Goal: Contribute content: Contribute content

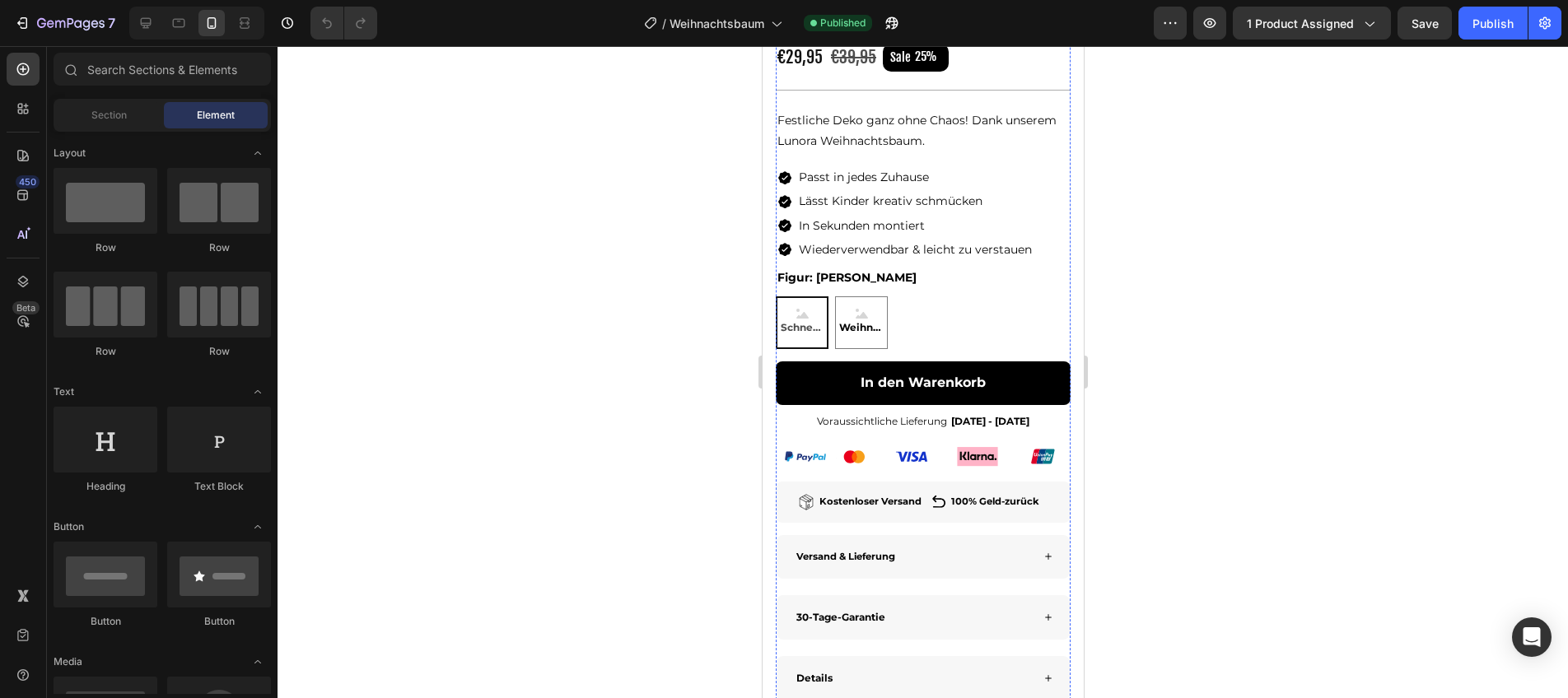
scroll to position [563, 0]
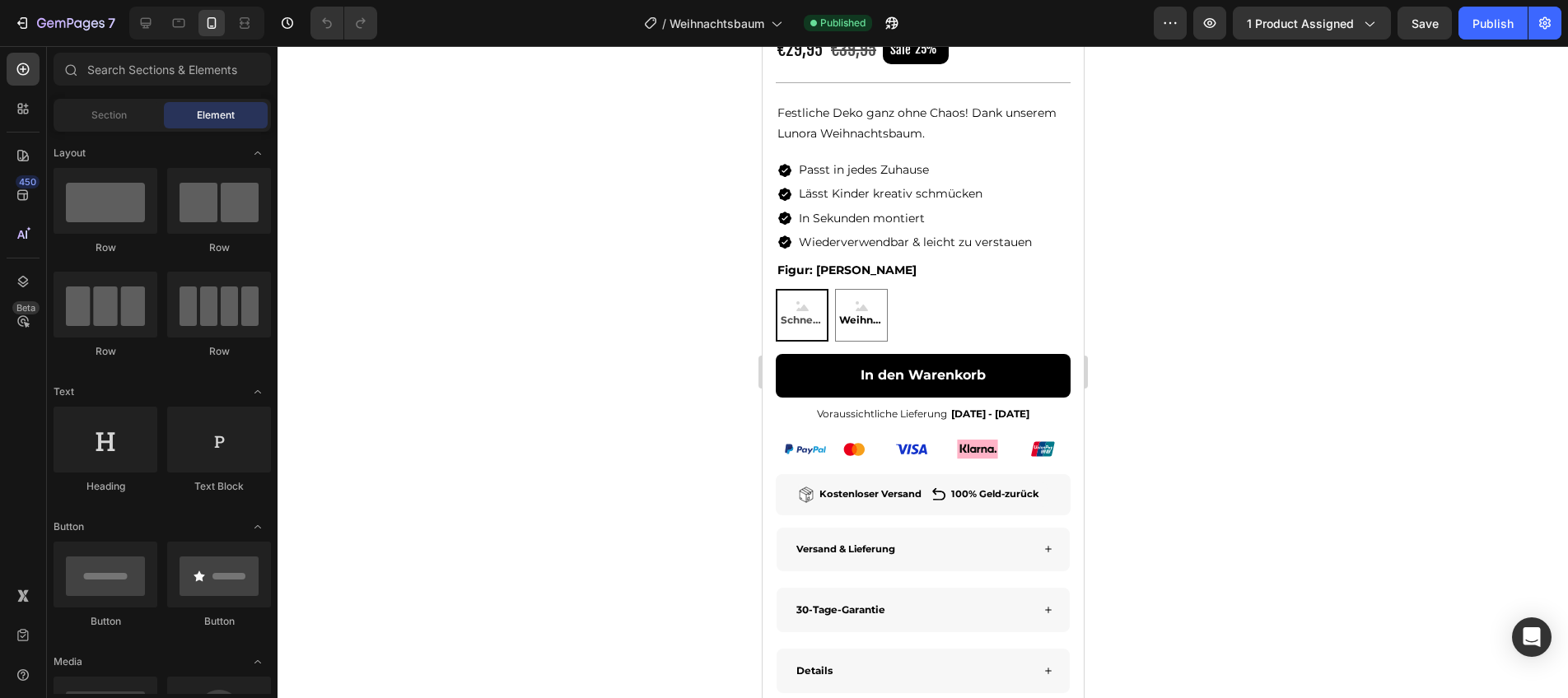
click at [741, 307] on div at bounding box center [923, 372] width 1290 height 653
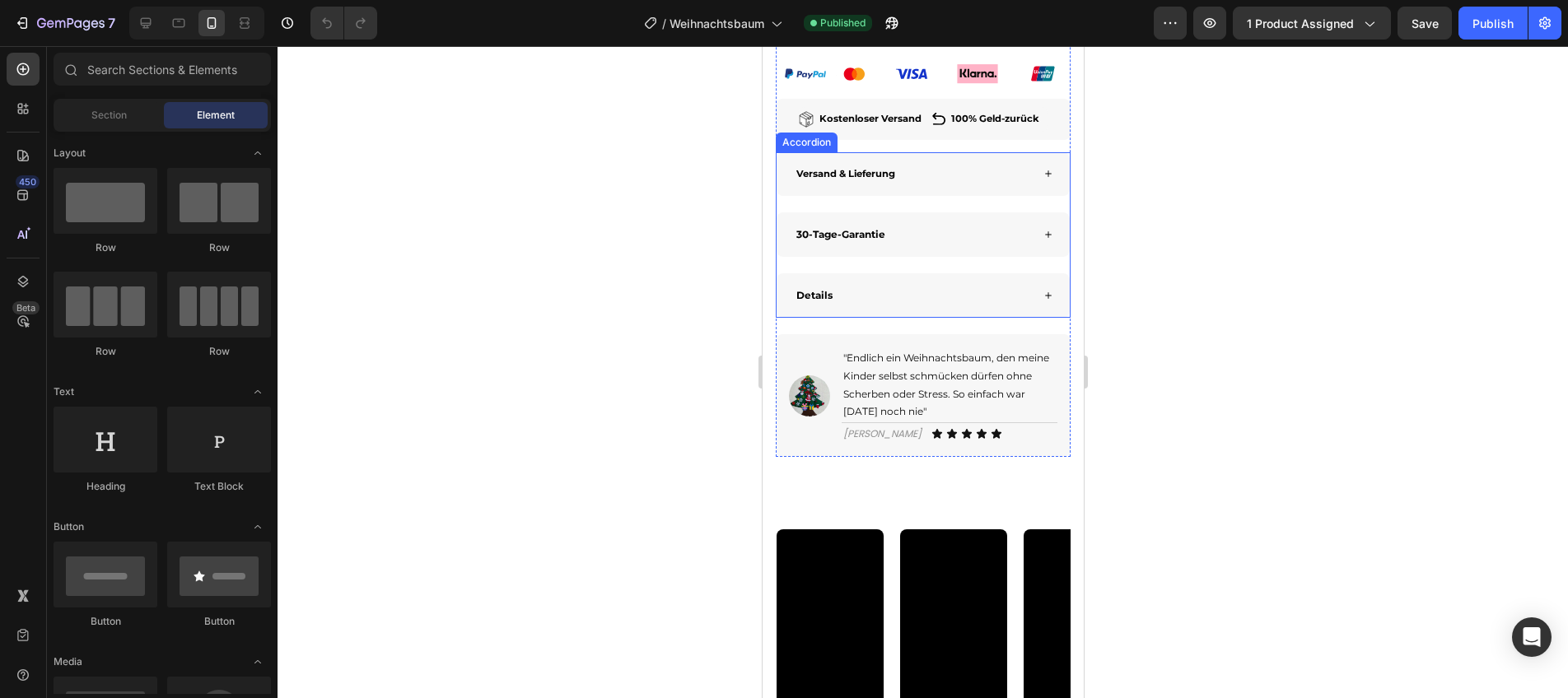
scroll to position [1157, 0]
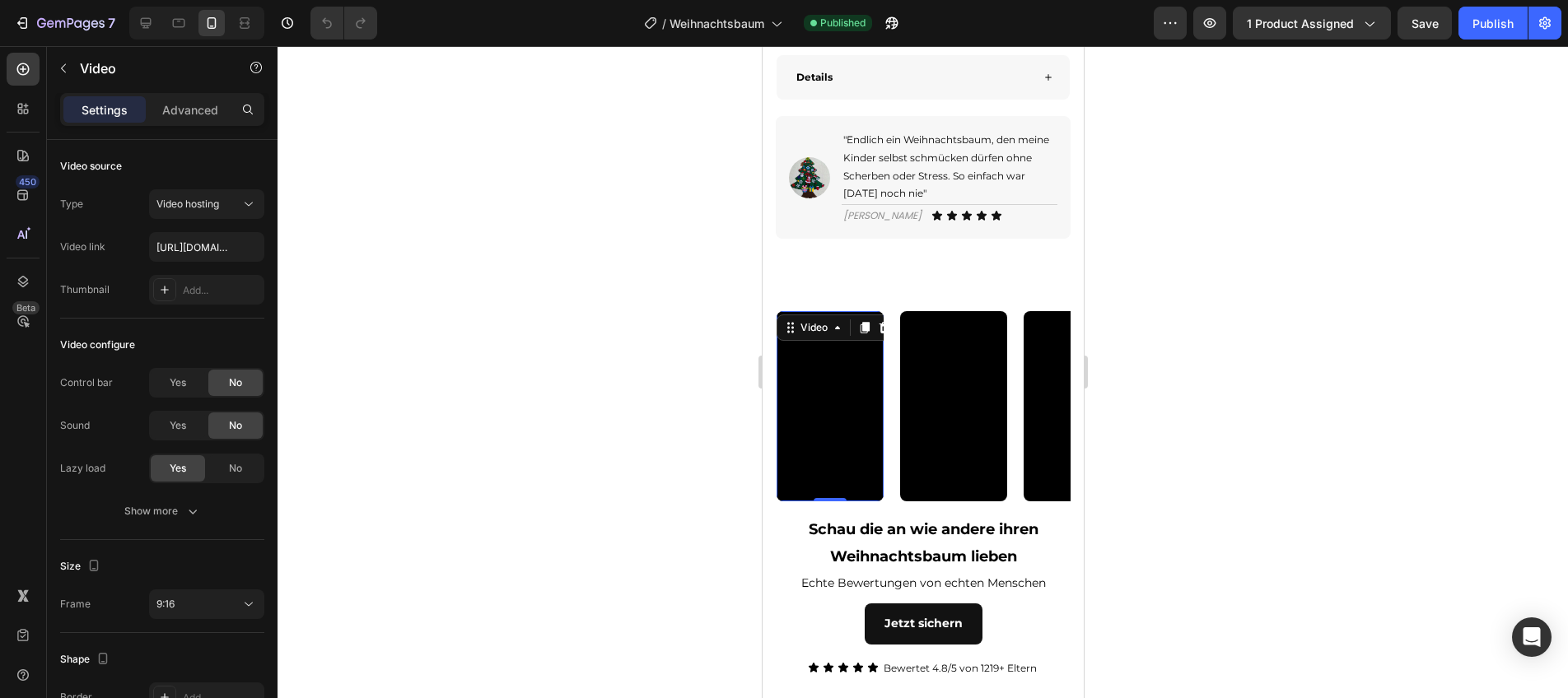
click at [880, 367] on div "Video 0" at bounding box center [829, 407] width 107 height 190
click at [891, 425] on div "Video 0" at bounding box center [837, 407] width 123 height 190
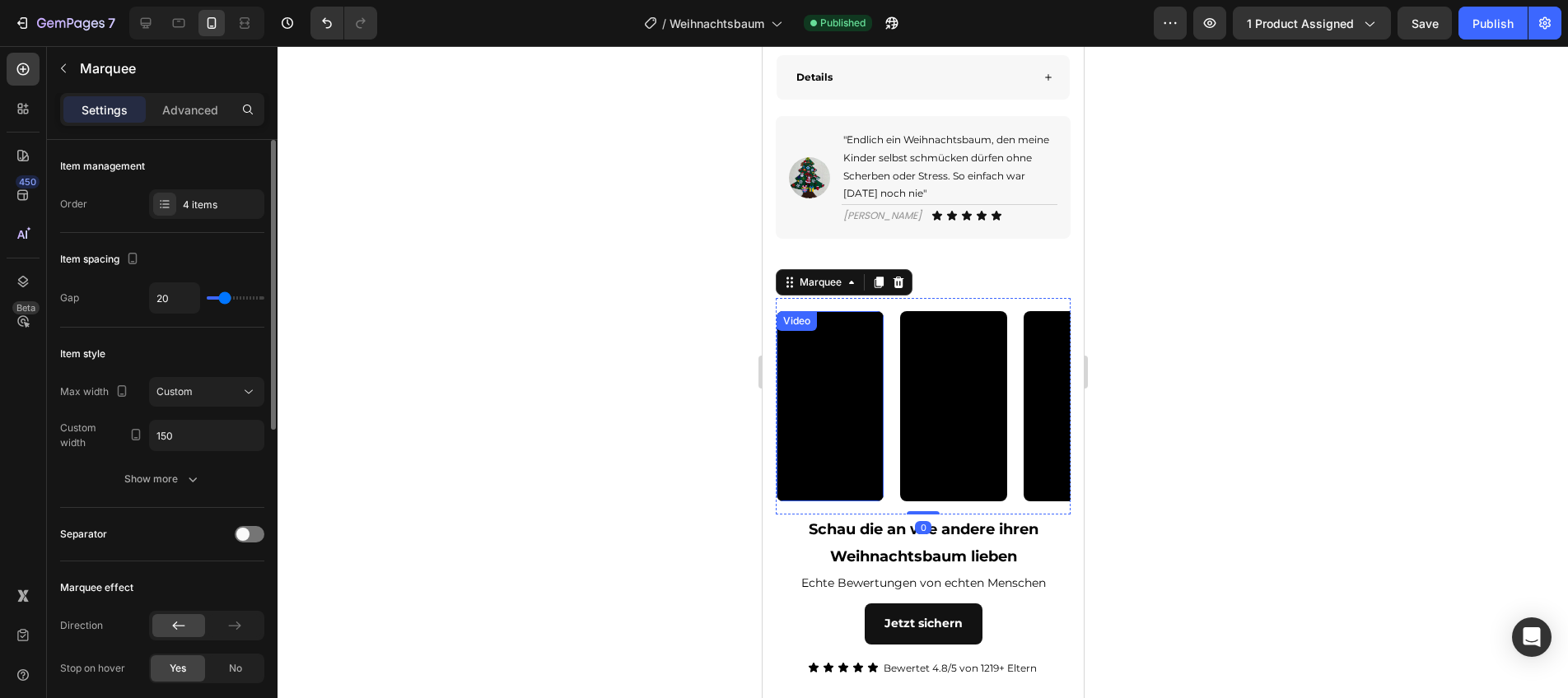
click at [214, 183] on div "Item management Order 4 items" at bounding box center [162, 186] width 204 height 93
click at [219, 188] on div "Item management Order 4 items" at bounding box center [162, 186] width 204 height 93
drag, startPoint x: 220, startPoint y: 192, endPoint x: 234, endPoint y: 244, distance: 53.9
click at [220, 193] on div "4 items" at bounding box center [207, 203] width 115 height 29
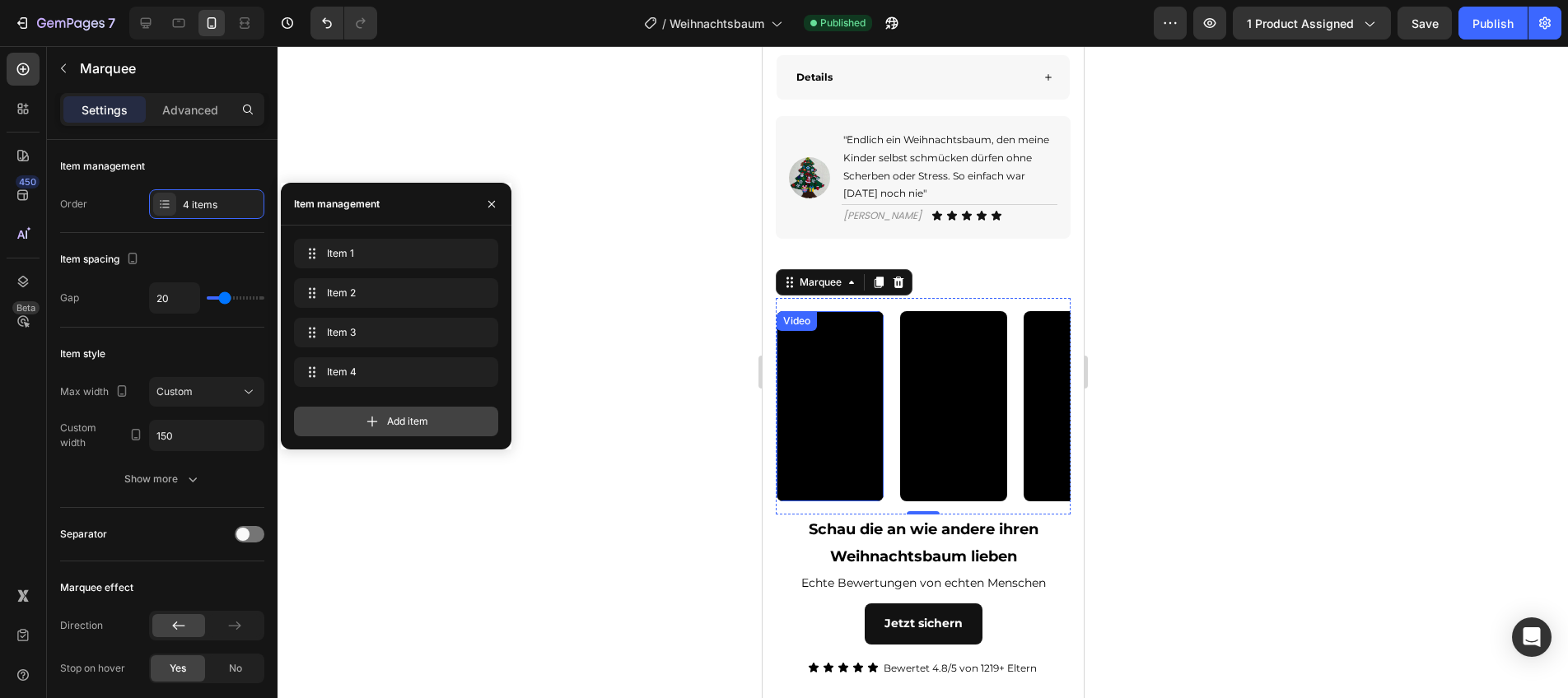
click at [368, 416] on icon at bounding box center [372, 422] width 17 height 17
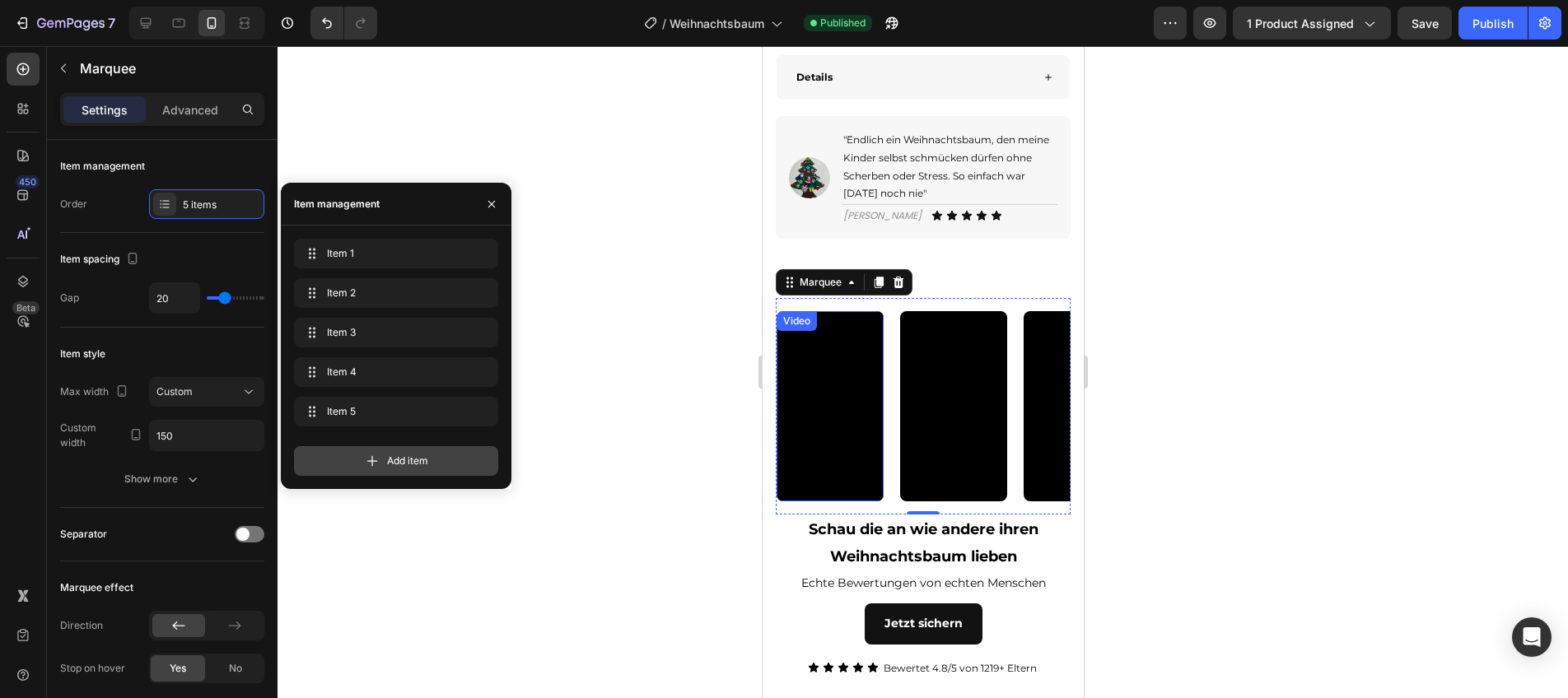
click at [376, 455] on icon at bounding box center [372, 461] width 17 height 17
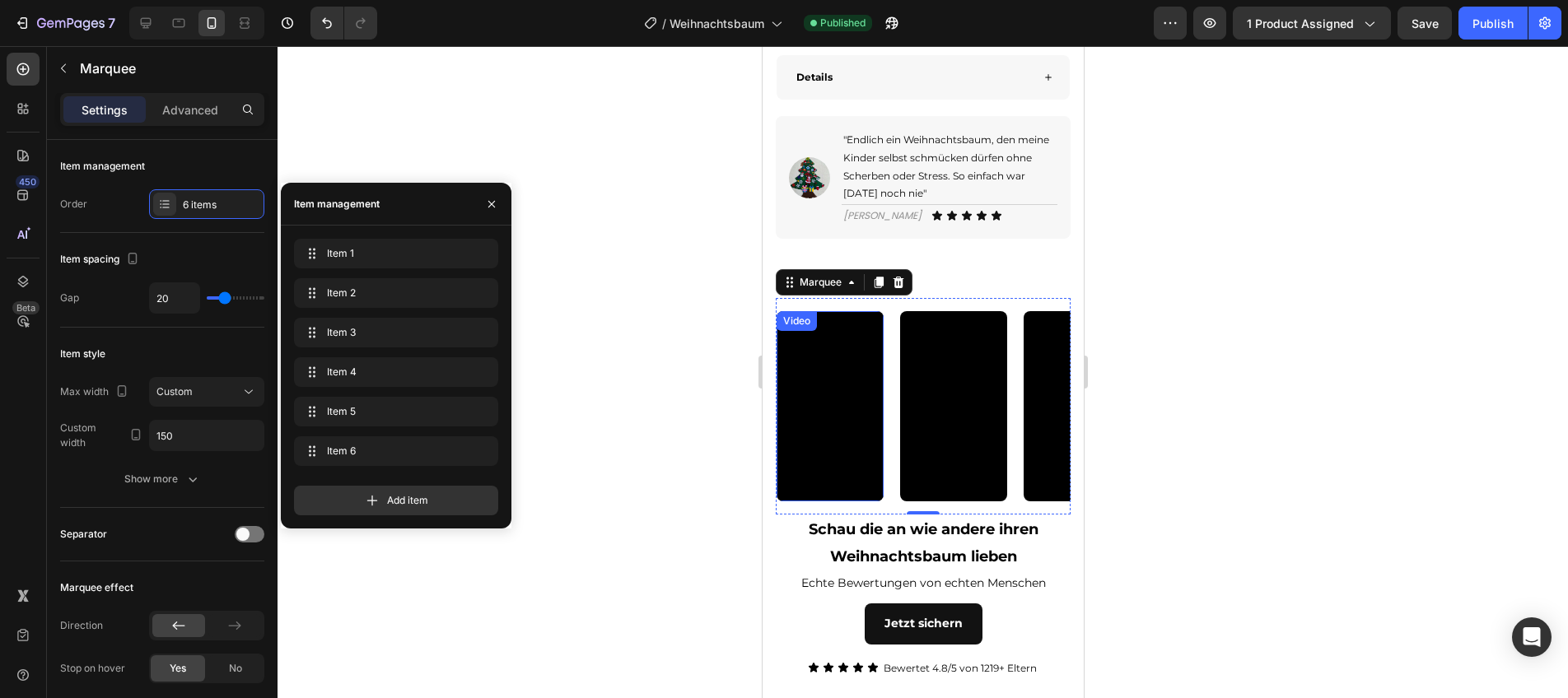
drag, startPoint x: 373, startPoint y: 508, endPoint x: 313, endPoint y: 433, distance: 96.0
click at [373, 508] on icon at bounding box center [372, 501] width 17 height 17
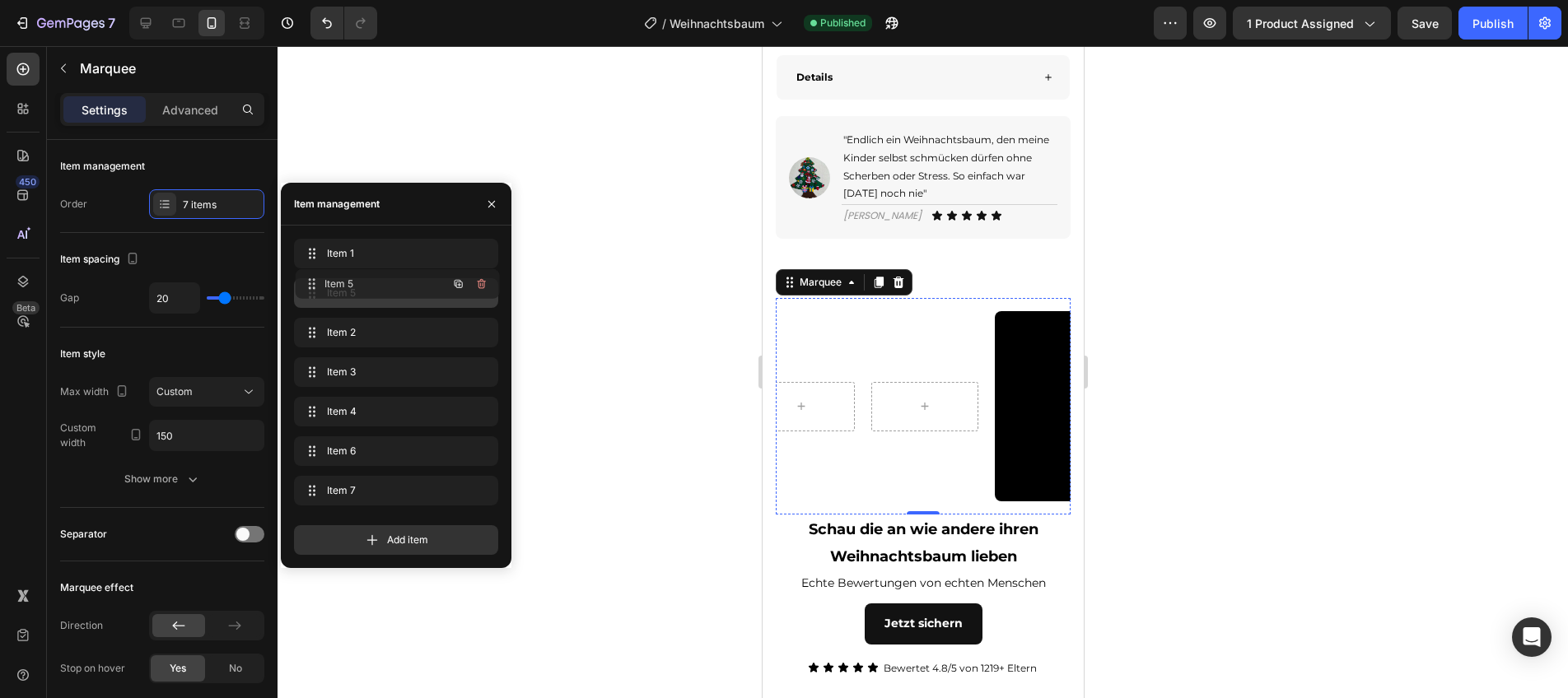
scroll to position [0, 648]
drag, startPoint x: 302, startPoint y: 396, endPoint x: 302, endPoint y: 238, distance: 158.0
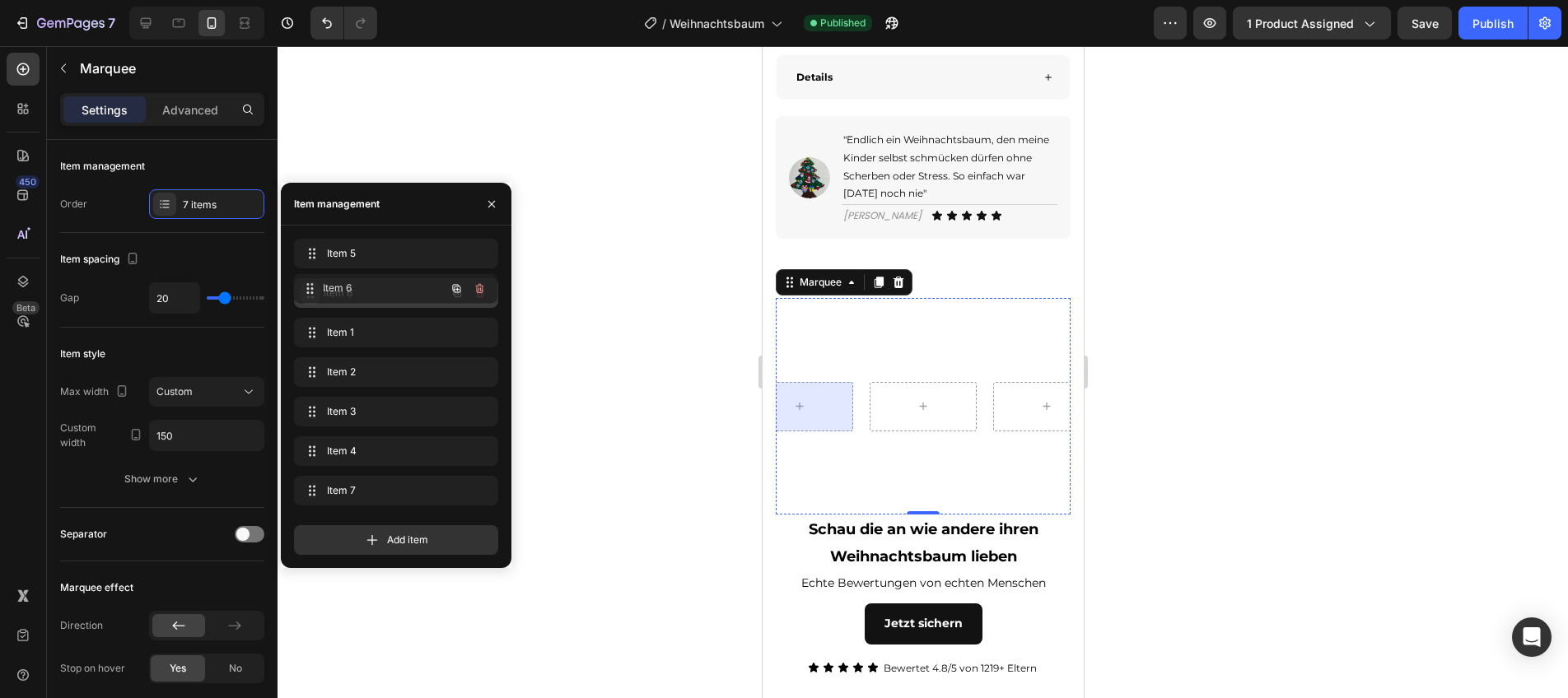
drag, startPoint x: 307, startPoint y: 450, endPoint x: 306, endPoint y: 289, distance: 161.0
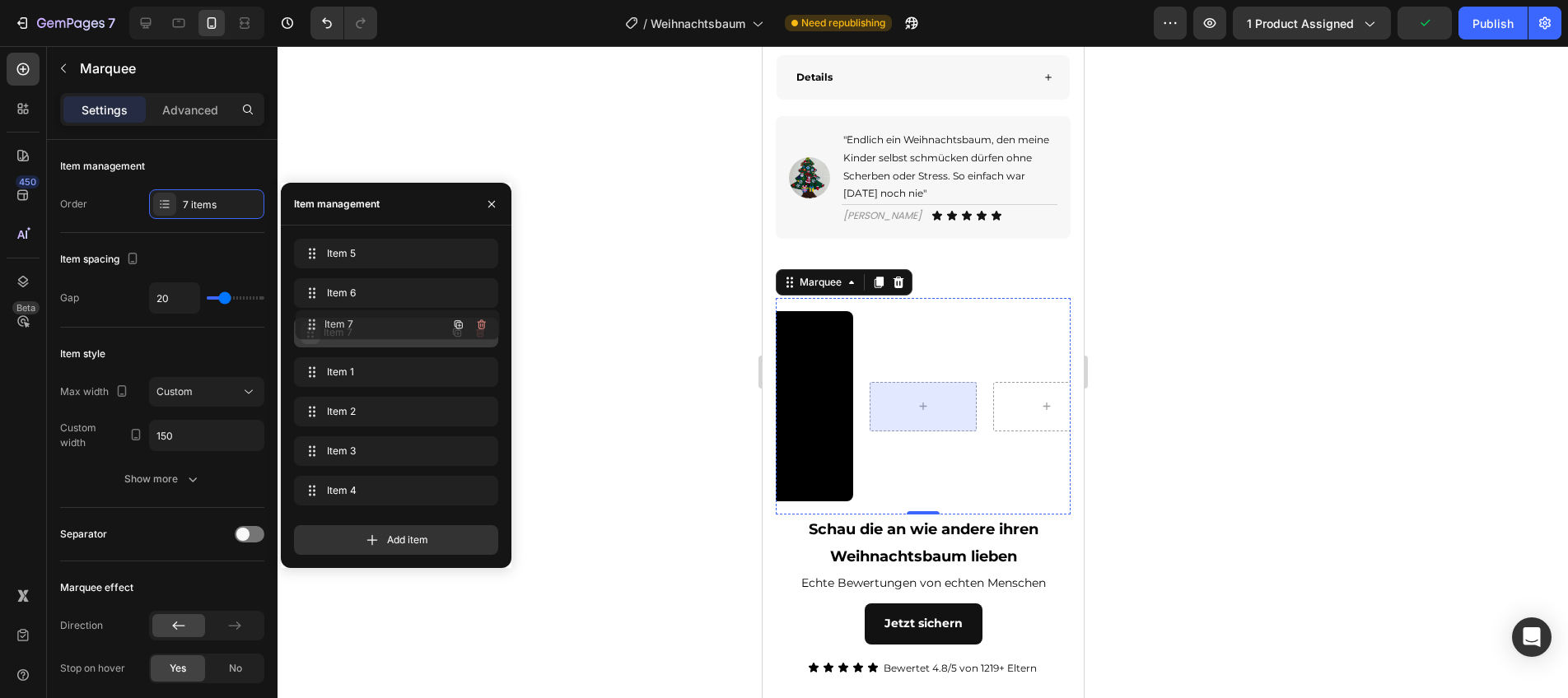
drag, startPoint x: 307, startPoint y: 491, endPoint x: 309, endPoint y: 330, distance: 161.0
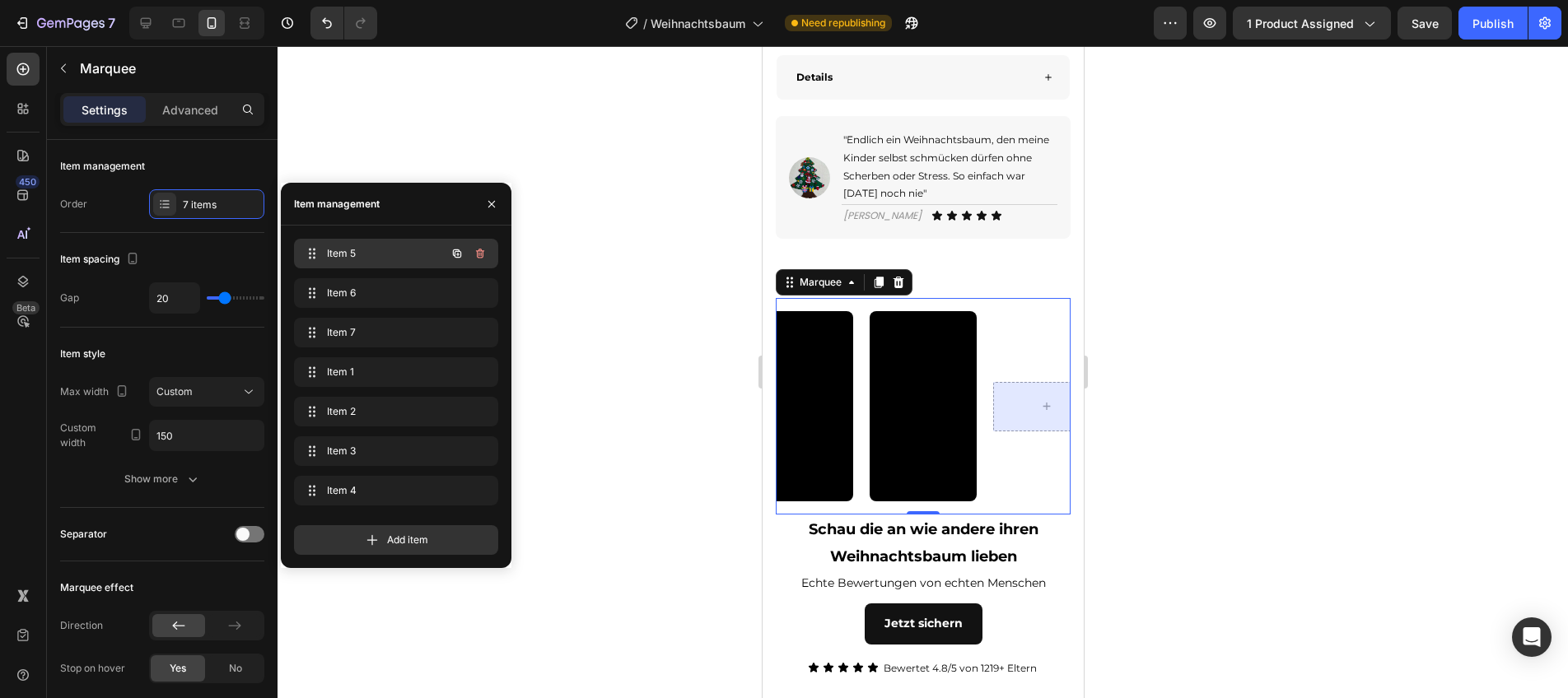
click at [369, 244] on div "Item 5 Item 5" at bounding box center [373, 254] width 145 height 23
click at [375, 253] on span "Item 5" at bounding box center [384, 253] width 122 height 15
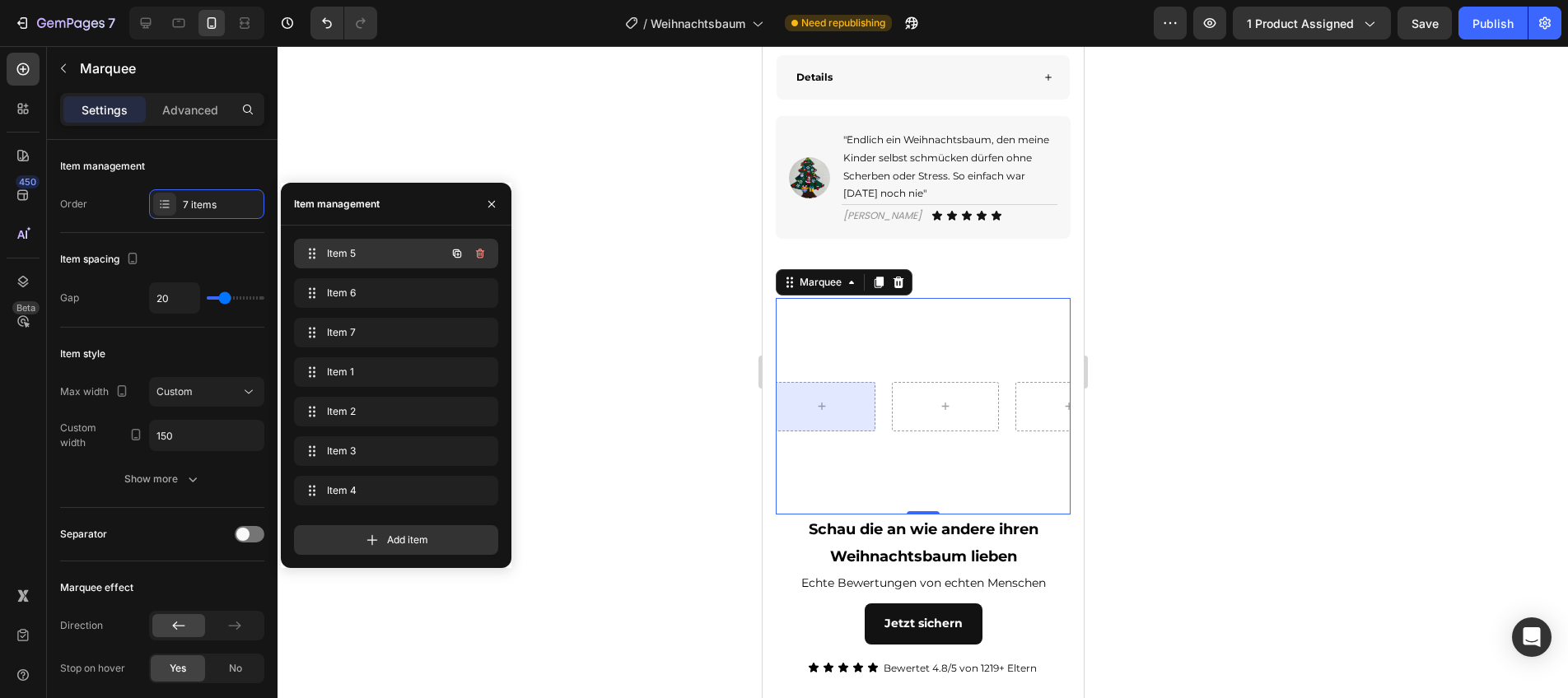
scroll to position [0, 0]
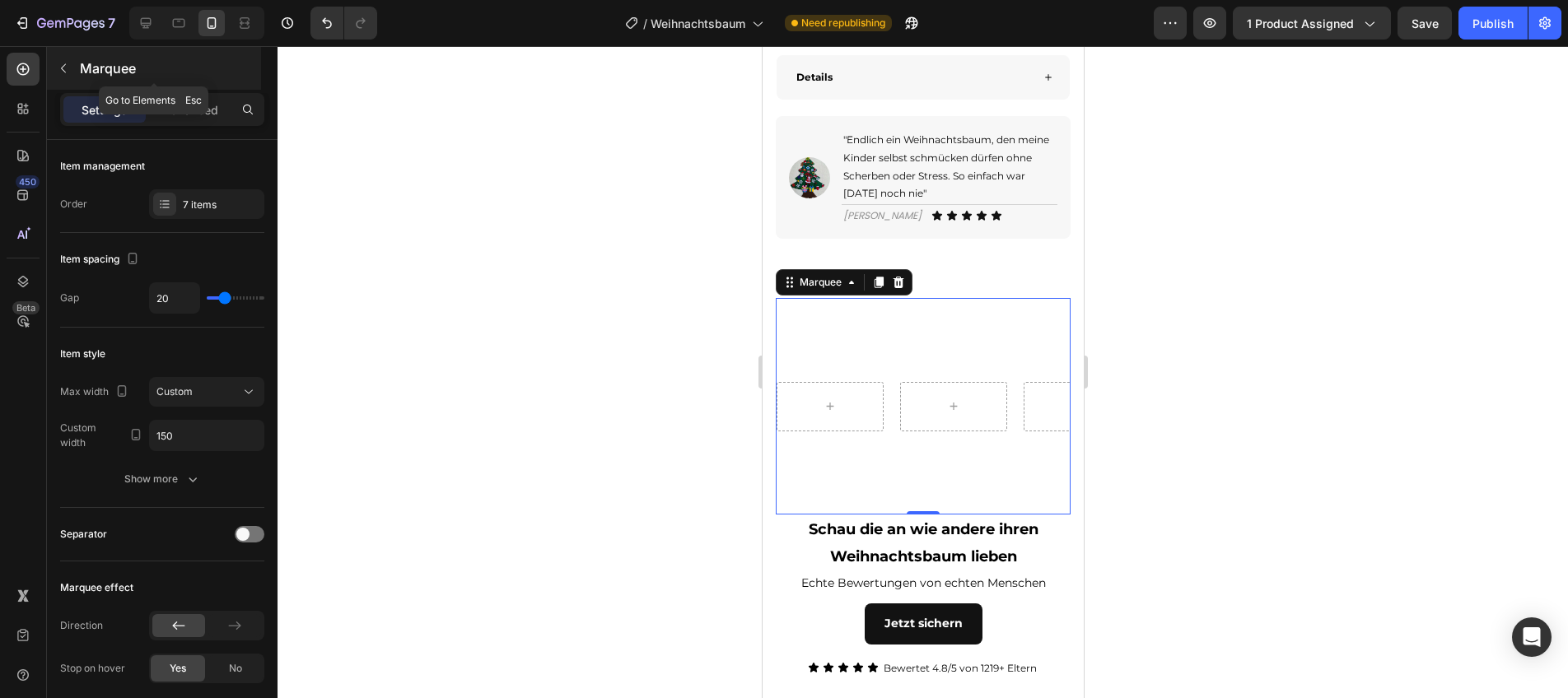
click at [97, 68] on p "Marquee" at bounding box center [169, 68] width 178 height 20
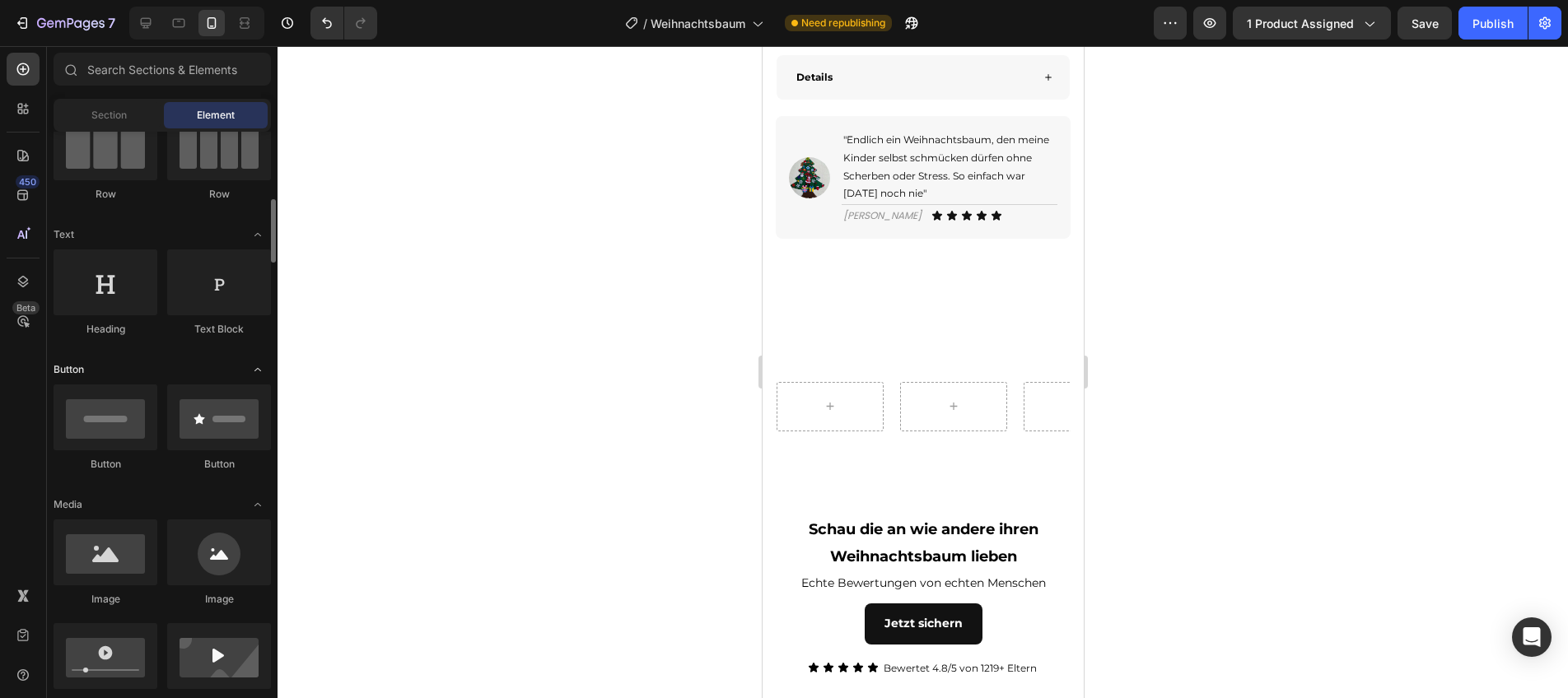
scroll to position [202, 0]
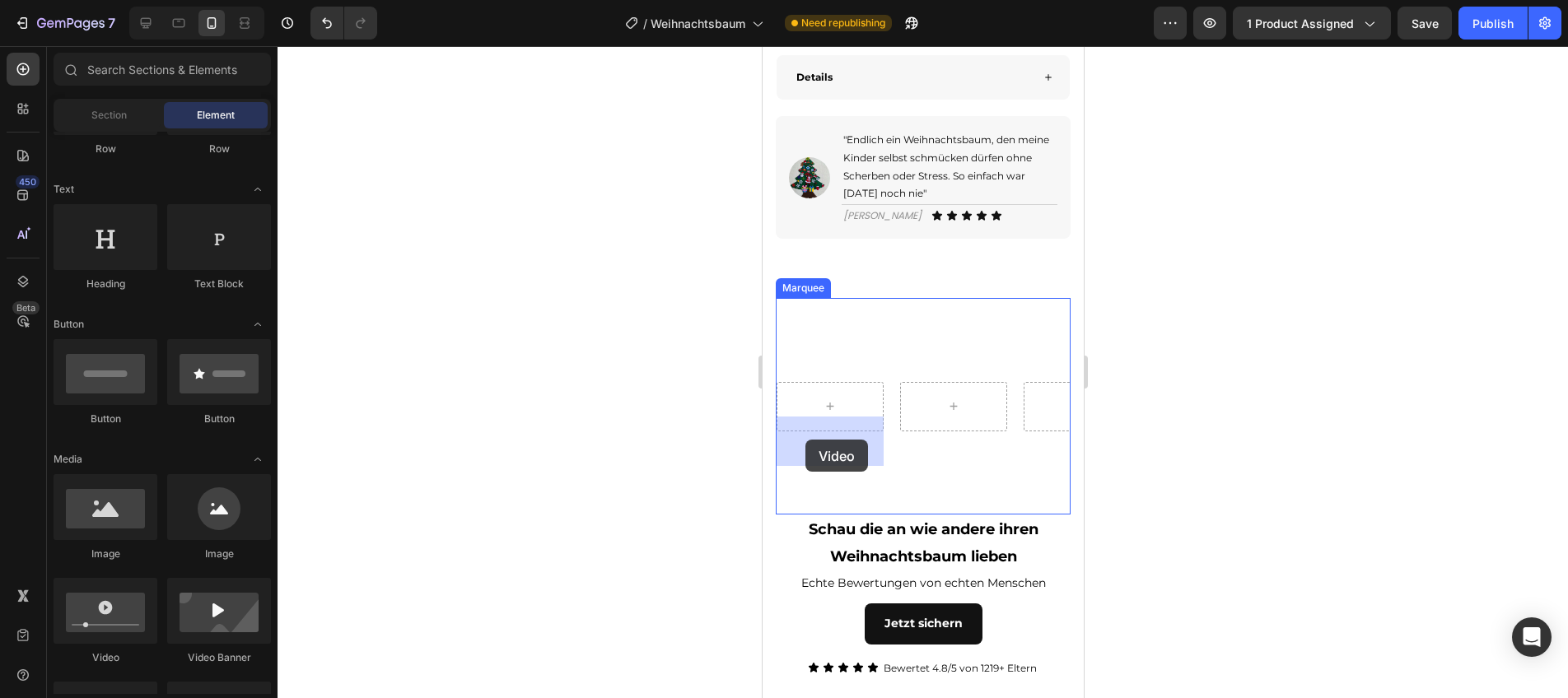
drag, startPoint x: 881, startPoint y: 639, endPoint x: 804, endPoint y: 440, distance: 213.4
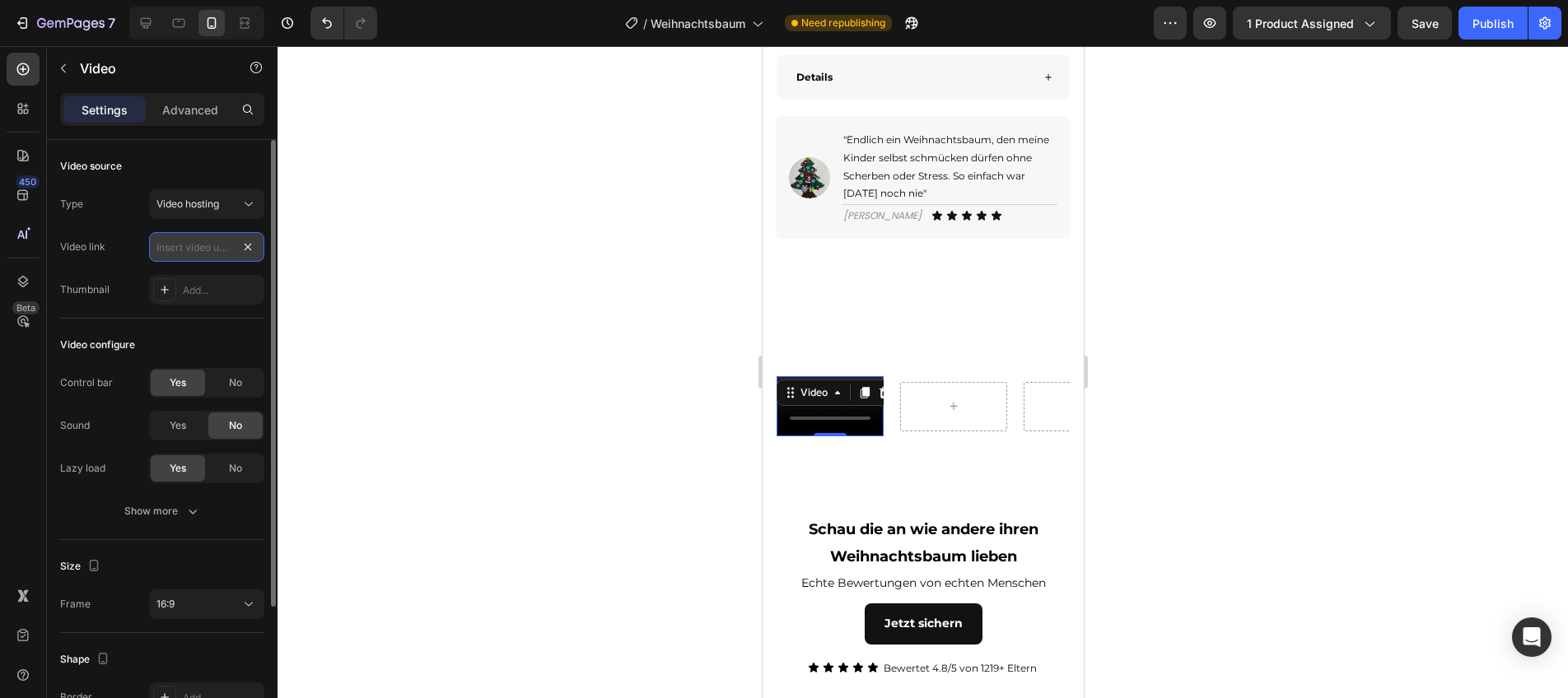
scroll to position [0, 0]
paste input "[URL][DOMAIN_NAME]"
type input "[URL][DOMAIN_NAME]"
click at [221, 384] on div "No" at bounding box center [235, 383] width 54 height 27
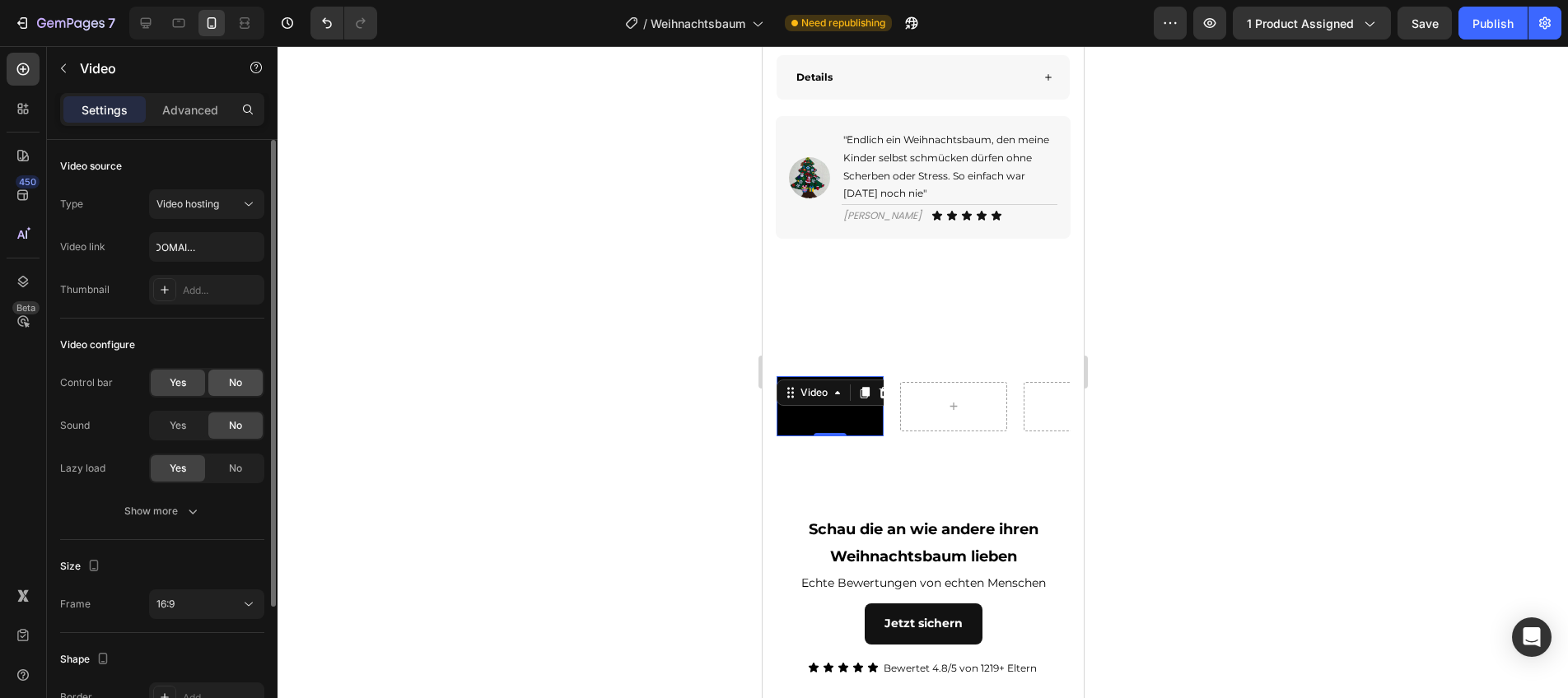
scroll to position [0, 0]
click at [192, 514] on icon "button" at bounding box center [192, 512] width 8 height 5
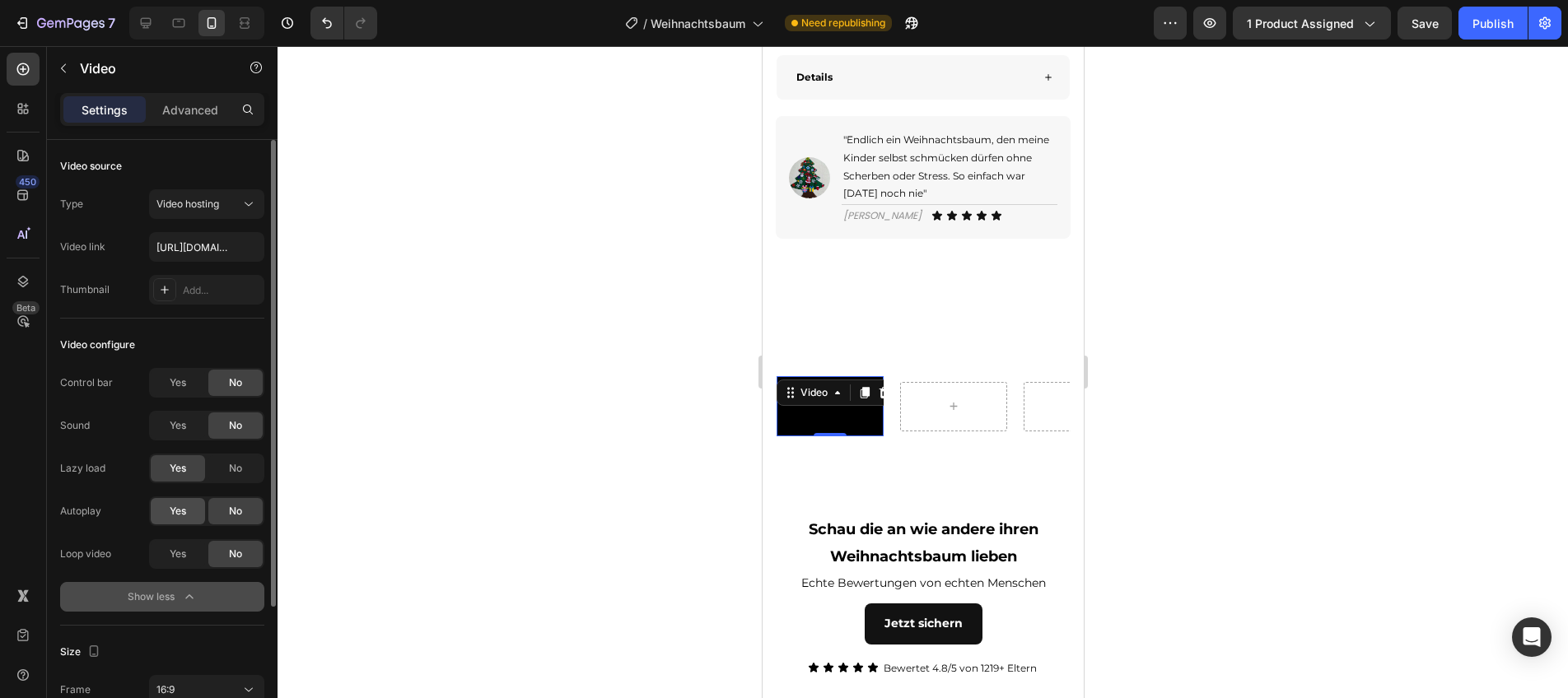
click at [183, 515] on span "Yes" at bounding box center [178, 512] width 17 height 15
click at [180, 551] on span "Yes" at bounding box center [178, 554] width 17 height 15
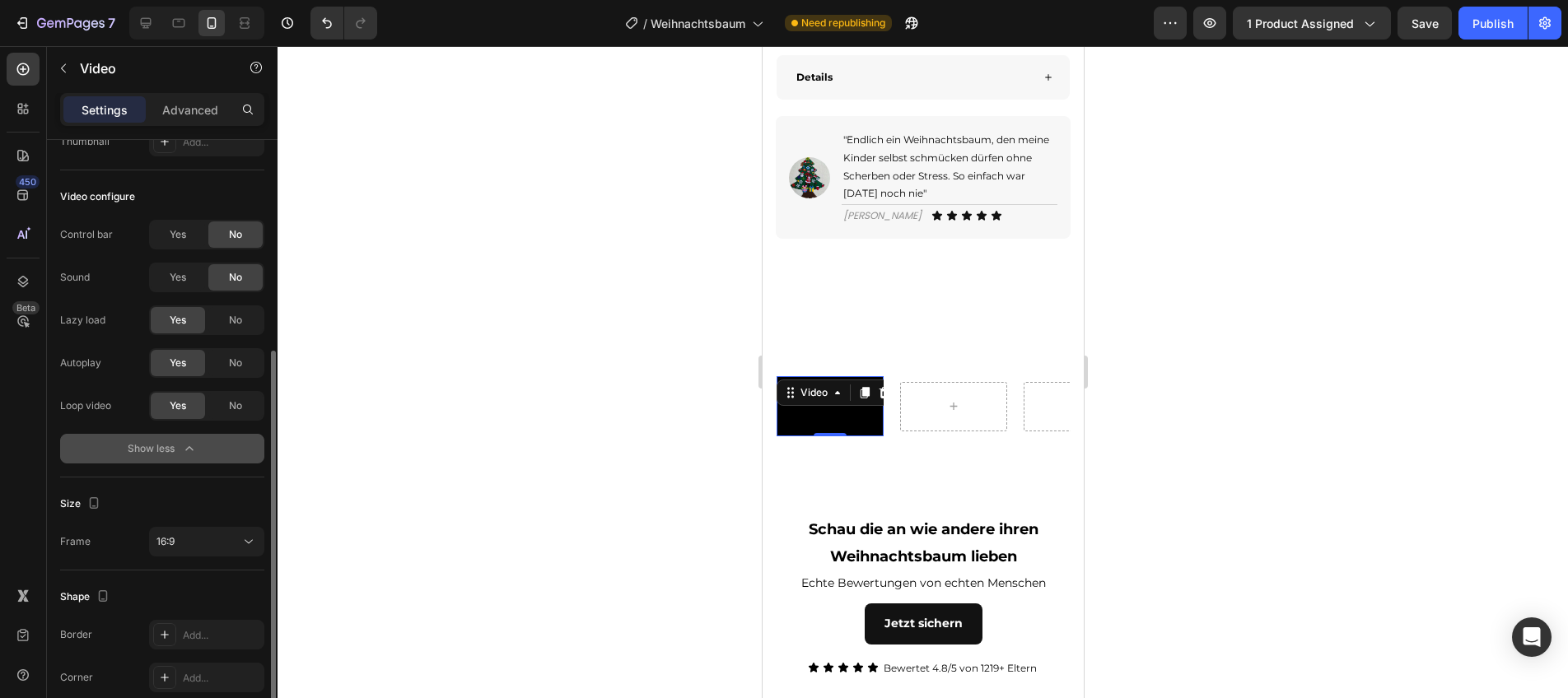
scroll to position [211, 0]
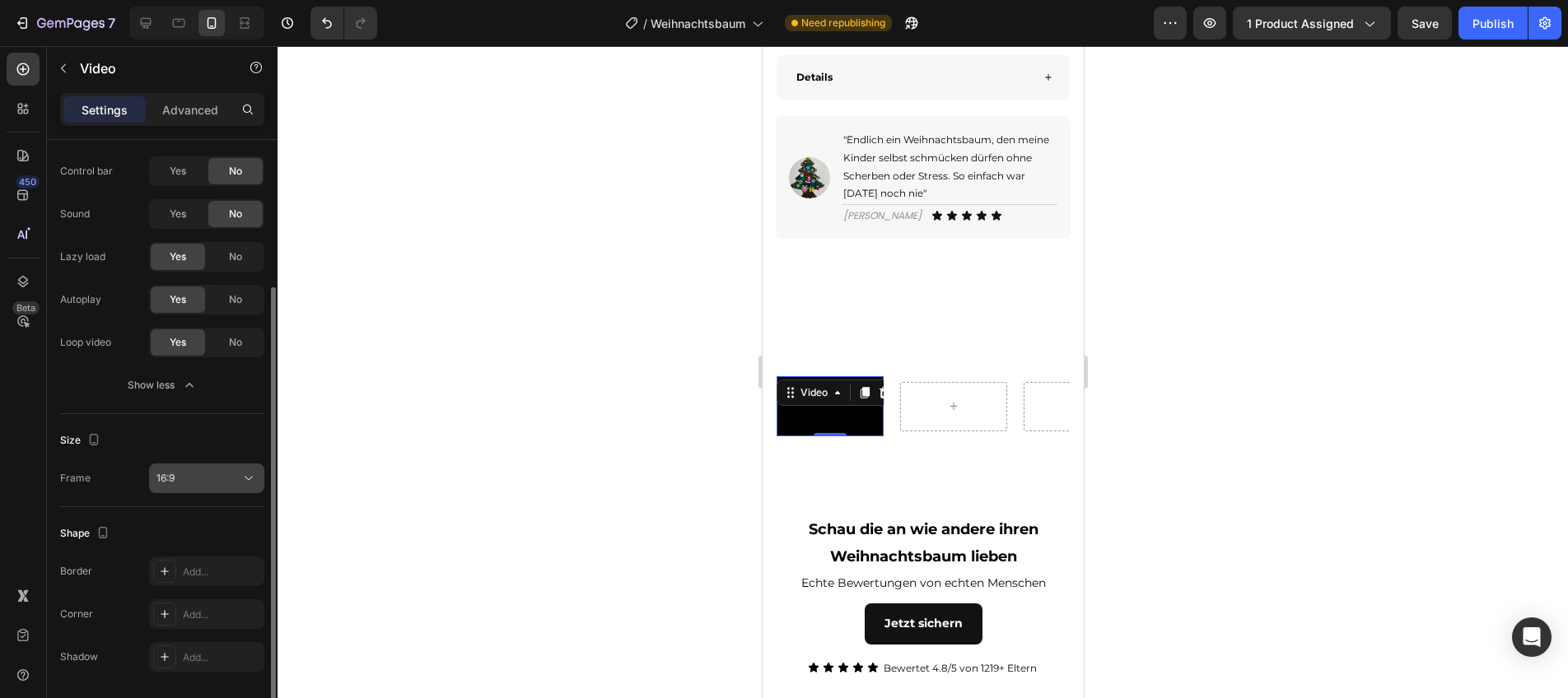
click at [193, 490] on button "16:9" at bounding box center [207, 478] width 115 height 29
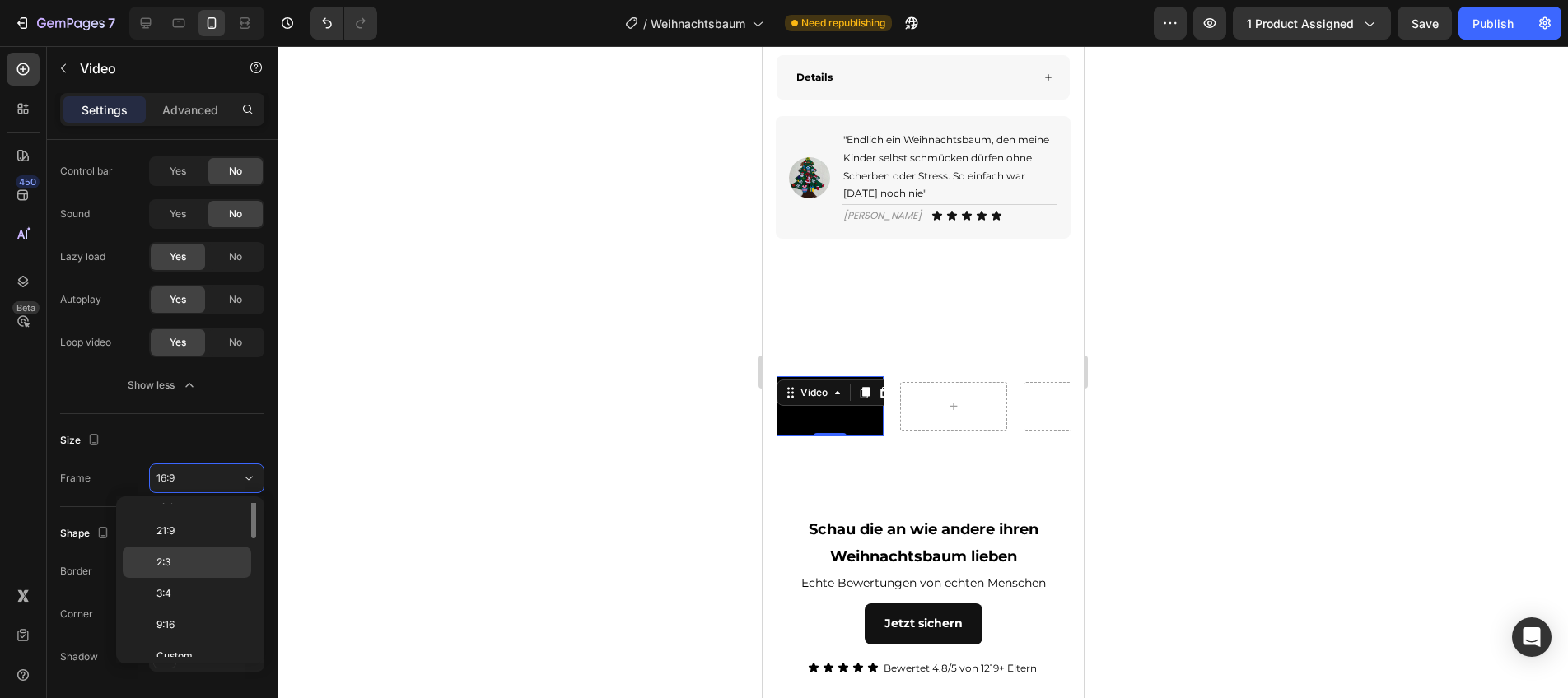
scroll to position [159, 0]
click at [192, 615] on p "9:16" at bounding box center [200, 610] width 87 height 15
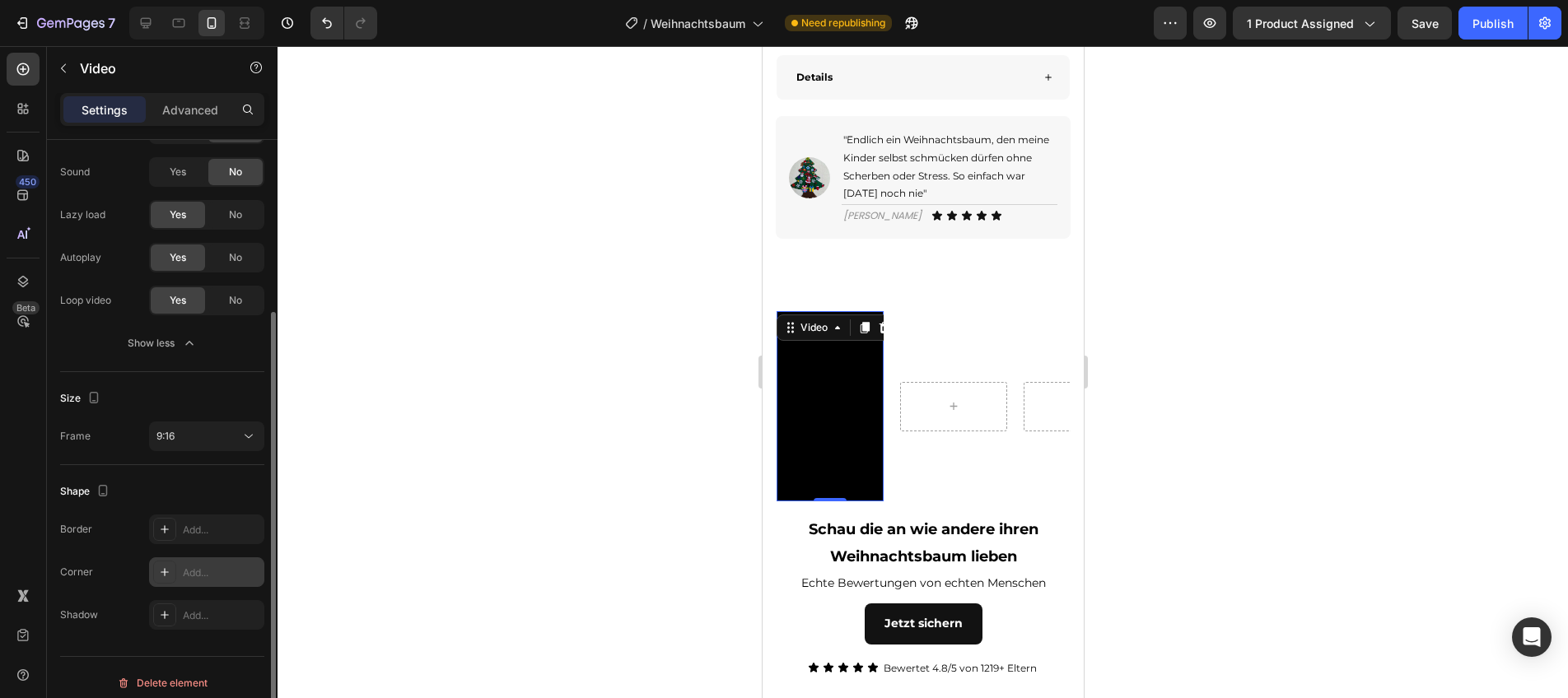
click at [195, 574] on div "Add..." at bounding box center [221, 573] width 77 height 15
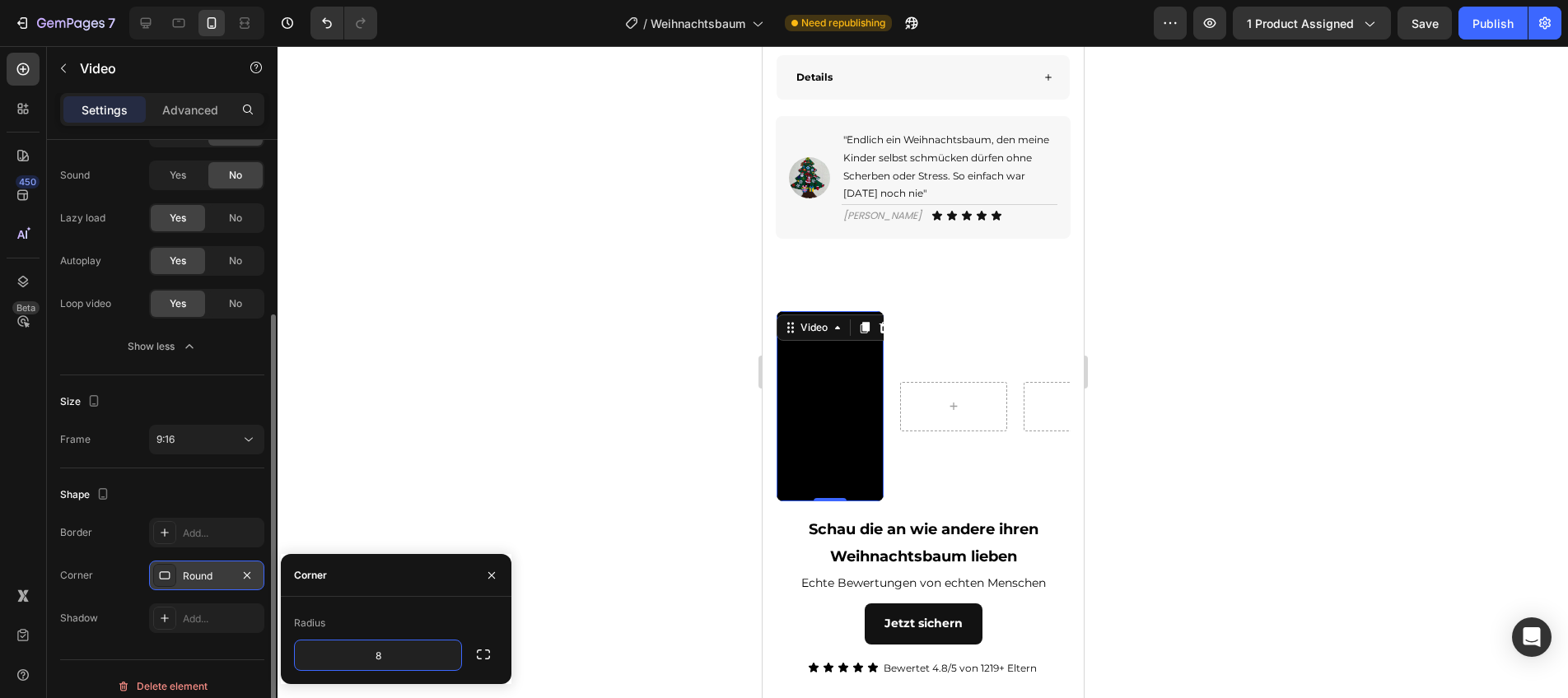
click at [455, 463] on div at bounding box center [923, 372] width 1290 height 653
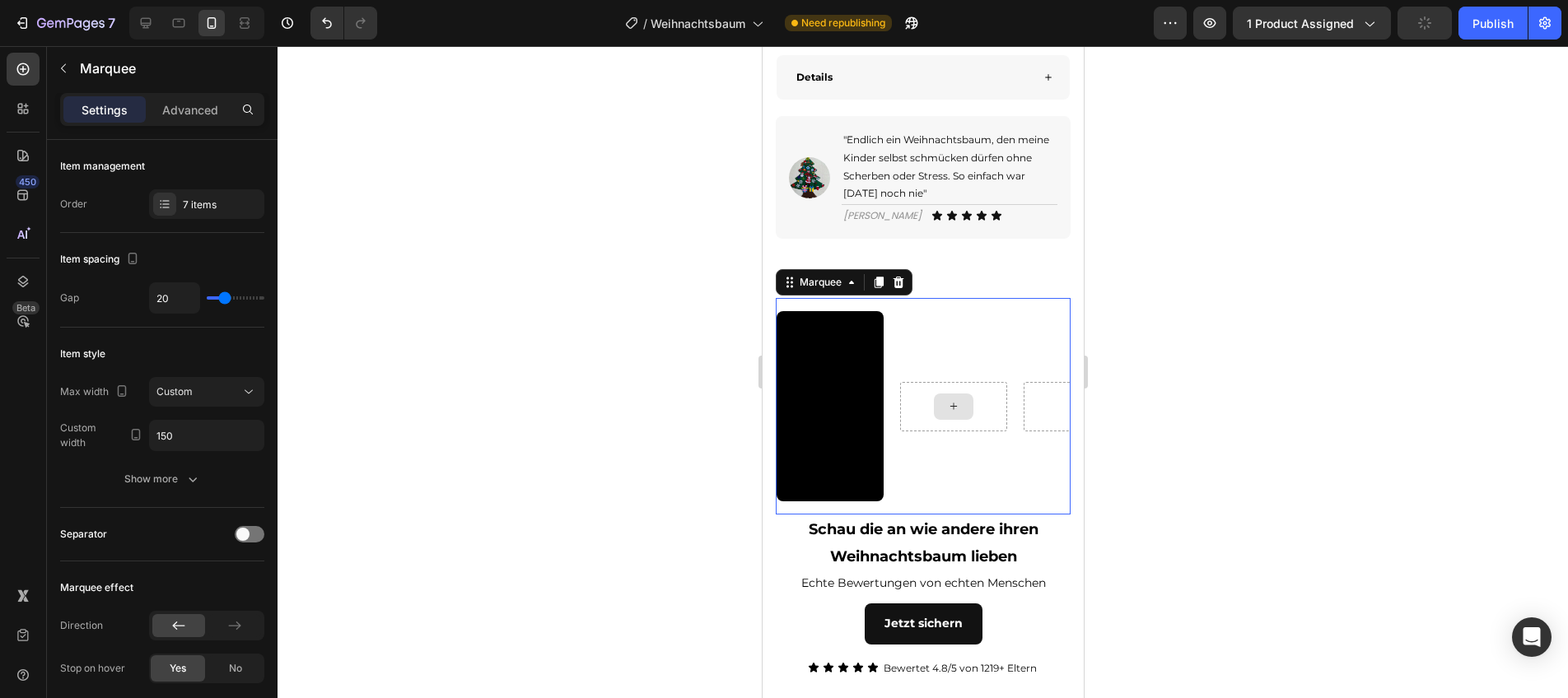
drag, startPoint x: 996, startPoint y: 461, endPoint x: 970, endPoint y: 459, distance: 26.1
click at [996, 432] on div at bounding box center [953, 407] width 107 height 50
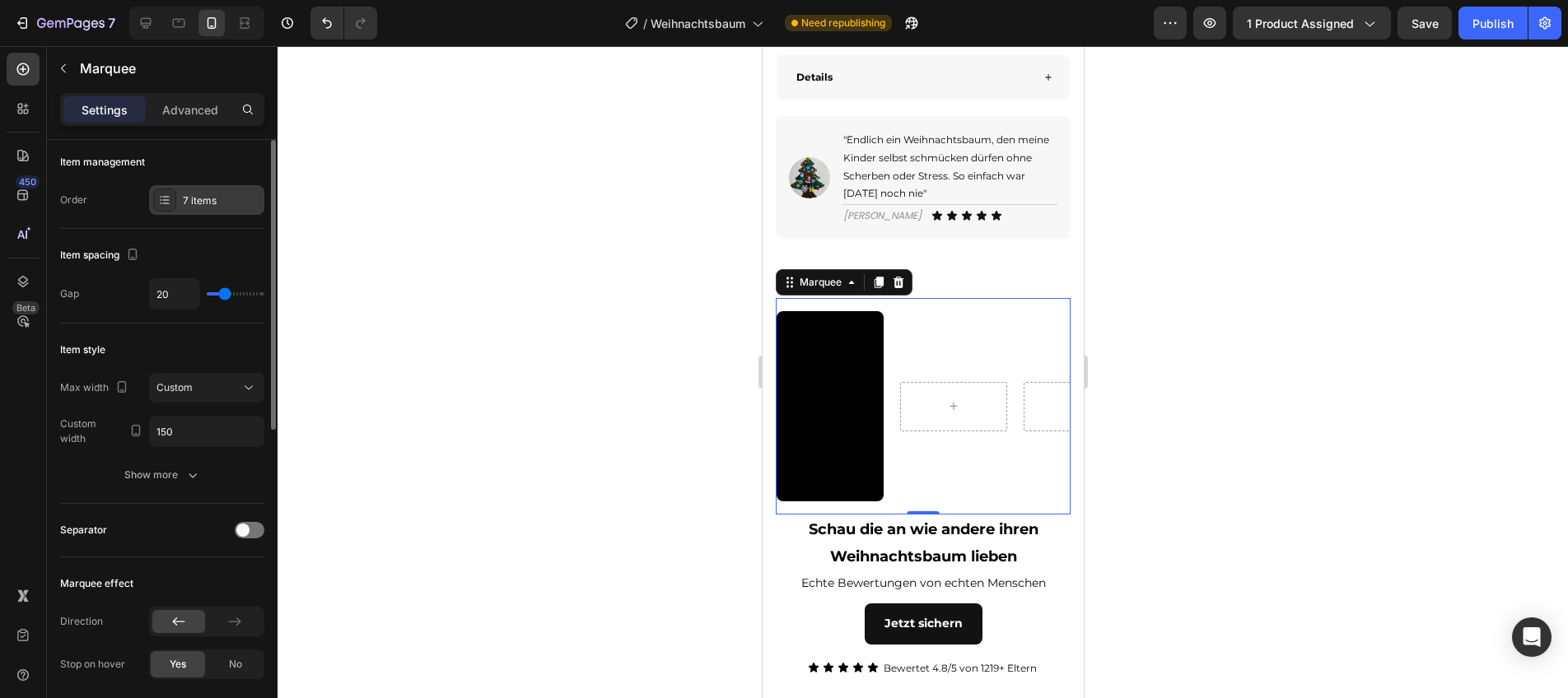
click at [202, 214] on div "7 items" at bounding box center [207, 200] width 115 height 29
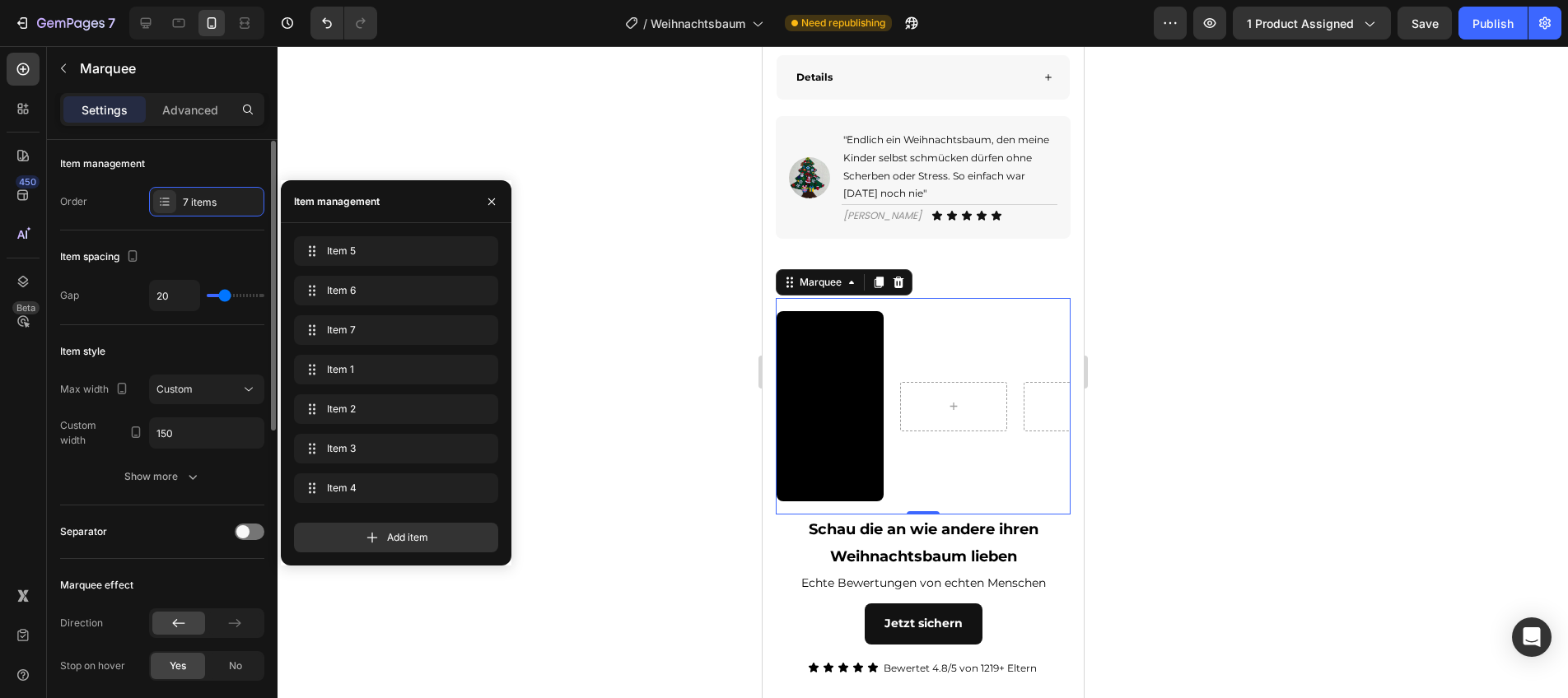
scroll to position [0, 0]
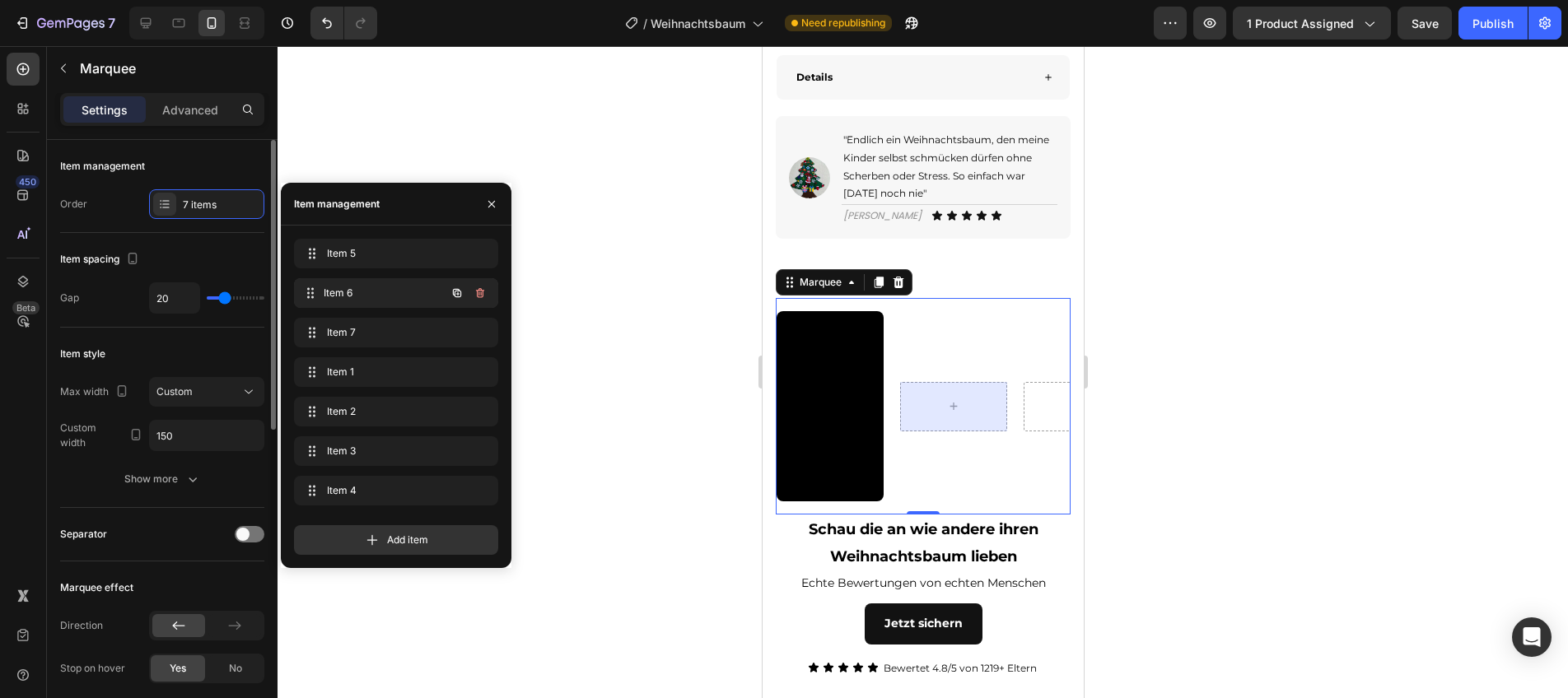
click at [352, 299] on span "Item 6" at bounding box center [384, 293] width 122 height 15
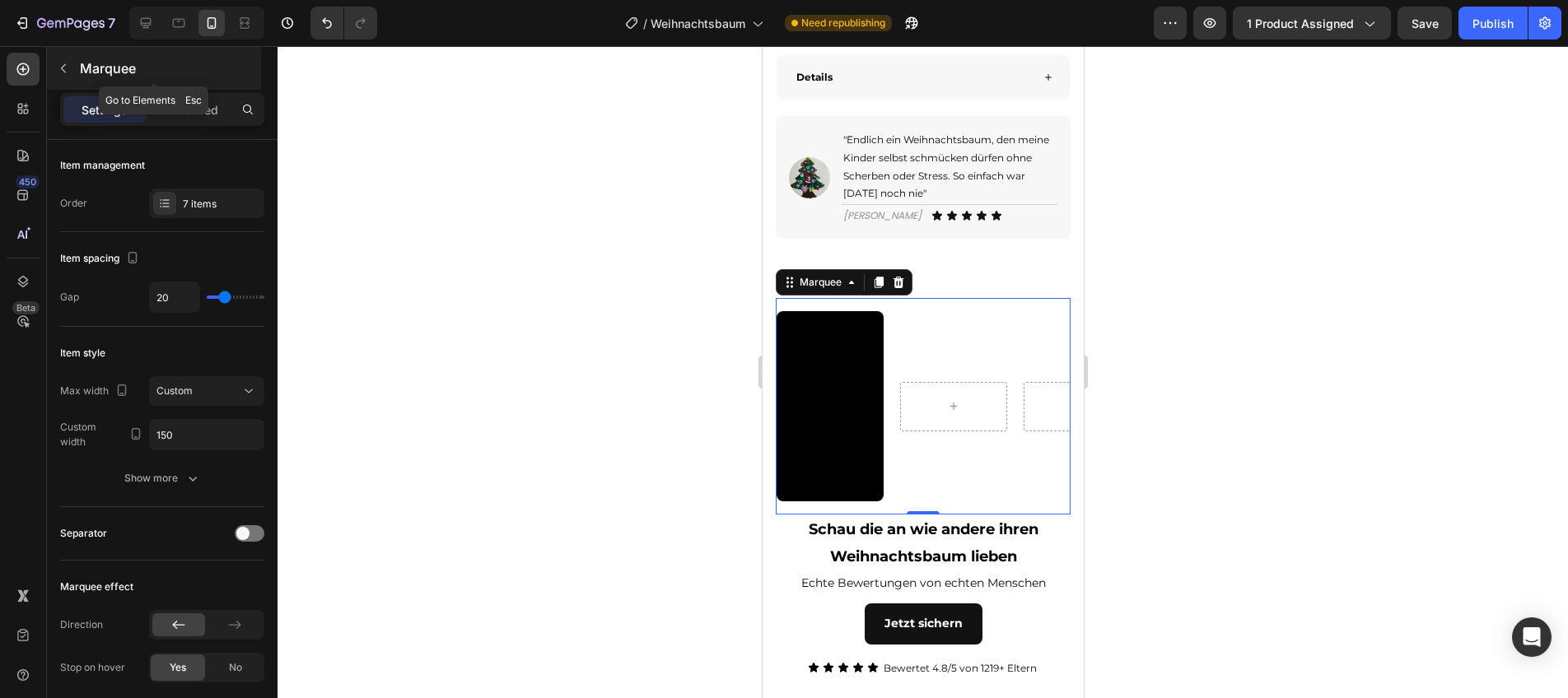
click at [92, 72] on p "Marquee" at bounding box center [169, 68] width 178 height 20
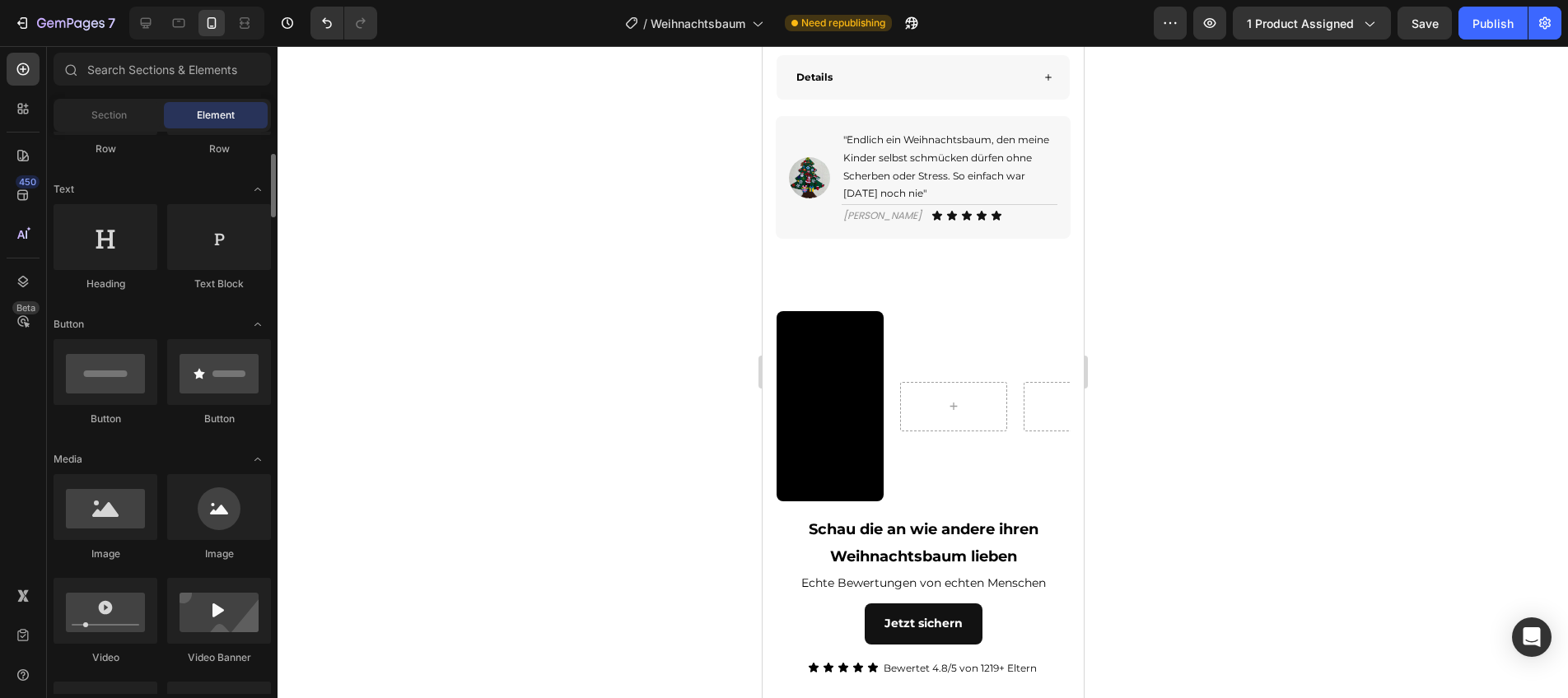
scroll to position [203, 0]
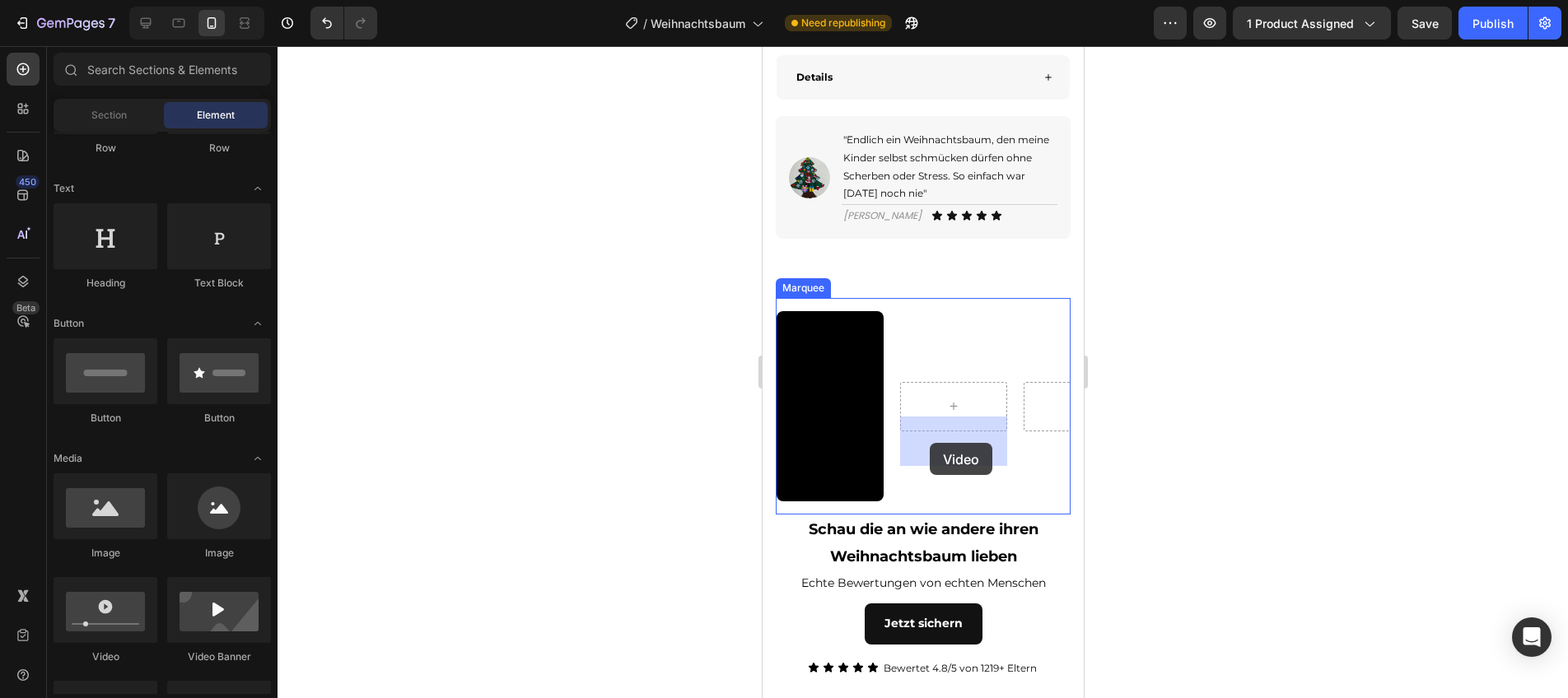
drag, startPoint x: 875, startPoint y: 645, endPoint x: 929, endPoint y: 443, distance: 209.1
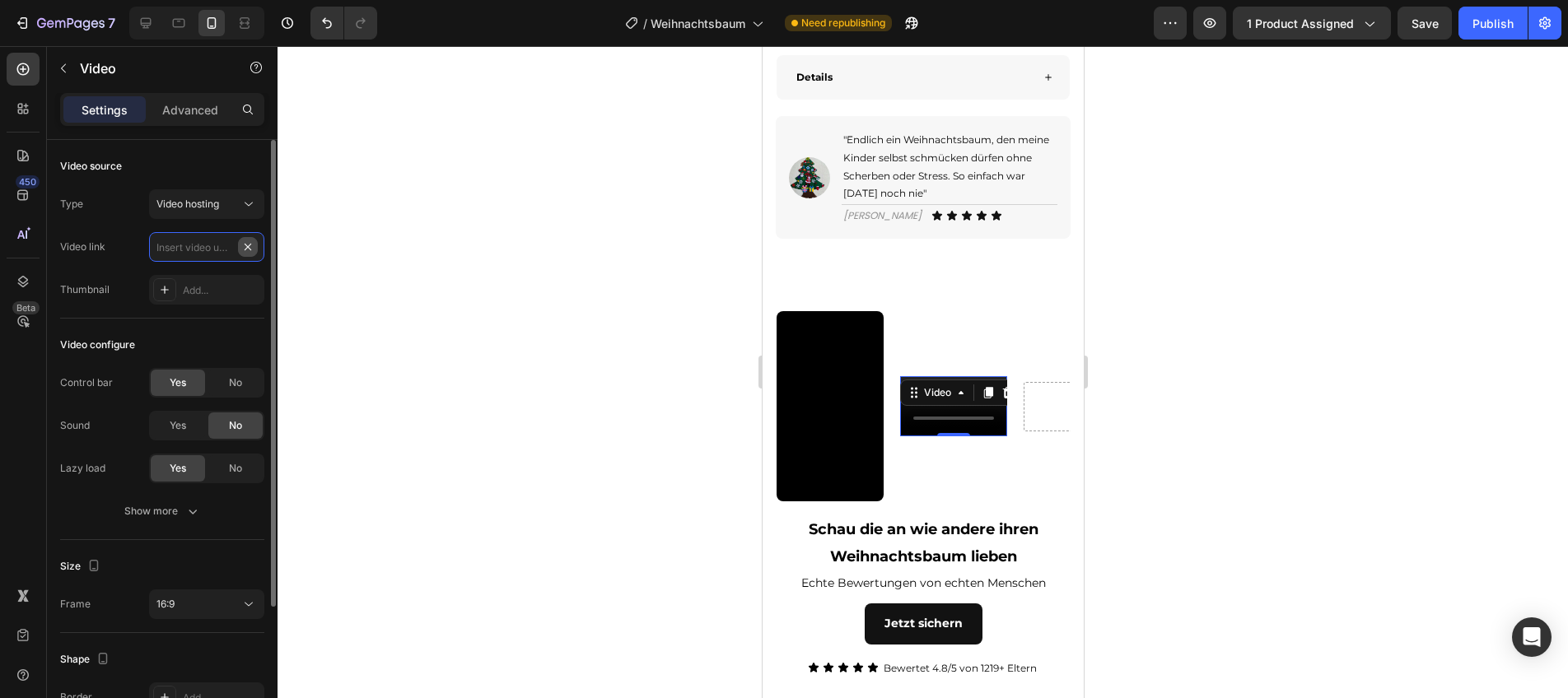
scroll to position [0, 0]
paste input "[URL][DOMAIN_NAME]"
type input "[URL][DOMAIN_NAME]"
drag, startPoint x: 215, startPoint y: 388, endPoint x: 213, endPoint y: 413, distance: 25.1
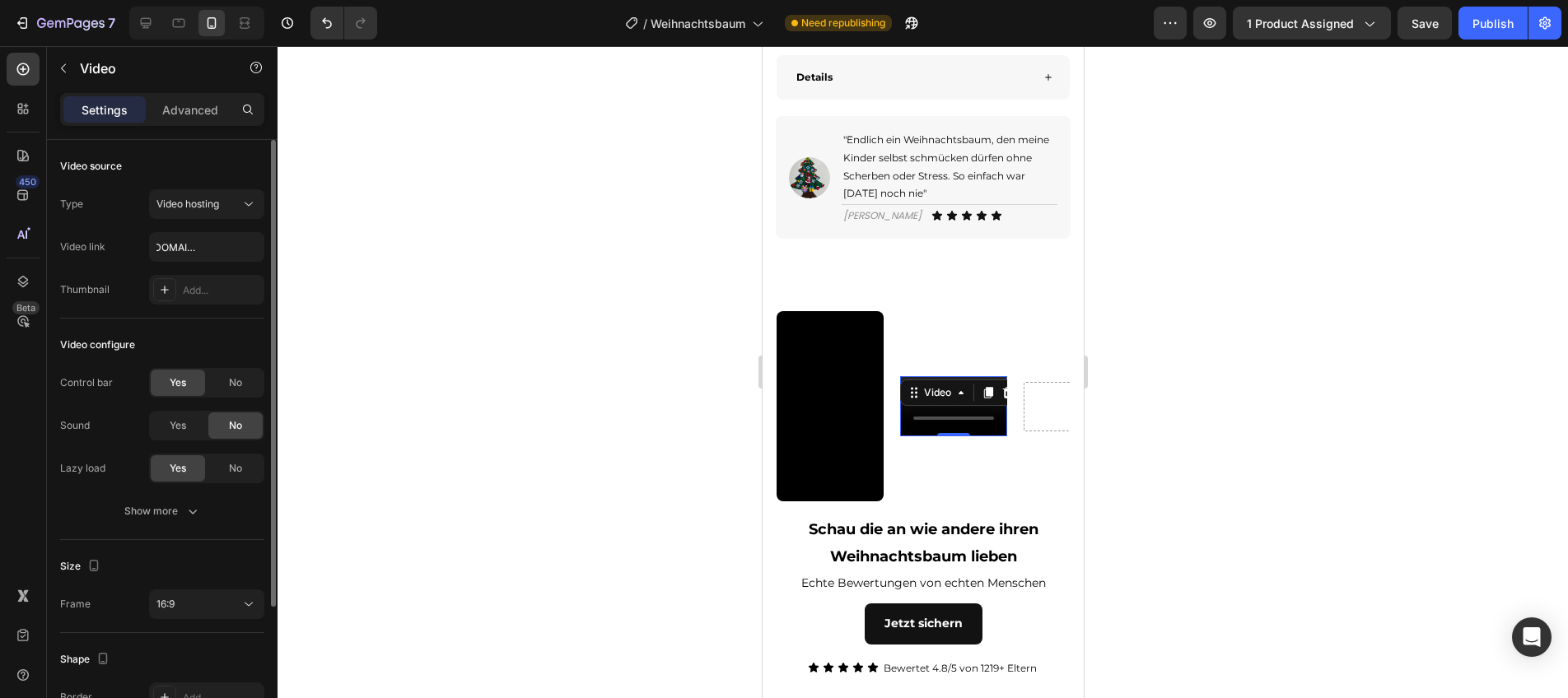
click at [214, 390] on div "No" at bounding box center [235, 383] width 54 height 27
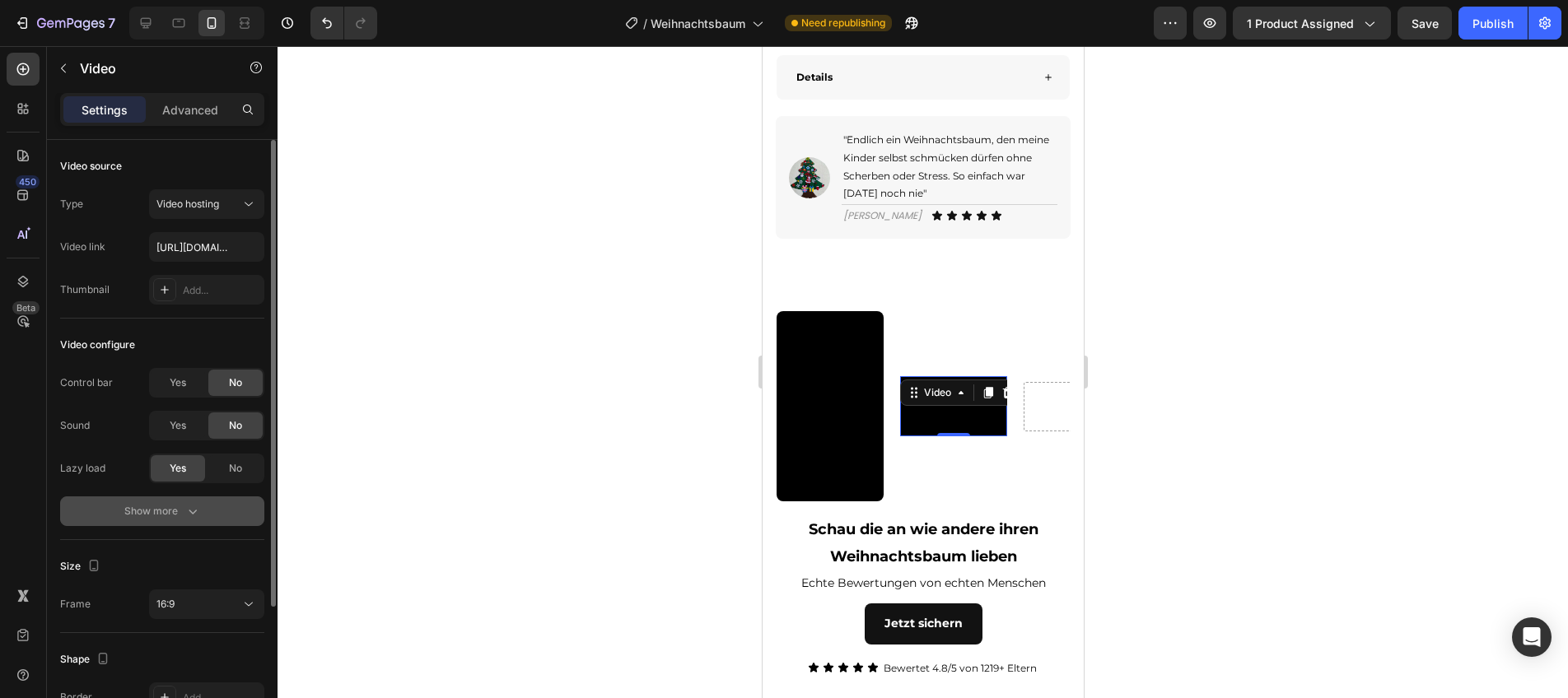
click at [195, 517] on icon "button" at bounding box center [193, 512] width 17 height 17
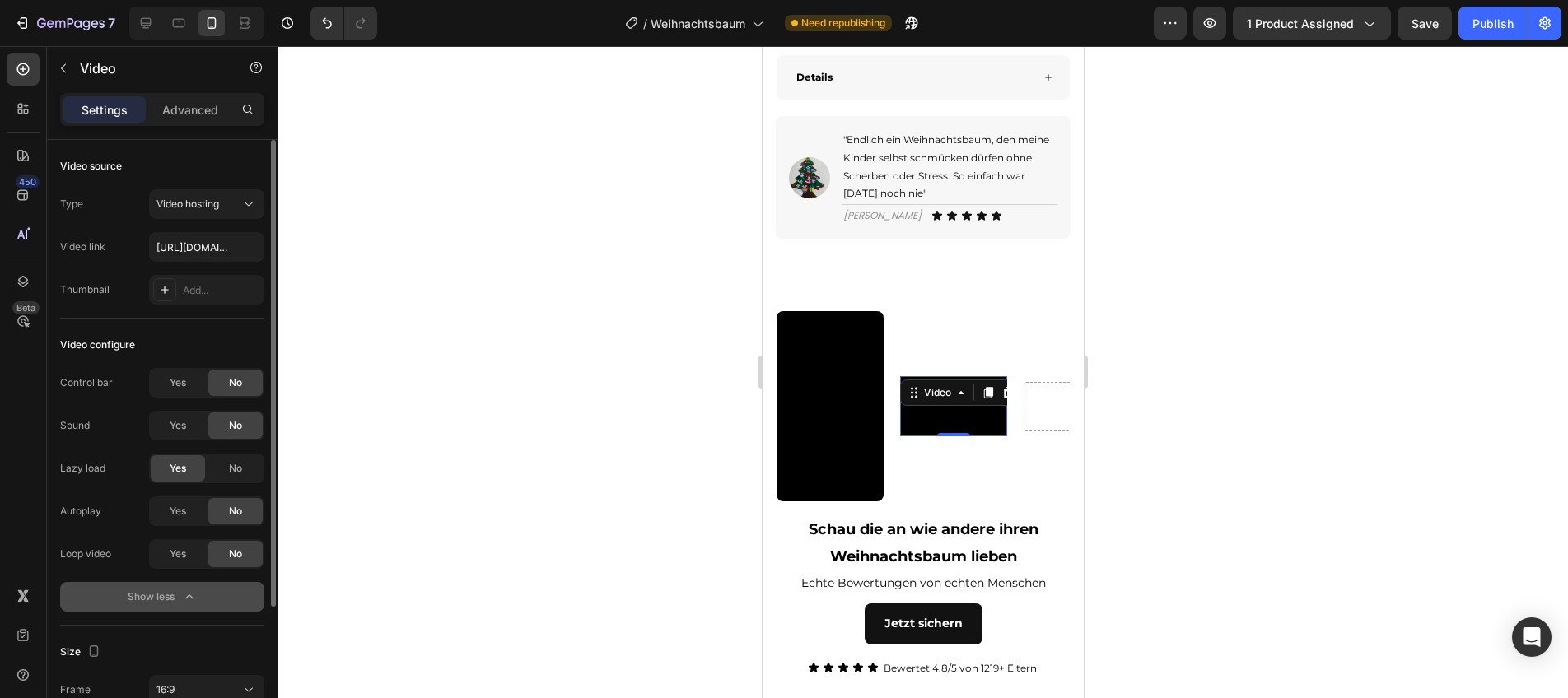
drag, startPoint x: 171, startPoint y: 513, endPoint x: 176, endPoint y: 536, distance: 23.5
click at [172, 513] on span "Yes" at bounding box center [178, 512] width 17 height 15
click at [178, 551] on span "Yes" at bounding box center [178, 554] width 17 height 15
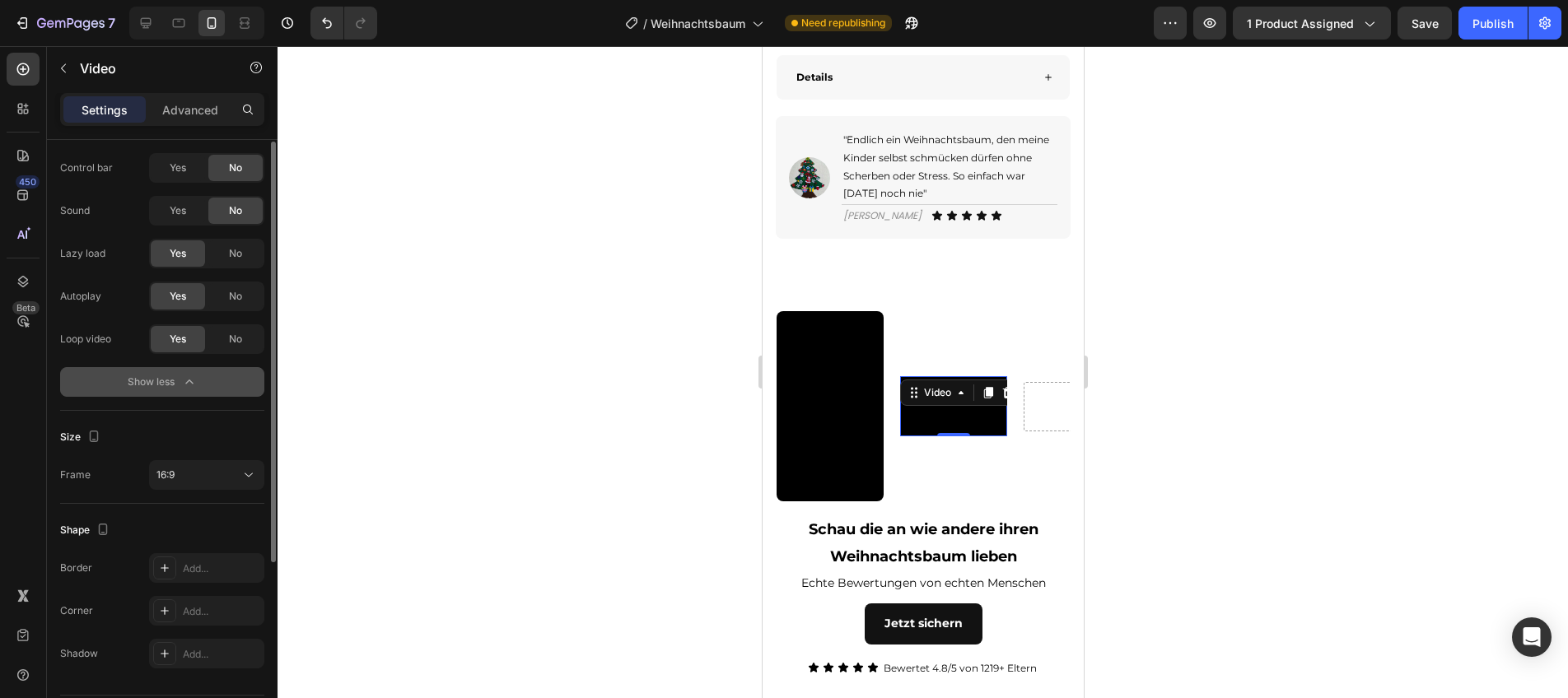
scroll to position [234, 0]
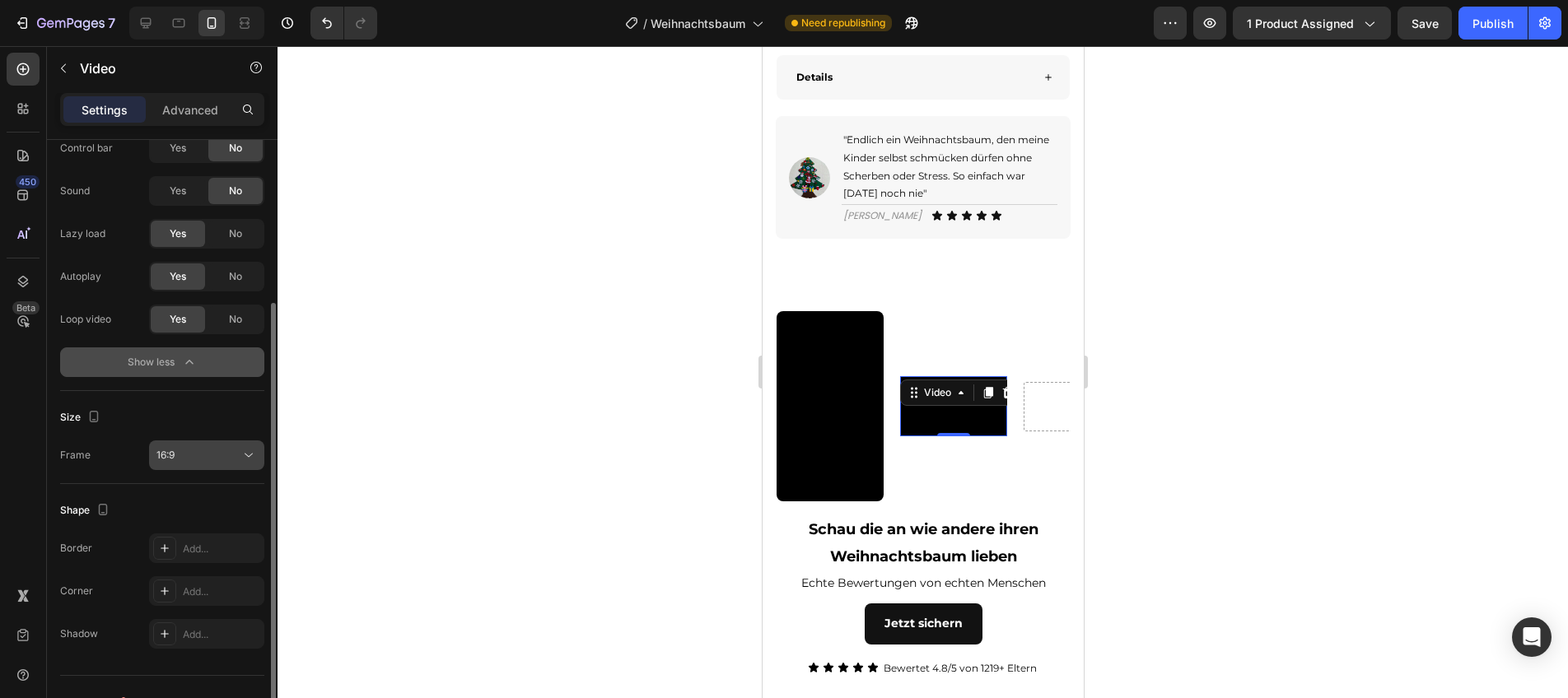
drag, startPoint x: 177, startPoint y: 448, endPoint x: 185, endPoint y: 469, distance: 22.5
click at [178, 448] on div "16:9" at bounding box center [198, 456] width 84 height 15
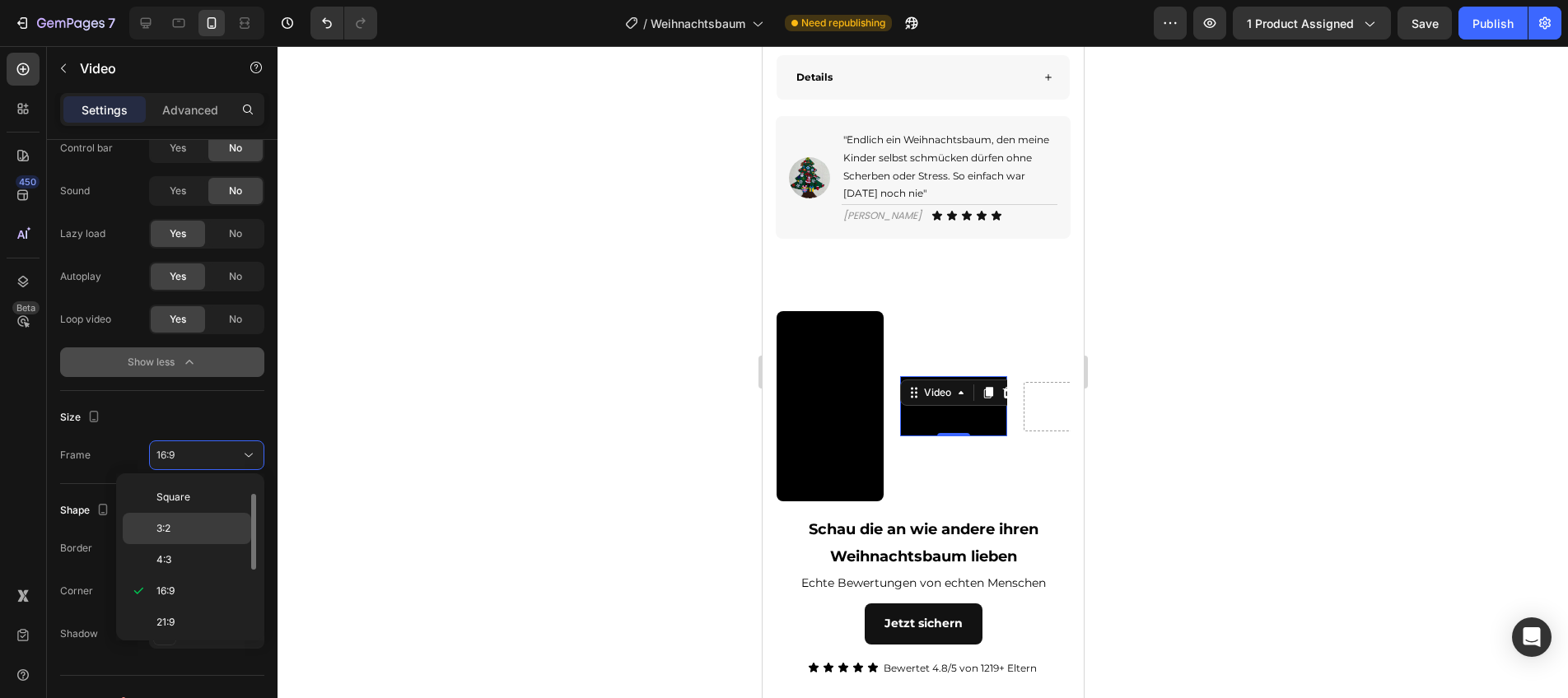
scroll to position [159, 0]
click at [187, 582] on p "9:16" at bounding box center [200, 587] width 87 height 15
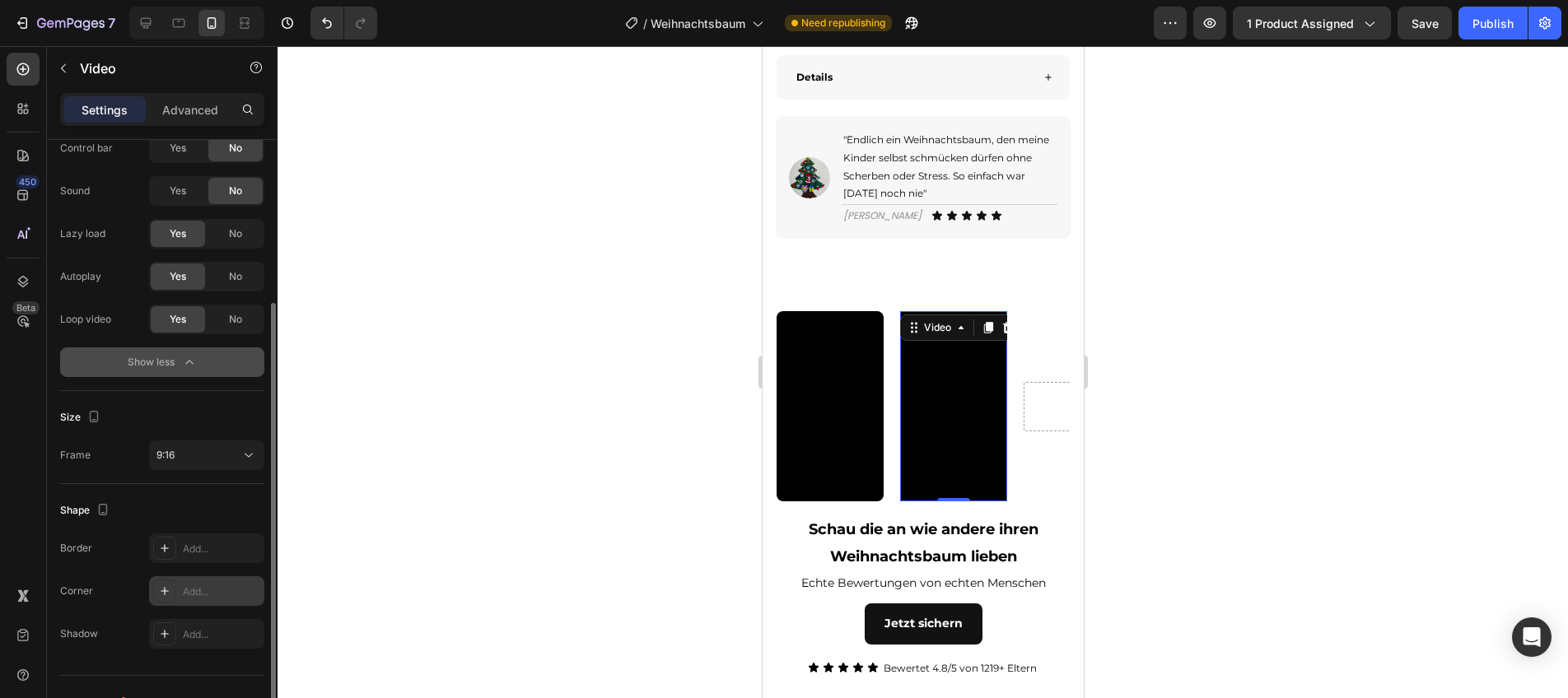
scroll to position [265, 0]
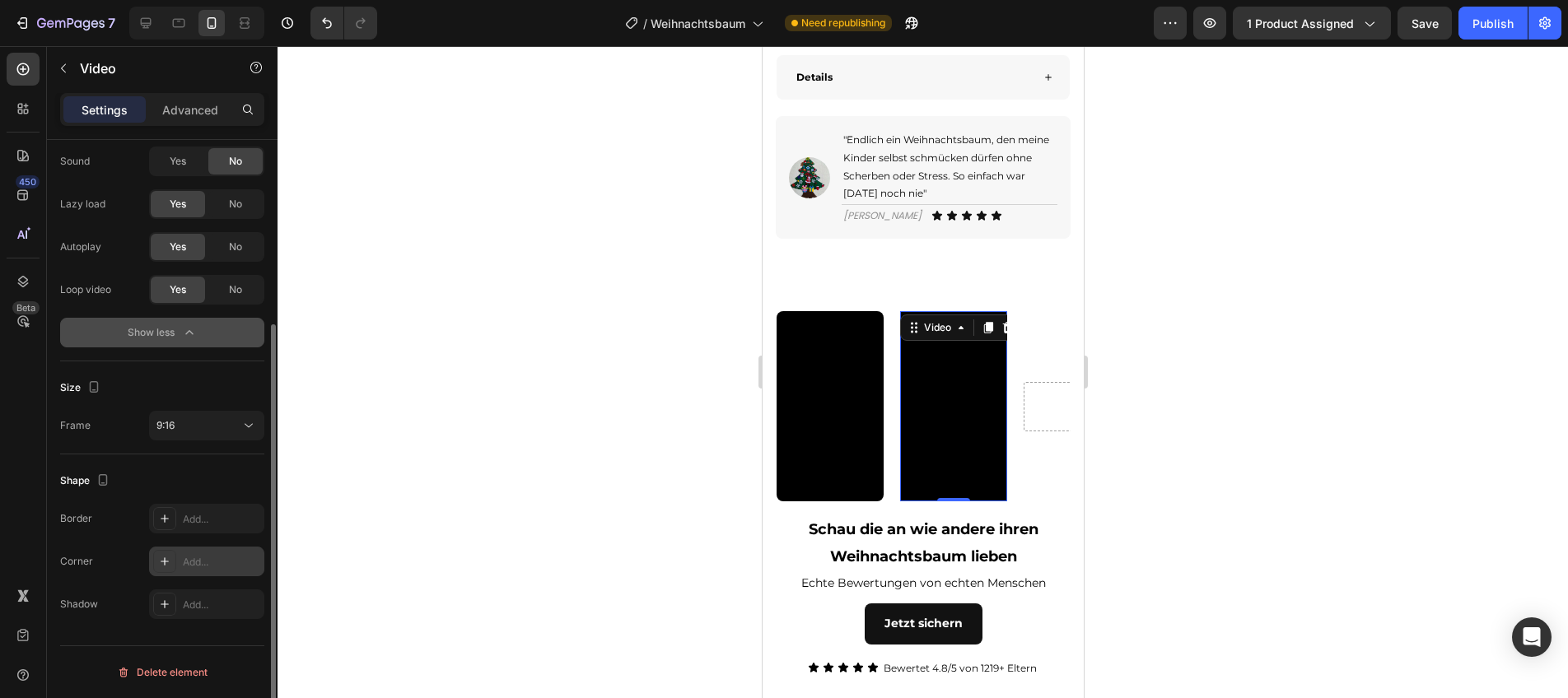
click at [189, 560] on div "Add..." at bounding box center [221, 562] width 77 height 15
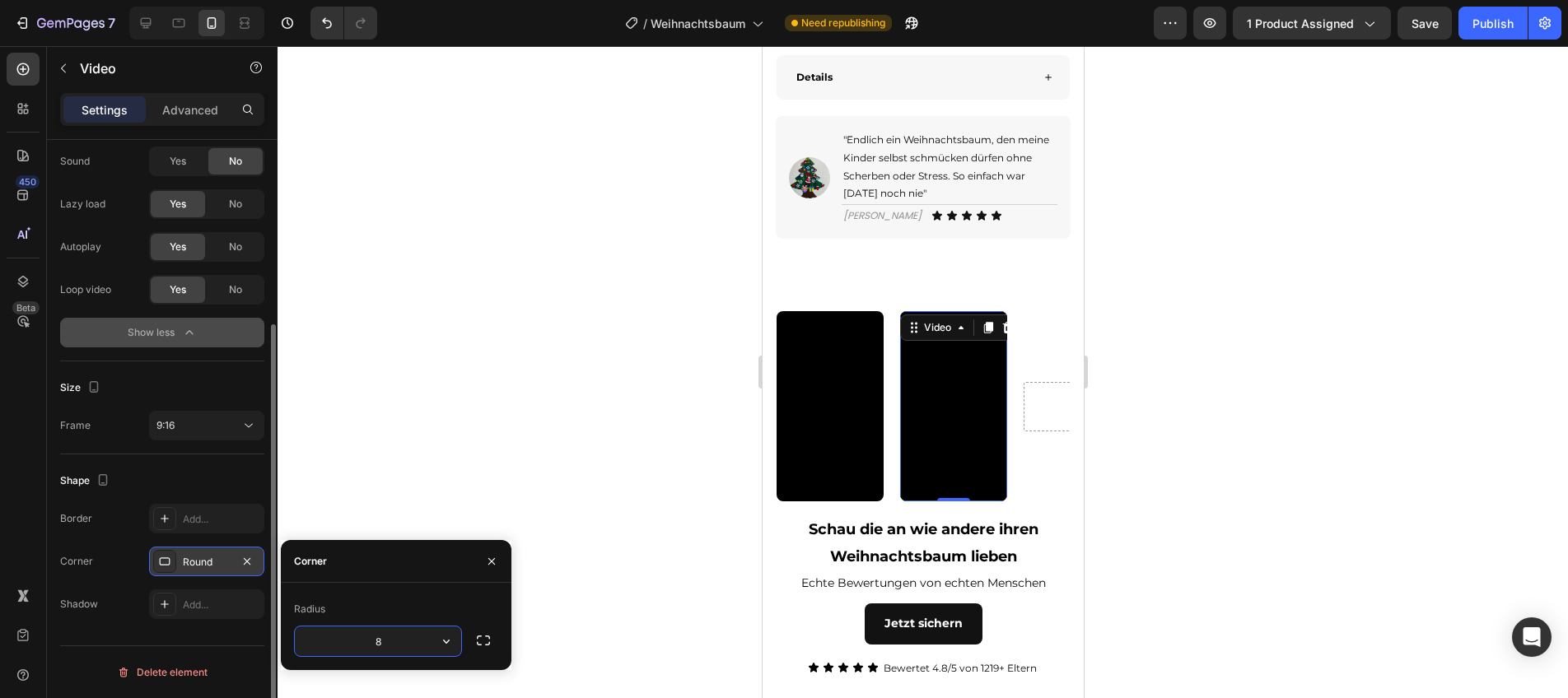
click at [425, 502] on div at bounding box center [923, 372] width 1290 height 653
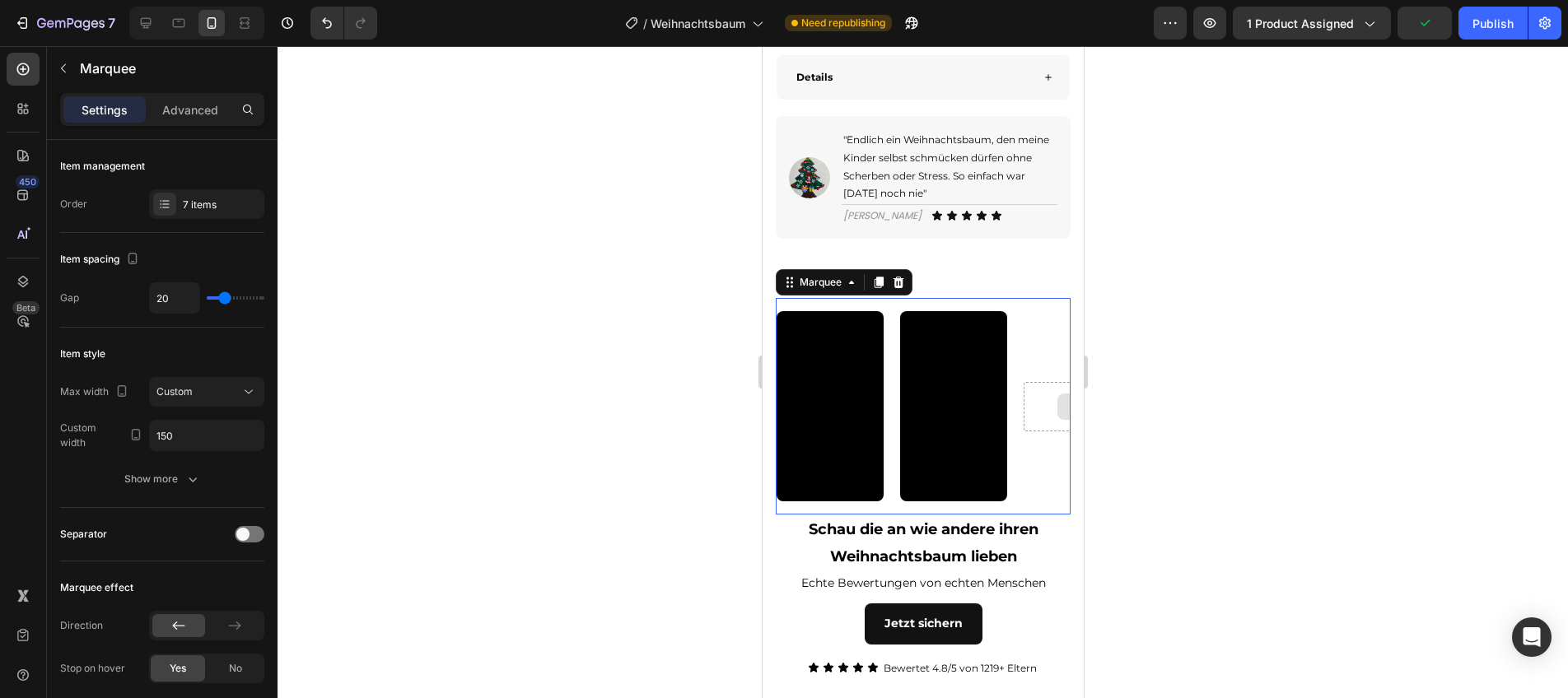
click at [1052, 432] on div at bounding box center [1076, 407] width 107 height 50
click at [195, 183] on div "Item management Order 7 items" at bounding box center [162, 186] width 204 height 93
click at [196, 199] on div "7 items" at bounding box center [221, 205] width 77 height 15
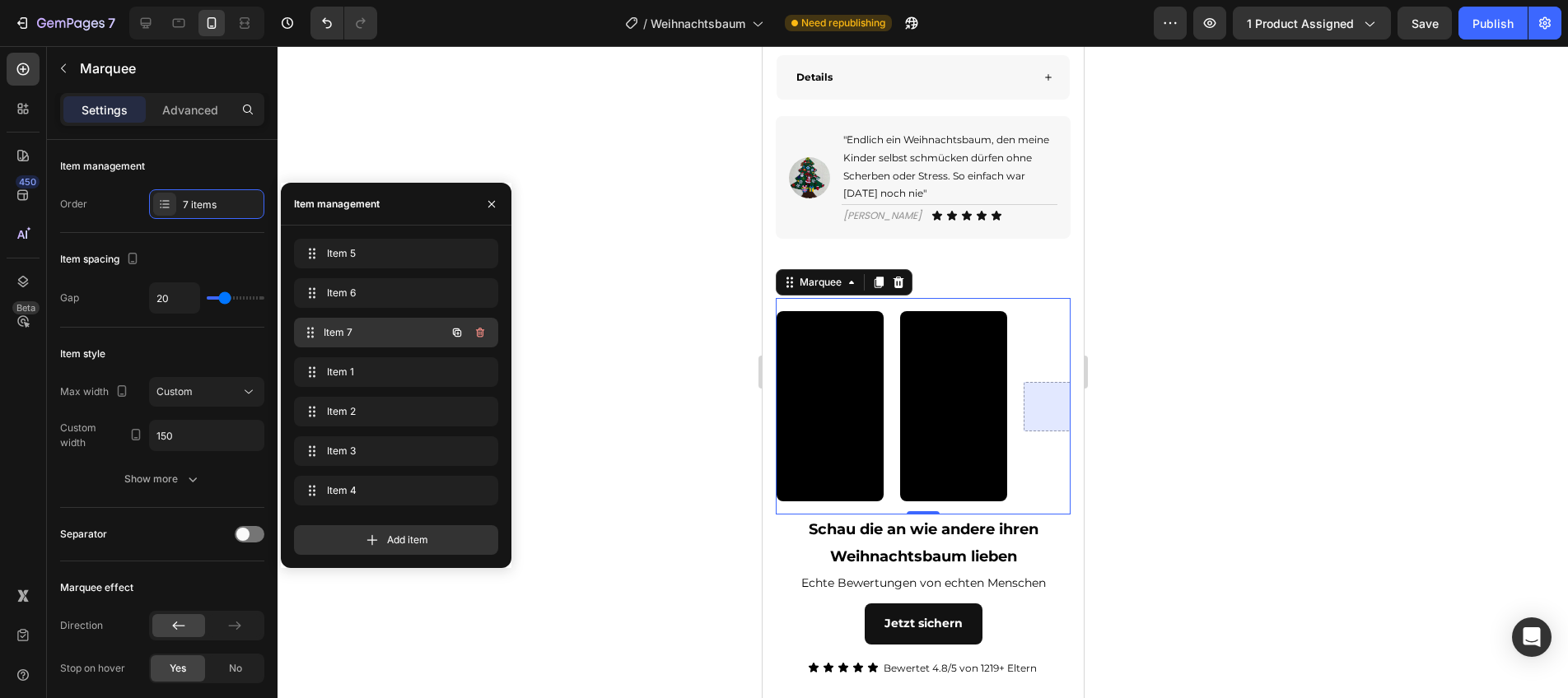
click at [358, 334] on span "Item 7" at bounding box center [384, 332] width 122 height 15
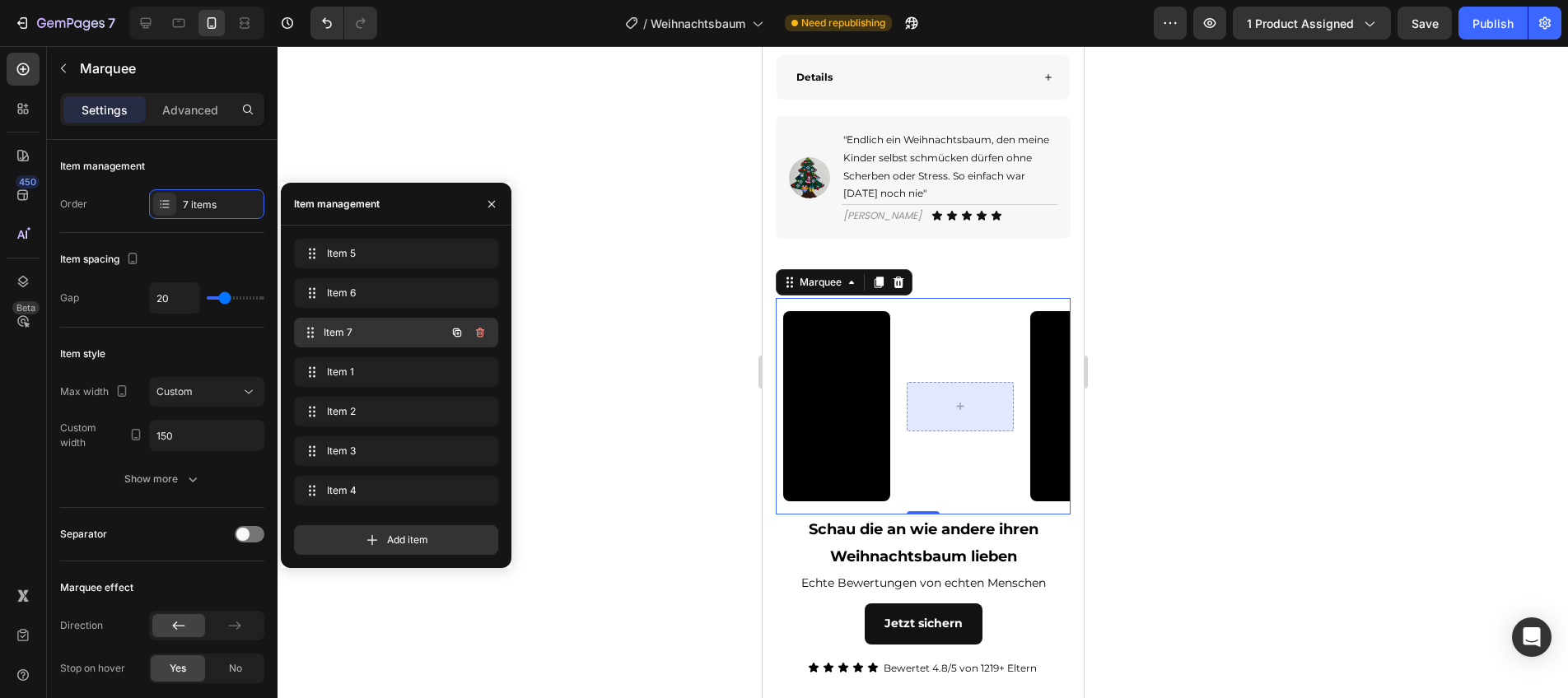
scroll to position [0, 154]
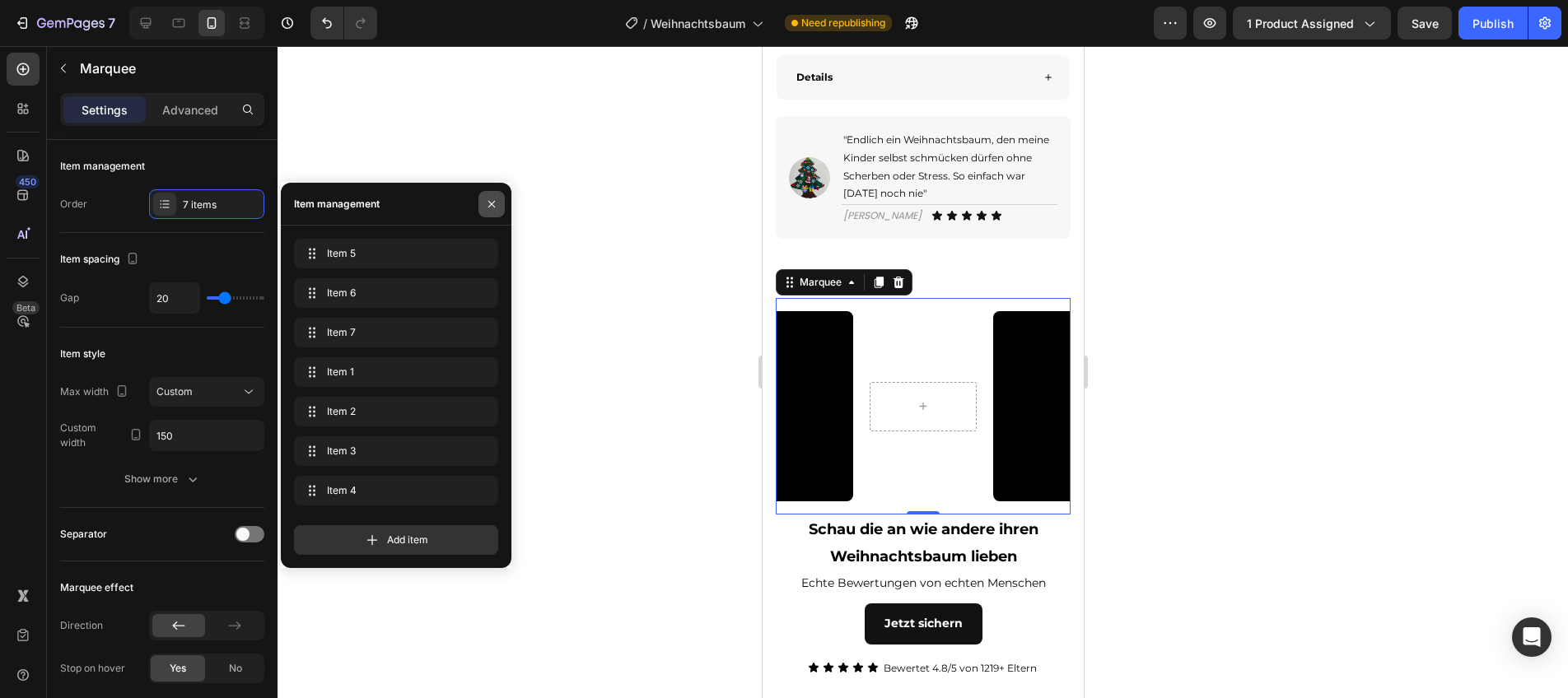
click at [491, 206] on icon "button" at bounding box center [491, 204] width 13 height 13
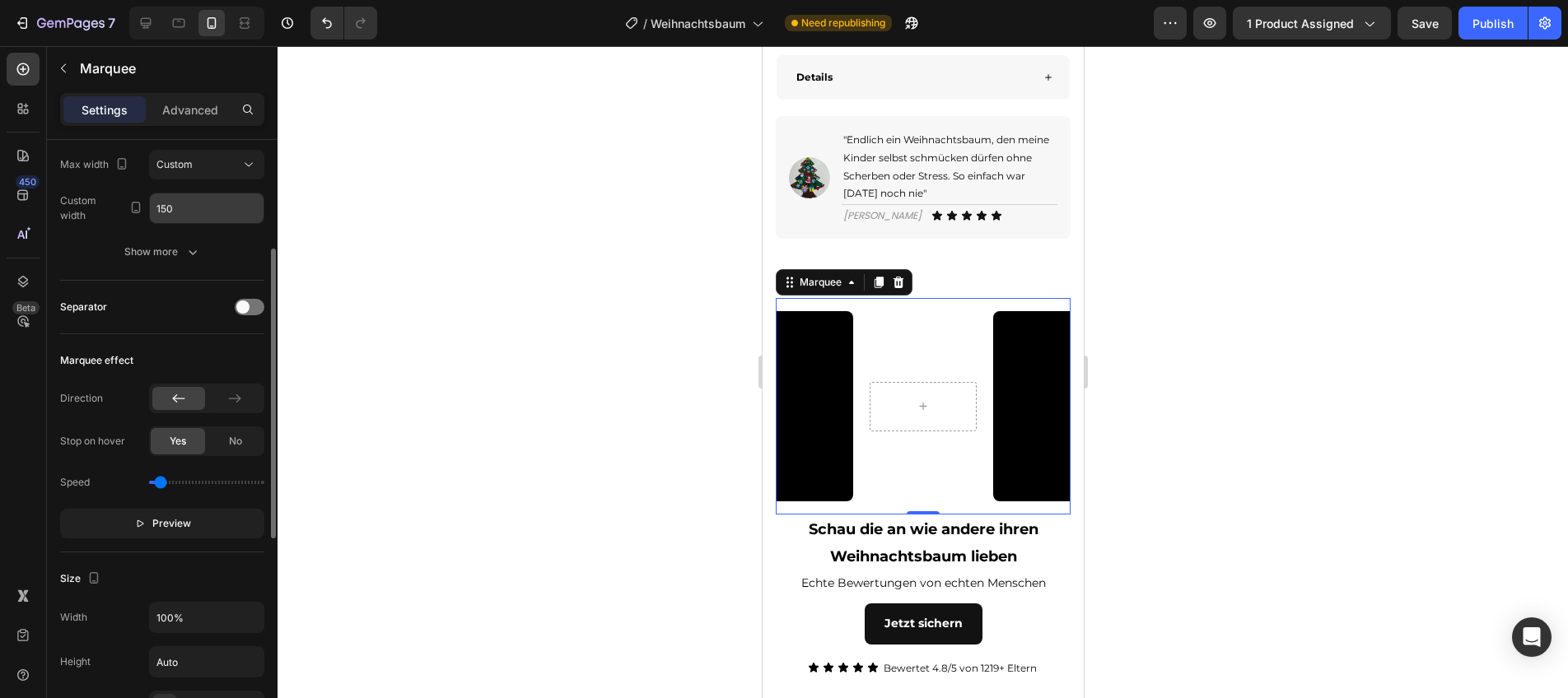
scroll to position [0, 0]
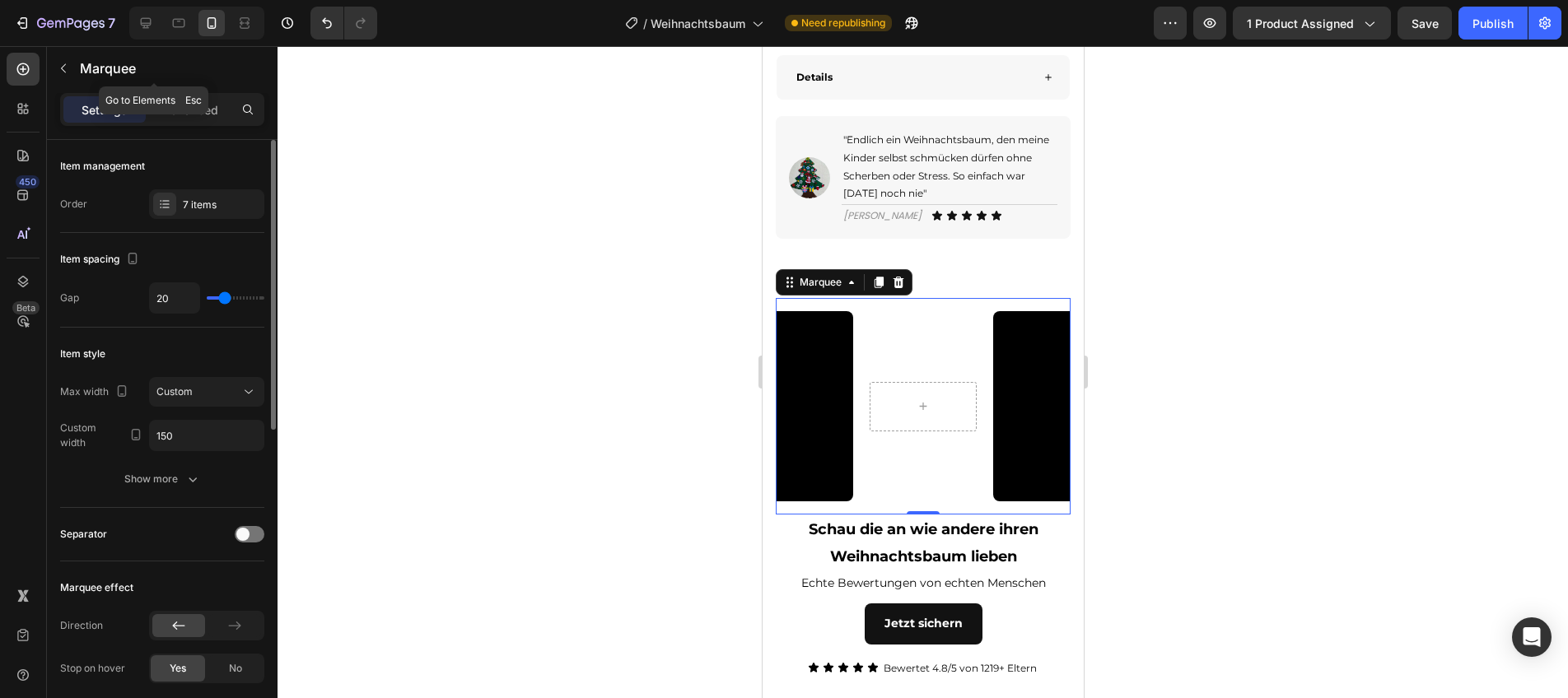
drag, startPoint x: 102, startPoint y: 76, endPoint x: 119, endPoint y: 107, distance: 35.4
click at [102, 79] on div "Marquee" at bounding box center [154, 68] width 214 height 43
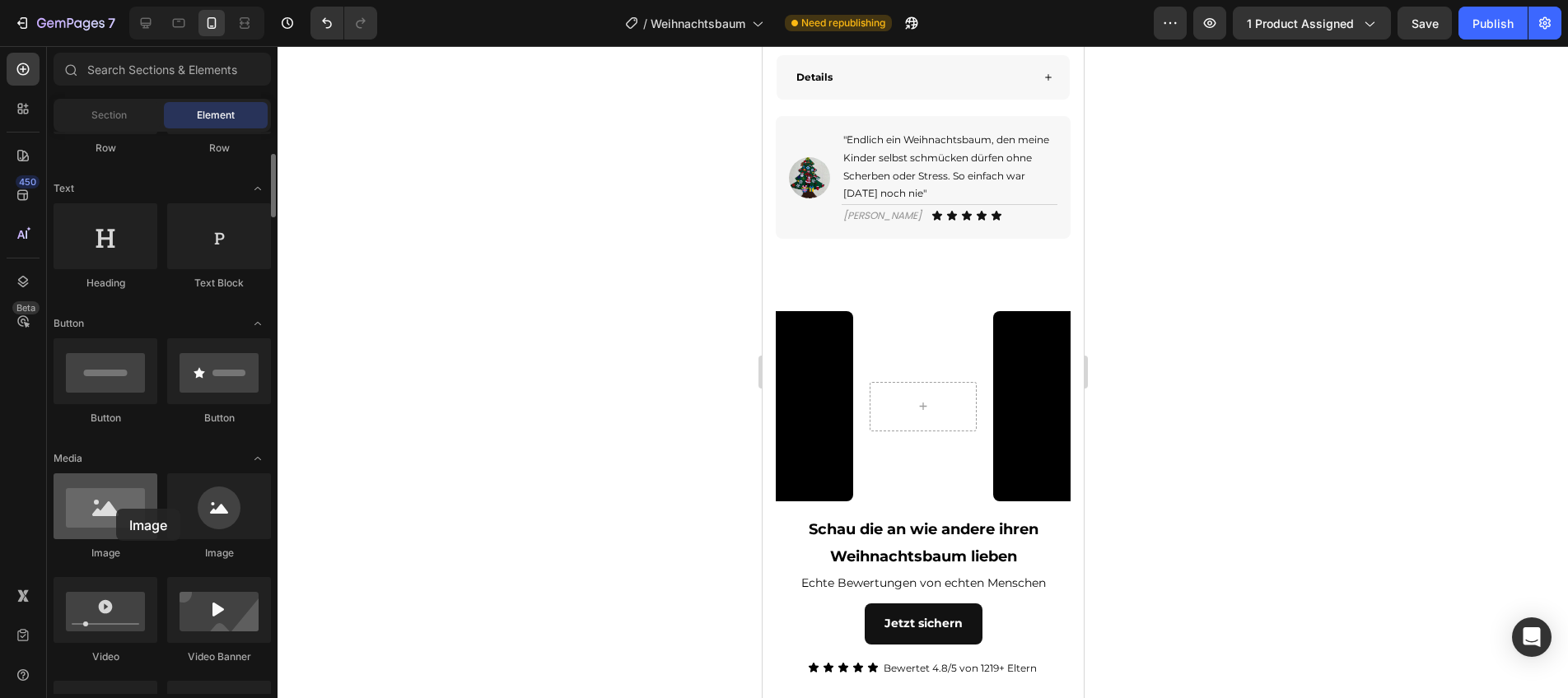
click at [116, 509] on div at bounding box center [105, 506] width 104 height 66
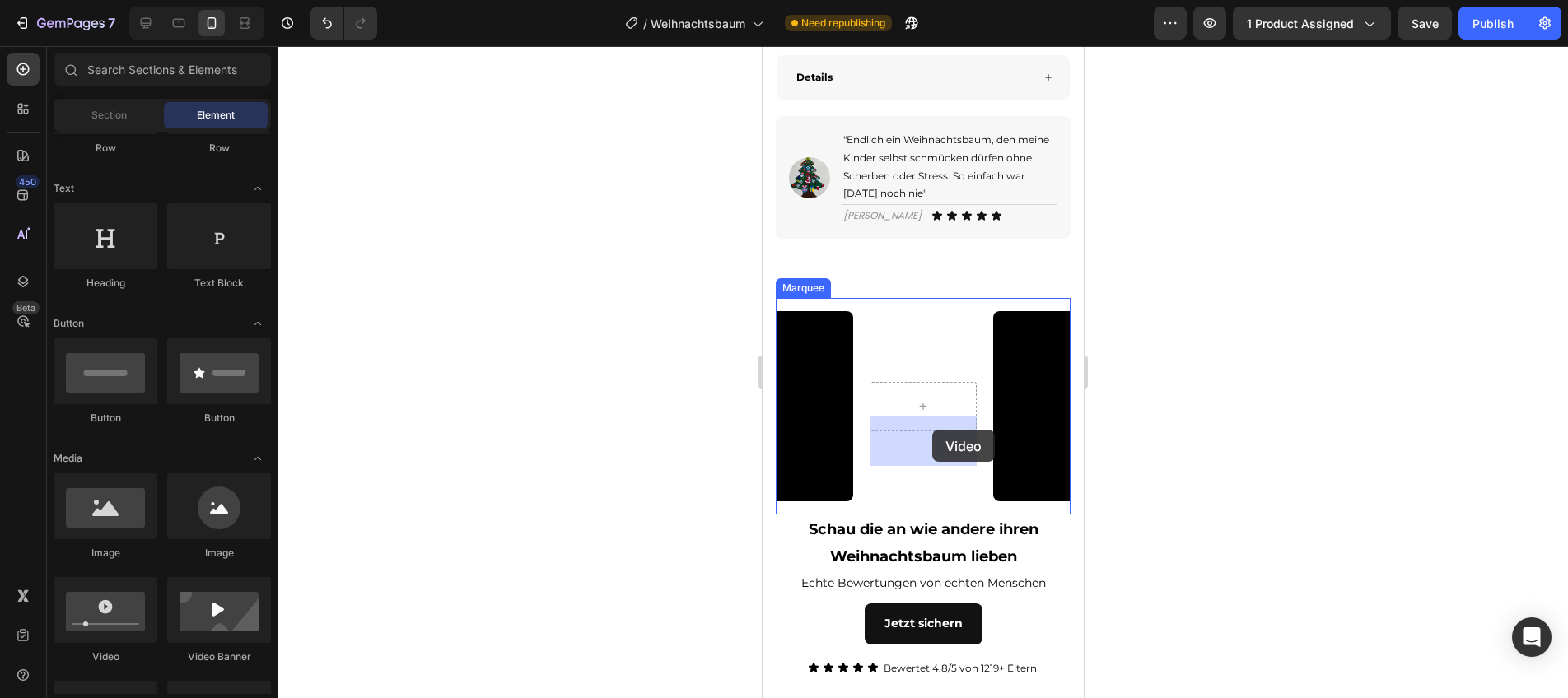
drag, startPoint x: 955, startPoint y: 655, endPoint x: 931, endPoint y: 430, distance: 226.3
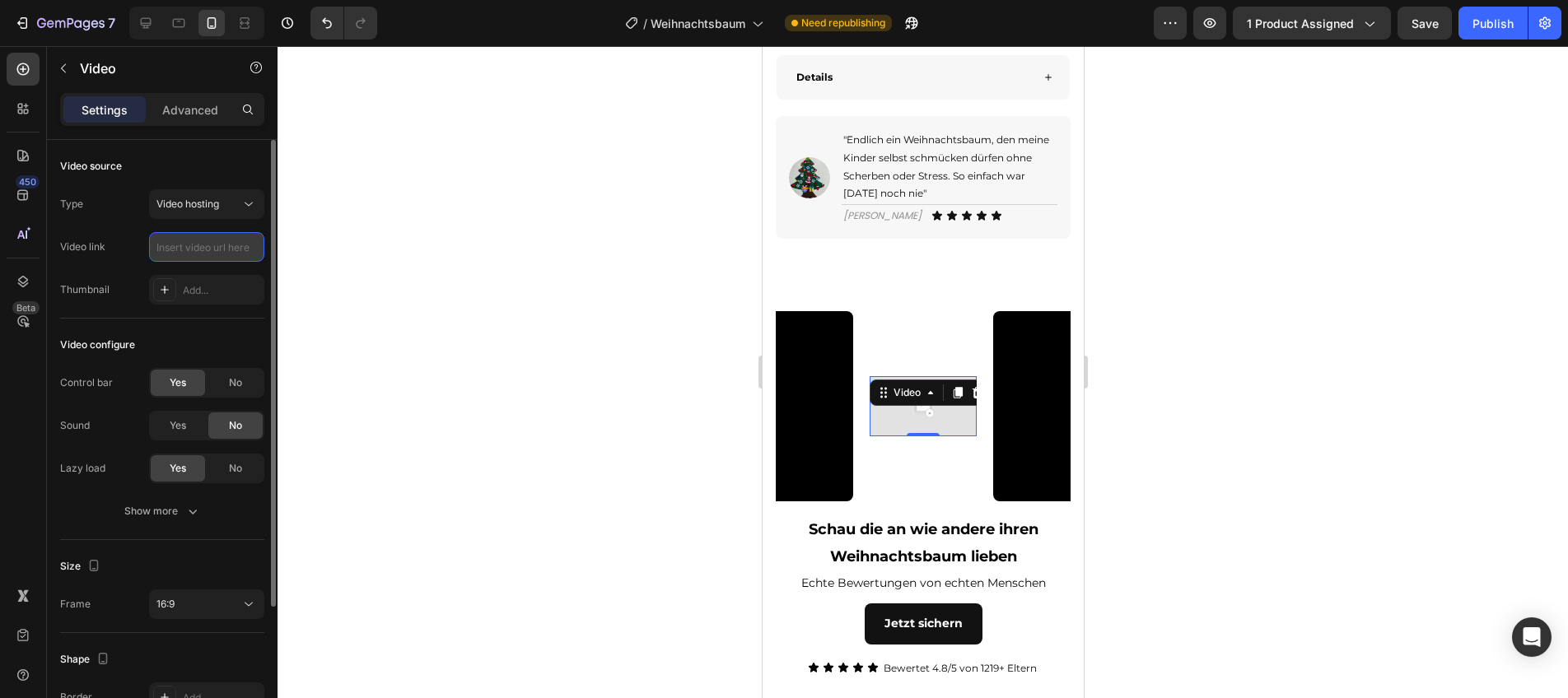
paste input "[URL][DOMAIN_NAME]"
type input "[URL][DOMAIN_NAME]"
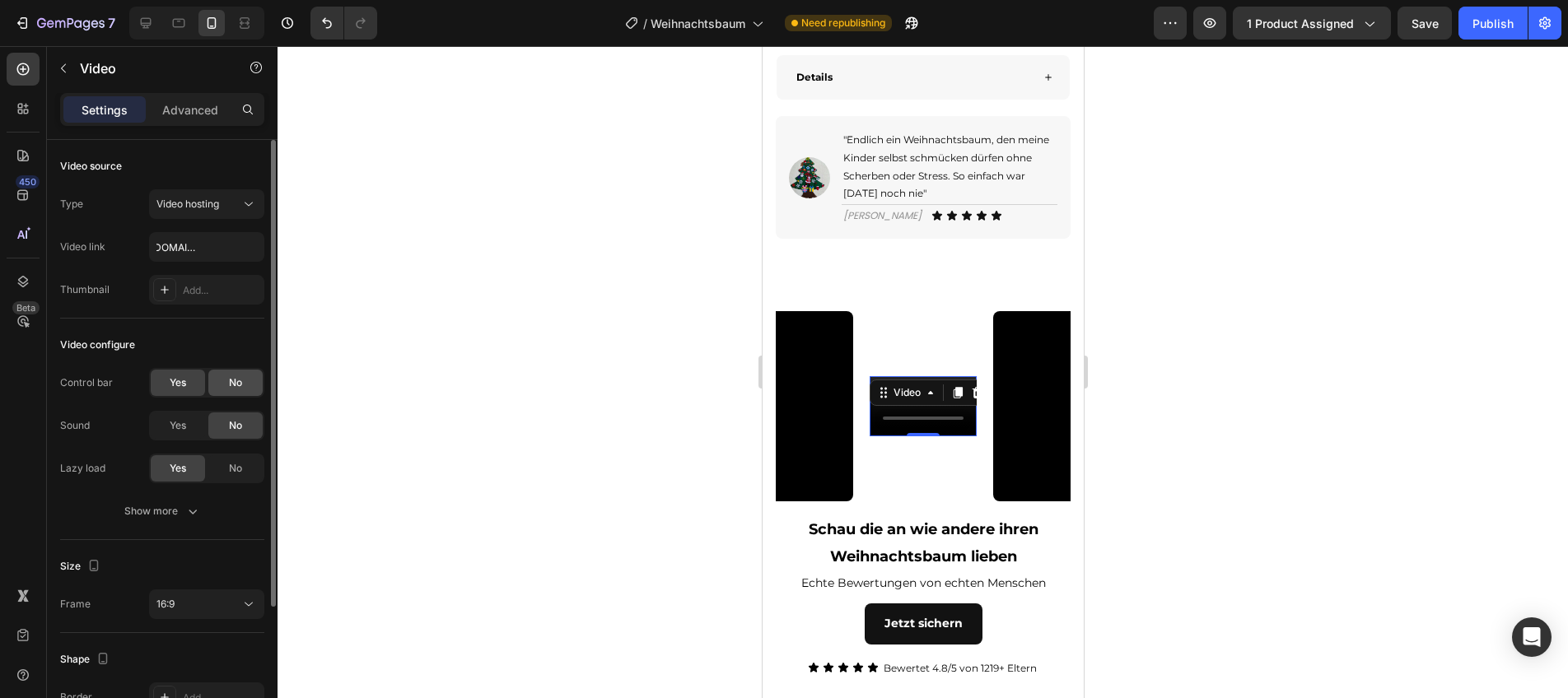
drag, startPoint x: 222, startPoint y: 381, endPoint x: 181, endPoint y: 414, distance: 52.6
click at [221, 381] on div "No" at bounding box center [235, 383] width 54 height 27
click at [179, 418] on span "Yes" at bounding box center [178, 425] width 17 height 15
click at [176, 384] on span "Yes" at bounding box center [178, 383] width 17 height 15
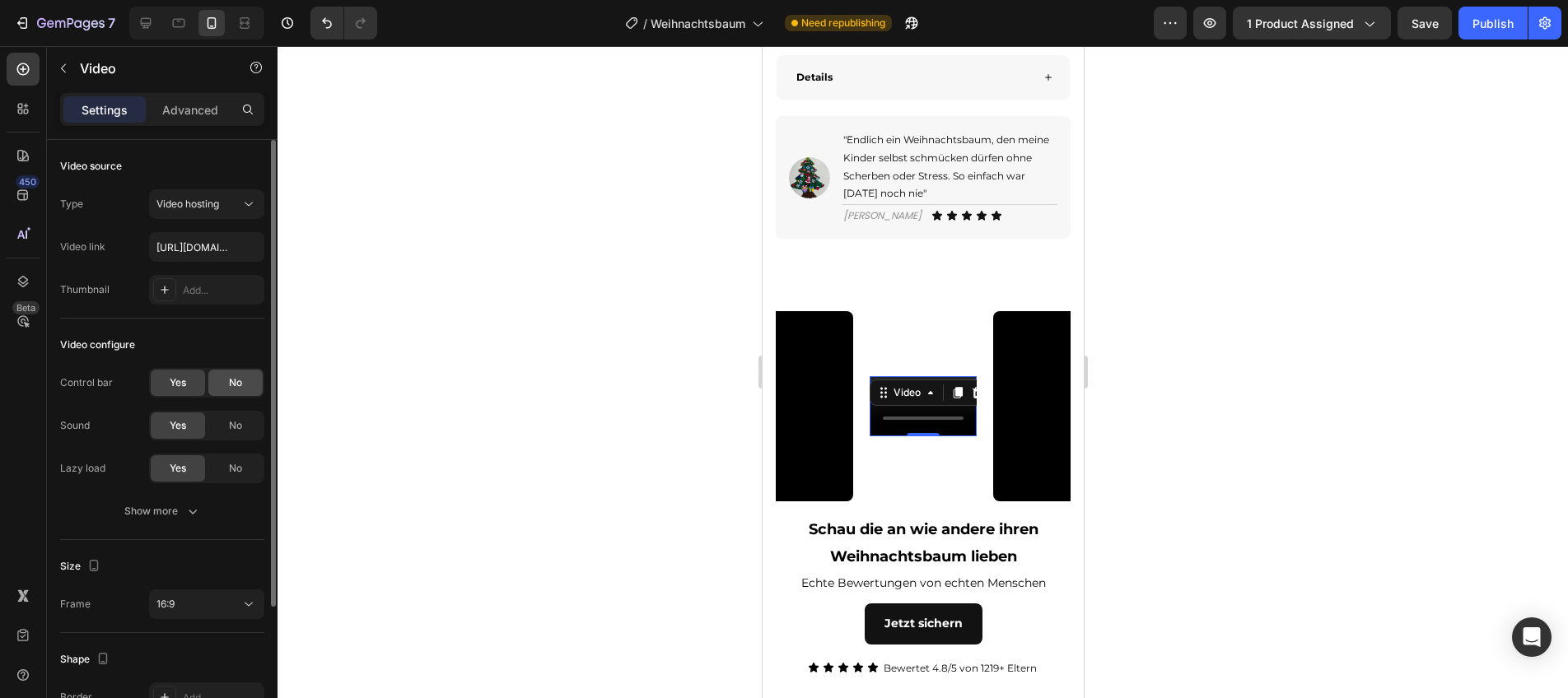
click at [216, 383] on div "No" at bounding box center [235, 383] width 54 height 27
click at [181, 513] on div "Show more" at bounding box center [162, 512] width 76 height 17
drag, startPoint x: 181, startPoint y: 517, endPoint x: 183, endPoint y: 549, distance: 32.1
click at [180, 518] on span "Yes" at bounding box center [178, 512] width 17 height 15
click at [183, 551] on span "Yes" at bounding box center [178, 554] width 17 height 15
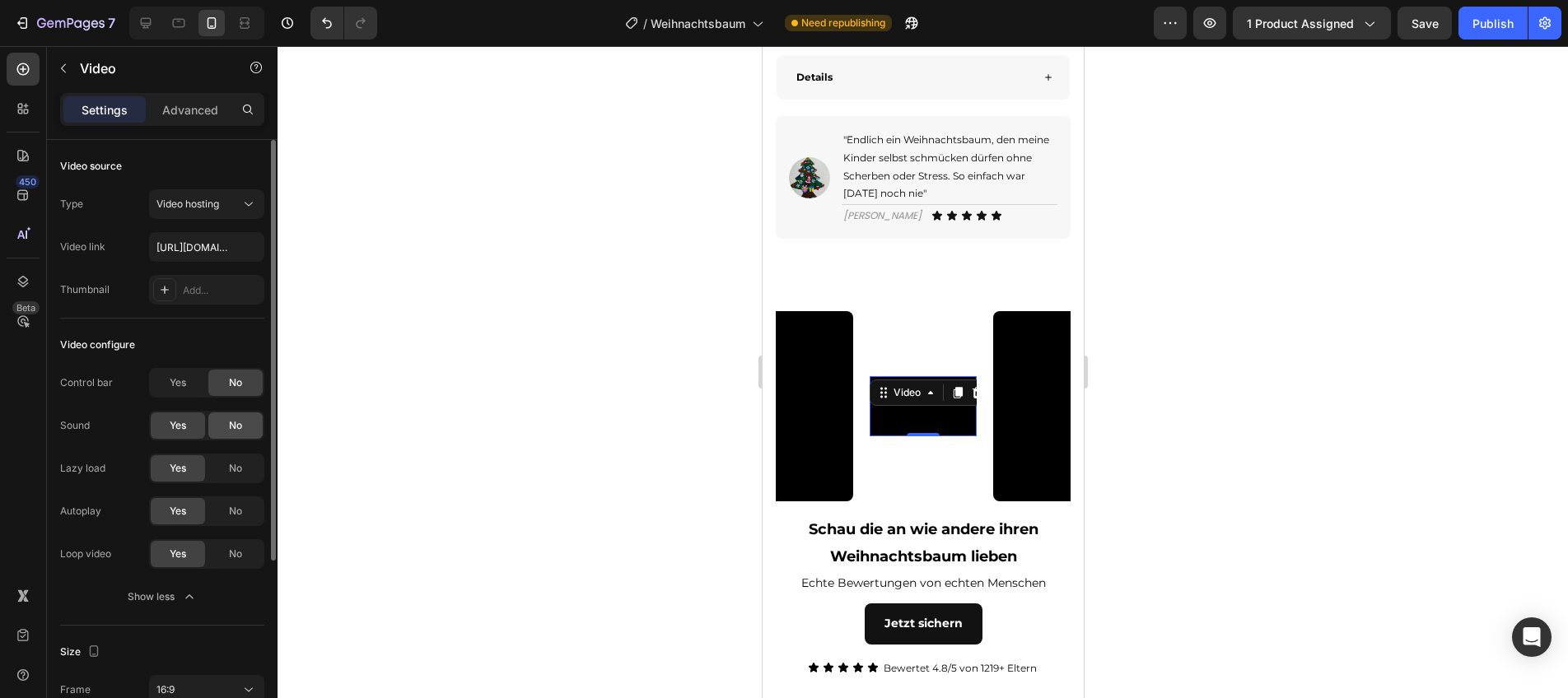
click at [233, 421] on span "No" at bounding box center [235, 425] width 13 height 15
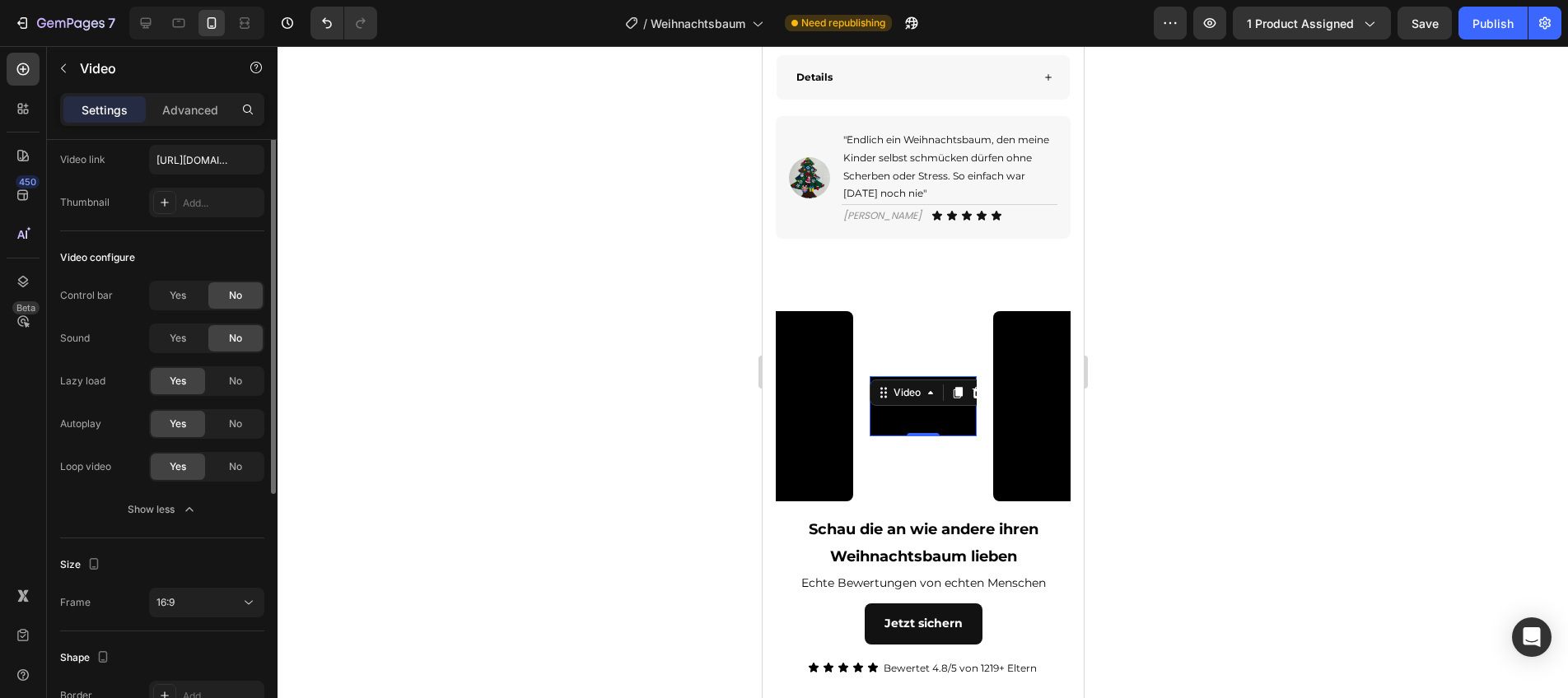
scroll to position [105, 0]
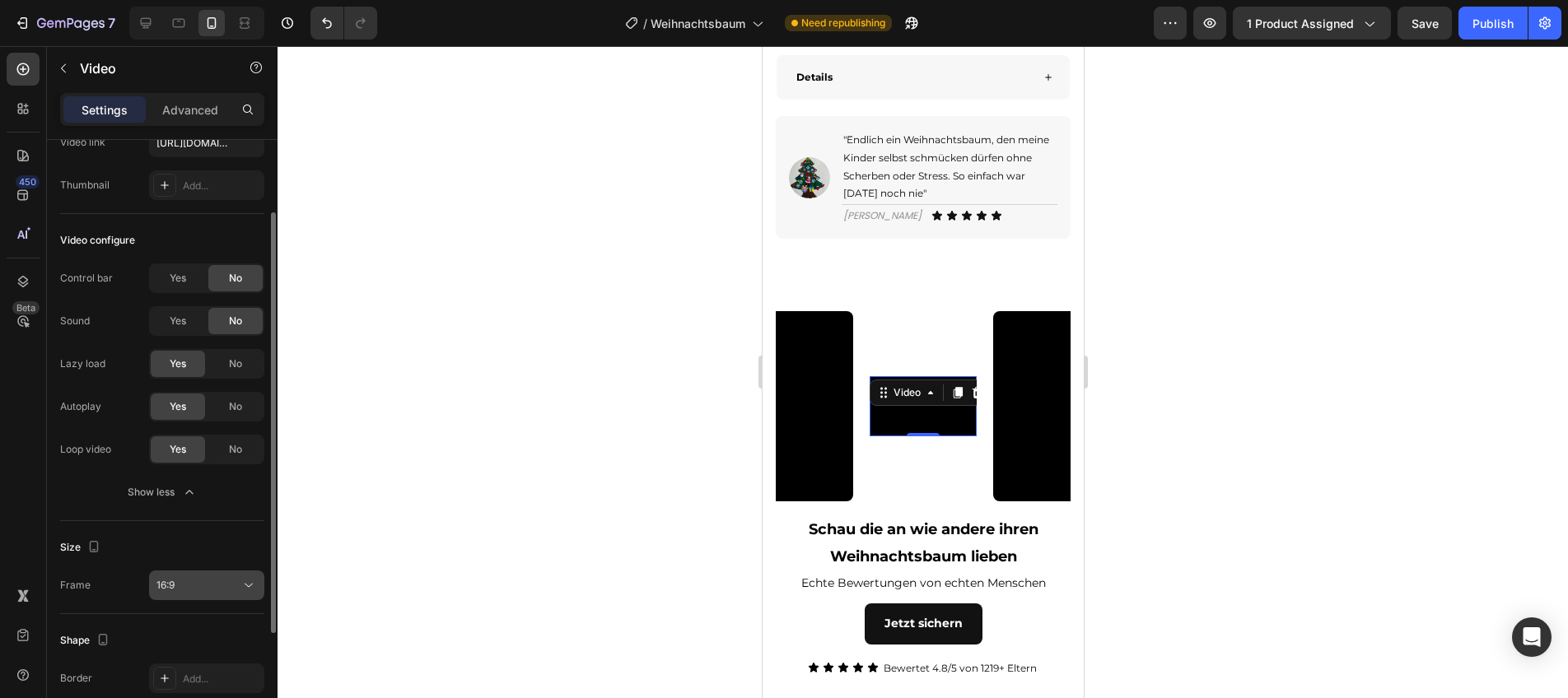
click at [187, 582] on div "16:9" at bounding box center [198, 585] width 84 height 15
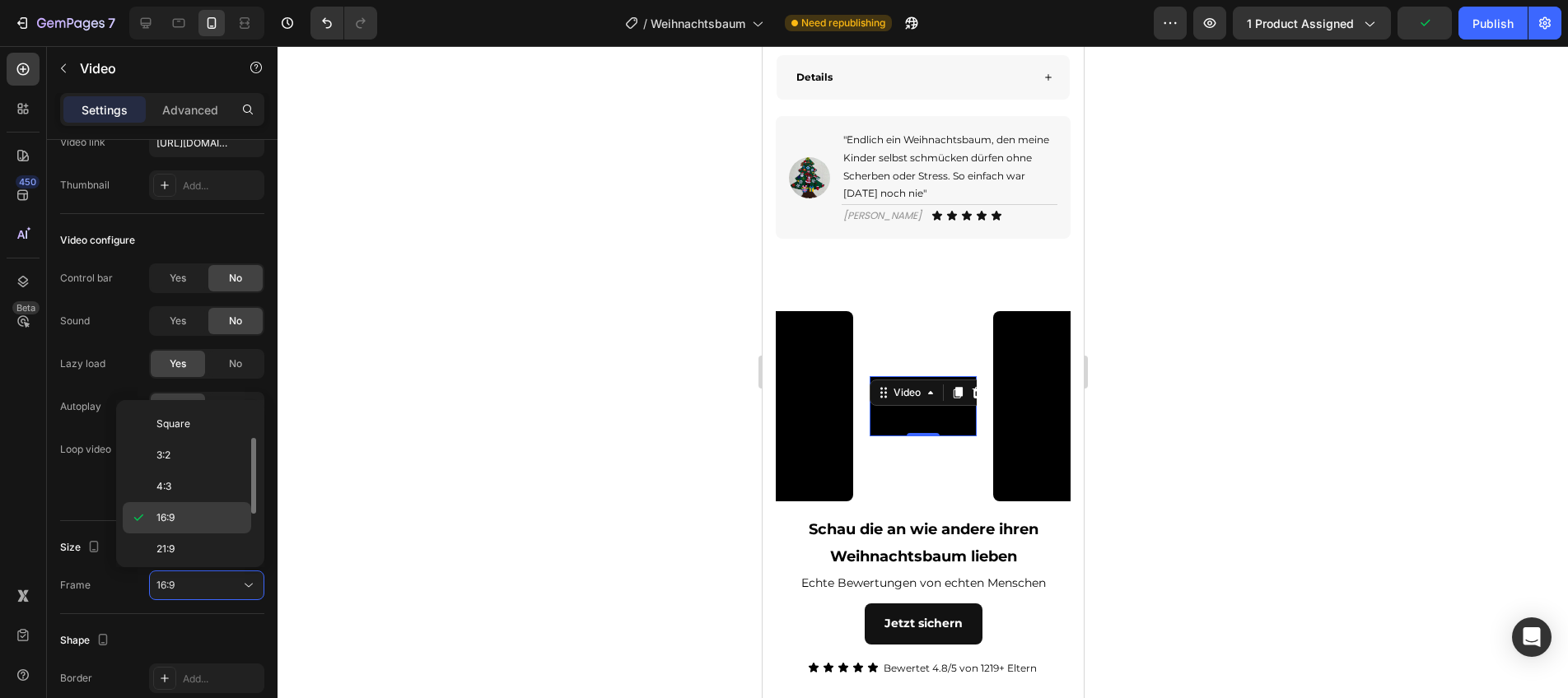
scroll to position [159, 0]
click at [185, 512] on p "9:16" at bounding box center [200, 513] width 87 height 15
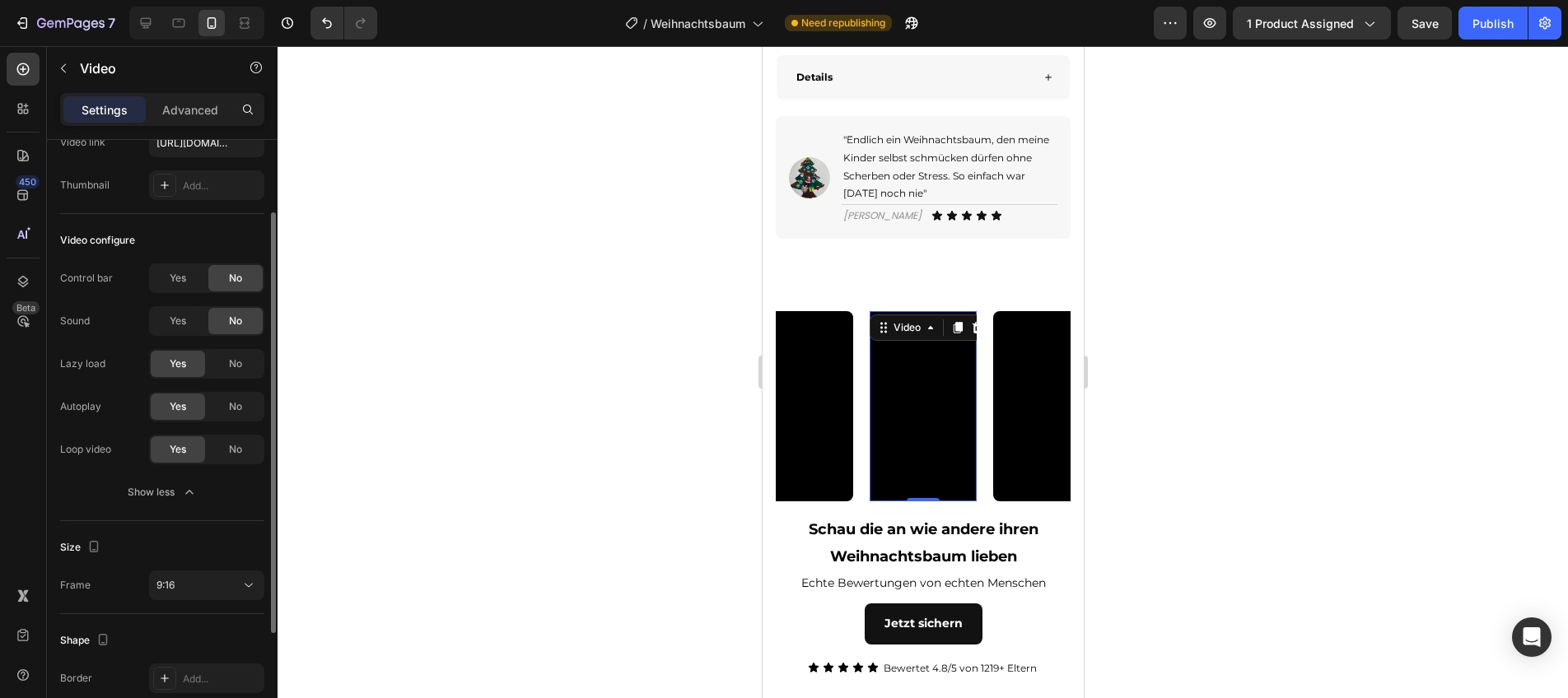
scroll to position [244, 0]
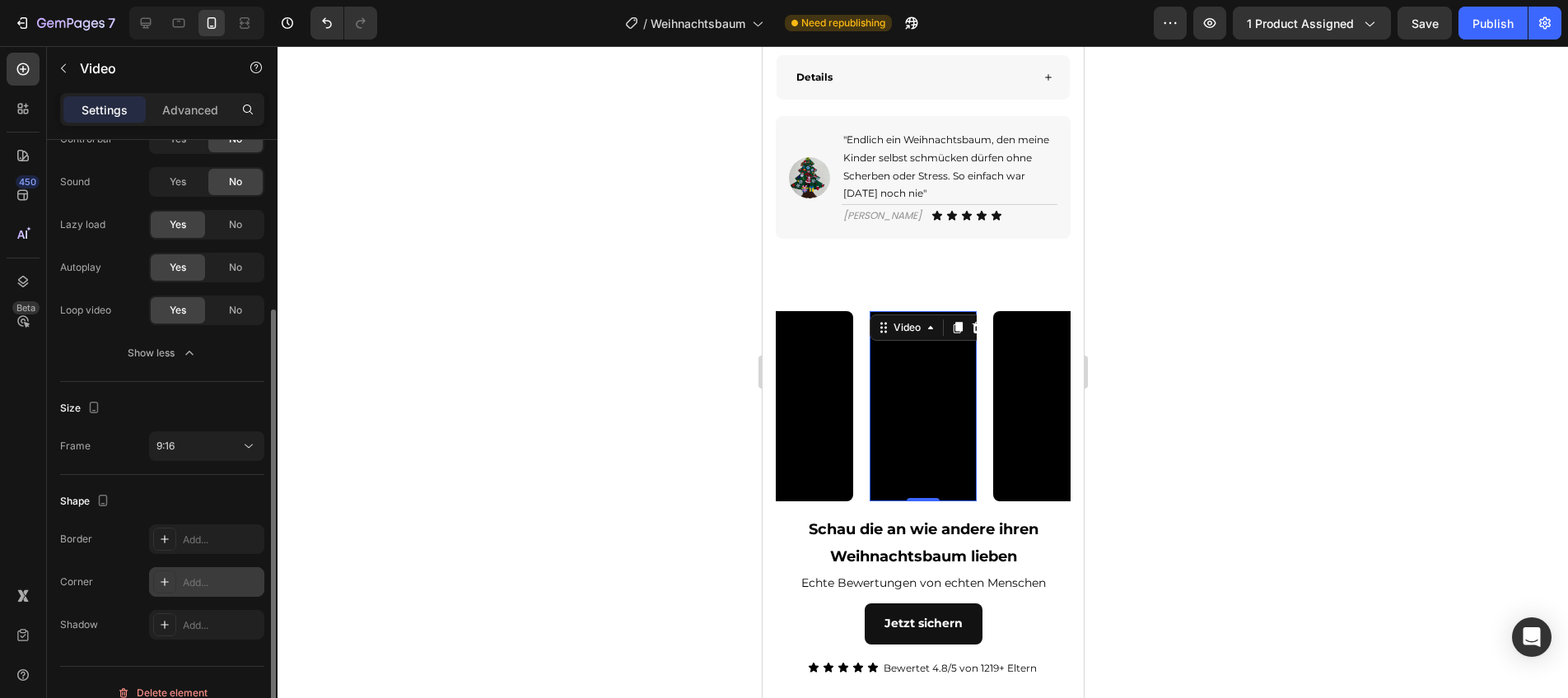
click at [186, 570] on div "Add..." at bounding box center [207, 582] width 115 height 29
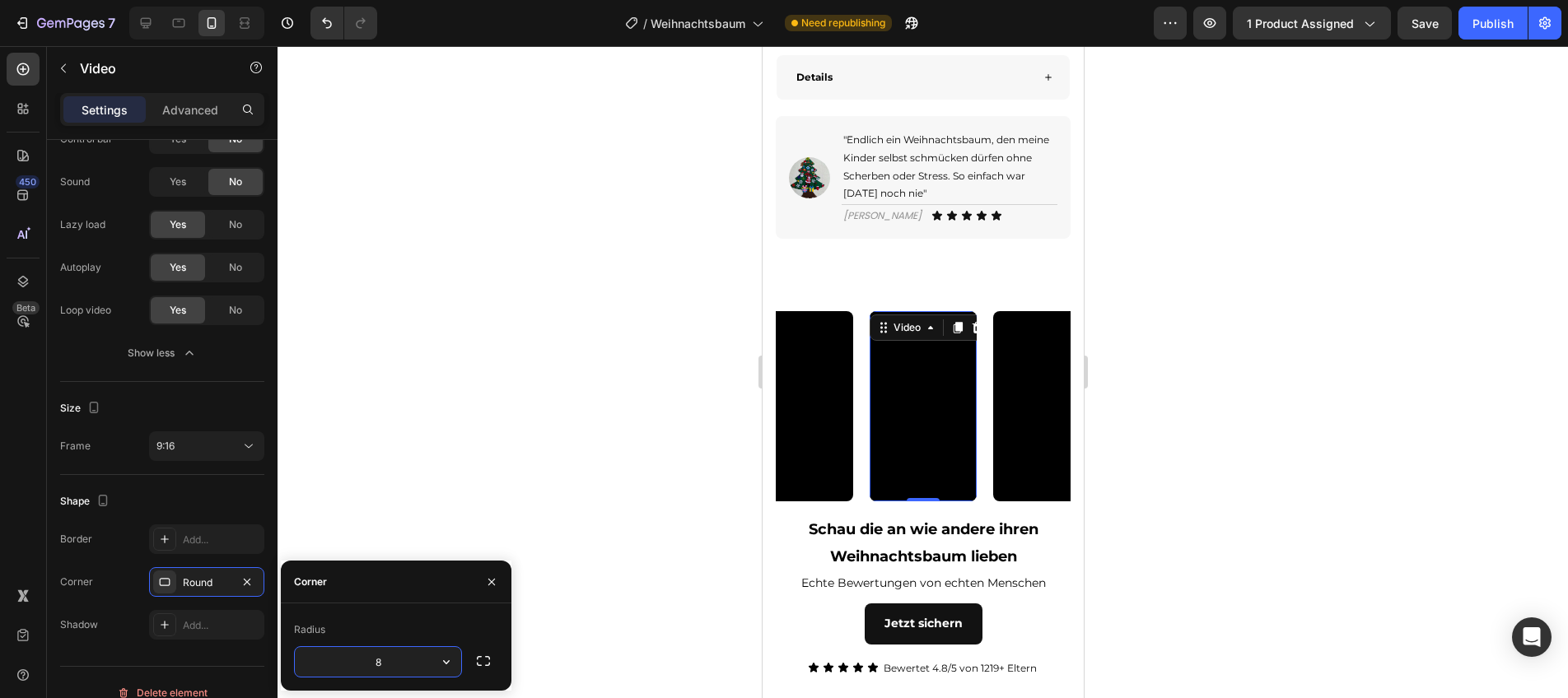
click at [542, 544] on div at bounding box center [923, 372] width 1290 height 653
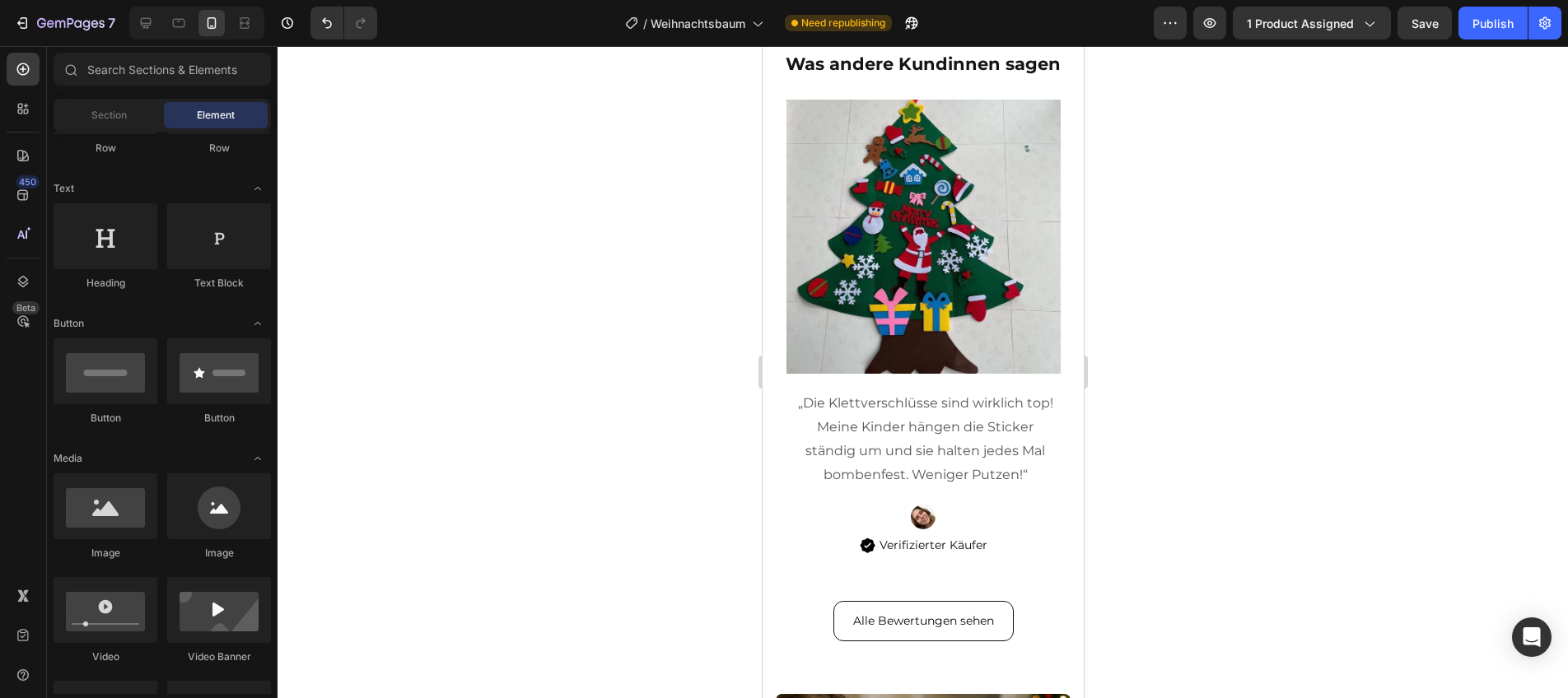
scroll to position [3540, 0]
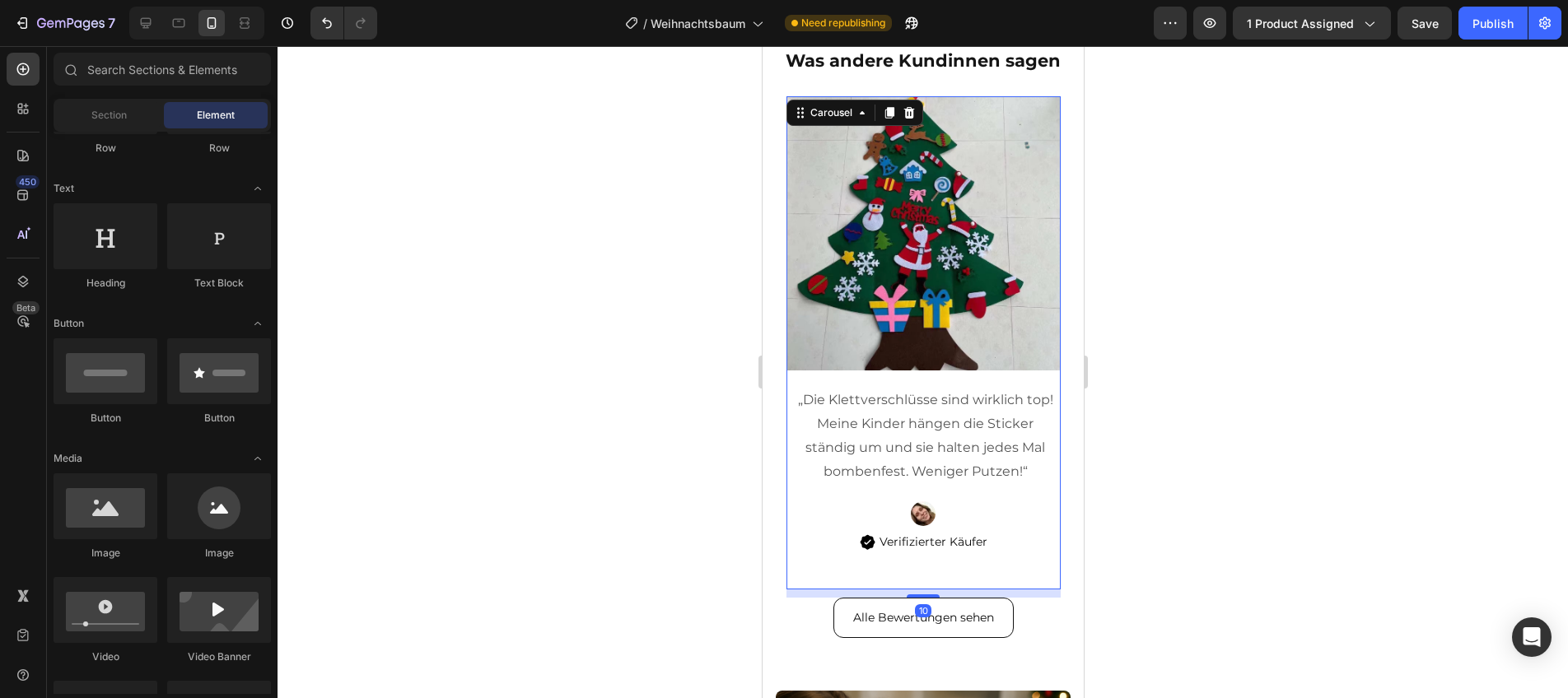
click at [942, 497] on div "Image „Die Klettverschlüsse sind wirklich top! Meine Kinder hängen die Sticker …" at bounding box center [923, 344] width 274 height 494
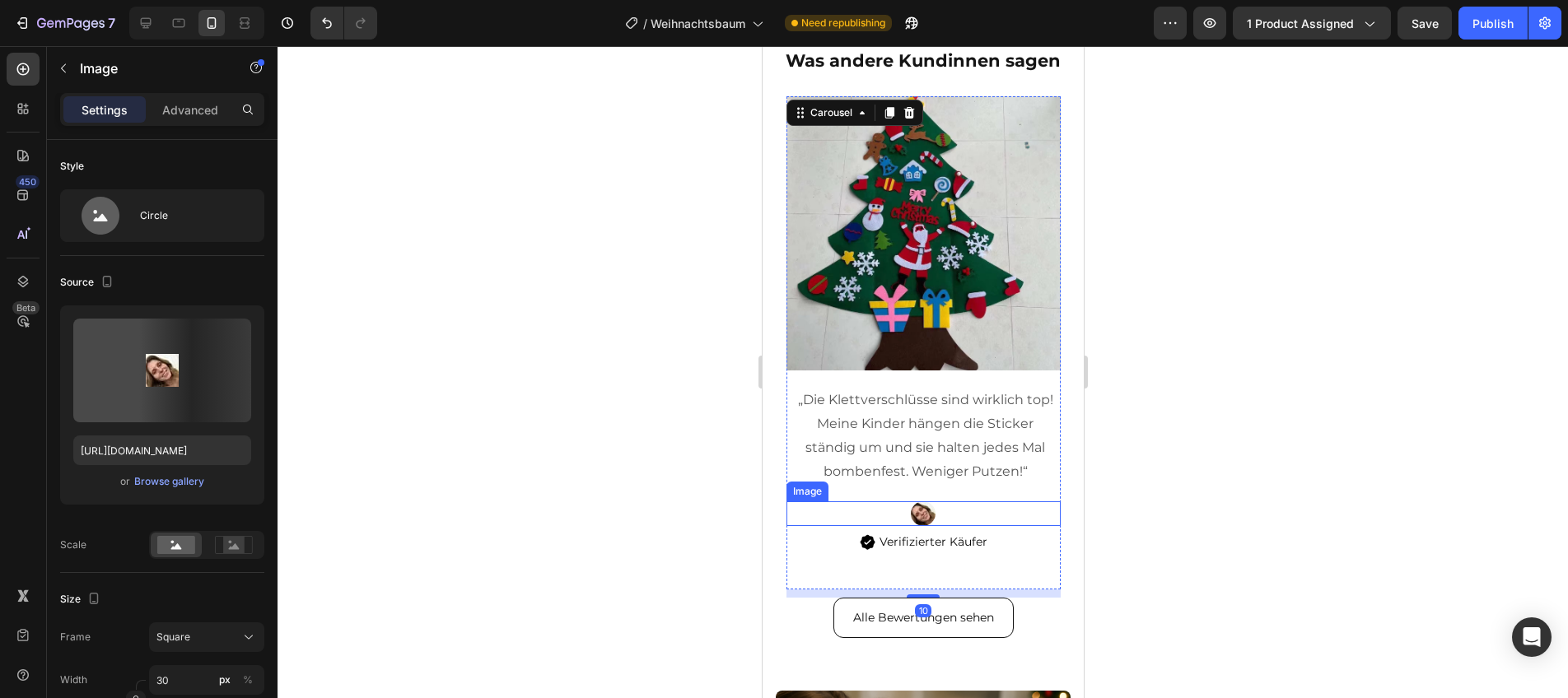
click at [933, 511] on img at bounding box center [923, 514] width 25 height 25
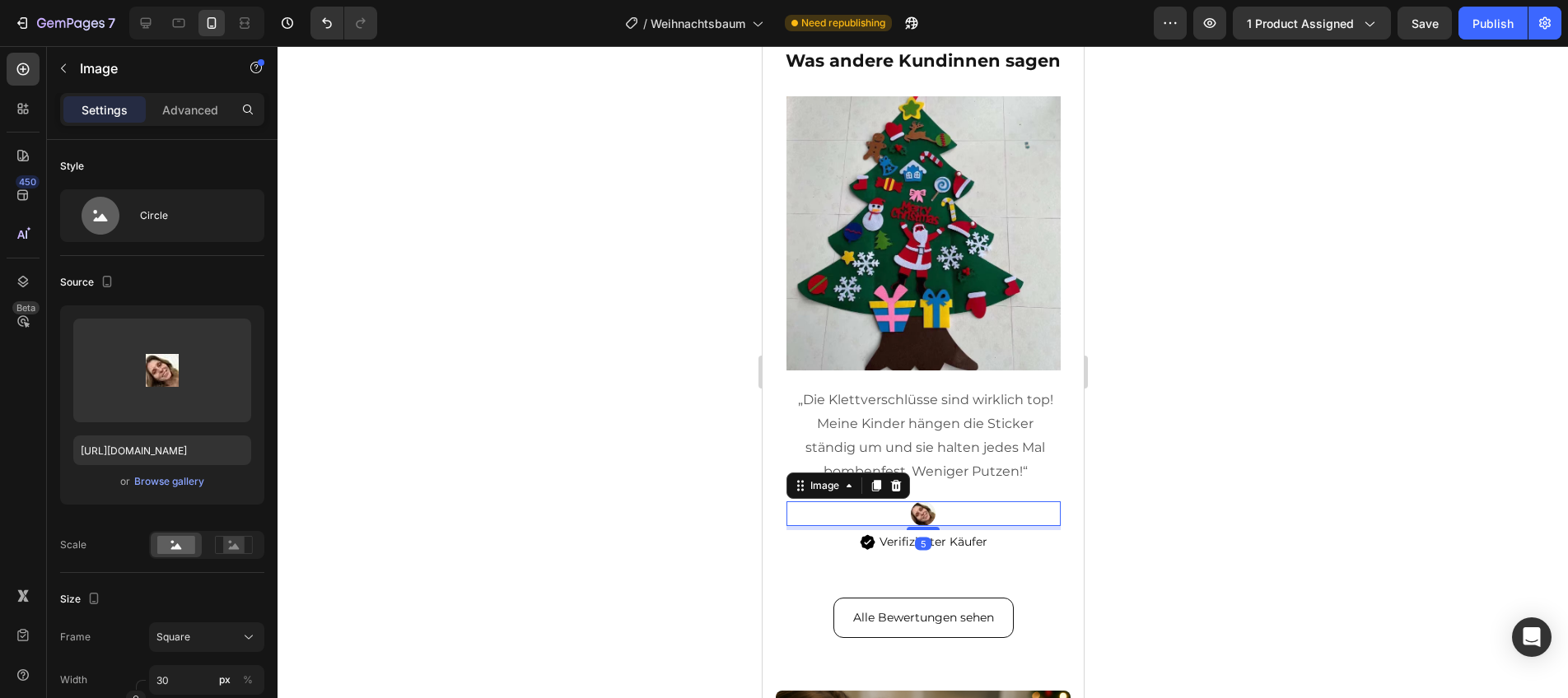
drag, startPoint x: 903, startPoint y: 487, endPoint x: 924, endPoint y: 514, distance: 34.2
click at [903, 488] on div at bounding box center [895, 486] width 20 height 20
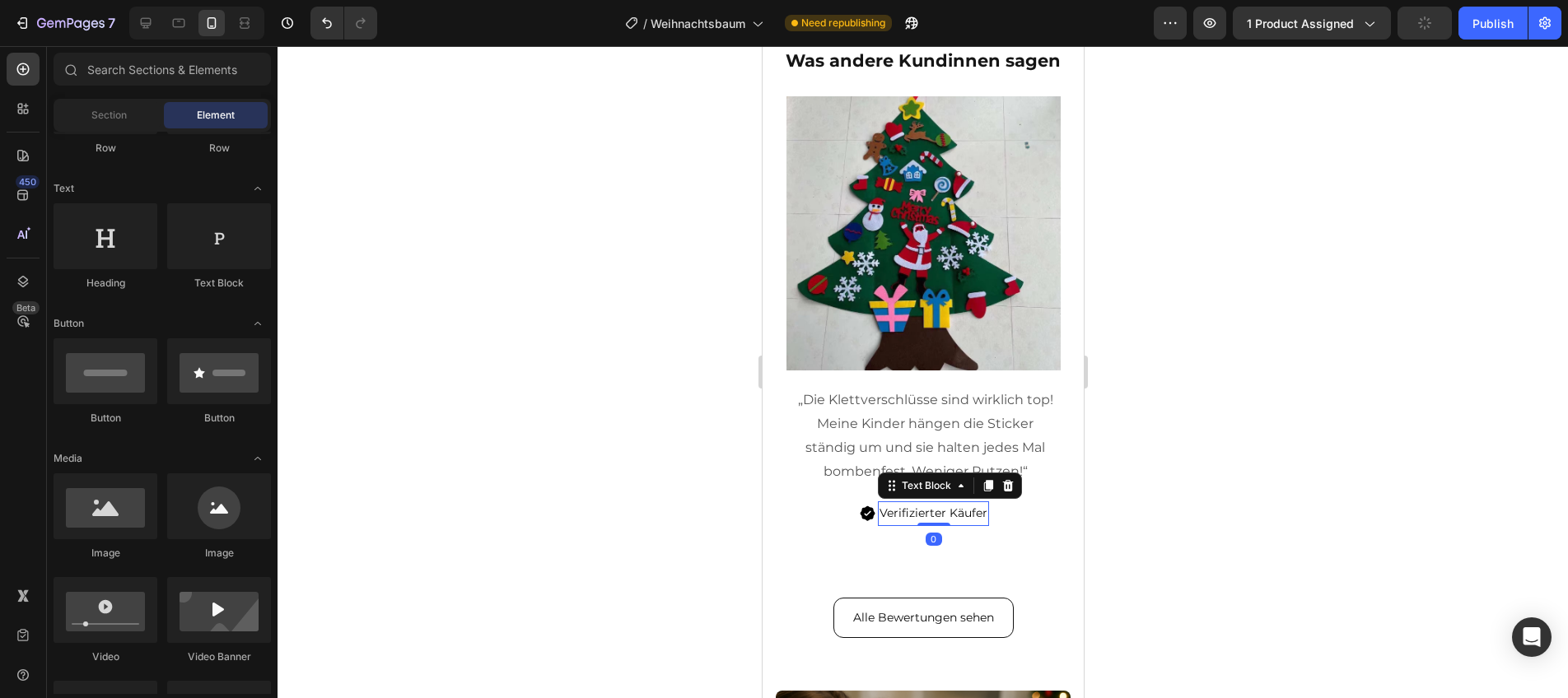
click at [940, 511] on p "Verifizierter Käufer" at bounding box center [932, 513] width 107 height 20
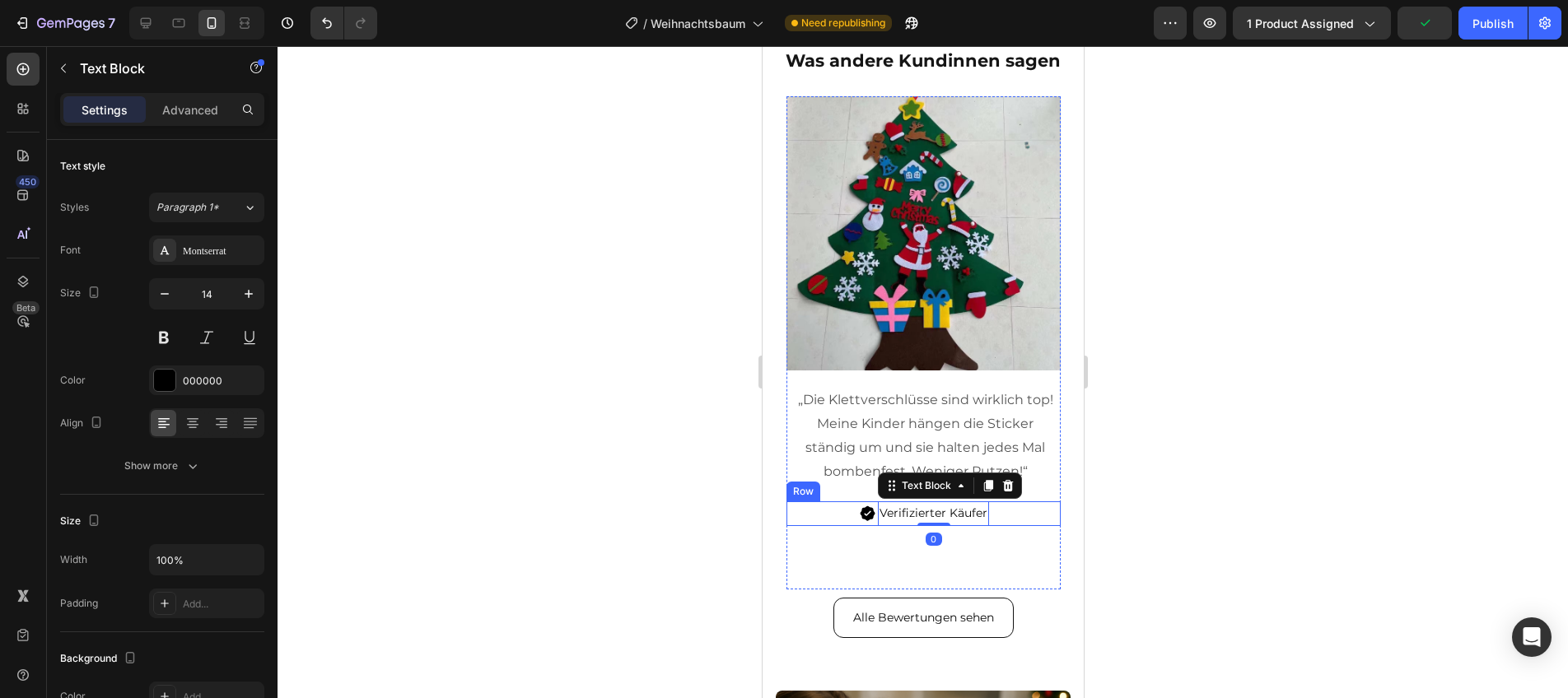
click at [996, 514] on div "Image Verifizierter Käufer Text Block 0 Row" at bounding box center [923, 513] width 274 height 24
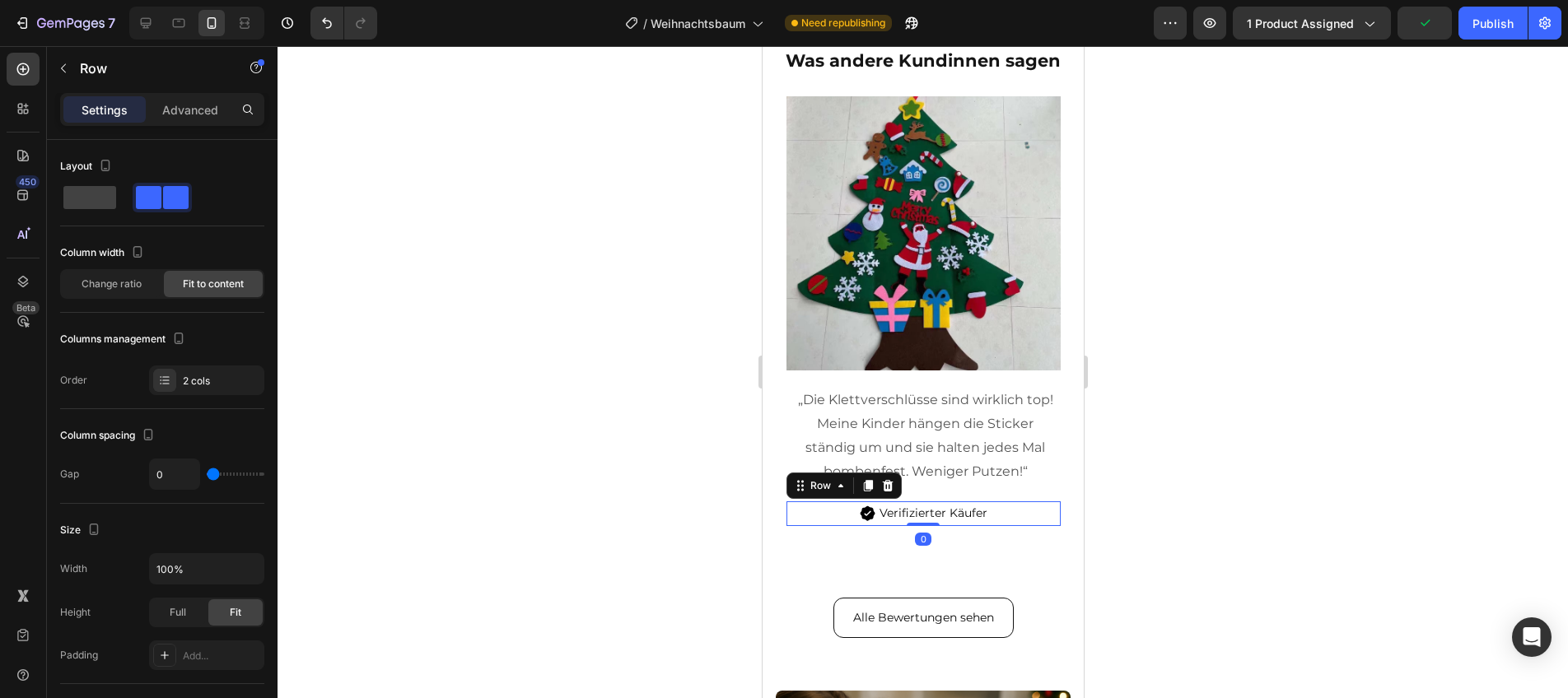
drag, startPoint x: 891, startPoint y: 487, endPoint x: 979, endPoint y: 488, distance: 88.0
click at [891, 487] on icon at bounding box center [886, 486] width 13 height 13
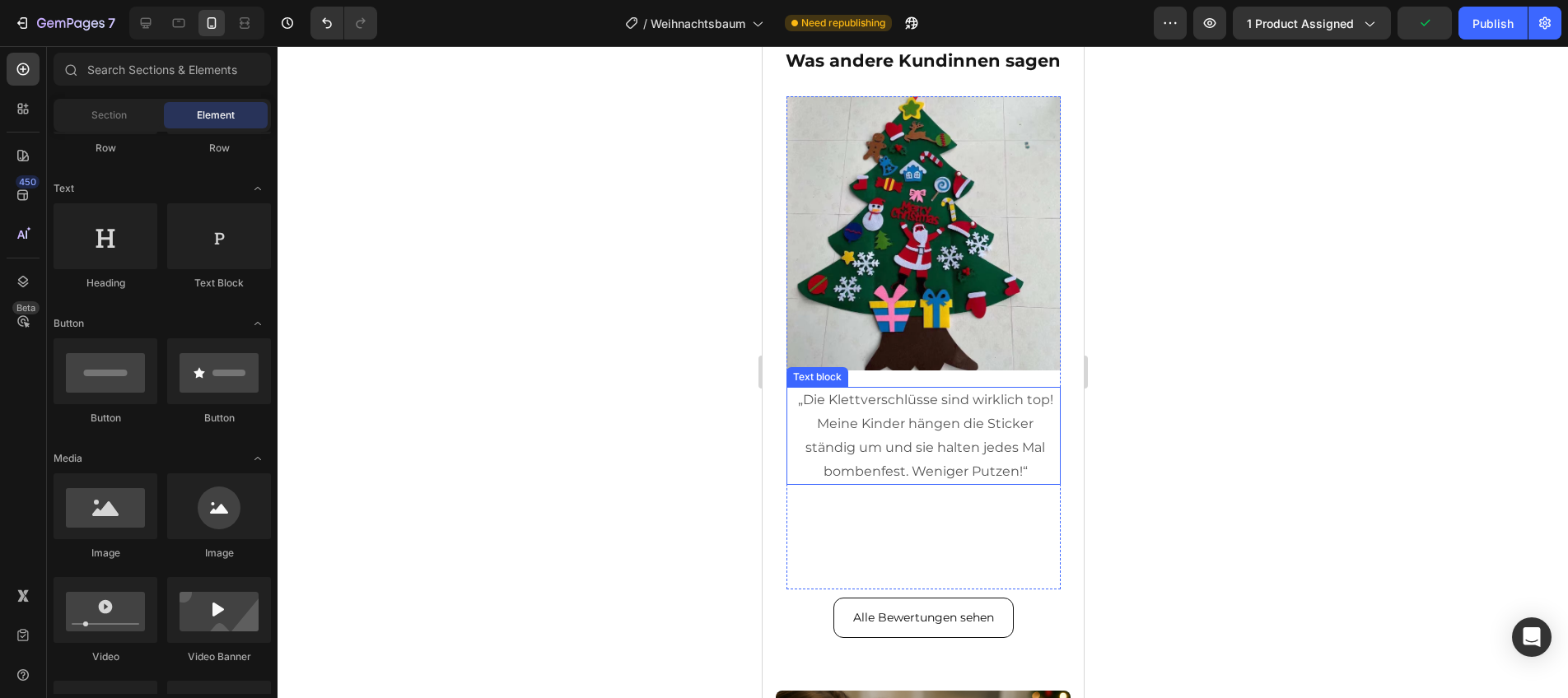
click at [1033, 479] on p "„Die Klettverschlüsse sind wirklich top! Meine Kinder hängen die Sticker ständi…" at bounding box center [924, 436] width 258 height 95
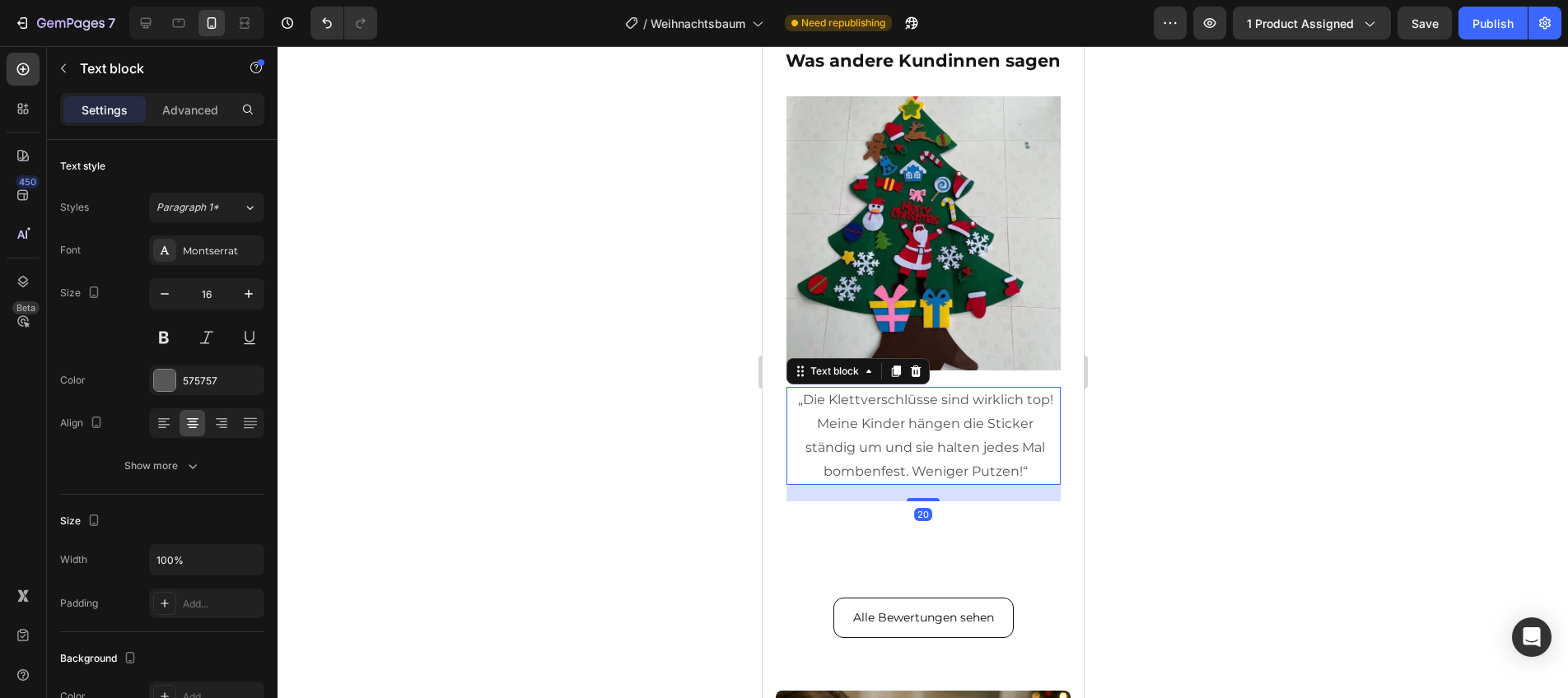
drag, startPoint x: 896, startPoint y: 367, endPoint x: 894, endPoint y: 382, distance: 15.1
click at [896, 367] on icon at bounding box center [895, 371] width 9 height 12
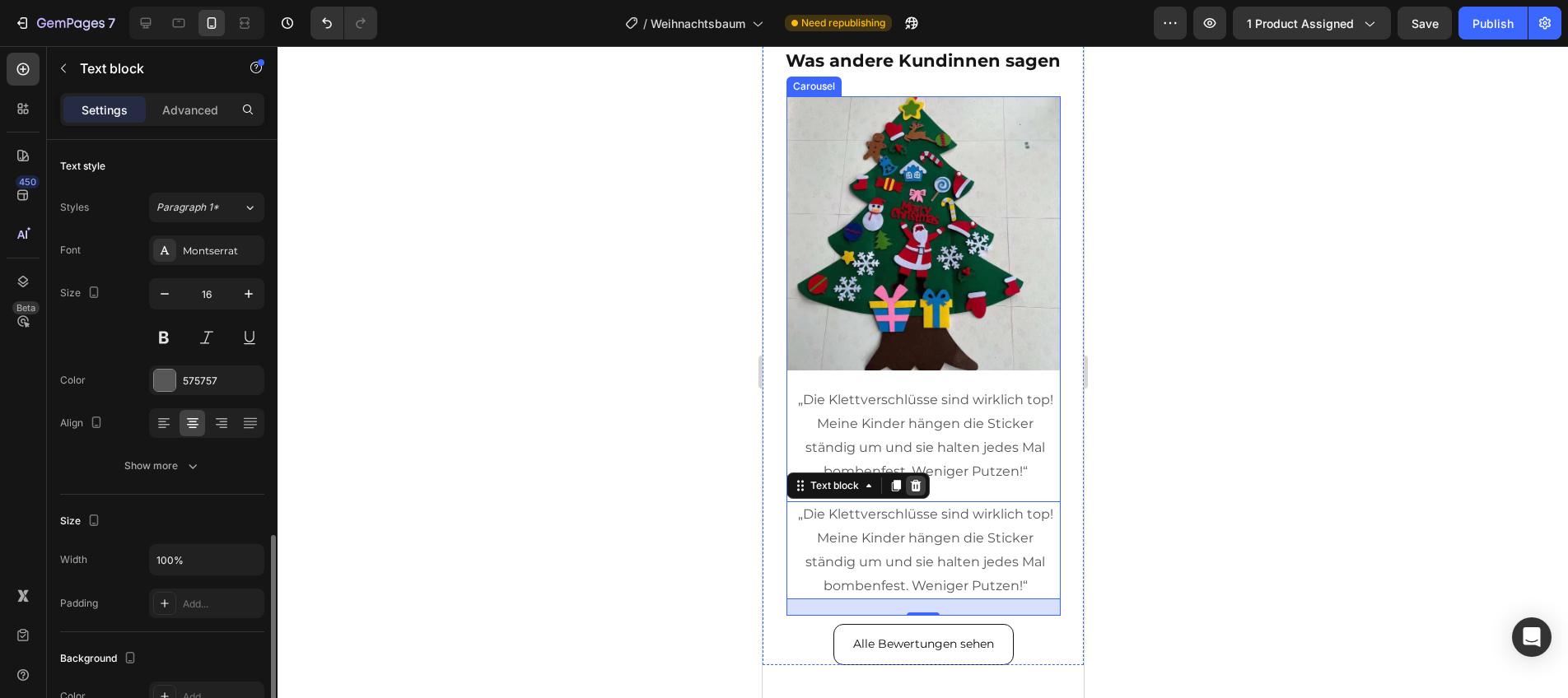
scroll to position [244, 0]
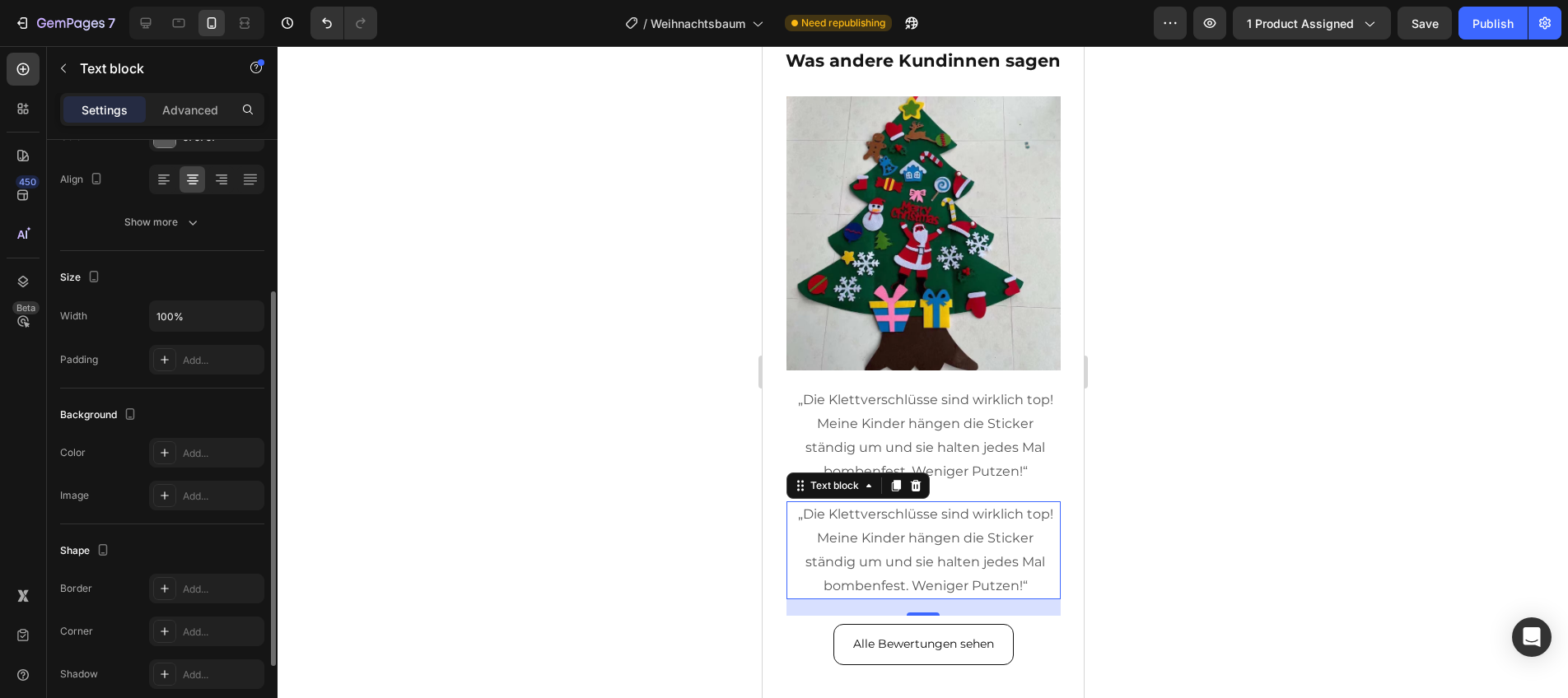
click at [886, 512] on p "„Die Klettverschlüsse sind wirklich top! Meine Kinder hängen die Sticker ständi…" at bounding box center [924, 551] width 258 height 95
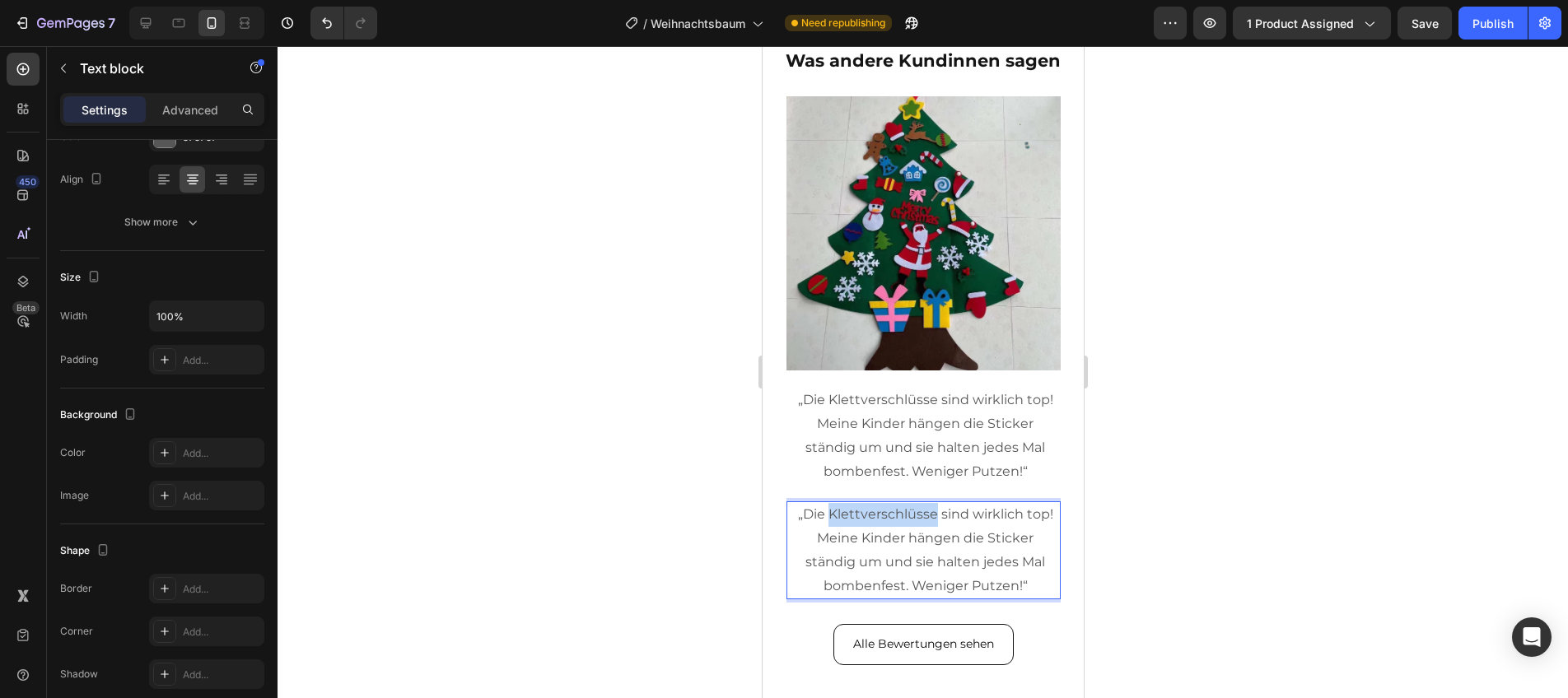
click at [886, 512] on p "„Die Klettverschlüsse sind wirklich top! Meine Kinder hängen die Sticker ständi…" at bounding box center [924, 551] width 258 height 95
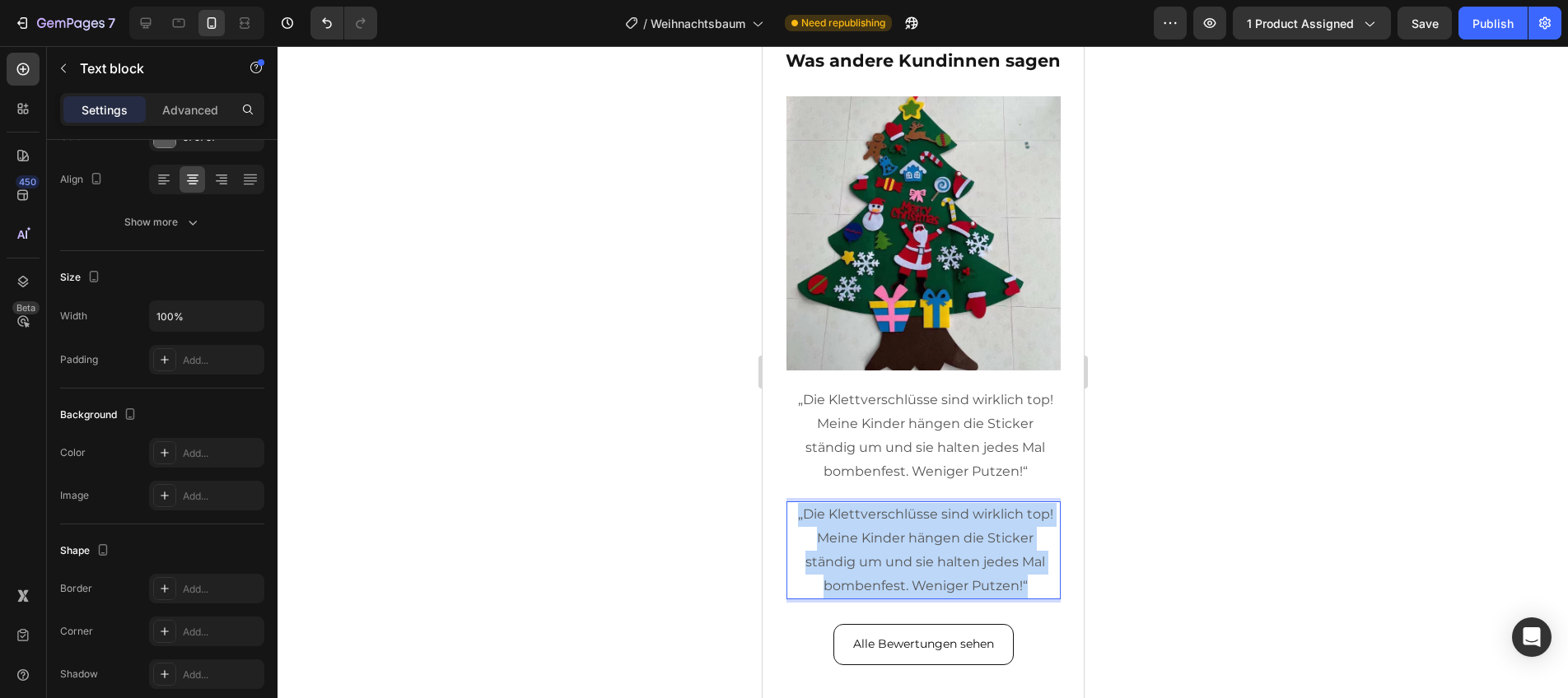
click at [886, 512] on p "„Die Klettverschlüsse sind wirklich top! Meine Kinder hängen die Sticker ständi…" at bounding box center [924, 551] width 258 height 95
click at [886, 512] on p "„Die Klettverschlüsse sind wirklich top! Meine Kinder hängen die Sticker ständi…" at bounding box center [924, 551] width 258 height 95
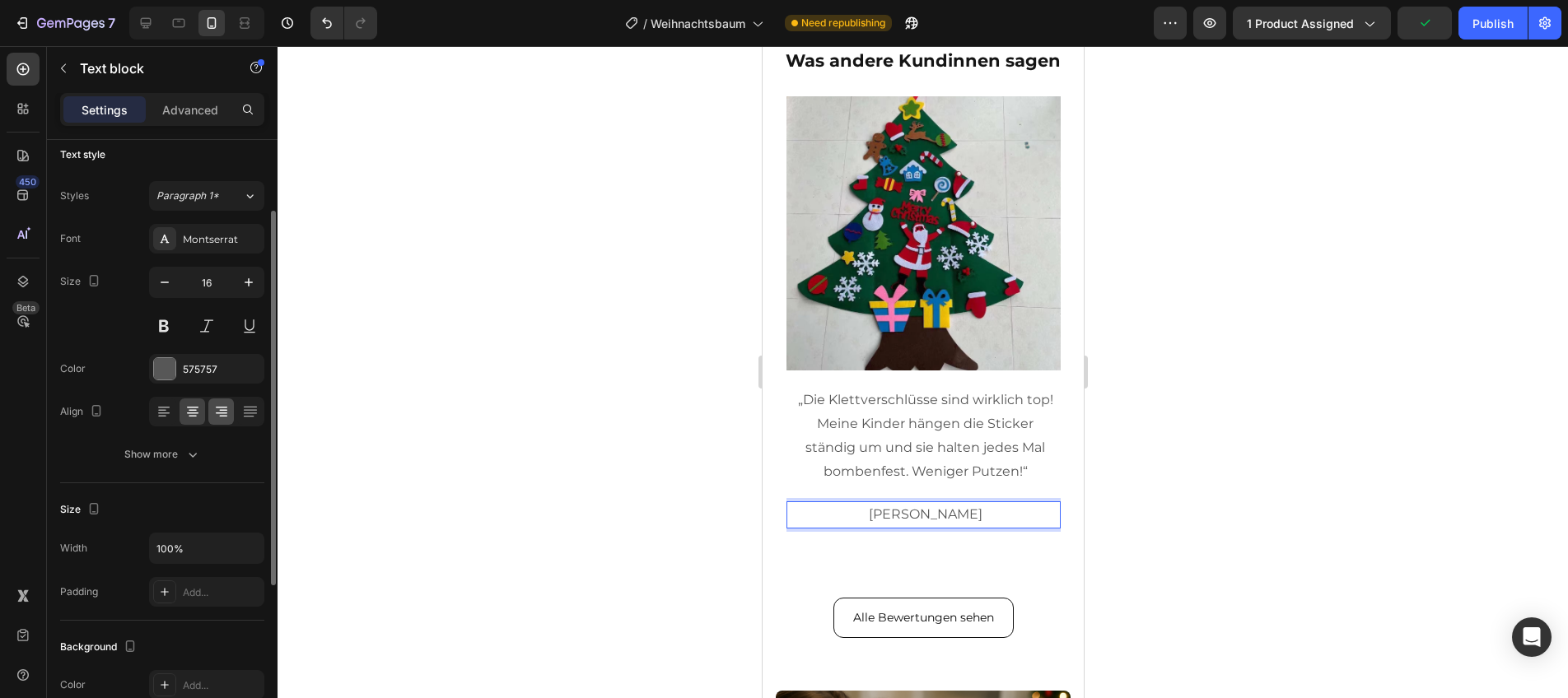
scroll to position [0, 0]
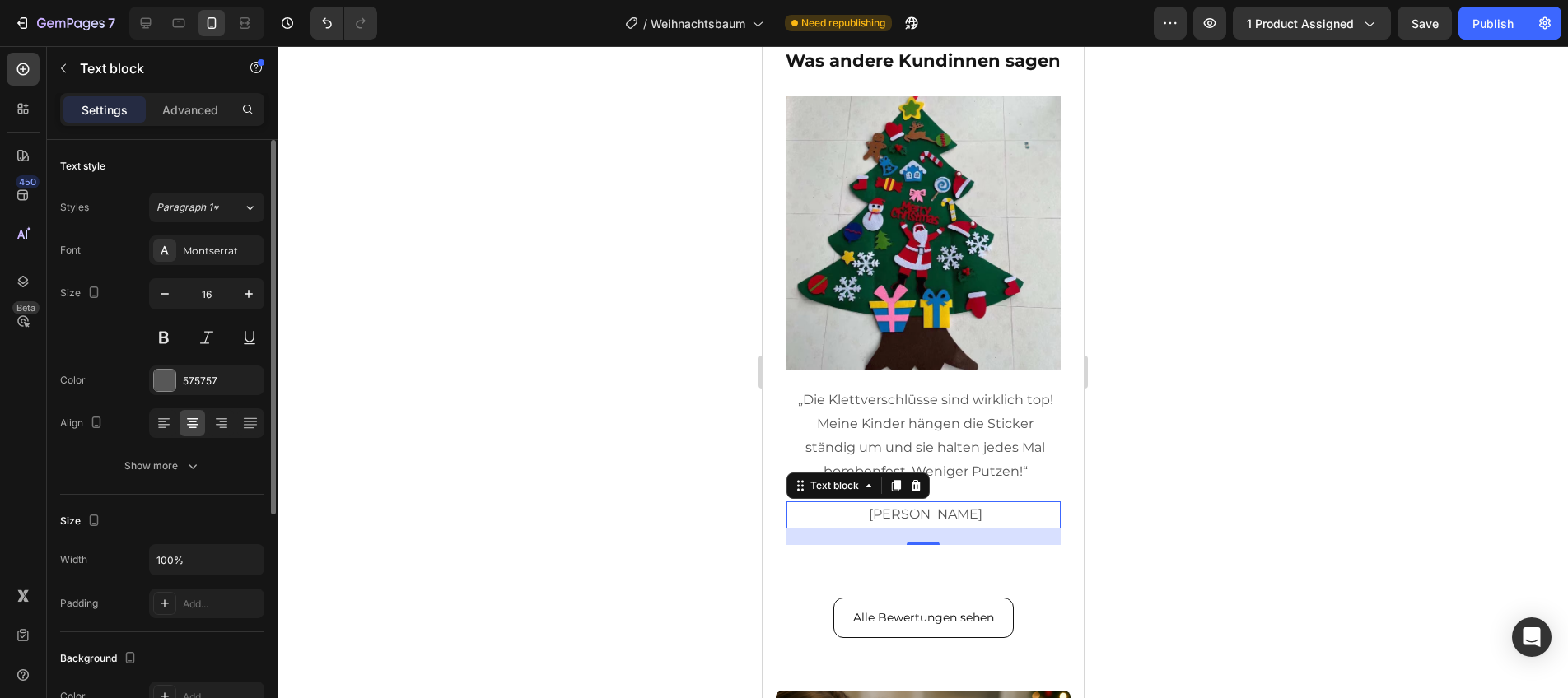
click at [198, 270] on div "Font Montserrat Size 16 Color 575757 Align Show more" at bounding box center [162, 358] width 204 height 245
drag, startPoint x: 197, startPoint y: 250, endPoint x: 188, endPoint y: 250, distance: 9.0
click at [197, 250] on div "Montserrat" at bounding box center [221, 251] width 77 height 15
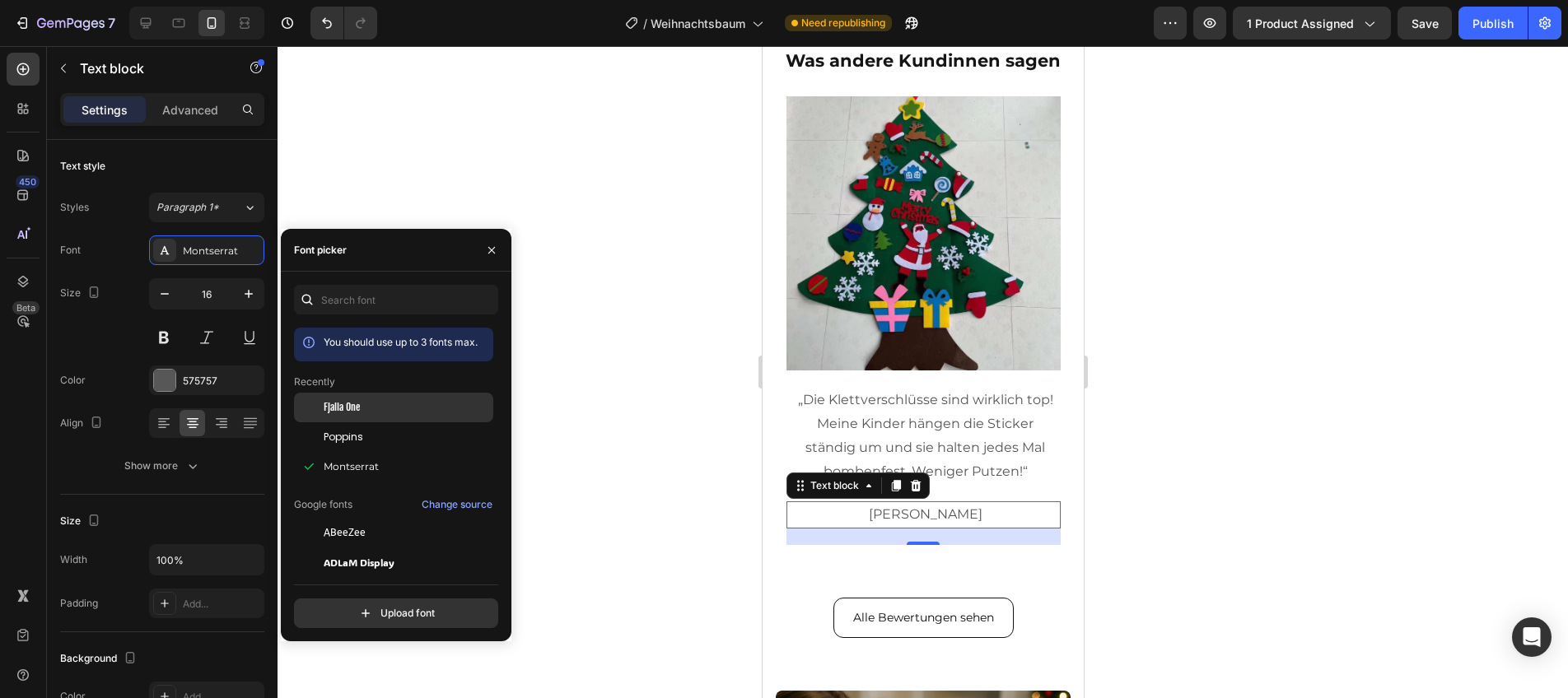
click at [358, 401] on span "Fjalla One" at bounding box center [341, 408] width 36 height 15
click at [164, 341] on button at bounding box center [163, 337] width 29 height 29
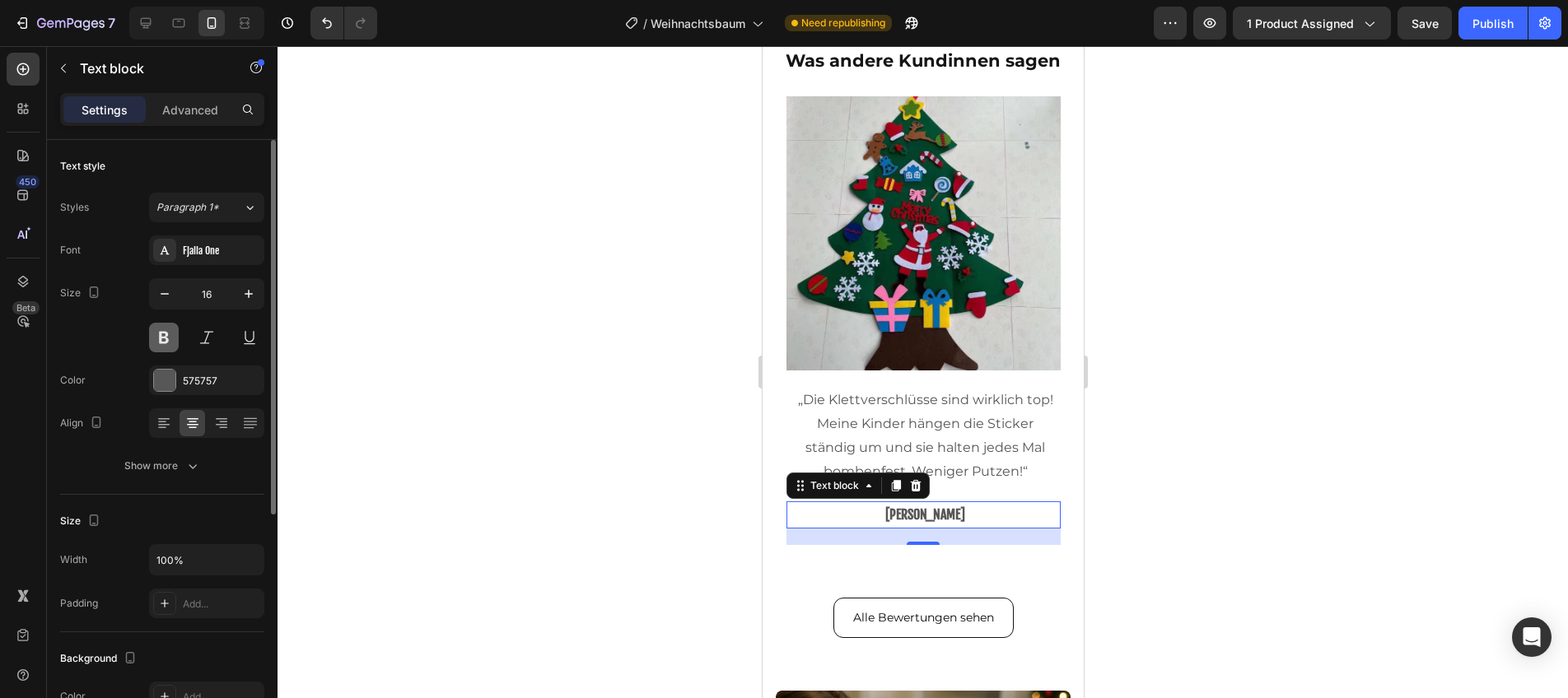
click at [163, 342] on button at bounding box center [163, 337] width 29 height 29
click at [884, 562] on div "Image „Die Klettverschlüsse sind wirklich top! Meine Kinder hängen die Sticker …" at bounding box center [923, 344] width 274 height 494
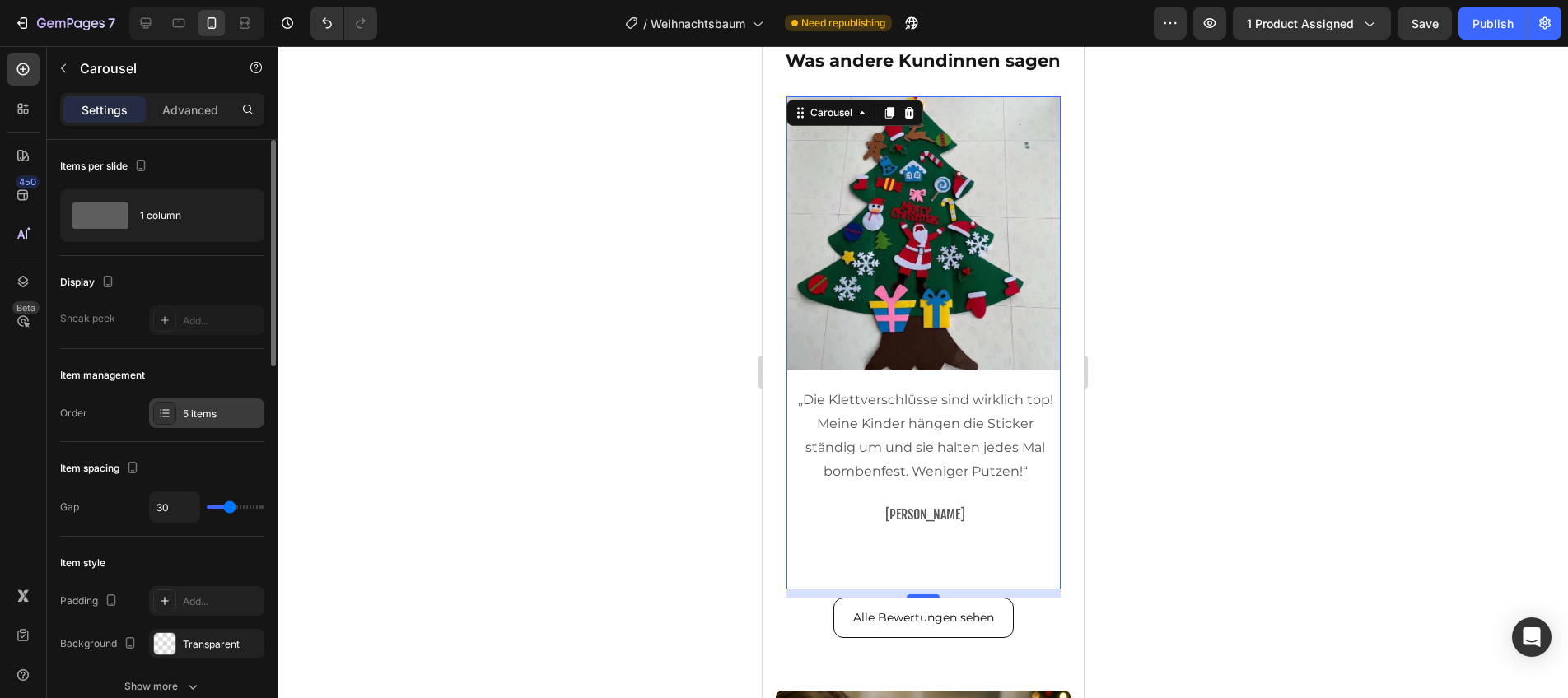
drag, startPoint x: 192, startPoint y: 411, endPoint x: 207, endPoint y: 419, distance: 17.0
click at [192, 411] on div "5 items" at bounding box center [221, 414] width 77 height 15
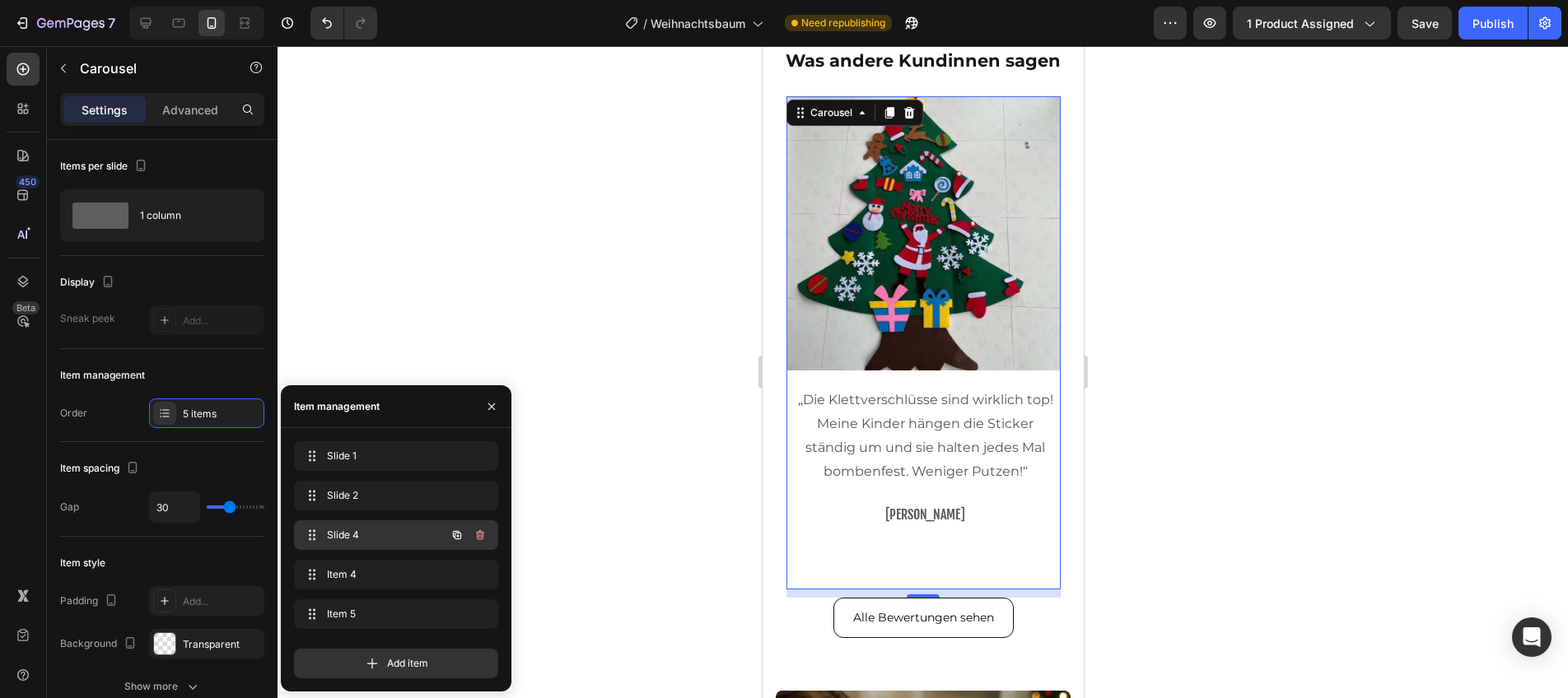
click at [369, 537] on span "Slide 4" at bounding box center [373, 535] width 93 height 15
click at [374, 527] on div "Slide 4 Slide 4" at bounding box center [373, 535] width 145 height 23
click at [372, 527] on span "Slide 4" at bounding box center [373, 535] width 93 height 15
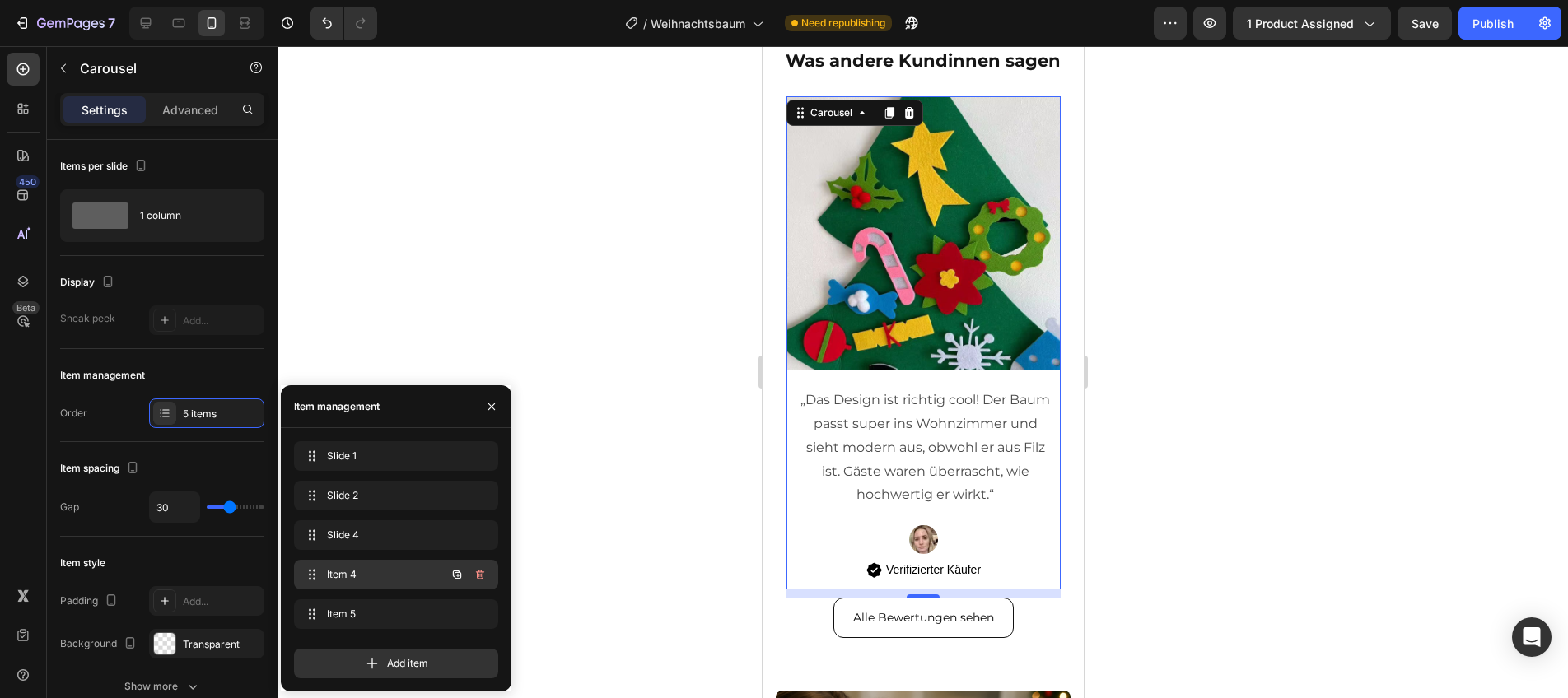
click at [373, 568] on span "Item 4" at bounding box center [373, 575] width 93 height 15
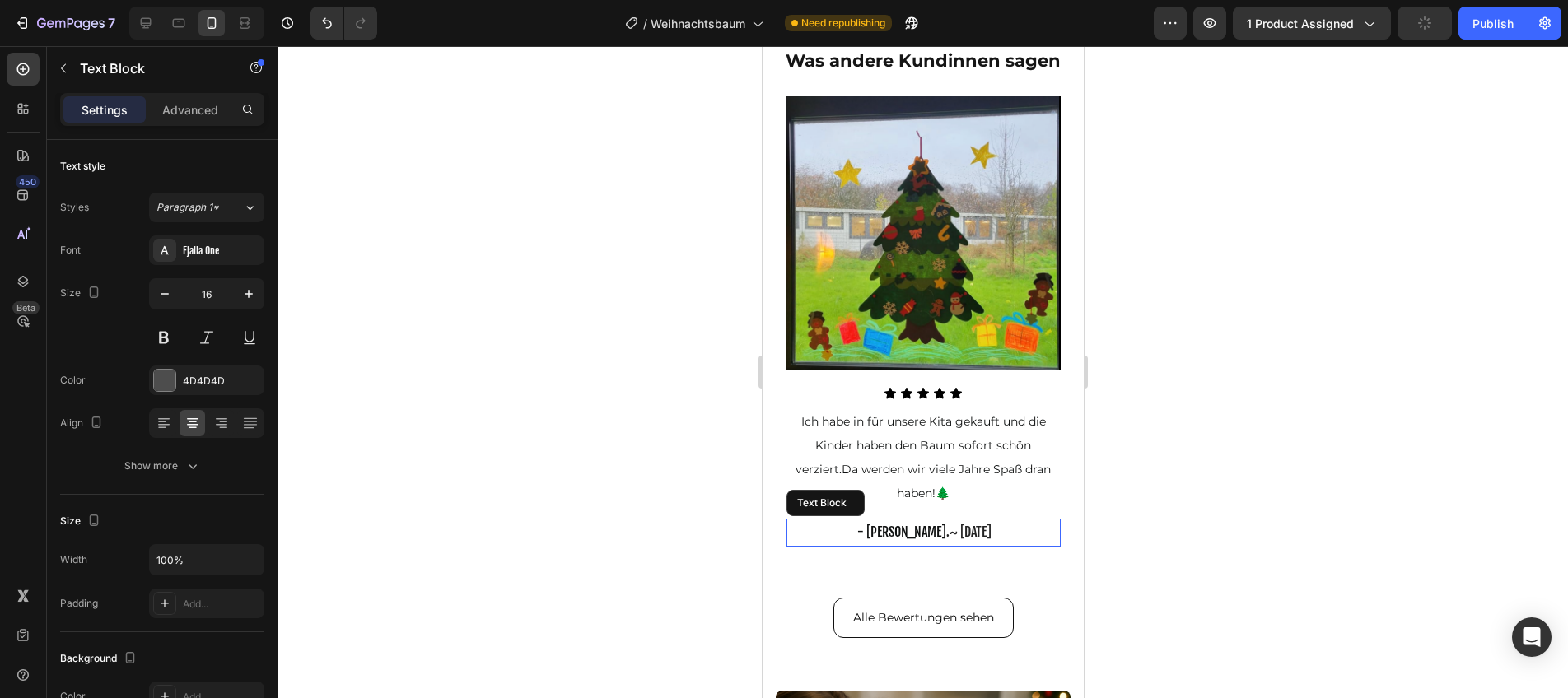
click at [950, 535] on span "~ [DATE]" at bounding box center [969, 532] width 42 height 17
click at [948, 535] on span "~ [DATE]" at bounding box center [969, 532] width 42 height 17
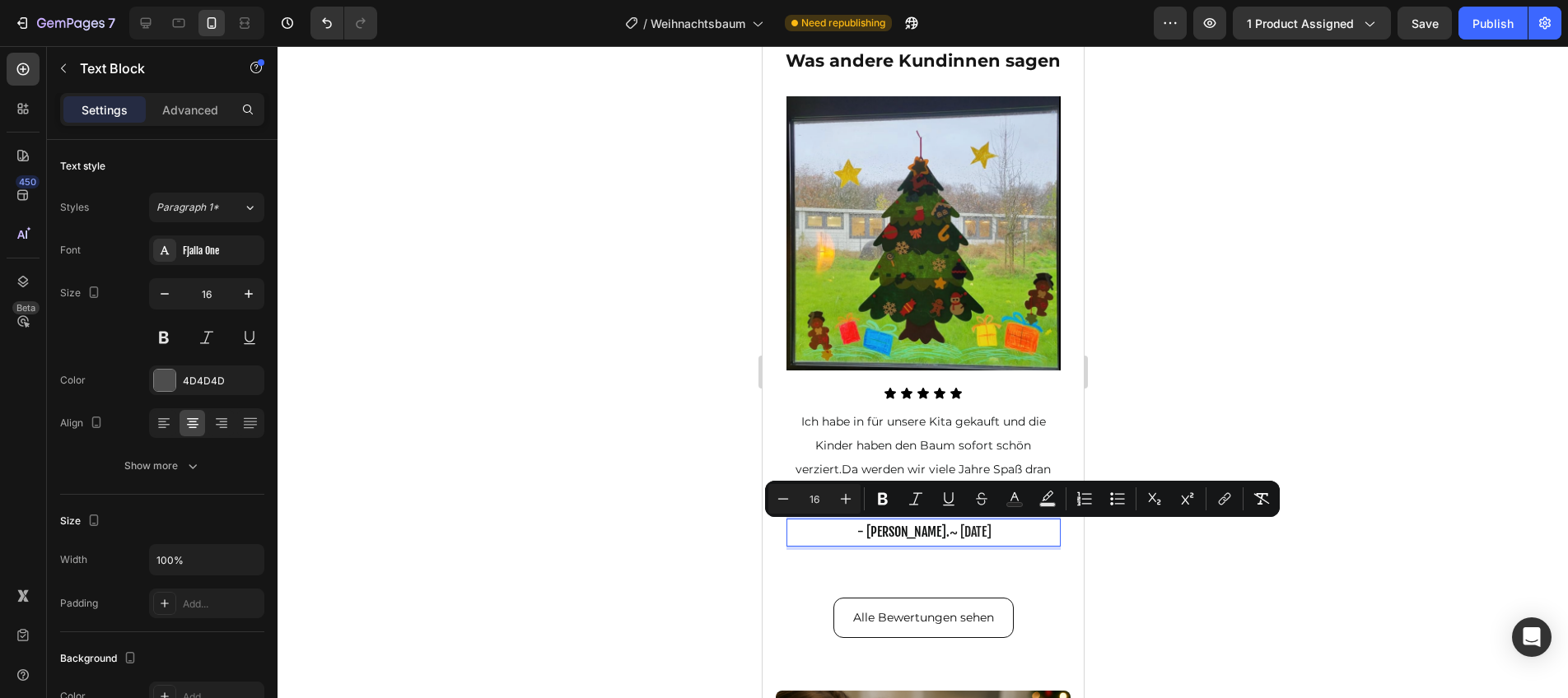
drag, startPoint x: 913, startPoint y: 535, endPoint x: 982, endPoint y: 538, distance: 69.1
click at [982, 538] on span "~ [DATE]" at bounding box center [969, 532] width 42 height 17
copy span "~ [DATE]"
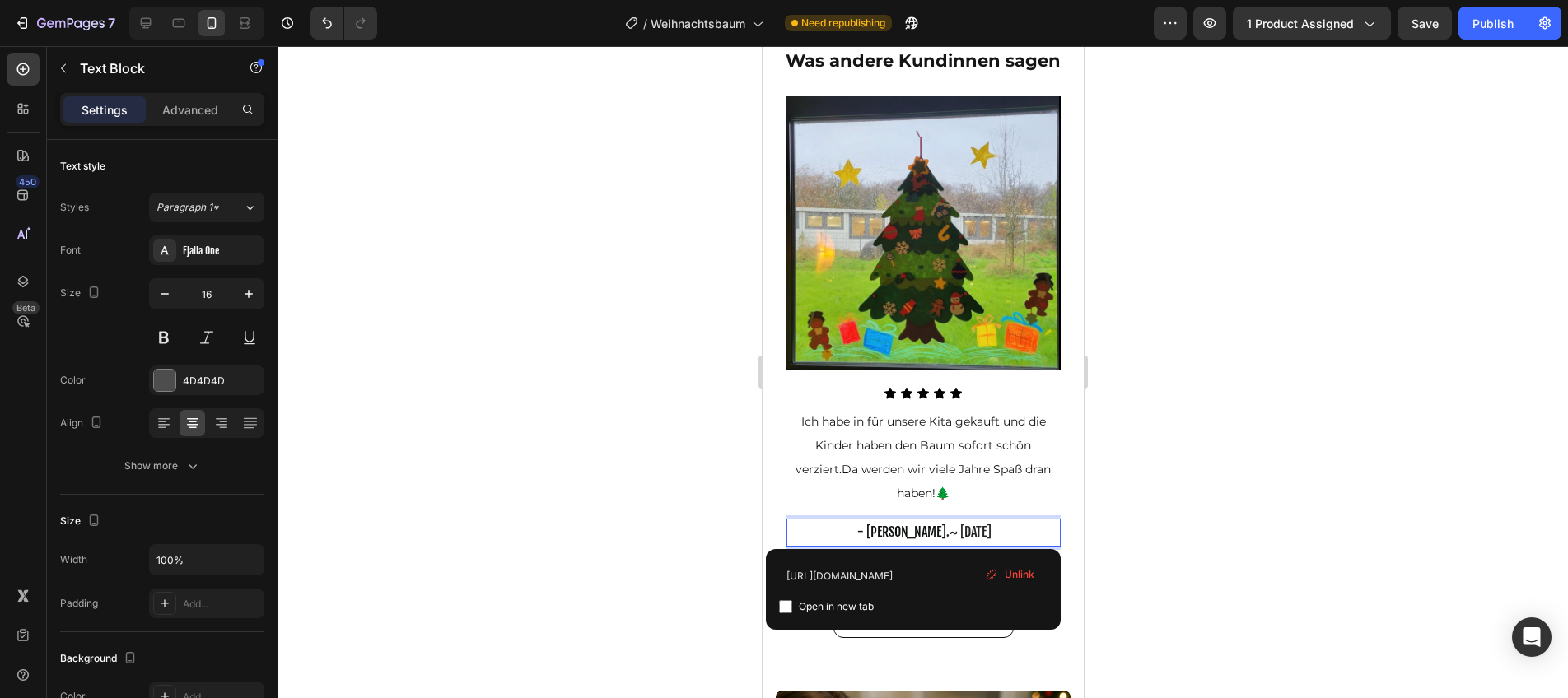
drag, startPoint x: 843, startPoint y: 535, endPoint x: 832, endPoint y: 536, distance: 11.0
click at [843, 536] on p "- [PERSON_NAME] ~ [DATE]" at bounding box center [923, 533] width 271 height 25
click at [797, 472] on span "Ich habe in für unsere Kita gekauft und die Kinder haben den Baum sofort schön …" at bounding box center [923, 457] width 256 height 85
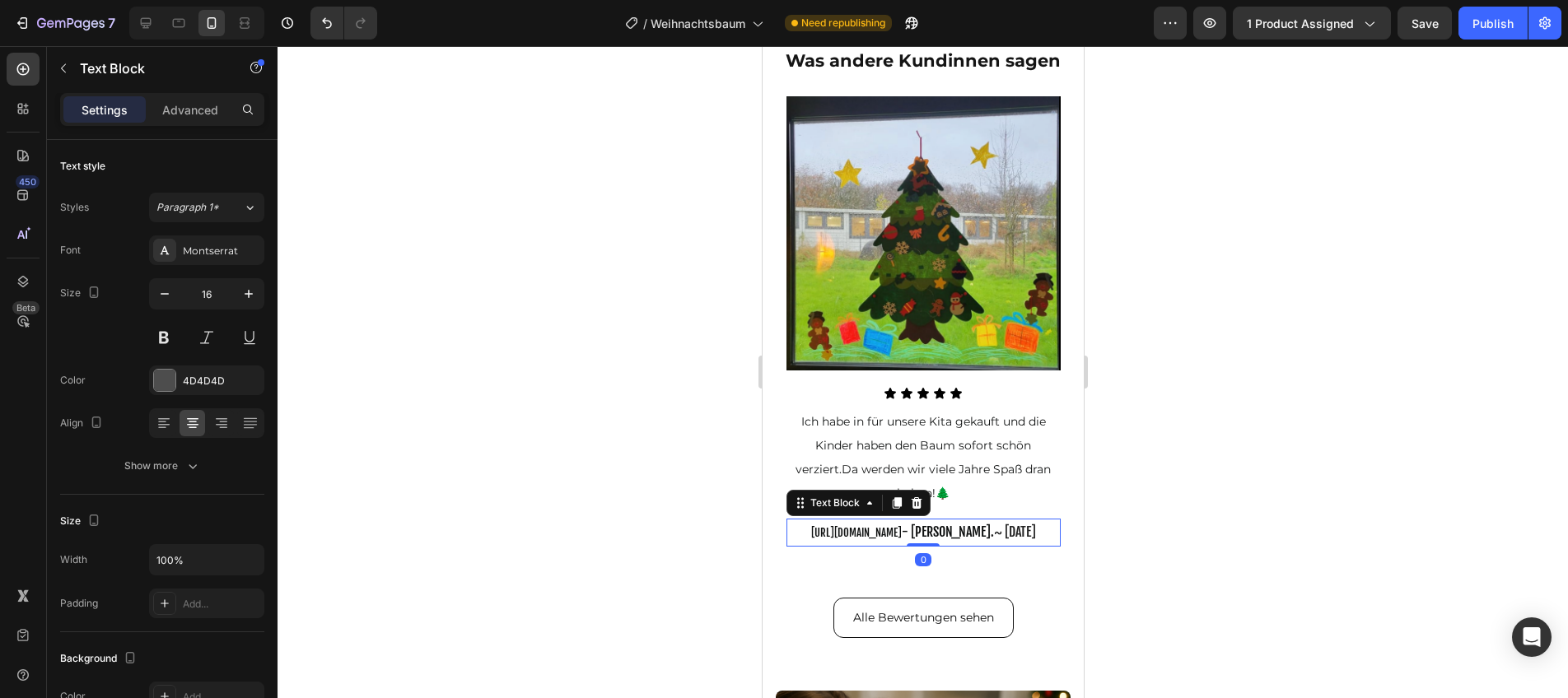
click at [811, 539] on span "[URL][DOMAIN_NAME]" at bounding box center [856, 533] width 91 height 13
click at [315, 25] on button "Undo/Redo" at bounding box center [327, 22] width 33 height 33
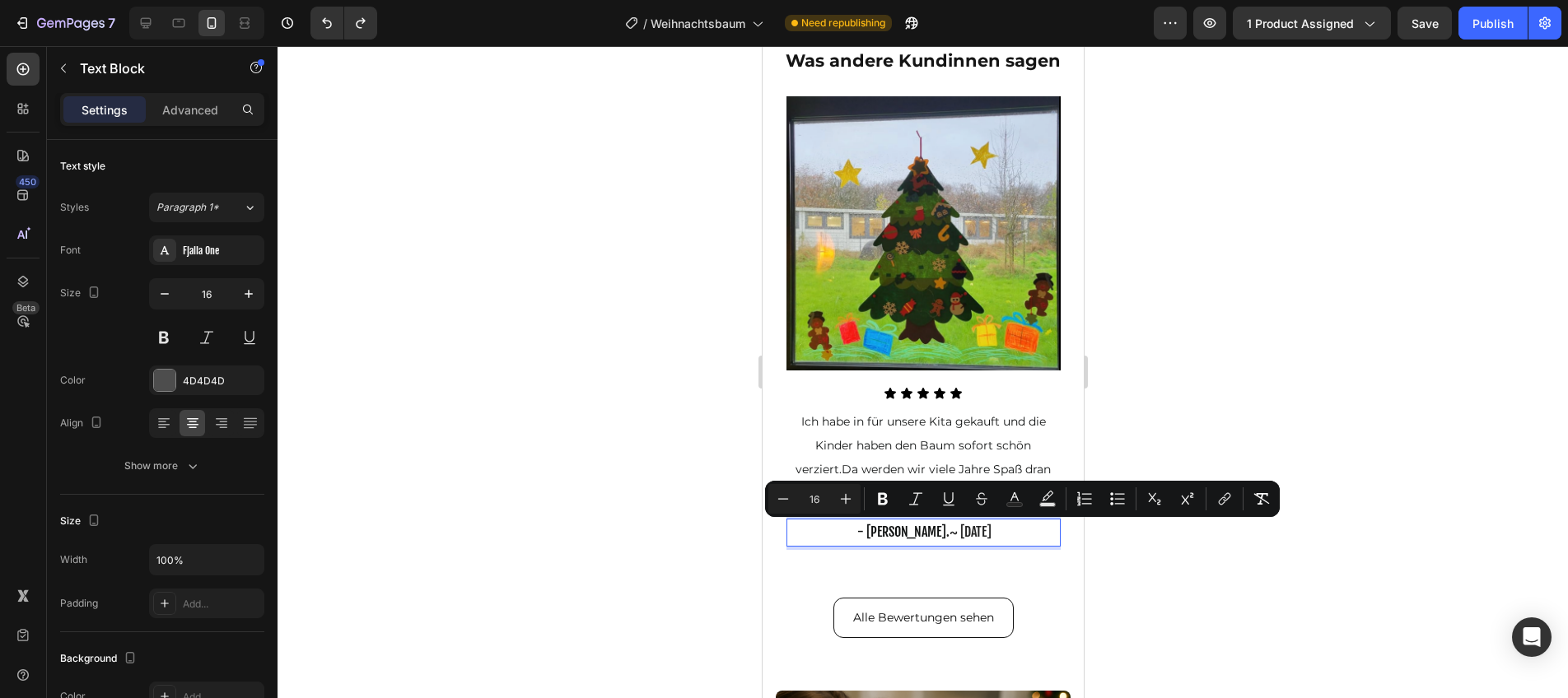
drag, startPoint x: 925, startPoint y: 534, endPoint x: 986, endPoint y: 535, distance: 61.0
click at [986, 535] on p "- [PERSON_NAME] ~ [DATE]" at bounding box center [923, 533] width 271 height 25
copy span "[DATE]"
drag, startPoint x: 1173, startPoint y: 551, endPoint x: 1156, endPoint y: 550, distance: 17.0
click at [1174, 551] on div at bounding box center [923, 372] width 1290 height 653
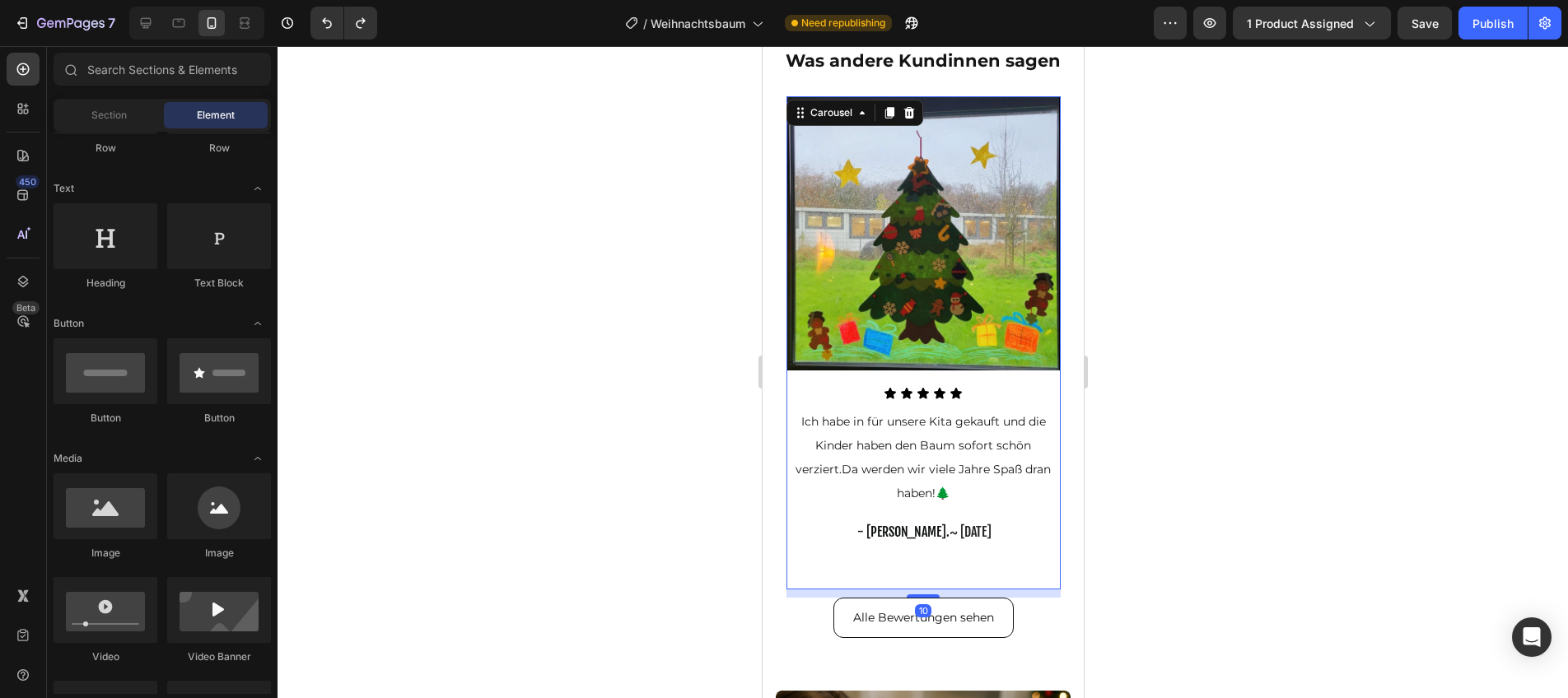
click at [1033, 557] on div "Image Icon Icon Icon Icon Icon Icon List Ich habe in für unsere Kita gekauft un…" at bounding box center [923, 344] width 274 height 494
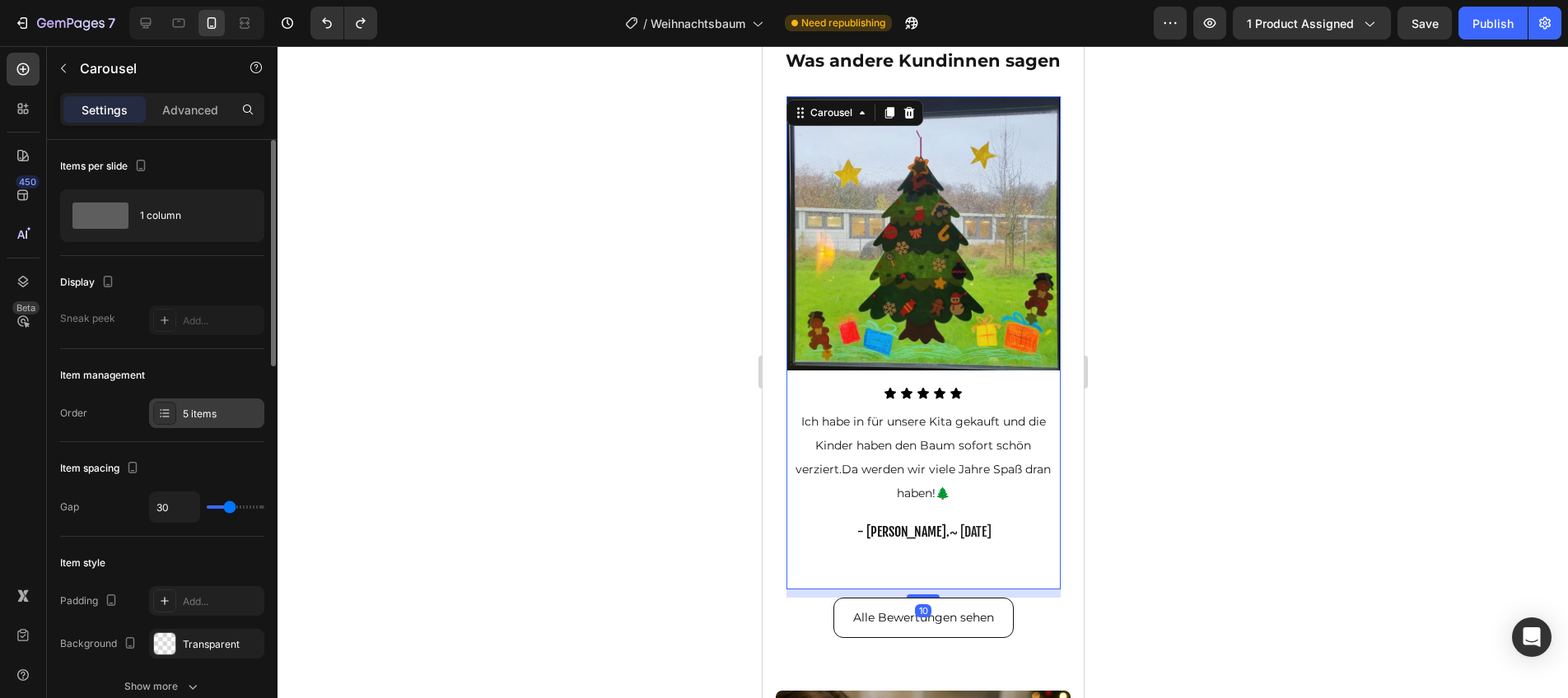
drag, startPoint x: 207, startPoint y: 410, endPoint x: 249, endPoint y: 404, distance: 42.4
click at [208, 410] on div "5 items" at bounding box center [221, 414] width 77 height 15
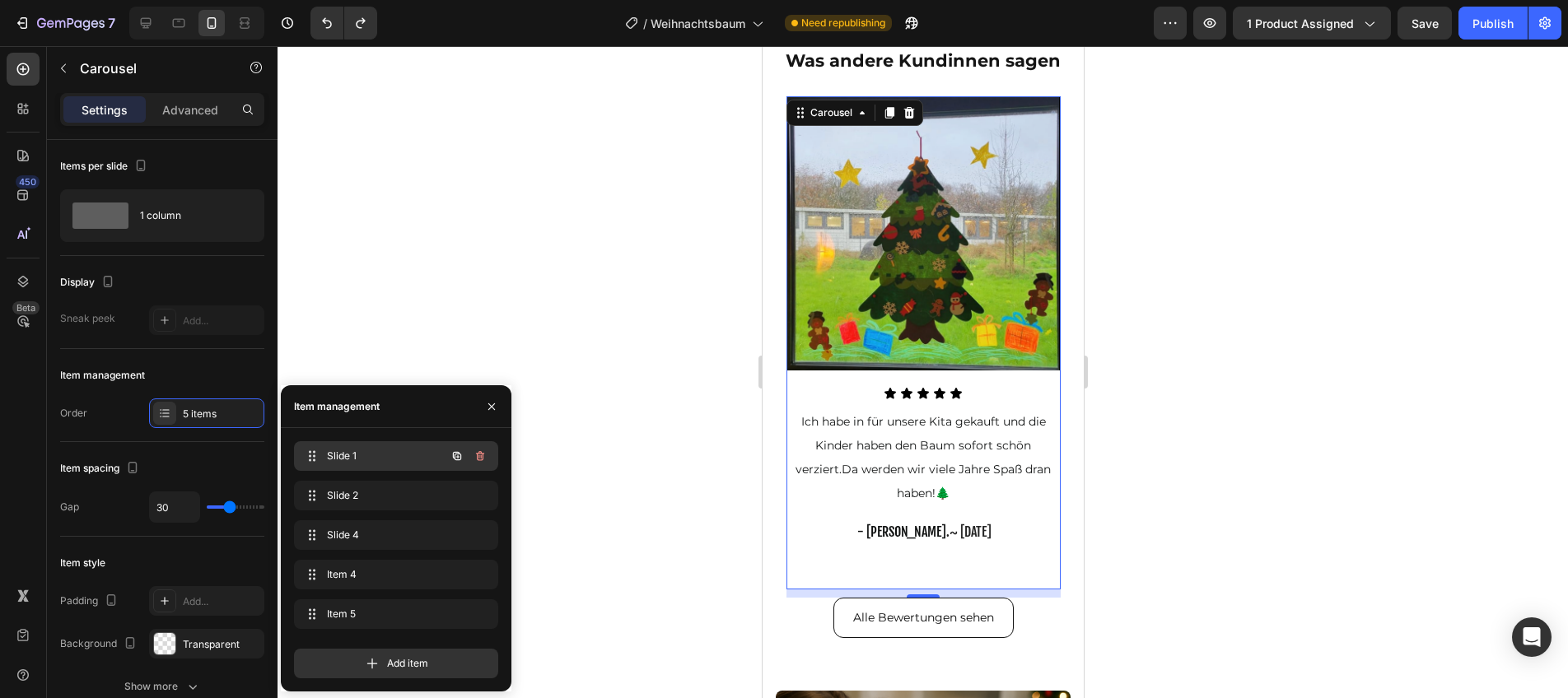
click at [420, 448] on div "Slide 1 Slide 1" at bounding box center [373, 456] width 145 height 23
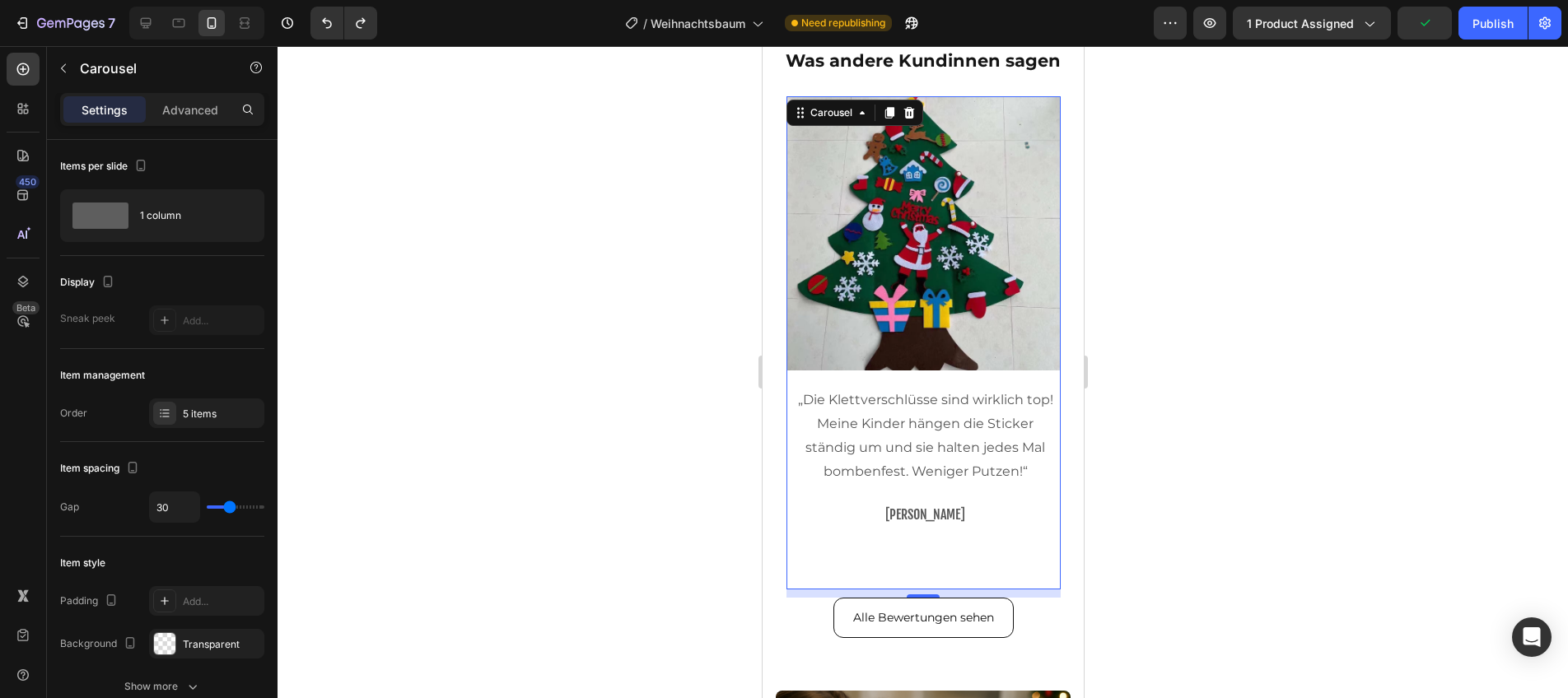
click at [965, 526] on div "Image „Die Klettverschlüsse sind wirklich top! Meine Kinder hängen die Sticker …" at bounding box center [923, 344] width 274 height 494
click at [957, 516] on p "[PERSON_NAME]" at bounding box center [924, 515] width 258 height 24
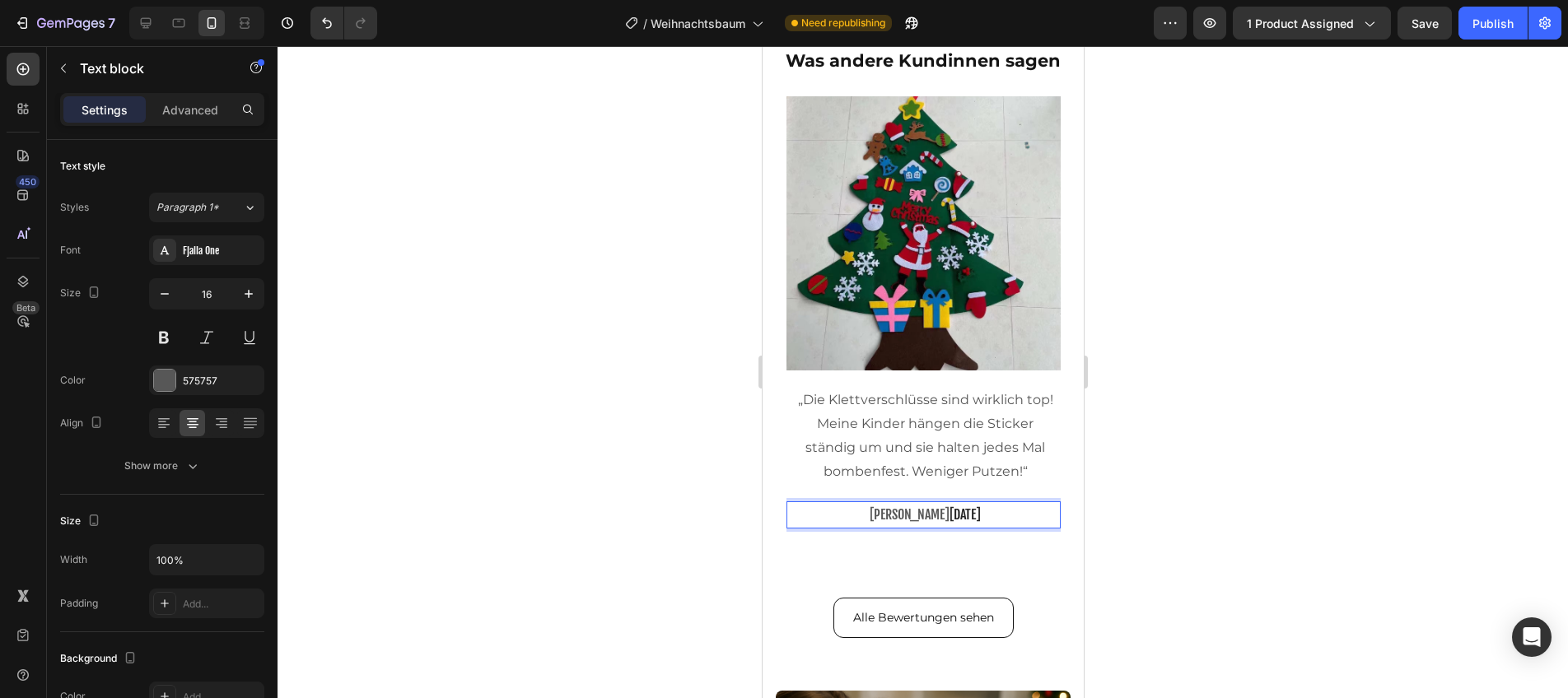
click at [948, 516] on span "[DATE]" at bounding box center [963, 514] width 31 height 17
click at [954, 517] on span "[DATE]" at bounding box center [963, 514] width 31 height 17
click at [895, 514] on p "[PERSON_NAME] [DATE]" at bounding box center [924, 515] width 258 height 24
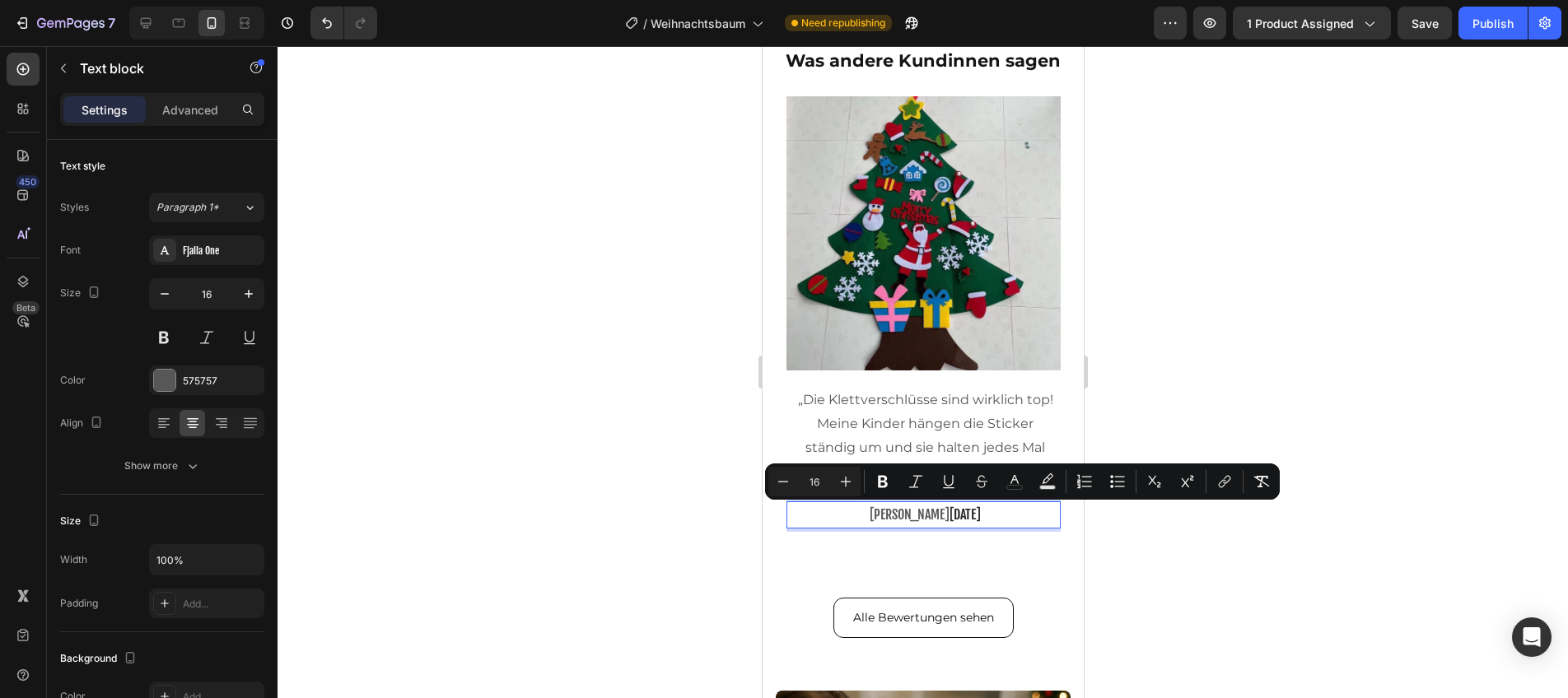
drag, startPoint x: 864, startPoint y: 514, endPoint x: 978, endPoint y: 517, distance: 114.0
click at [978, 517] on p "[PERSON_NAME] [DATE]" at bounding box center [924, 515] width 258 height 24
click at [1018, 490] on button "color" at bounding box center [1014, 481] width 29 height 29
type input "575757"
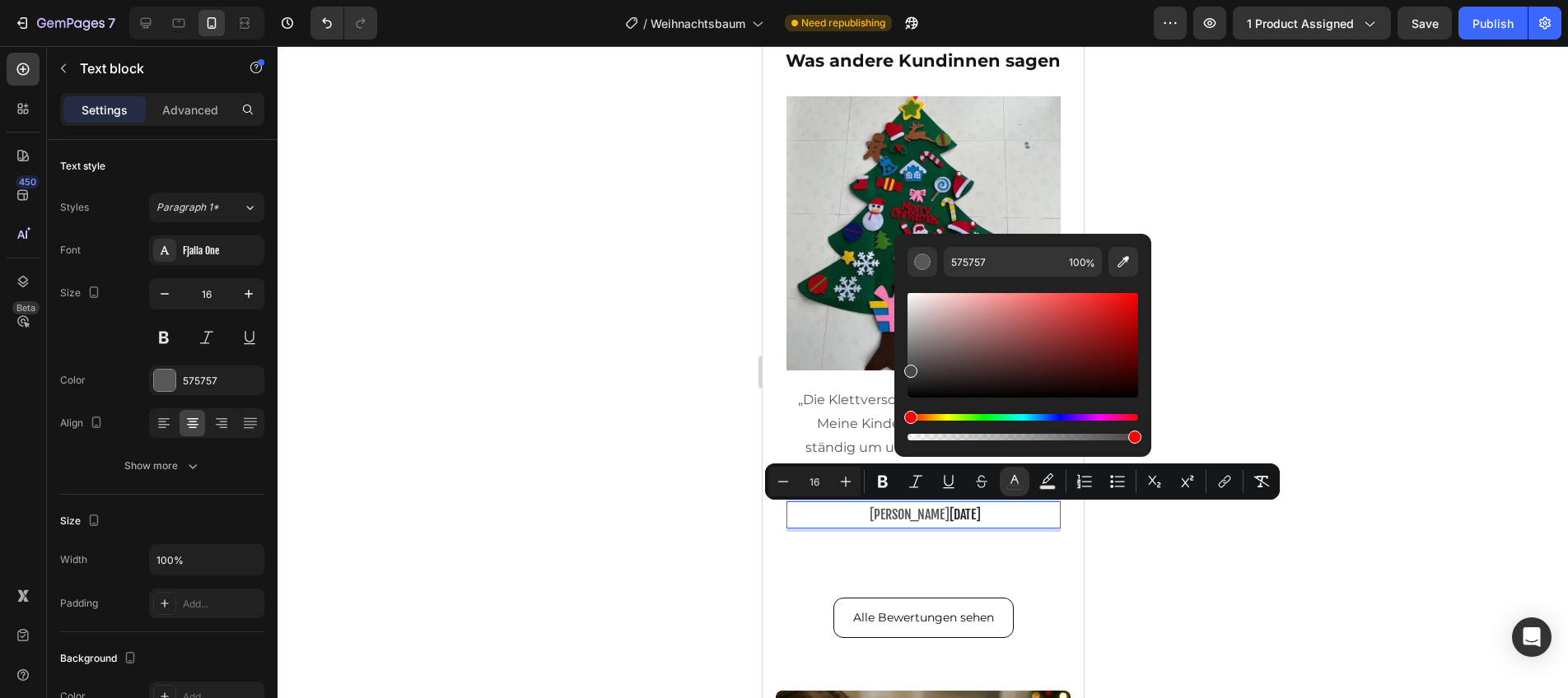
drag, startPoint x: 908, startPoint y: 366, endPoint x: 900, endPoint y: 368, distance: 8.2
click at [900, 368] on div "575757 100 %" at bounding box center [1022, 338] width 257 height 210
type input "353535"
drag, startPoint x: 906, startPoint y: 378, endPoint x: 892, endPoint y: 376, distance: 14.1
click at [894, 376] on div "353535 100 %" at bounding box center [1022, 338] width 257 height 210
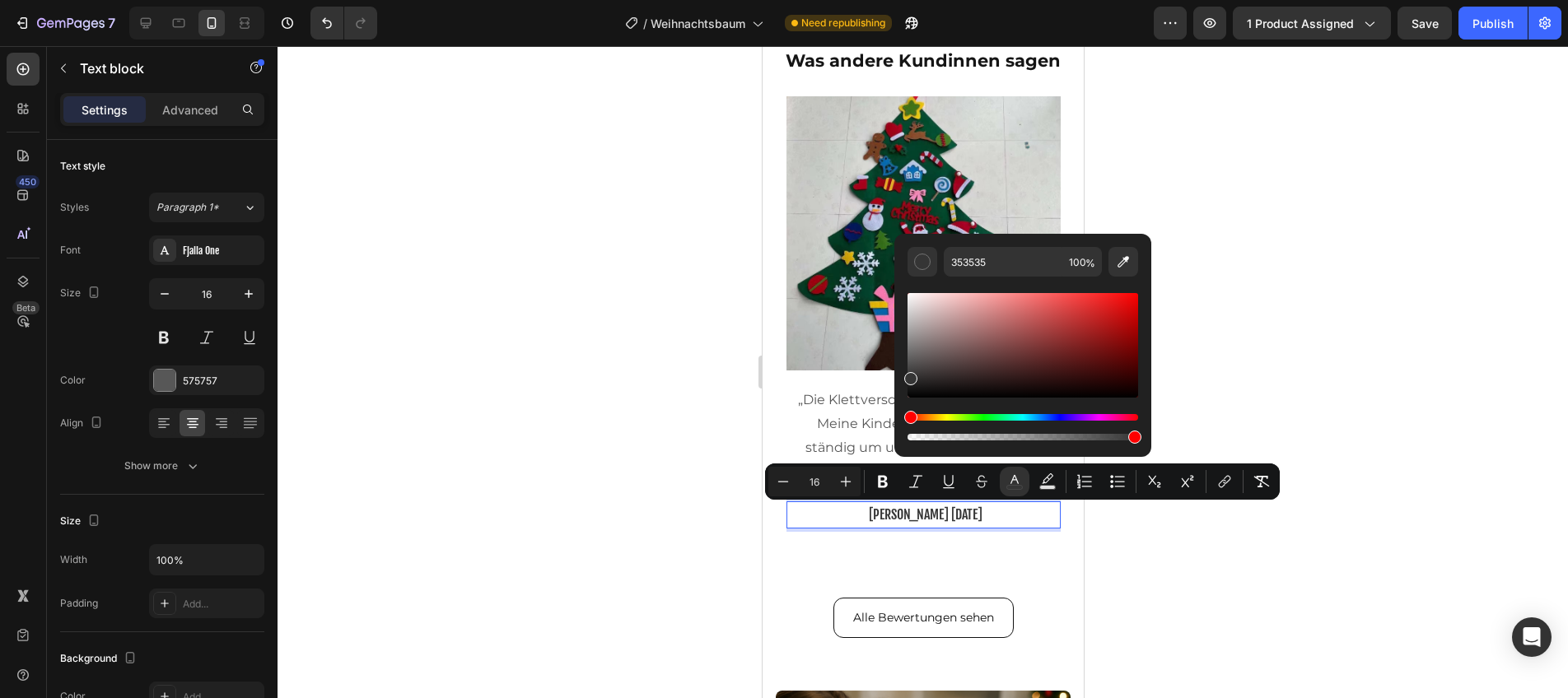
click at [467, 380] on div at bounding box center [923, 372] width 1290 height 653
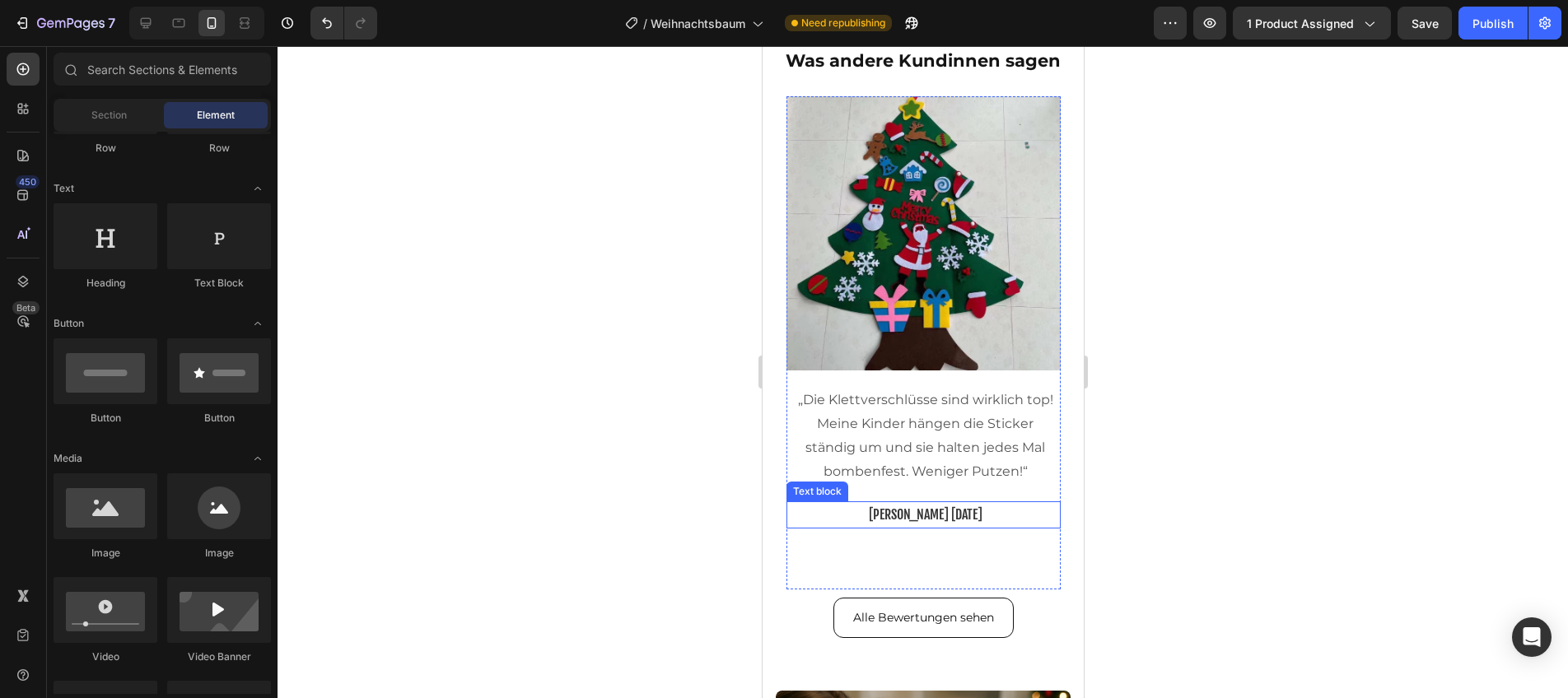
click at [982, 516] on p "[PERSON_NAME] [DATE]" at bounding box center [924, 515] width 258 height 24
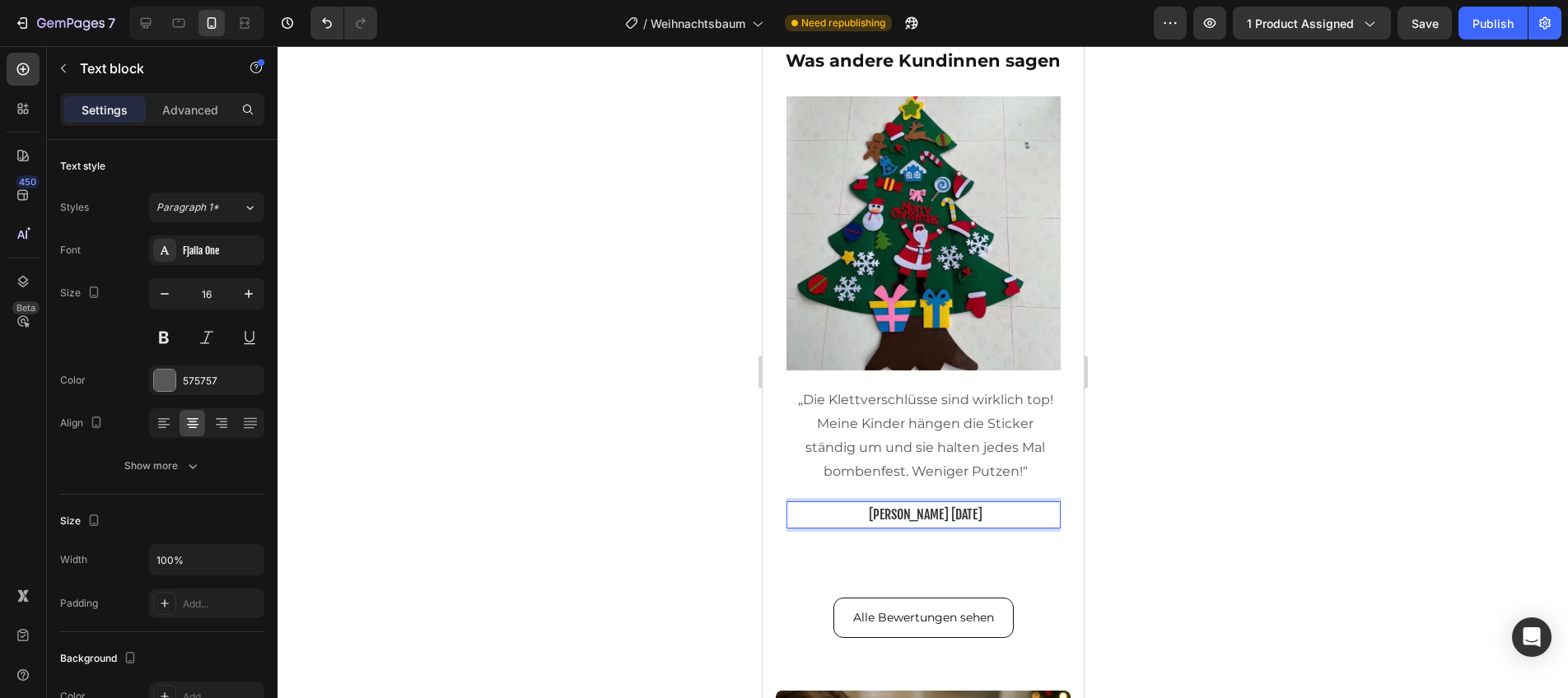
drag, startPoint x: 922, startPoint y: 513, endPoint x: 930, endPoint y: 514, distance: 8.1
click at [923, 512] on span "[PERSON_NAME] [DATE]" at bounding box center [925, 514] width 114 height 17
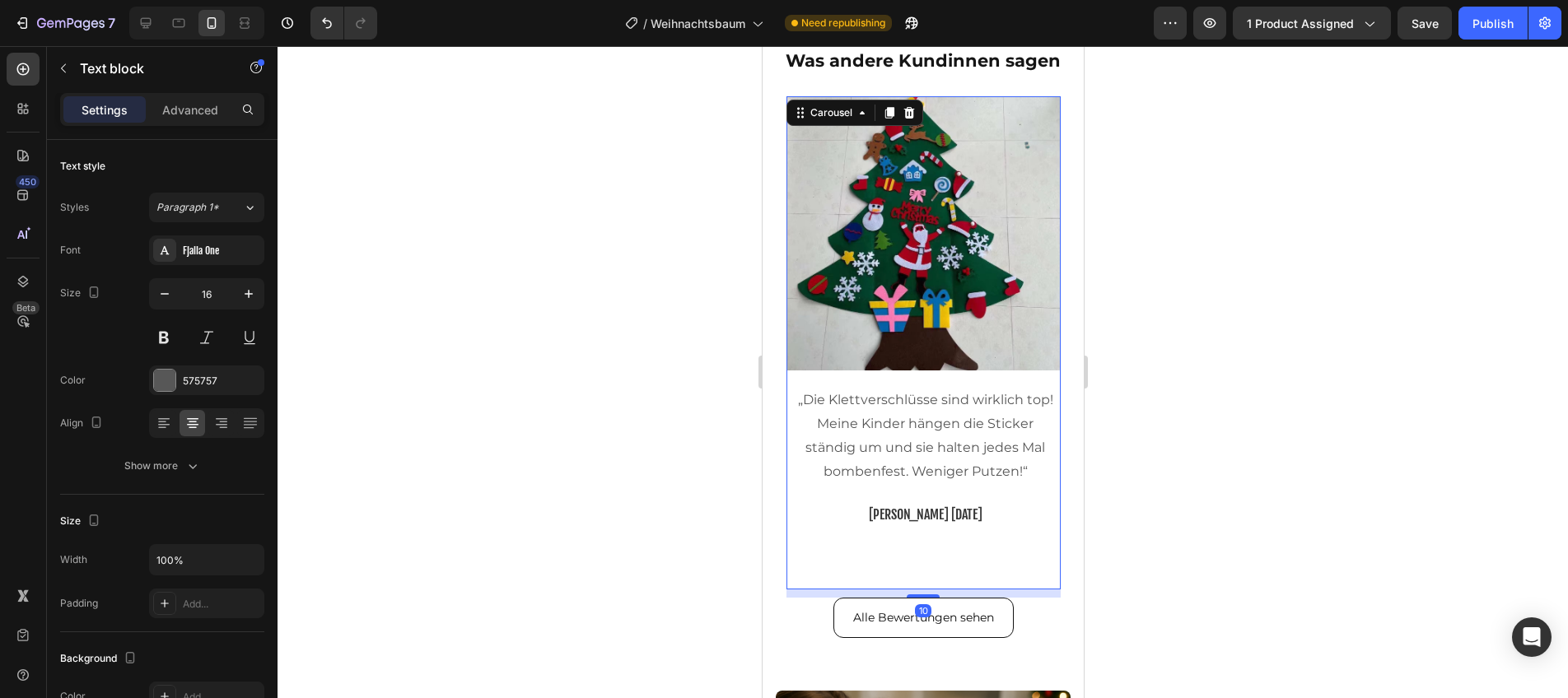
click at [954, 539] on div "Image „Die Klettverschlüsse sind wirklich top! Meine Kinder hängen die Sticker …" at bounding box center [923, 344] width 274 height 494
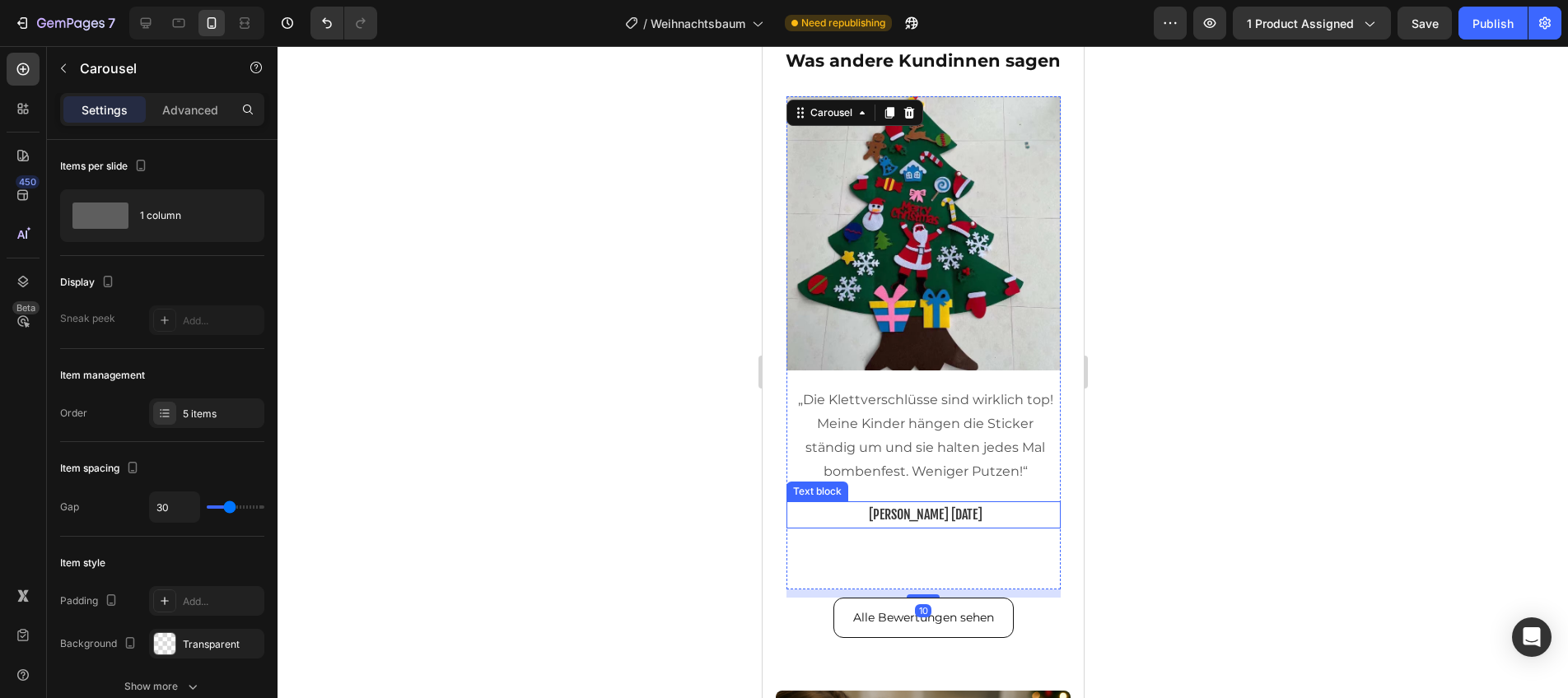
click at [920, 517] on span "[PERSON_NAME] [DATE]" at bounding box center [925, 514] width 114 height 17
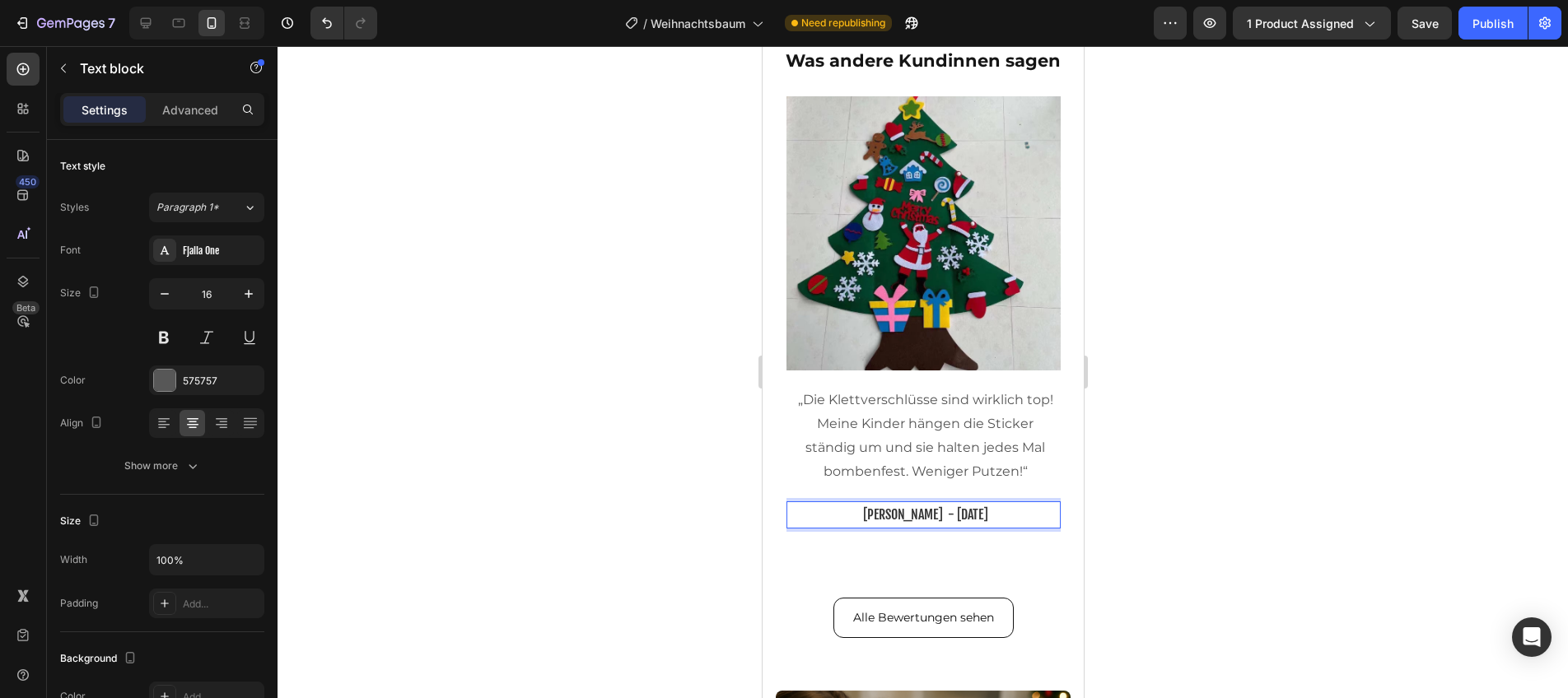
click at [1119, 492] on div at bounding box center [923, 372] width 1290 height 653
click at [902, 517] on span "[PERSON_NAME] - [DATE]" at bounding box center [924, 514] width 125 height 17
click at [901, 518] on span "[PERSON_NAME] - [DATE]" at bounding box center [924, 514] width 125 height 17
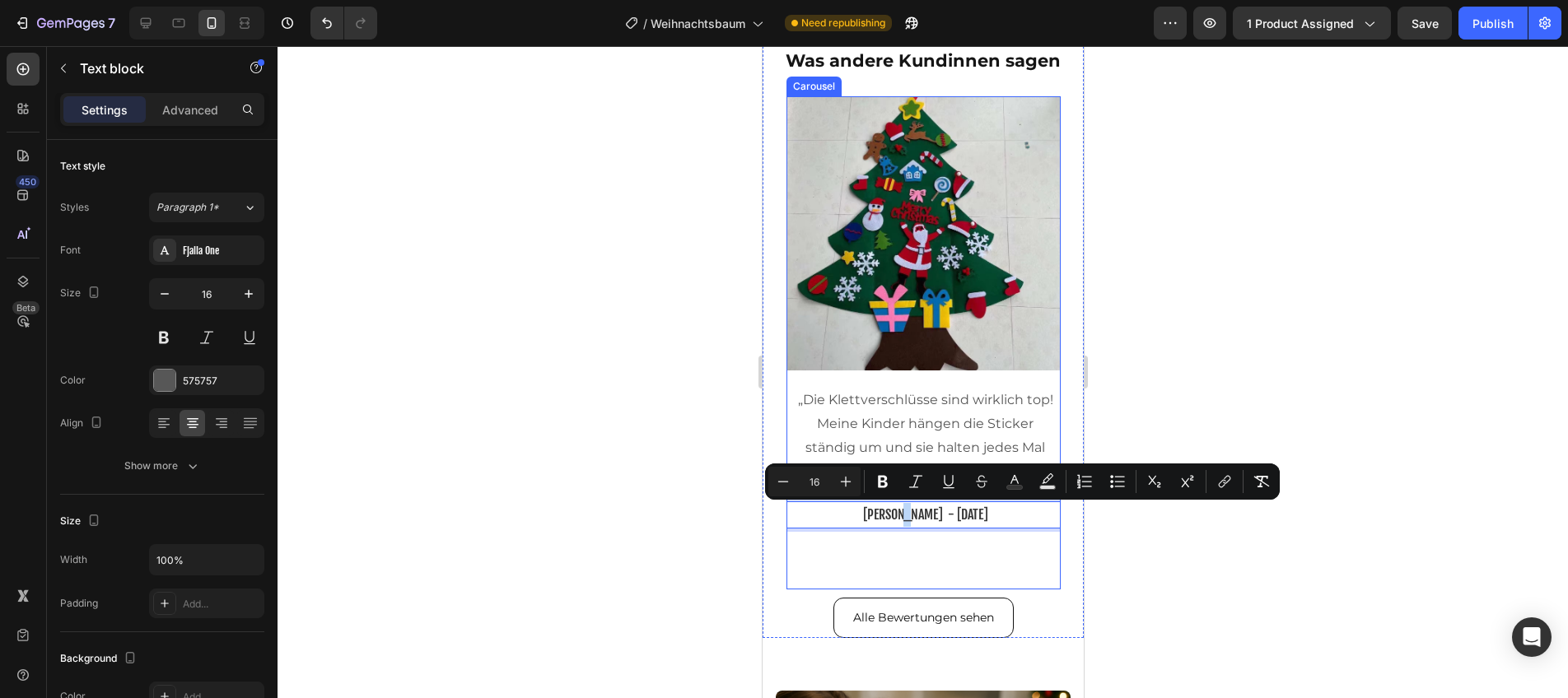
click at [864, 530] on div "Image „Die Klettverschlüsse sind wirklich top! Meine Kinder hängen die Sticker …" at bounding box center [923, 344] width 274 height 494
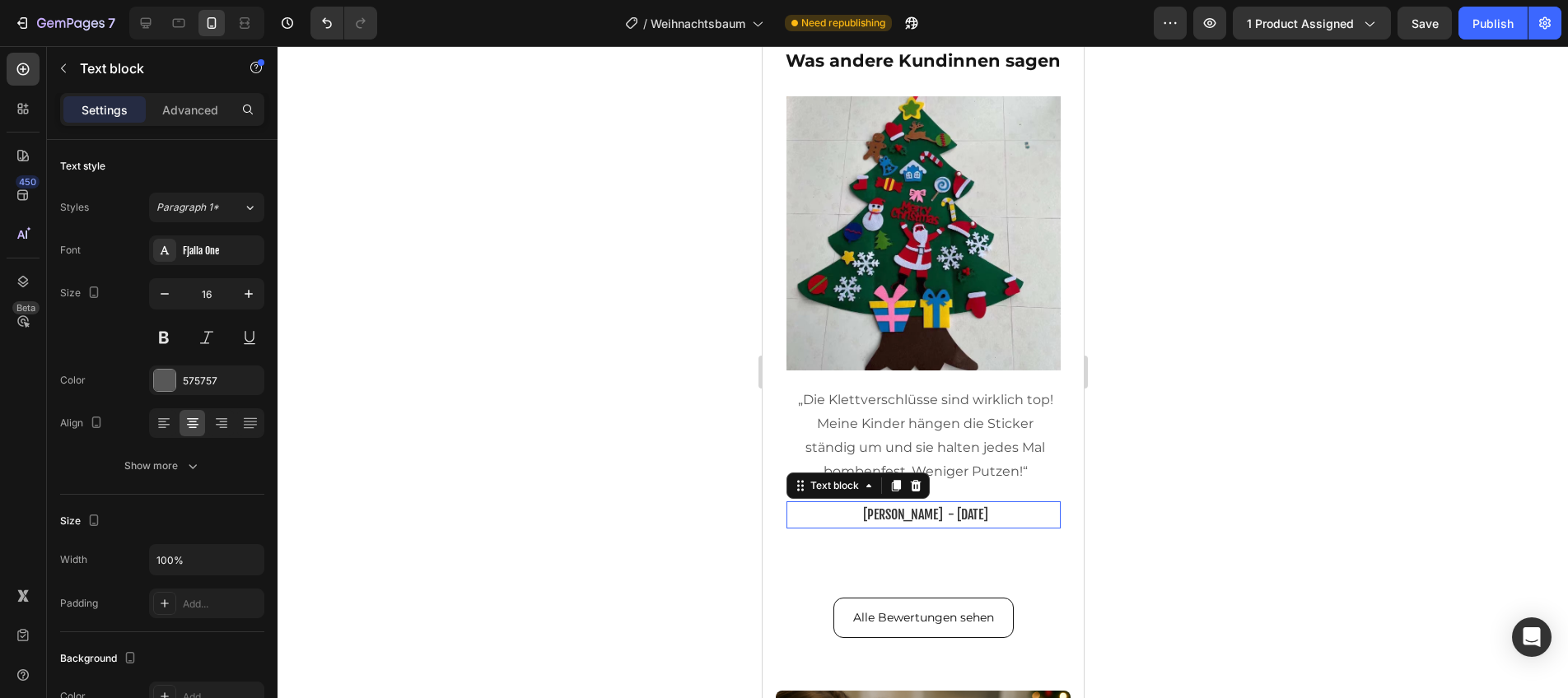
click at [867, 517] on span "[PERSON_NAME] - [DATE]" at bounding box center [924, 514] width 125 height 17
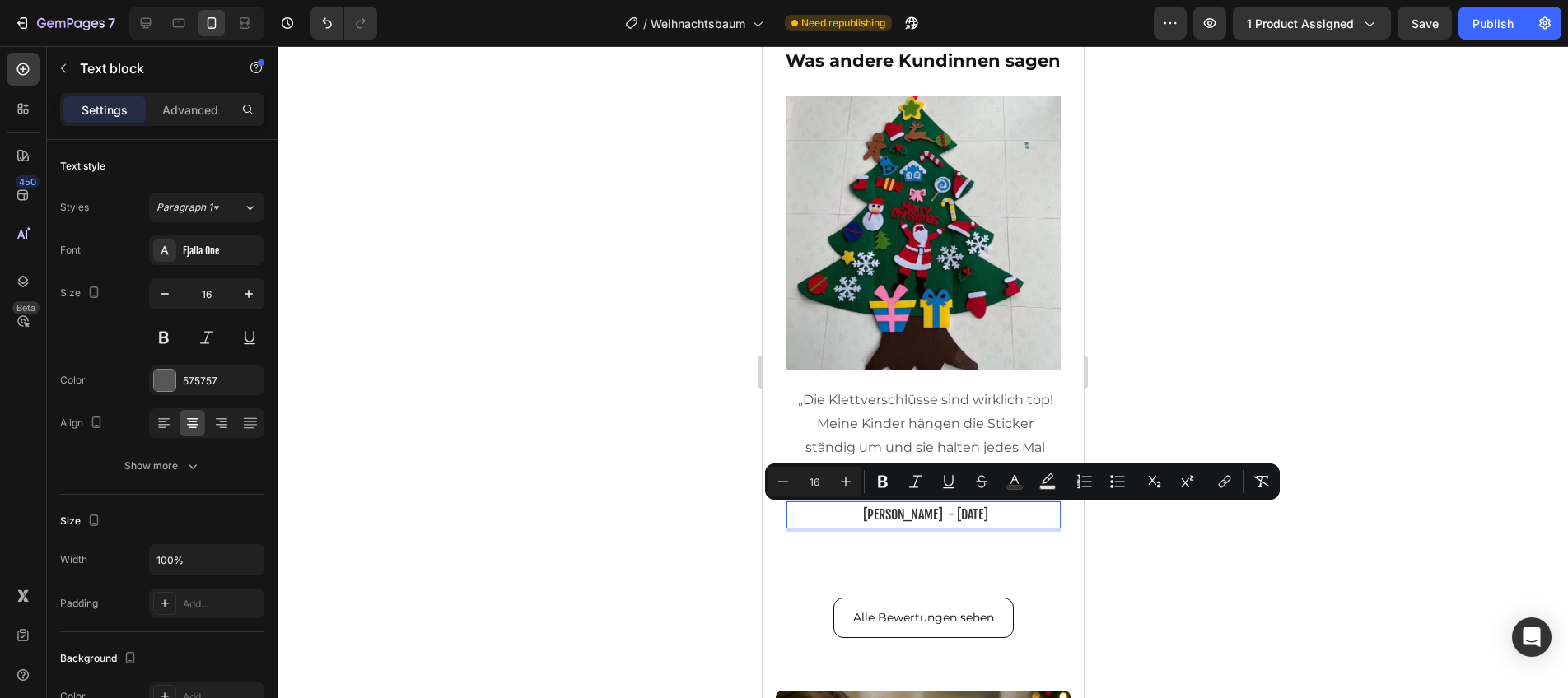
drag, startPoint x: 865, startPoint y: 517, endPoint x: 898, endPoint y: 517, distance: 33.0
click at [170, 337] on button at bounding box center [163, 337] width 29 height 29
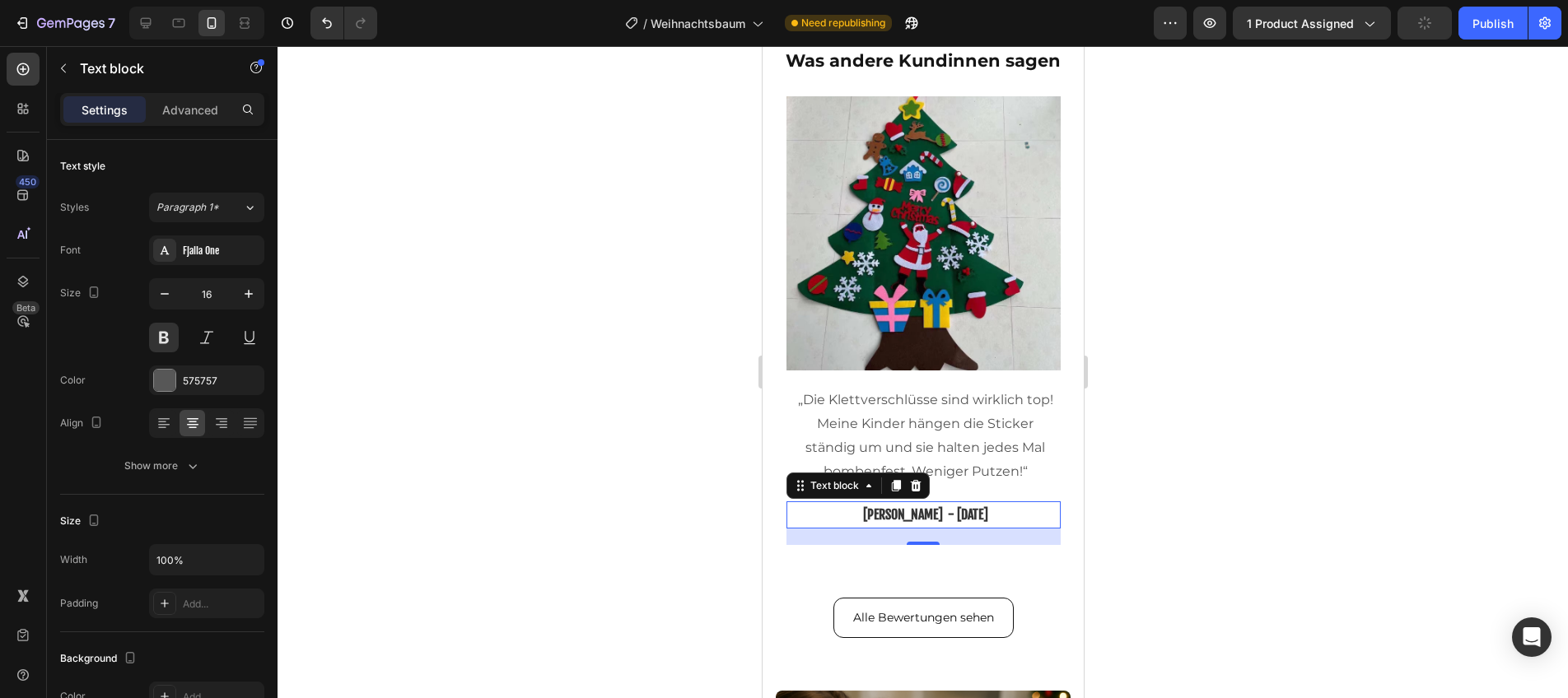
click at [467, 353] on div at bounding box center [923, 372] width 1290 height 653
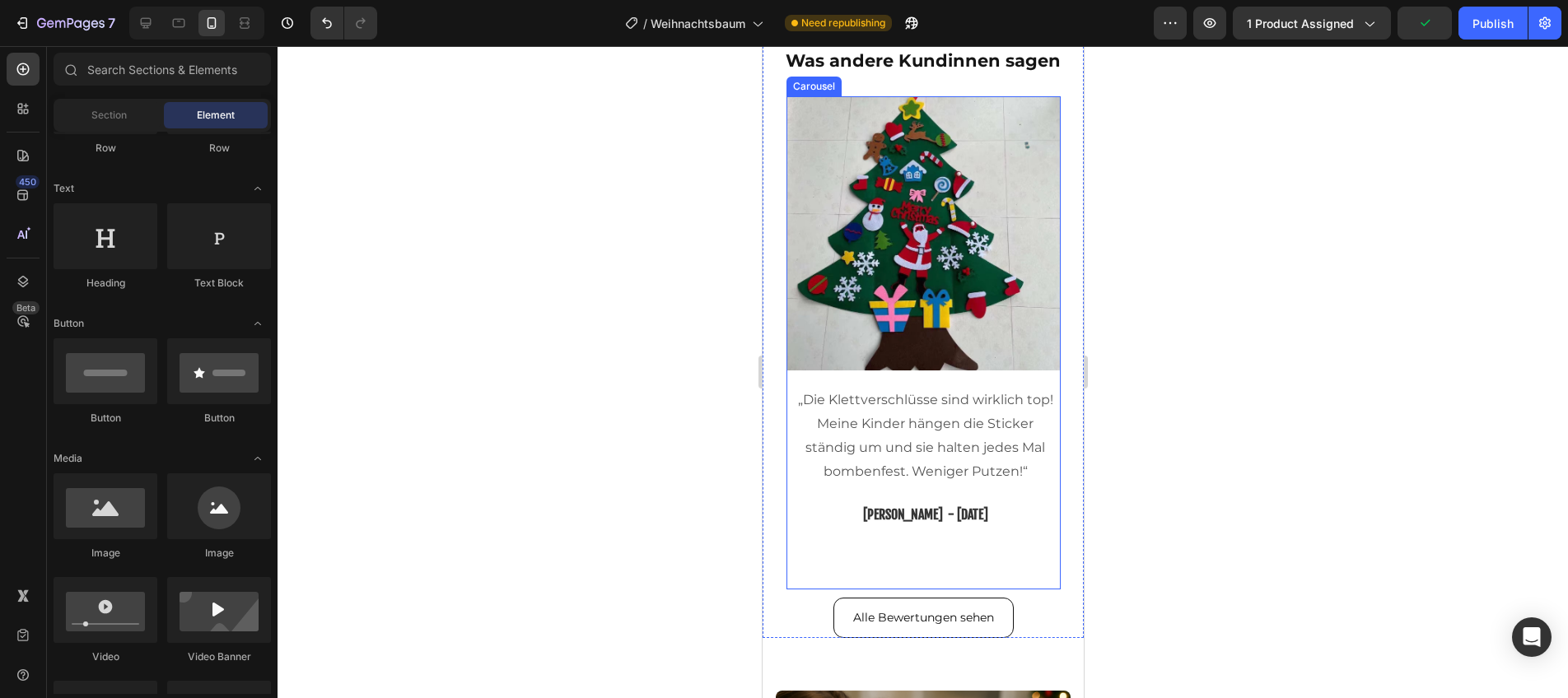
click at [1022, 574] on div "Image „Die Klettverschlüsse sind wirklich top! Meine Kinder hängen die Sticker …" at bounding box center [923, 344] width 274 height 494
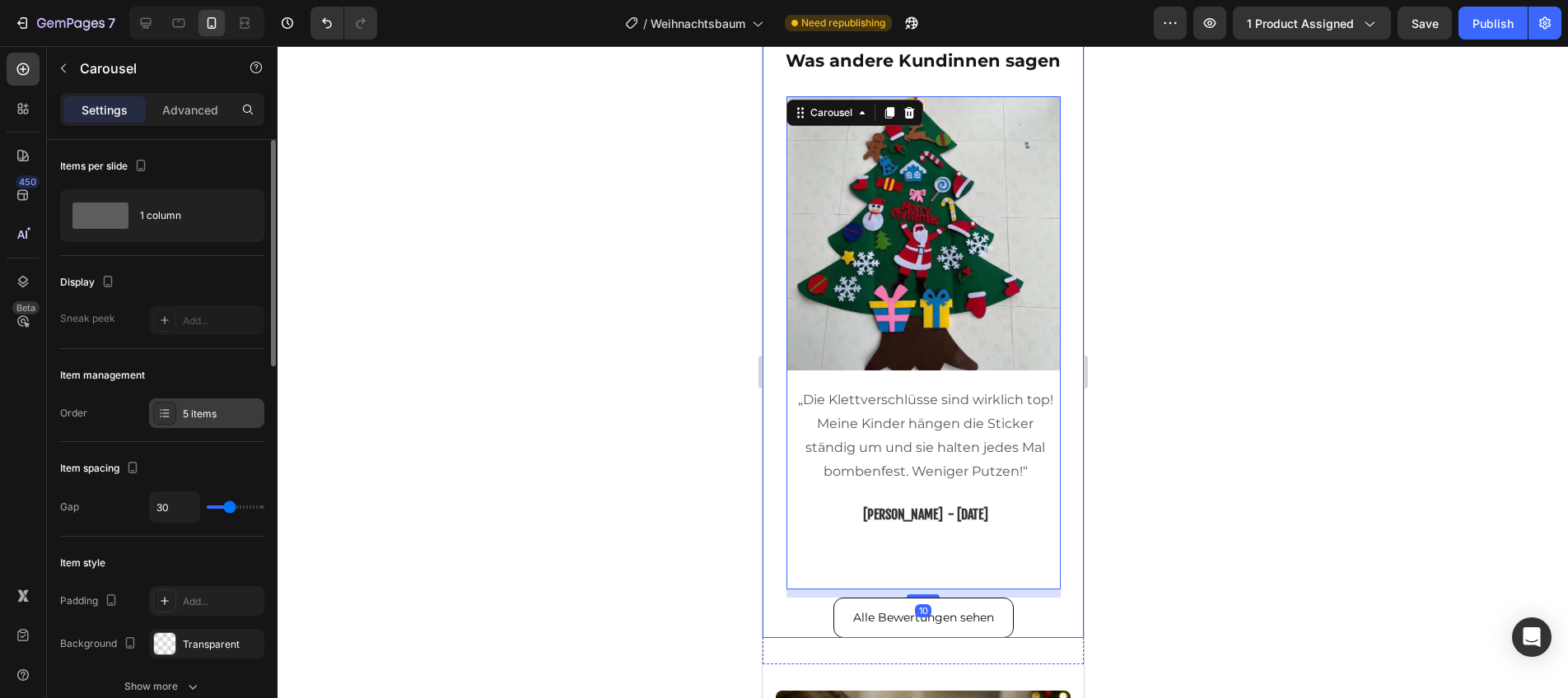
click at [183, 413] on div "5 items" at bounding box center [221, 414] width 77 height 15
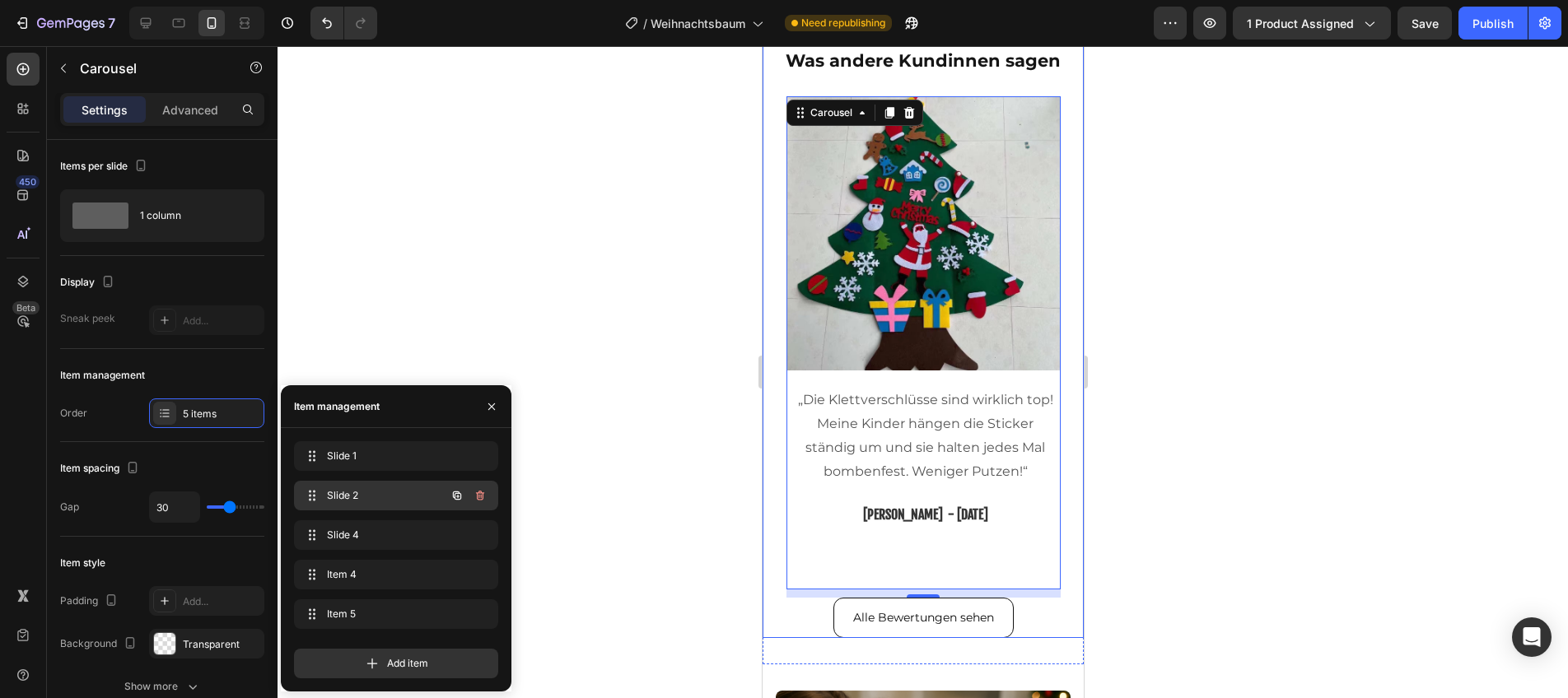
click at [404, 495] on span "Slide 2" at bounding box center [373, 496] width 93 height 15
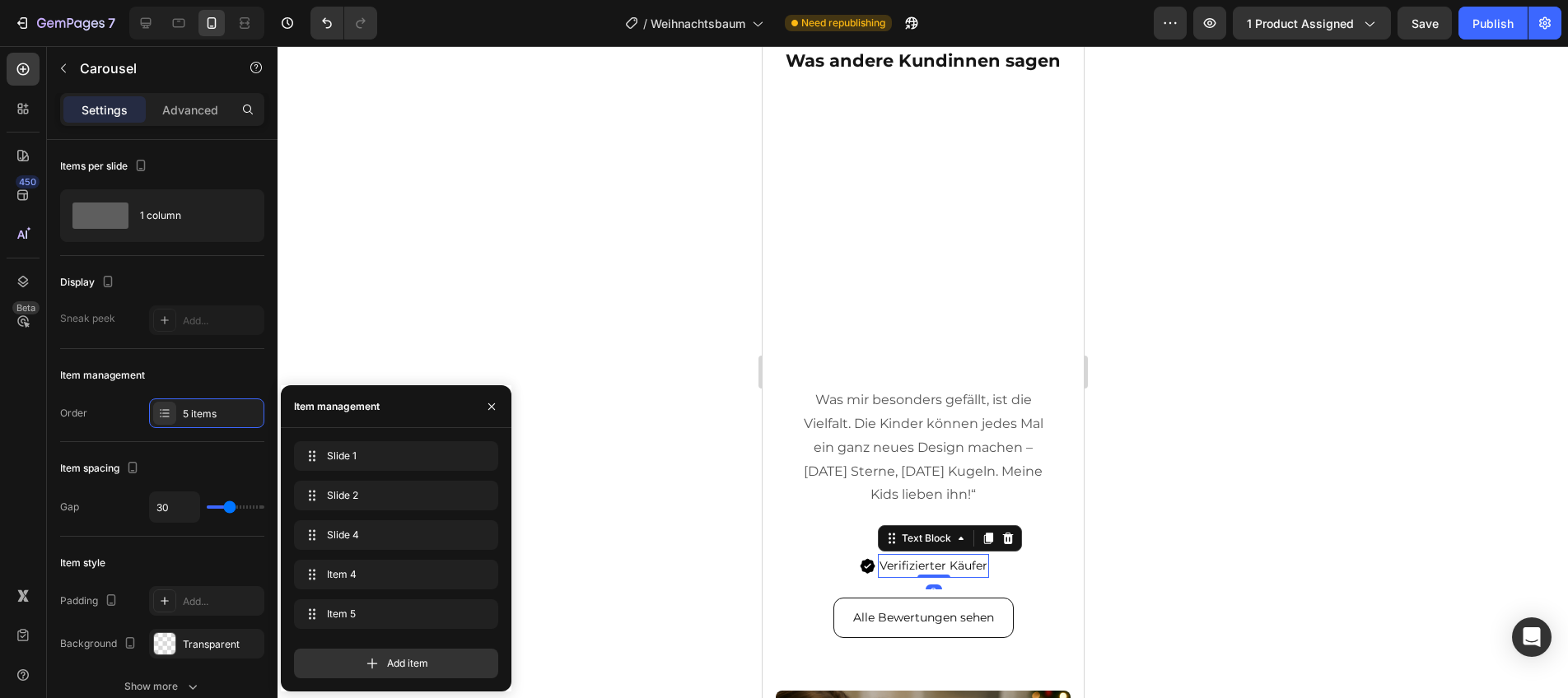
click at [905, 572] on p "Verifizierter Käufer" at bounding box center [932, 566] width 107 height 20
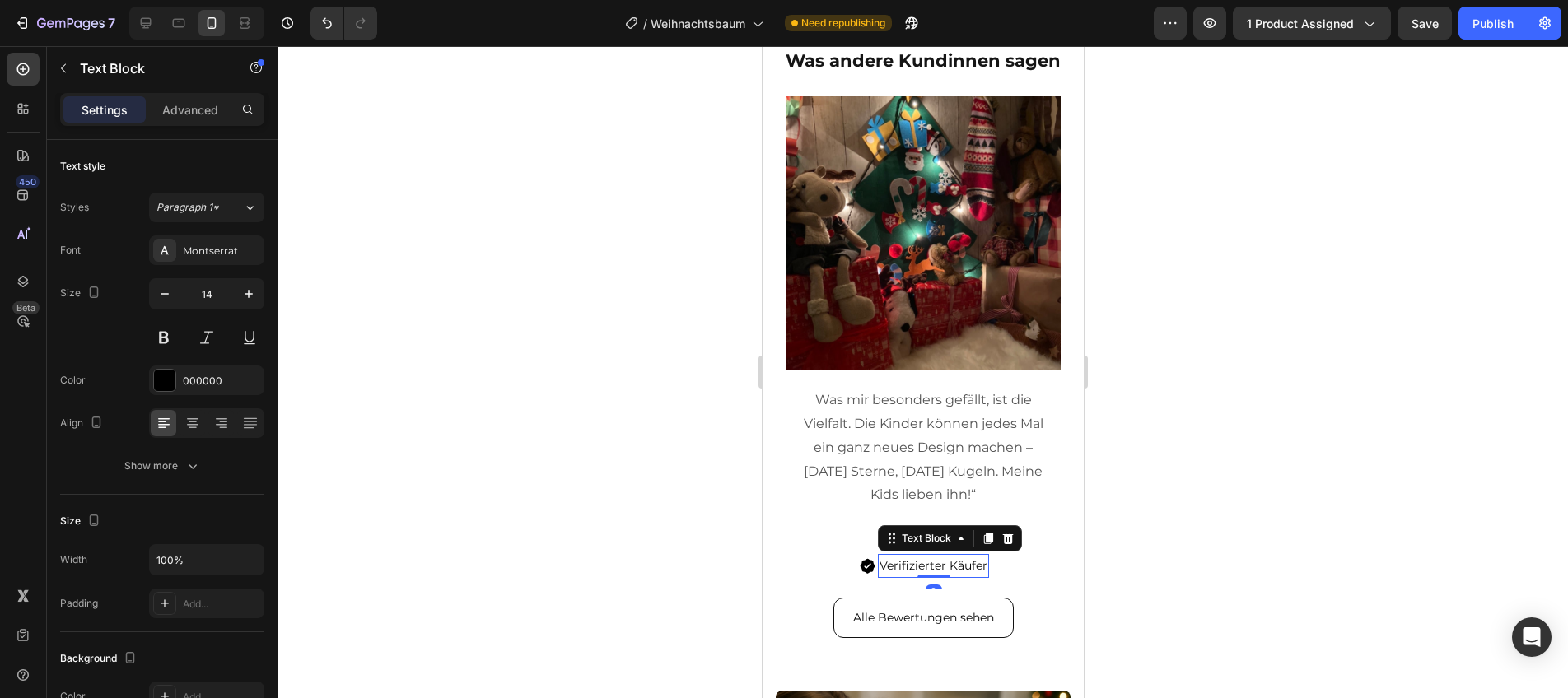
drag, startPoint x: 986, startPoint y: 573, endPoint x: 998, endPoint y: 573, distance: 12.0
click at [986, 574] on div "Verifizierter Käufer" at bounding box center [932, 566] width 111 height 24
click at [998, 572] on div "Image Verifizierter Käufer Text Block 0 Row" at bounding box center [923, 566] width 274 height 24
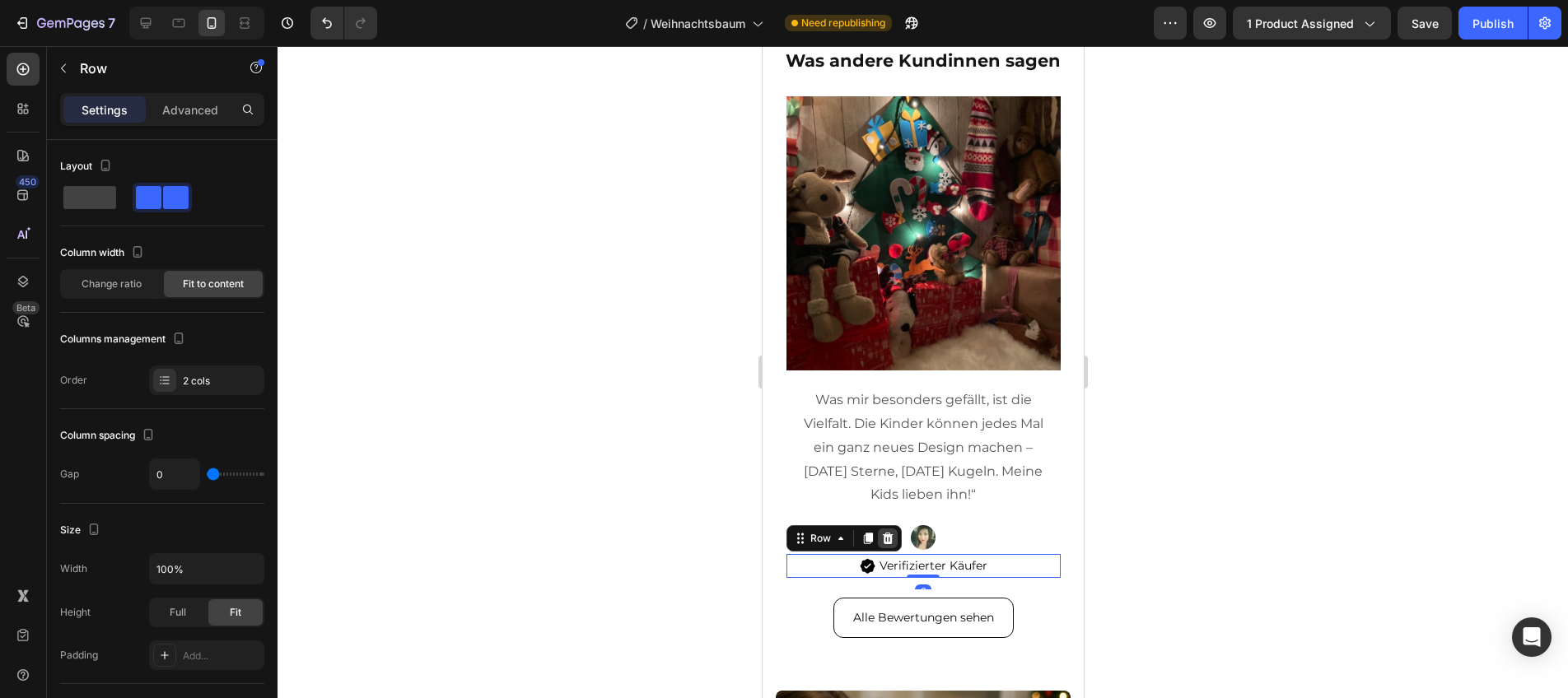
click at [891, 540] on icon at bounding box center [886, 538] width 13 height 13
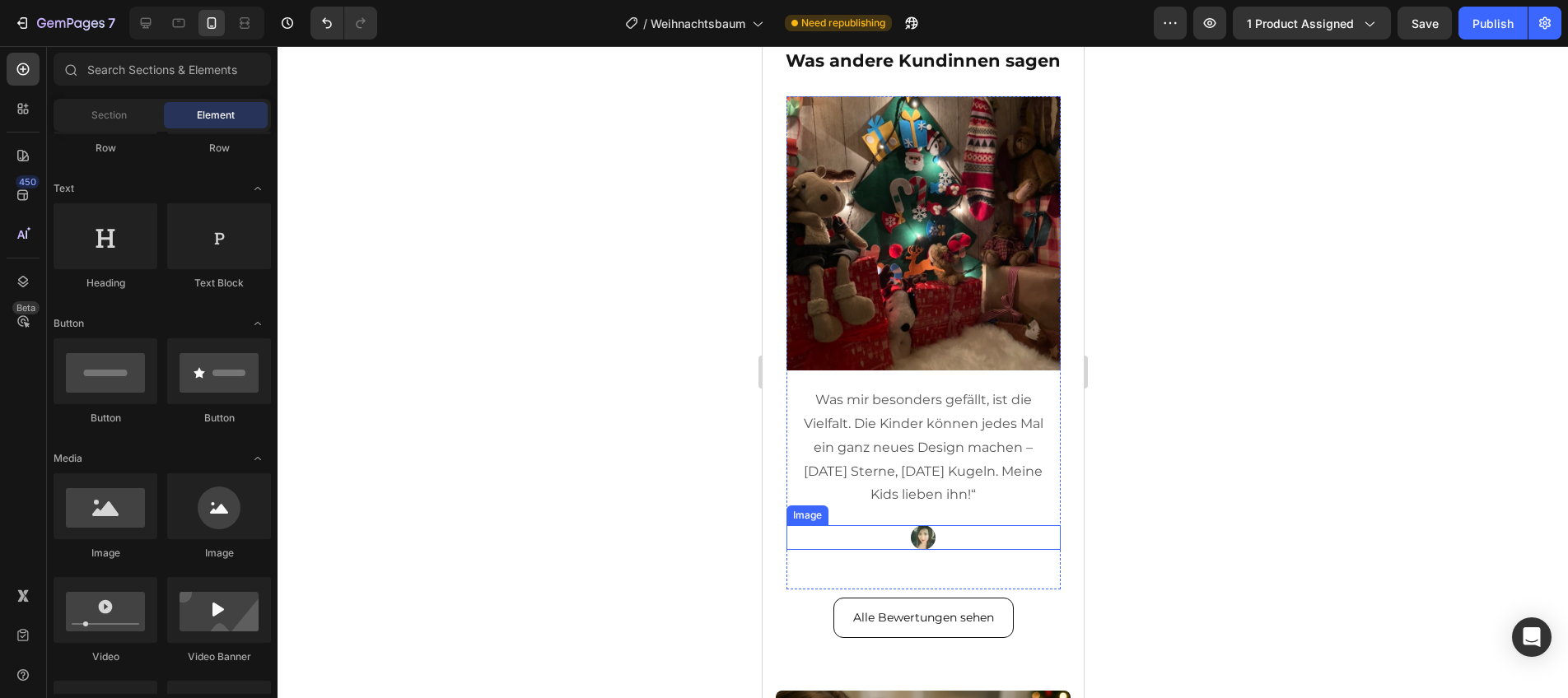
click at [969, 542] on div at bounding box center [923, 538] width 274 height 25
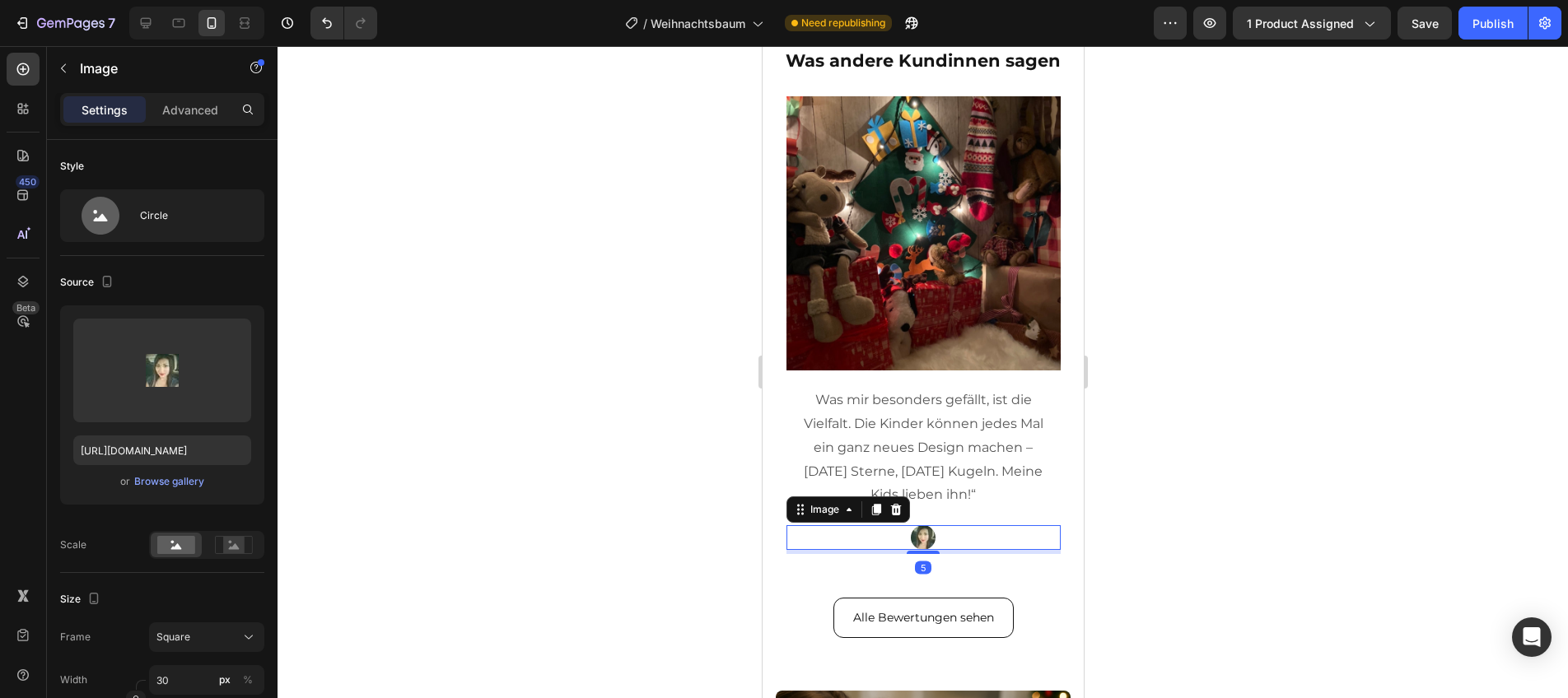
click at [908, 508] on div "Image" at bounding box center [847, 510] width 123 height 27
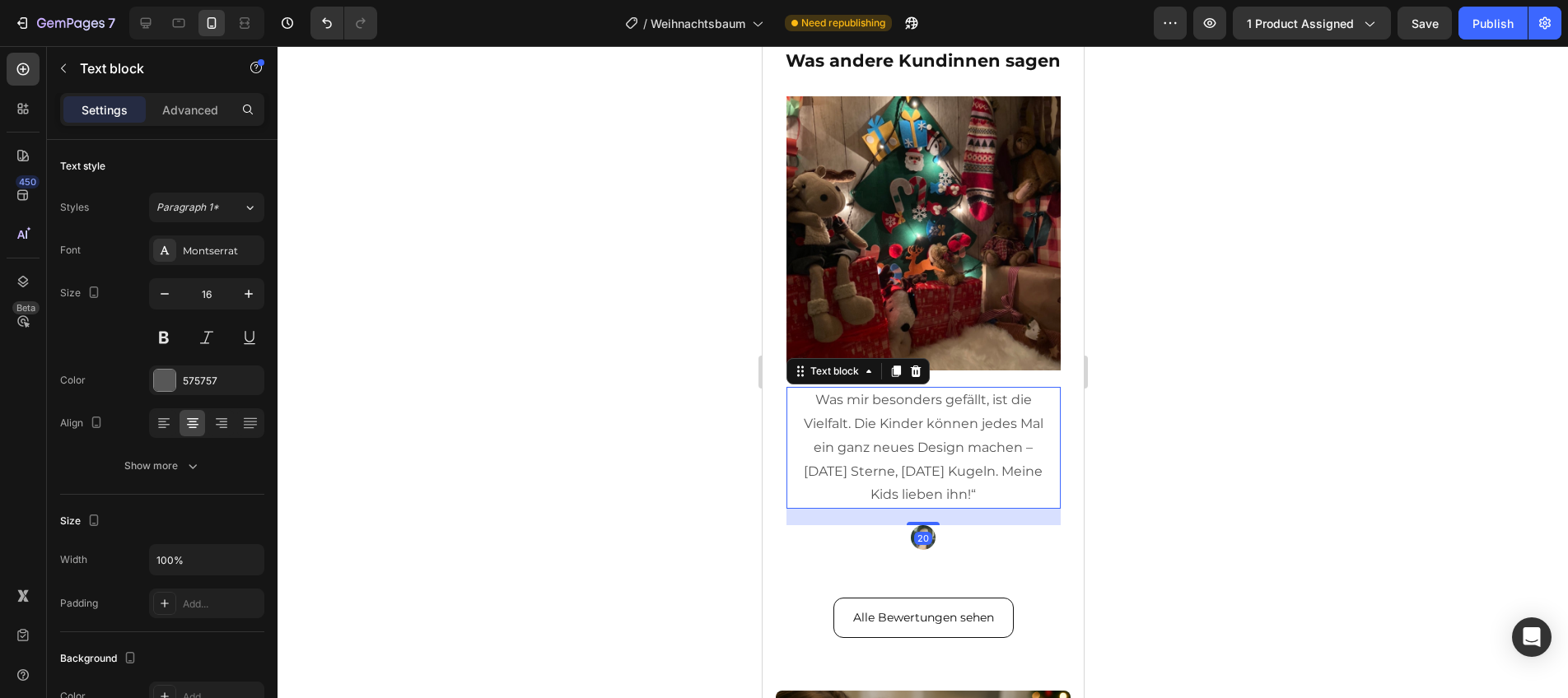
click at [927, 494] on p "Was mir besonders gefällt, ist die Vielfalt. Die Kinder können jedes Mal ein ga…" at bounding box center [923, 448] width 251 height 119
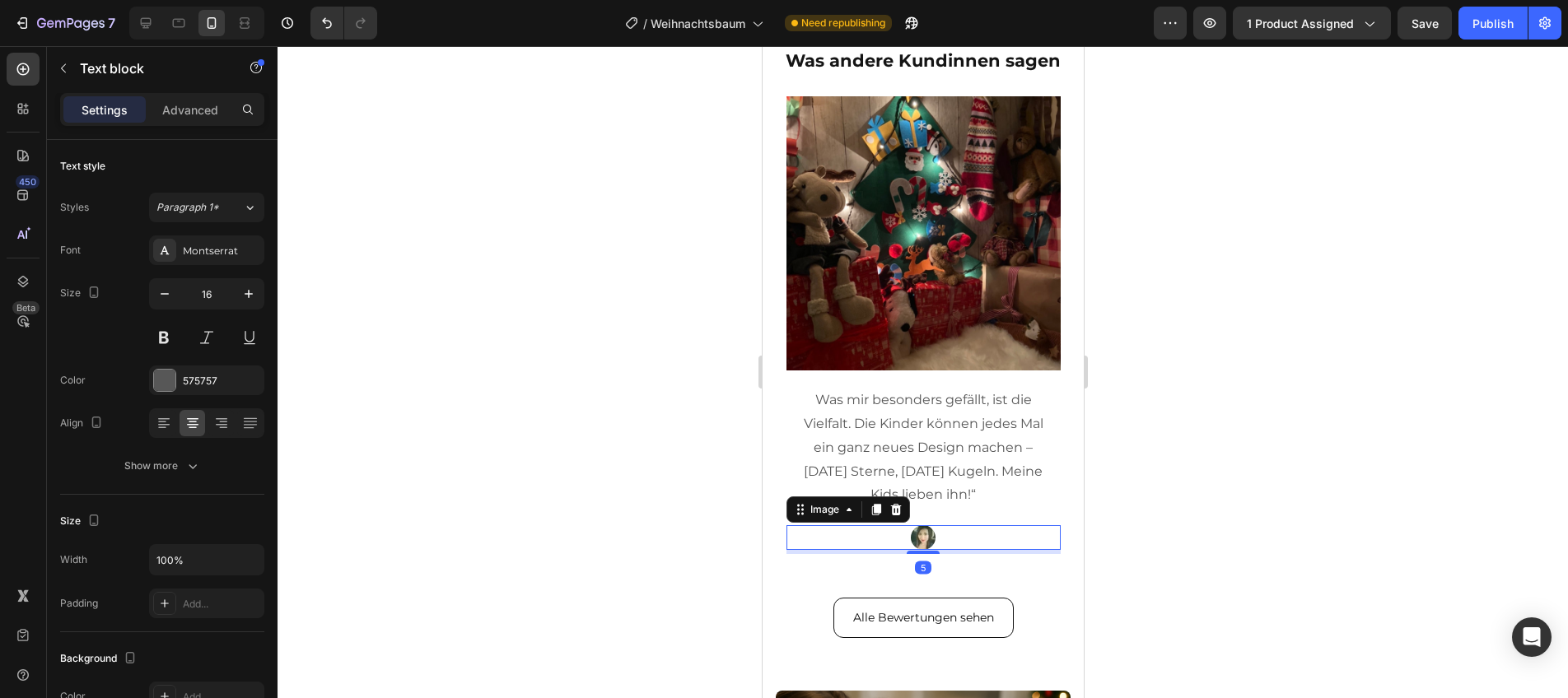
drag, startPoint x: 970, startPoint y: 529, endPoint x: 950, endPoint y: 516, distance: 23.9
click at [970, 528] on div at bounding box center [923, 538] width 274 height 25
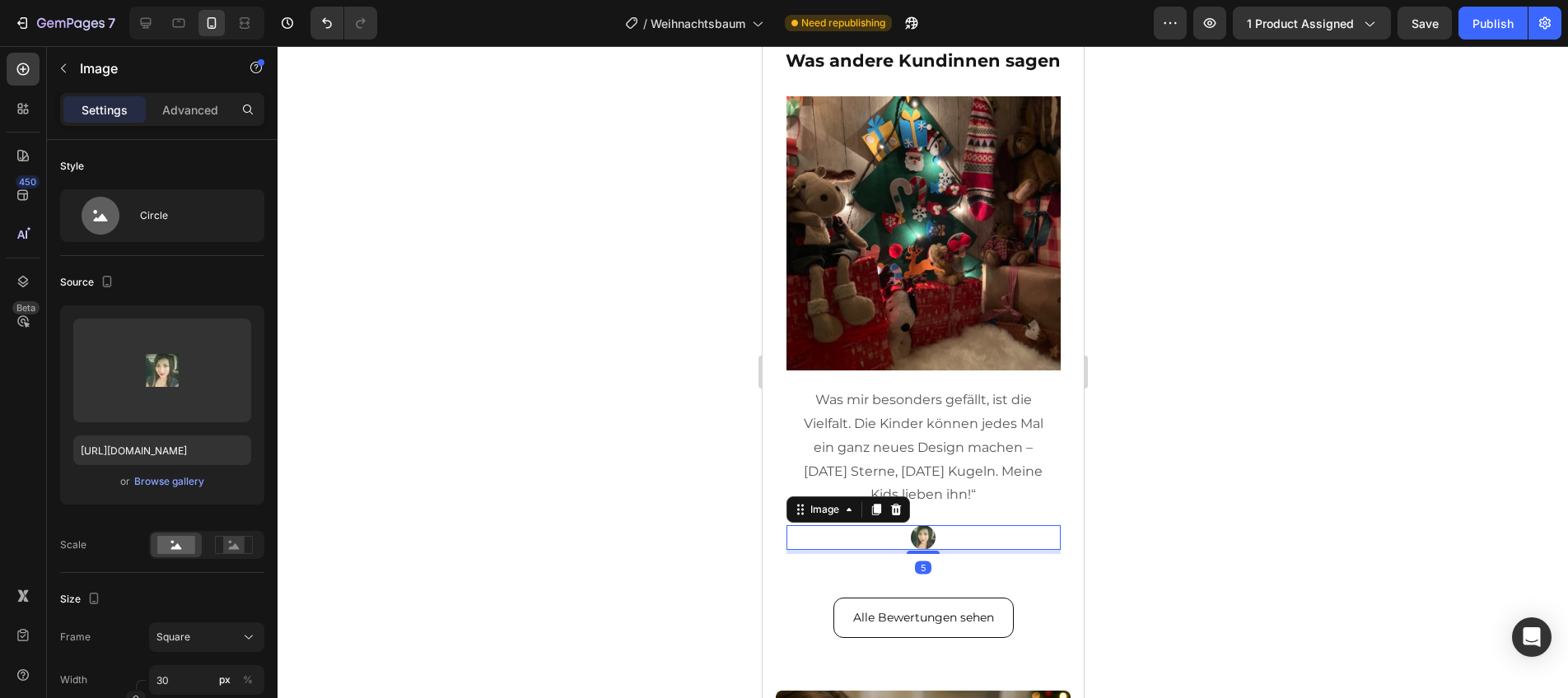
drag, startPoint x: 895, startPoint y: 512, endPoint x: 914, endPoint y: 505, distance: 20.2
click at [898, 512] on icon at bounding box center [895, 510] width 13 height 13
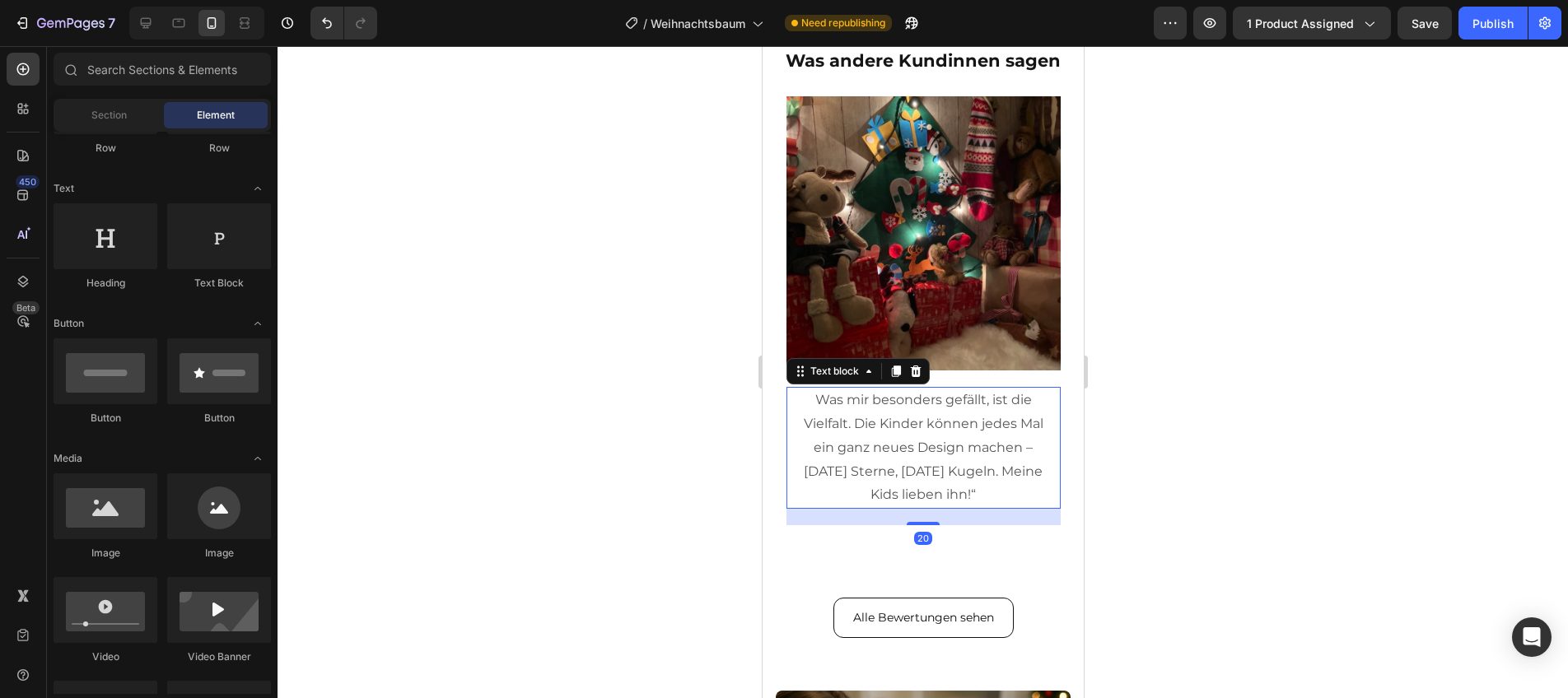
click at [928, 491] on p "Was mir besonders gefällt, ist die Vielfalt. Die Kinder können jedes Mal ein ga…" at bounding box center [923, 448] width 251 height 119
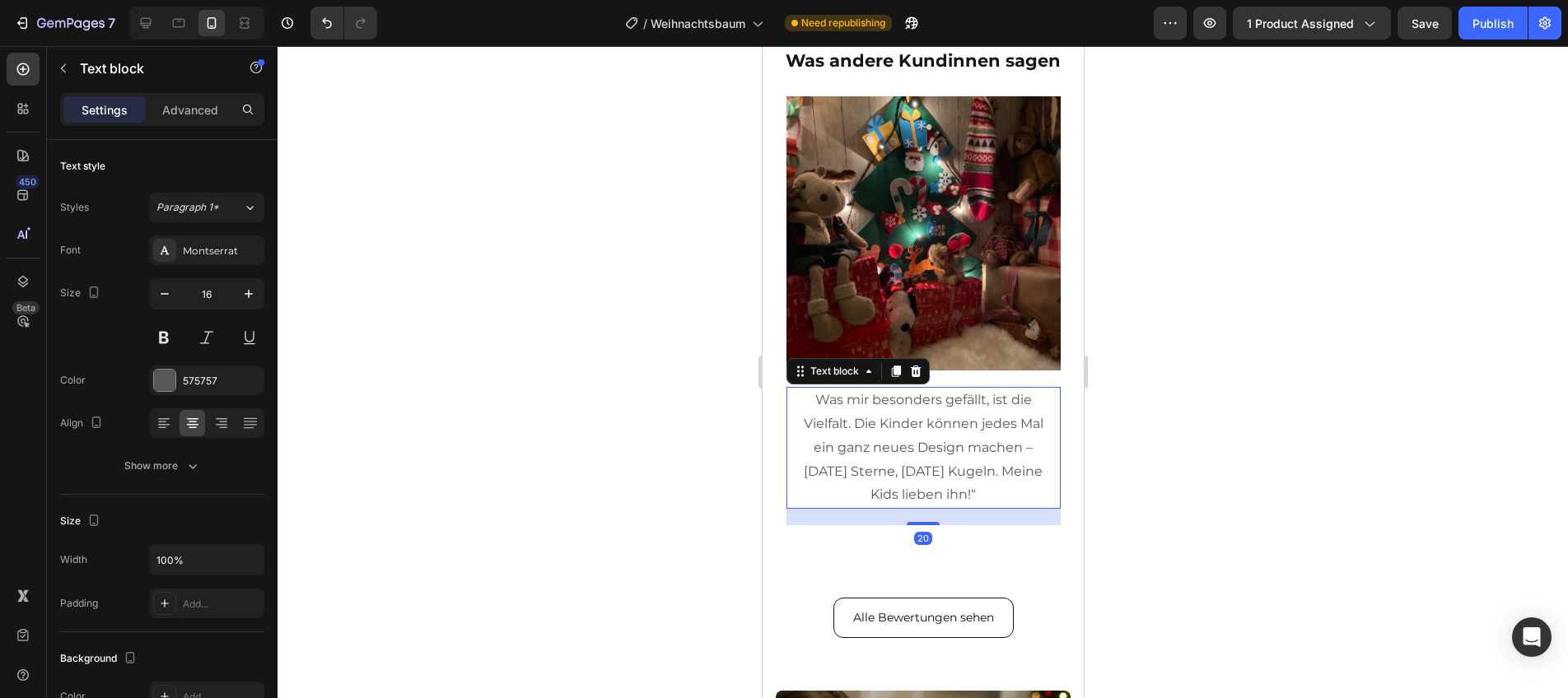
drag, startPoint x: 891, startPoint y: 378, endPoint x: 954, endPoint y: 496, distance: 133.8
click at [891, 379] on div at bounding box center [895, 371] width 20 height 20
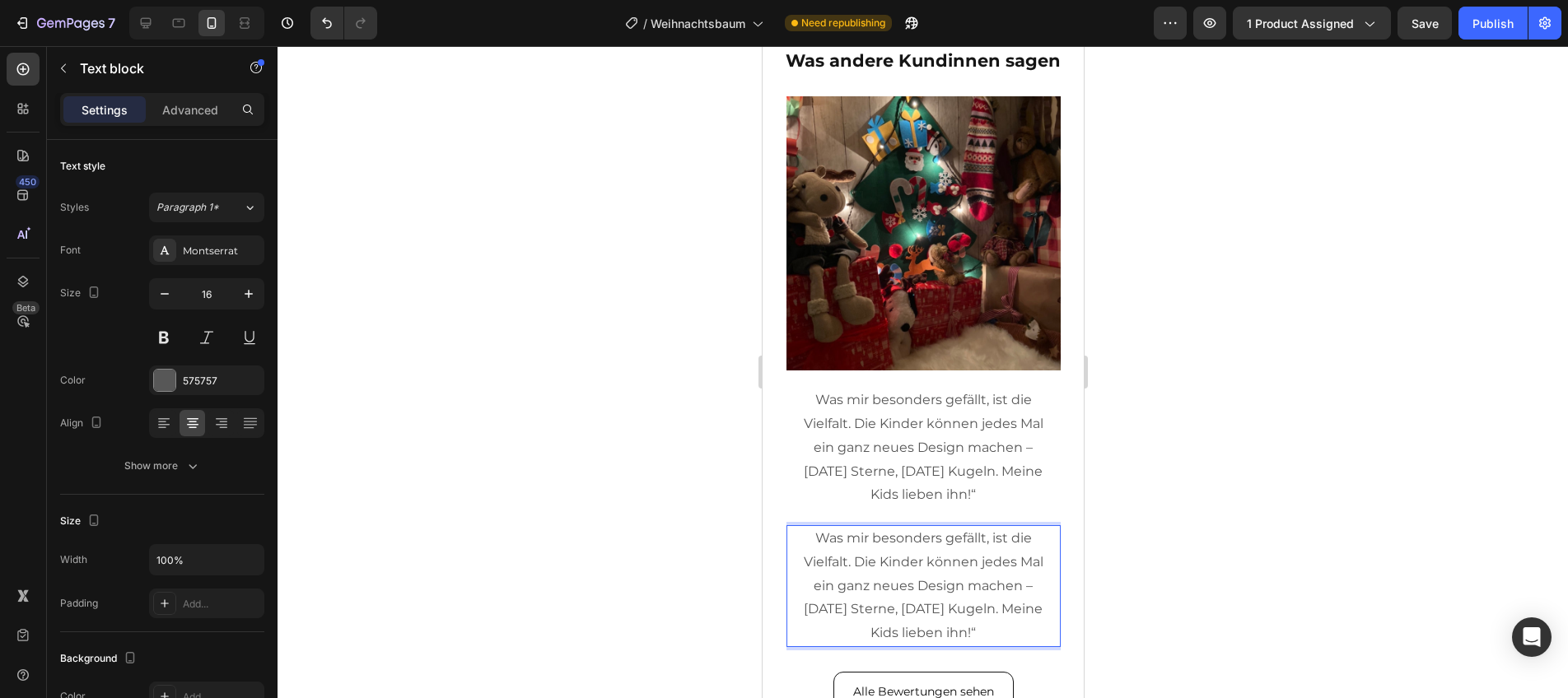
click at [942, 557] on p "Was mir besonders gefällt, ist die Vielfalt. Die Kinder können jedes Mal ein ga…" at bounding box center [923, 587] width 251 height 119
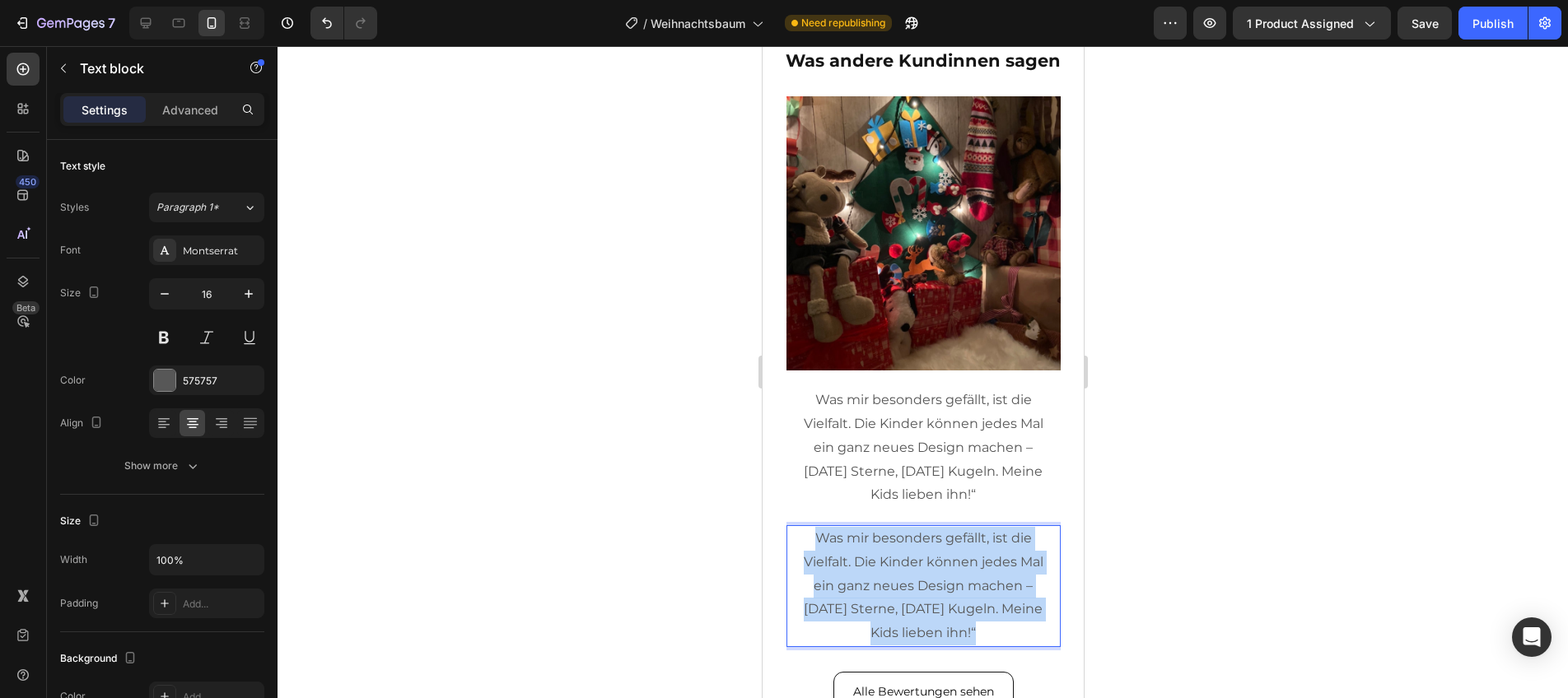
click at [942, 557] on p "Was mir besonders gefällt, ist die Vielfalt. Die Kinder können jedes Mal ein ga…" at bounding box center [923, 587] width 251 height 119
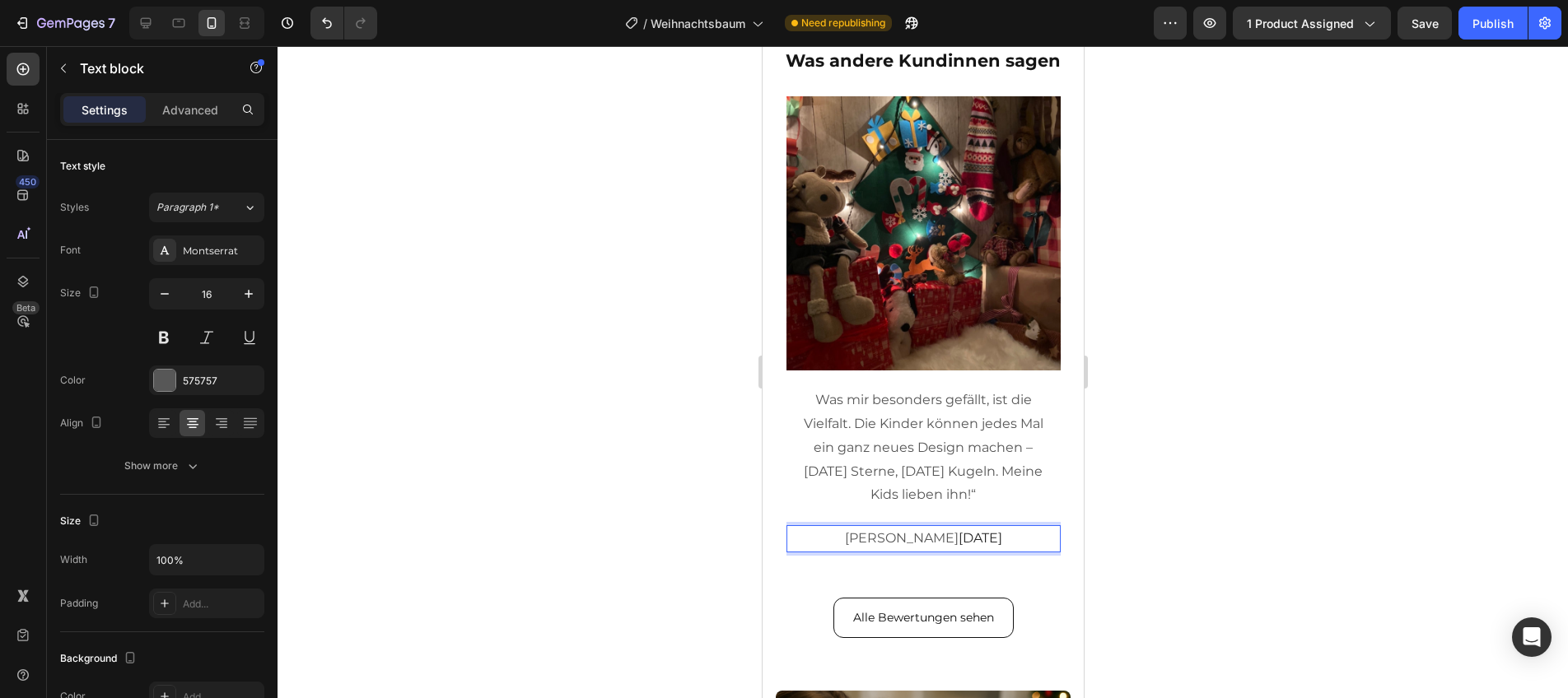
click at [958, 537] on span "[DATE]" at bounding box center [979, 538] width 44 height 16
click at [958, 539] on span "[DATE]" at bounding box center [979, 538] width 44 height 16
click at [958, 542] on span "[DATE]" at bounding box center [979, 538] width 44 height 16
click at [958, 541] on span "[DATE]" at bounding box center [979, 538] width 44 height 16
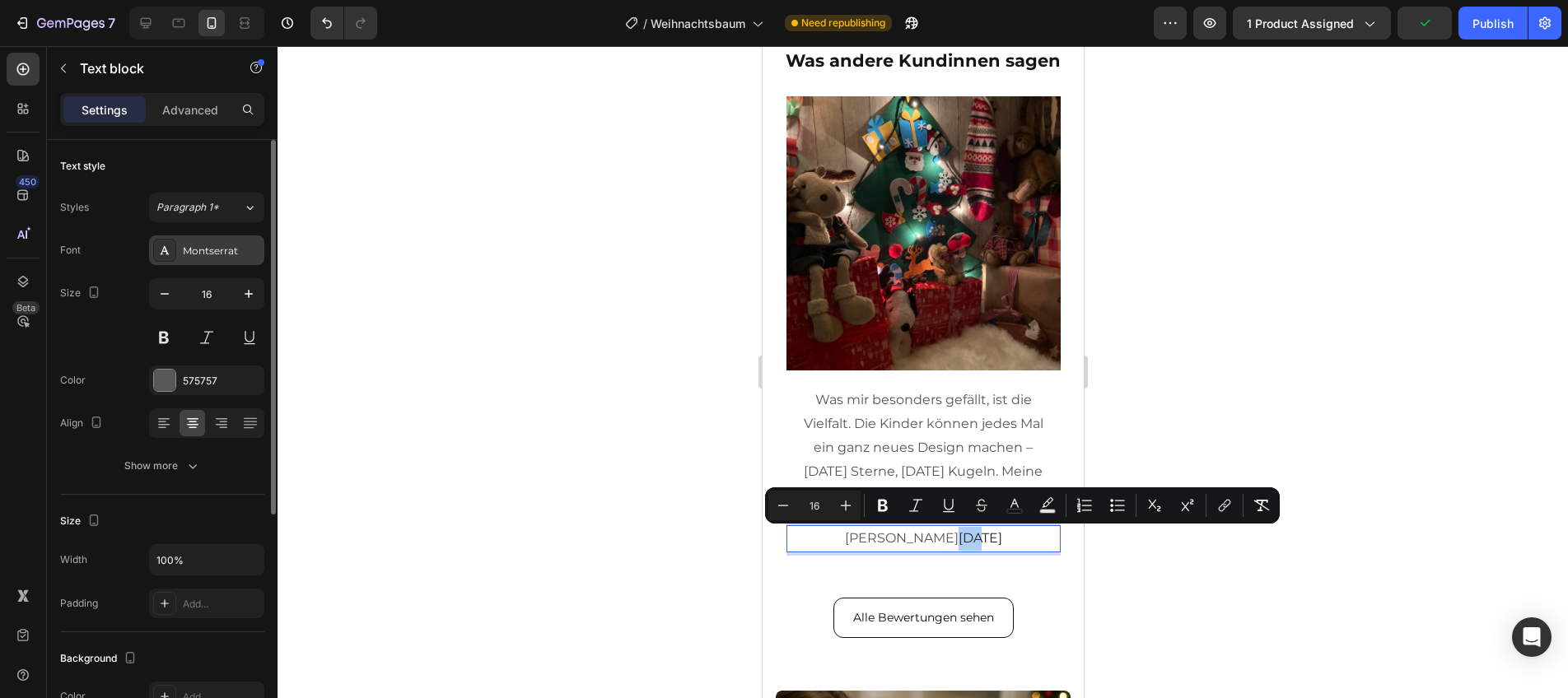
click at [227, 262] on div "Montserrat" at bounding box center [207, 250] width 115 height 29
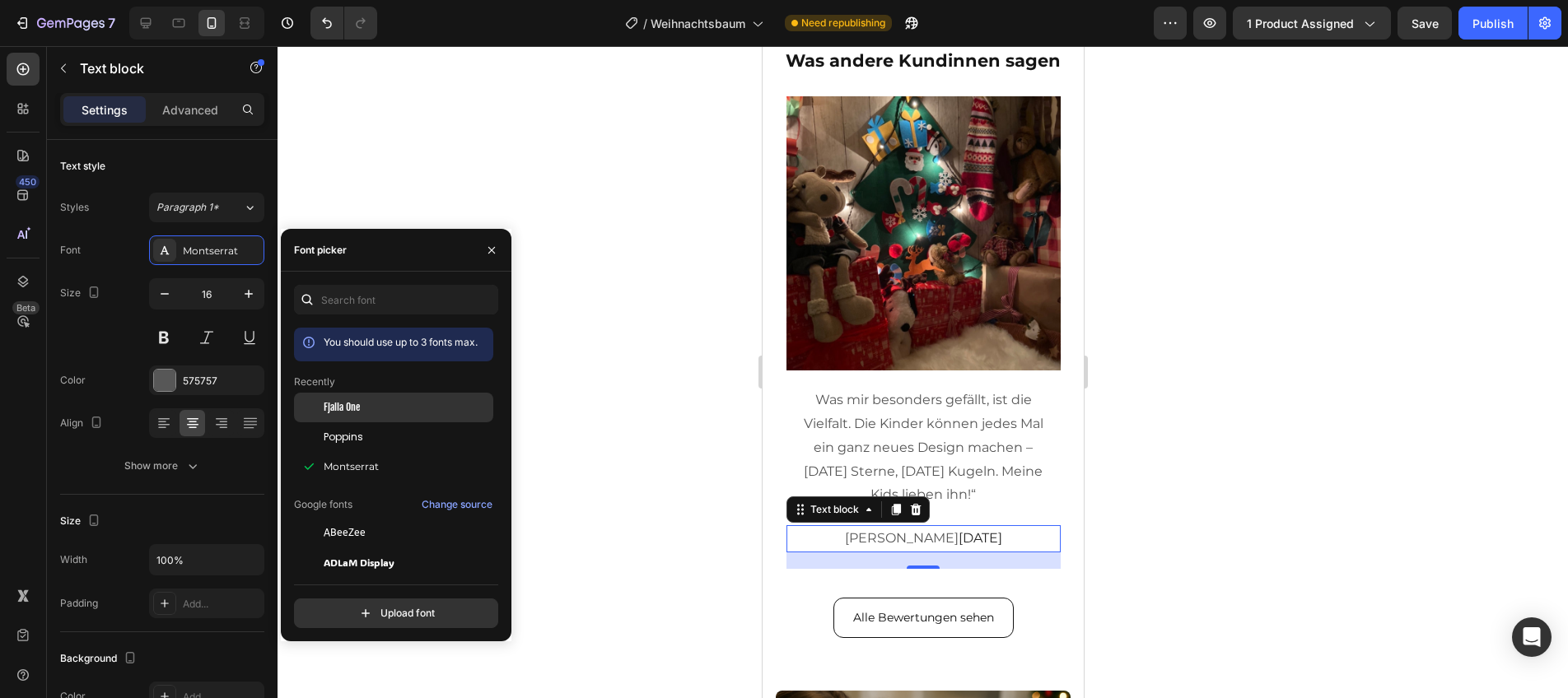
click at [342, 415] on div "Fjalla One" at bounding box center [393, 407] width 199 height 29
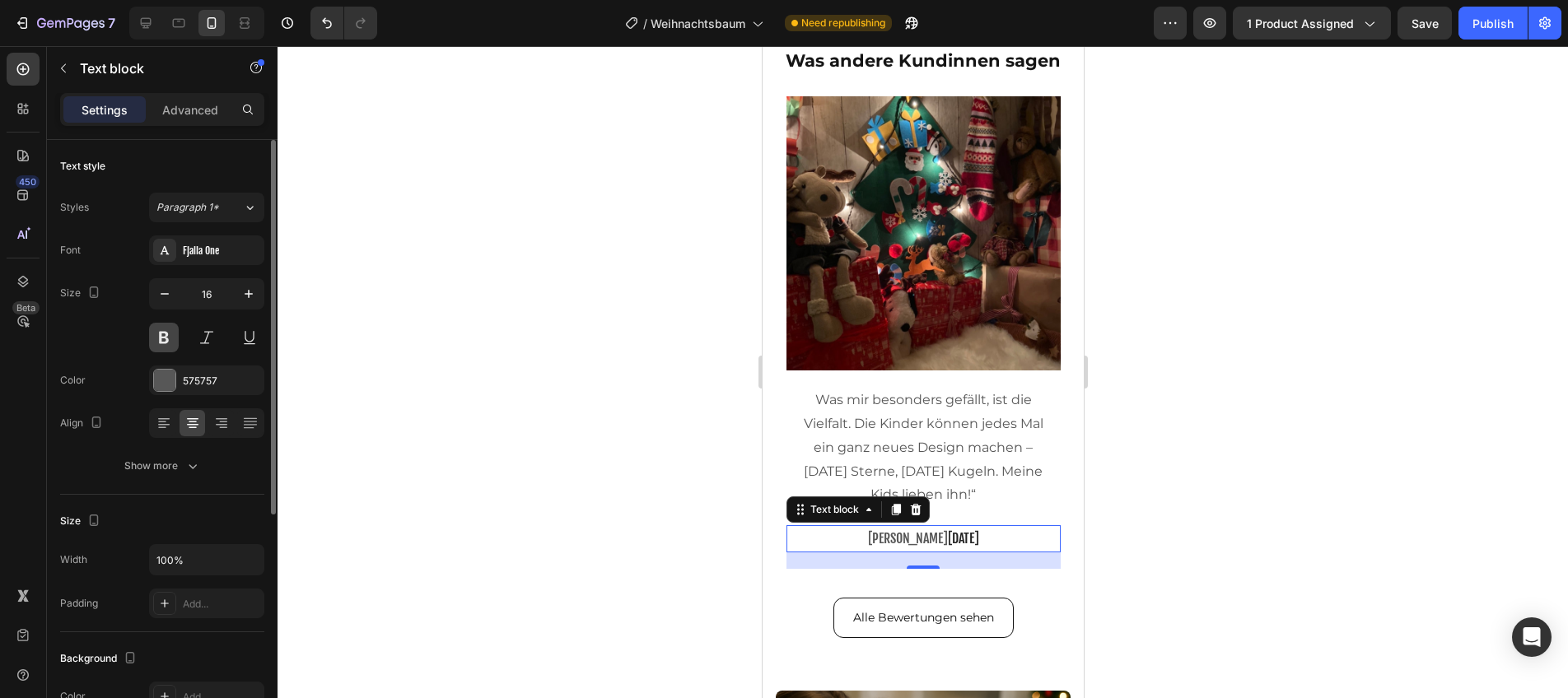
click at [176, 333] on button at bounding box center [163, 337] width 29 height 29
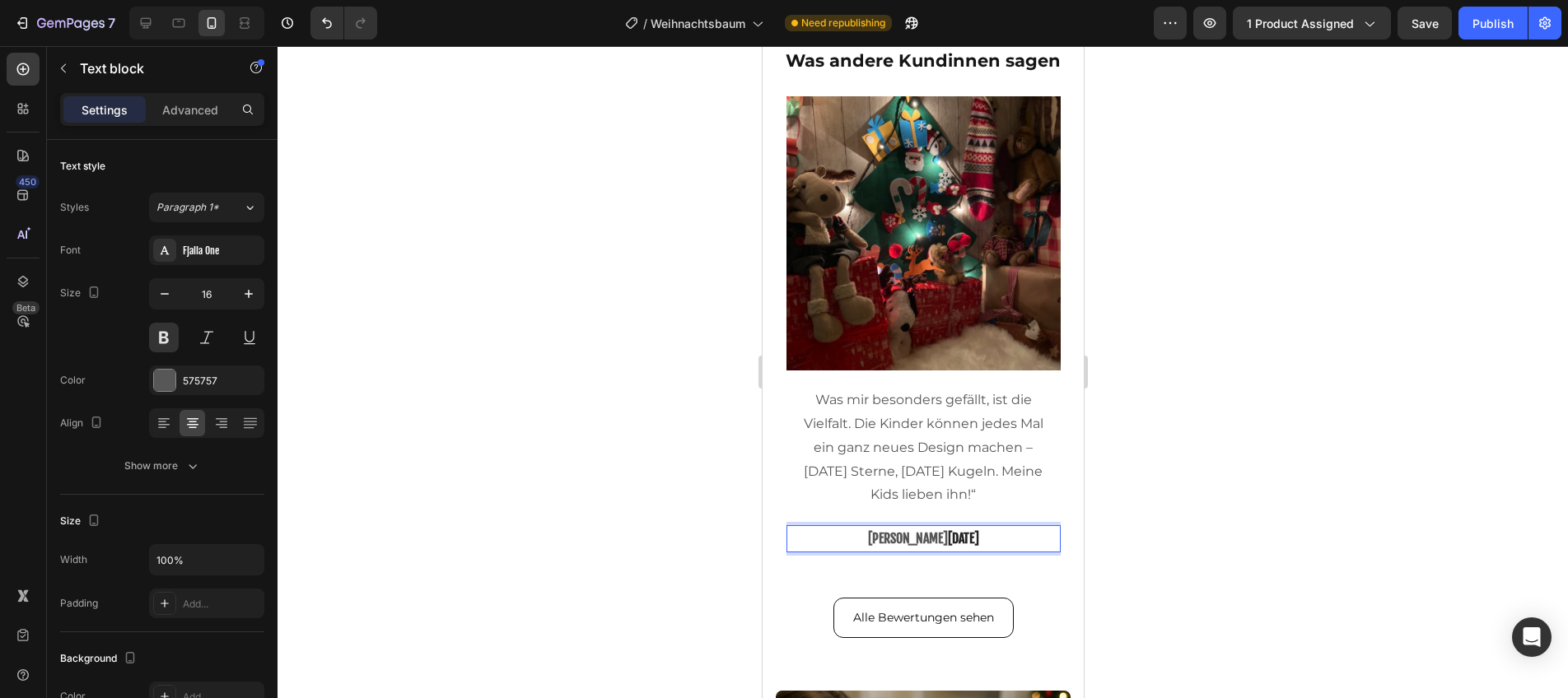
click at [947, 542] on span "[DATE]" at bounding box center [962, 538] width 31 height 17
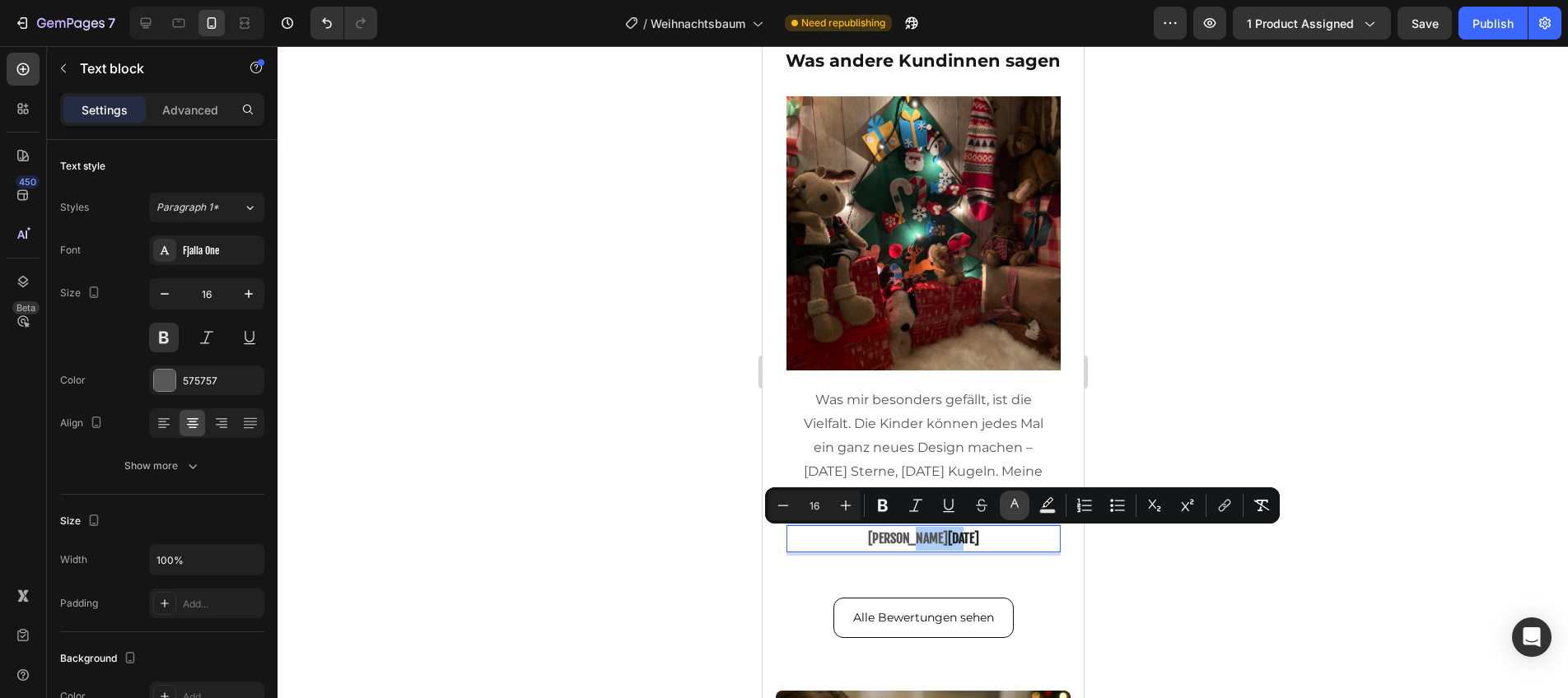
click at [1022, 513] on icon "Editor contextual toolbar" at bounding box center [1014, 505] width 17 height 17
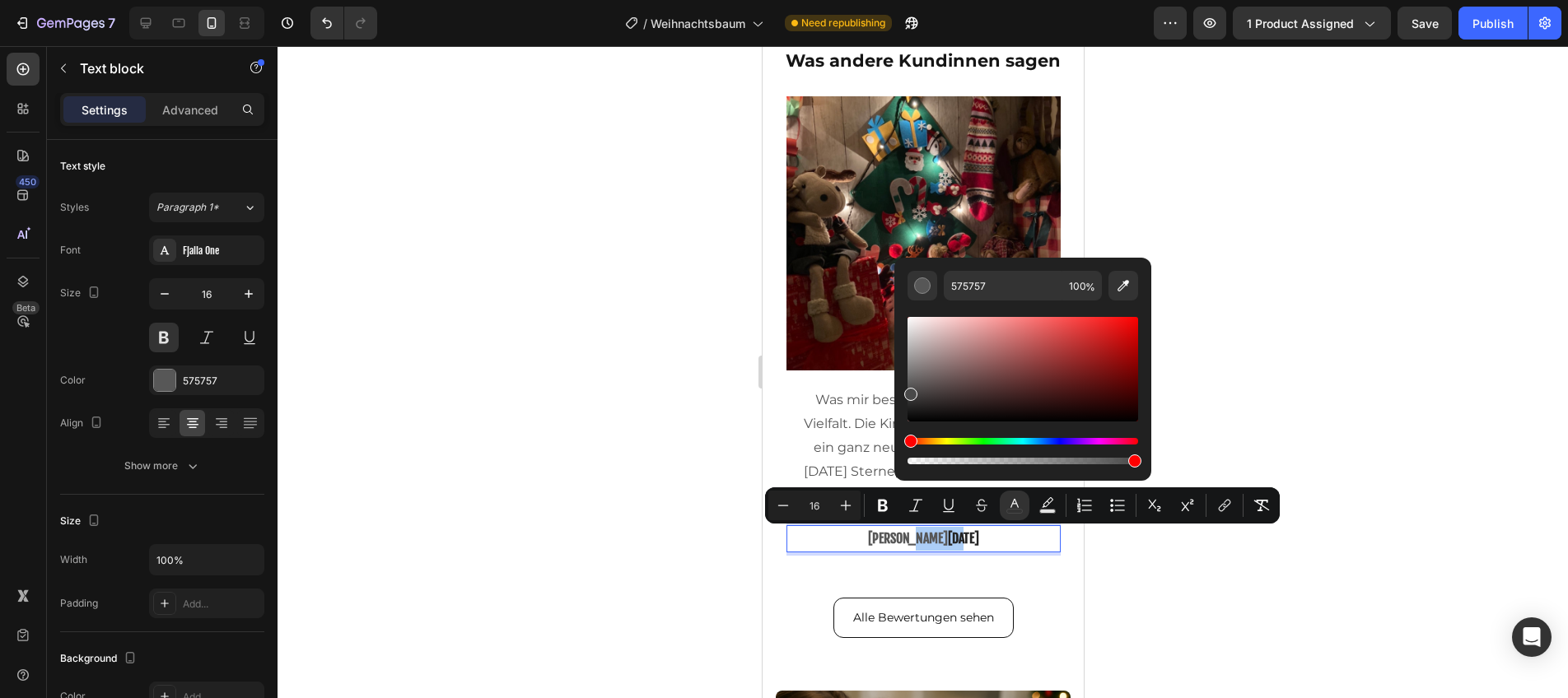
drag, startPoint x: 910, startPoint y: 391, endPoint x: 900, endPoint y: 391, distance: 10.0
click at [900, 391] on div "575757 100 %" at bounding box center [1022, 362] width 257 height 210
type input "494949"
click at [689, 400] on div at bounding box center [923, 372] width 1290 height 653
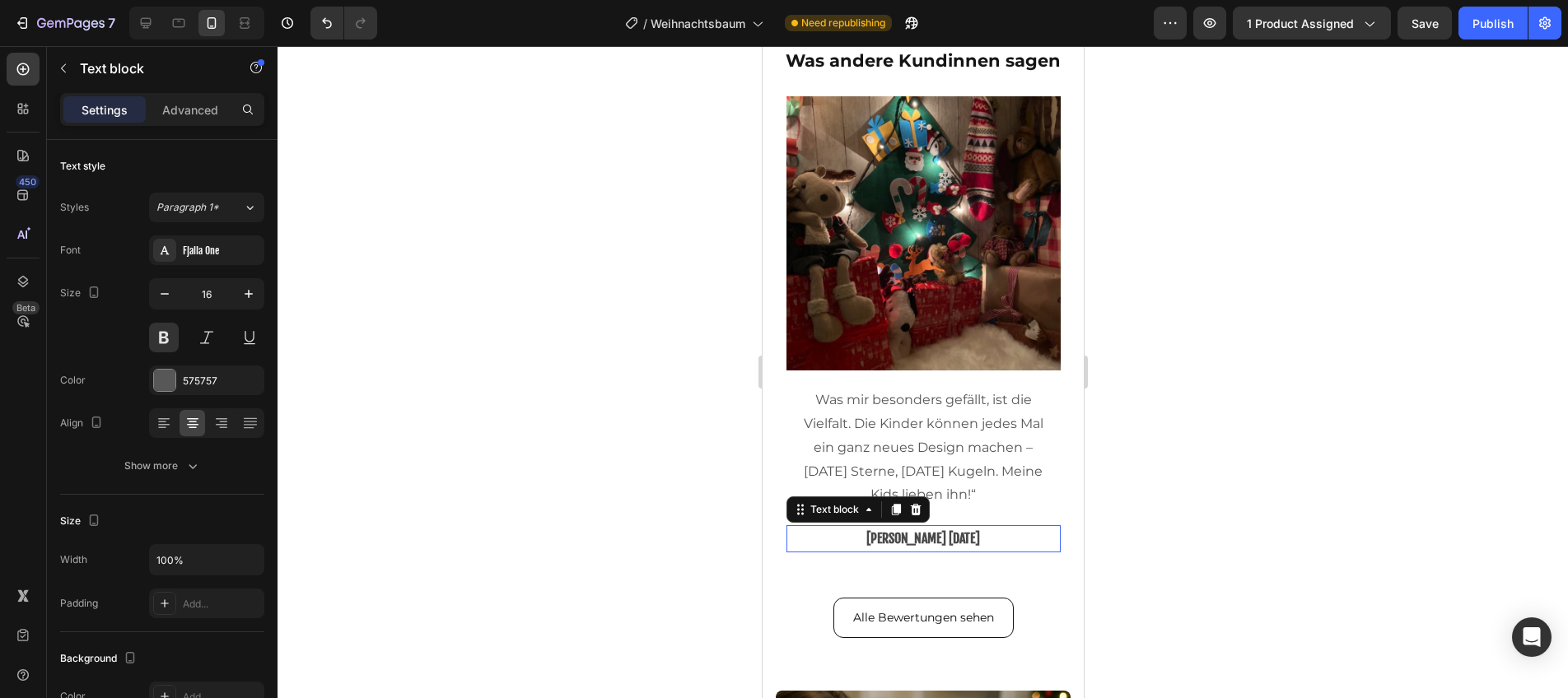
click at [913, 541] on span "[PERSON_NAME] [DATE]" at bounding box center [923, 538] width 114 height 17
click at [1138, 535] on div at bounding box center [923, 372] width 1290 height 653
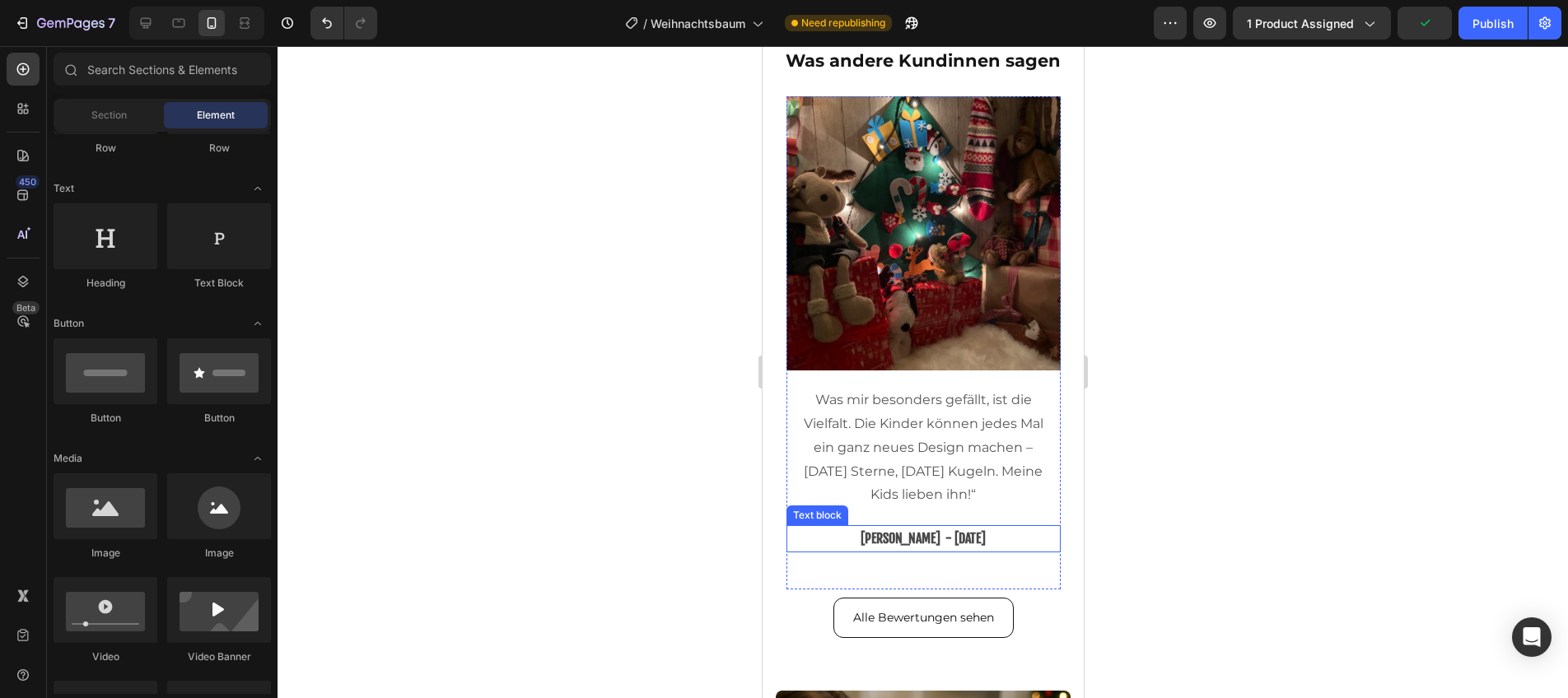
click at [1043, 535] on p "[PERSON_NAME] - [DATE]" at bounding box center [923, 539] width 251 height 24
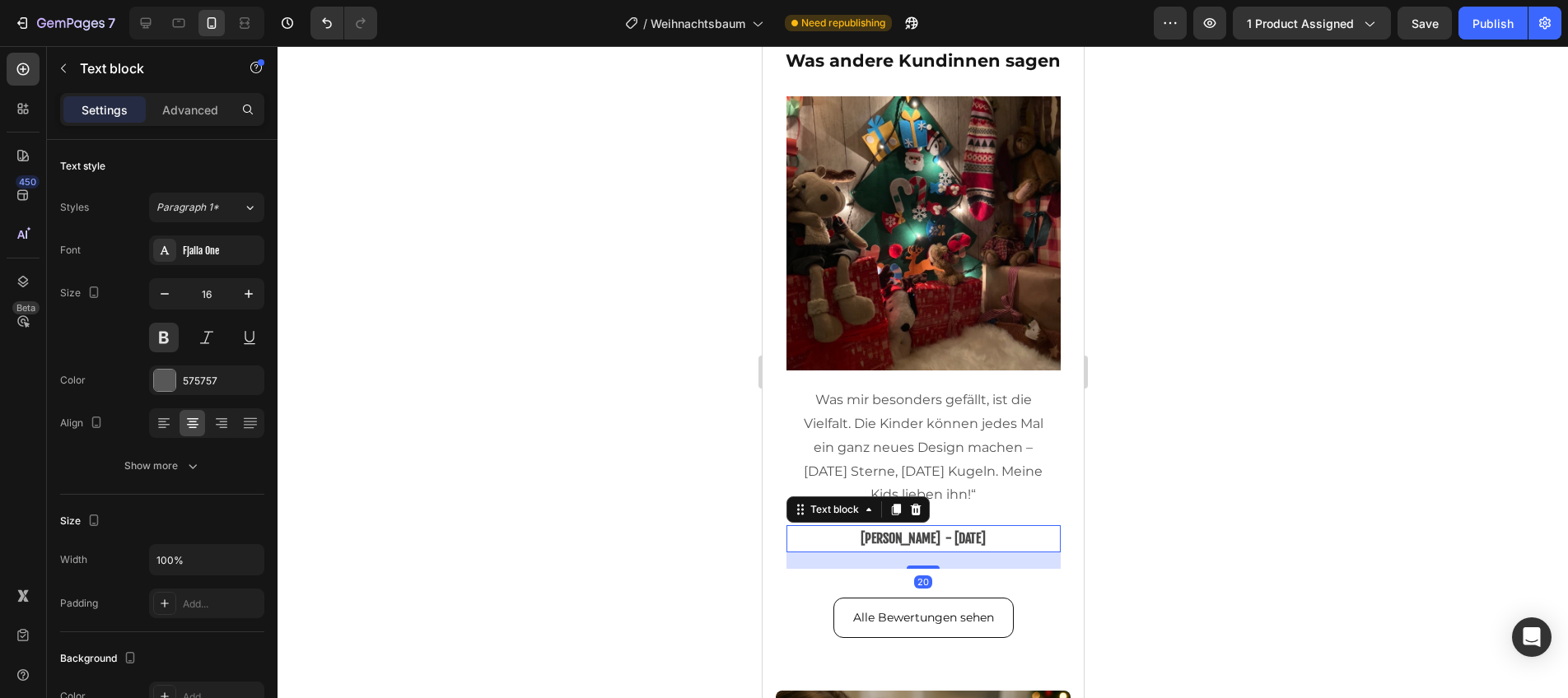
click at [1016, 567] on div "20" at bounding box center [923, 560] width 274 height 17
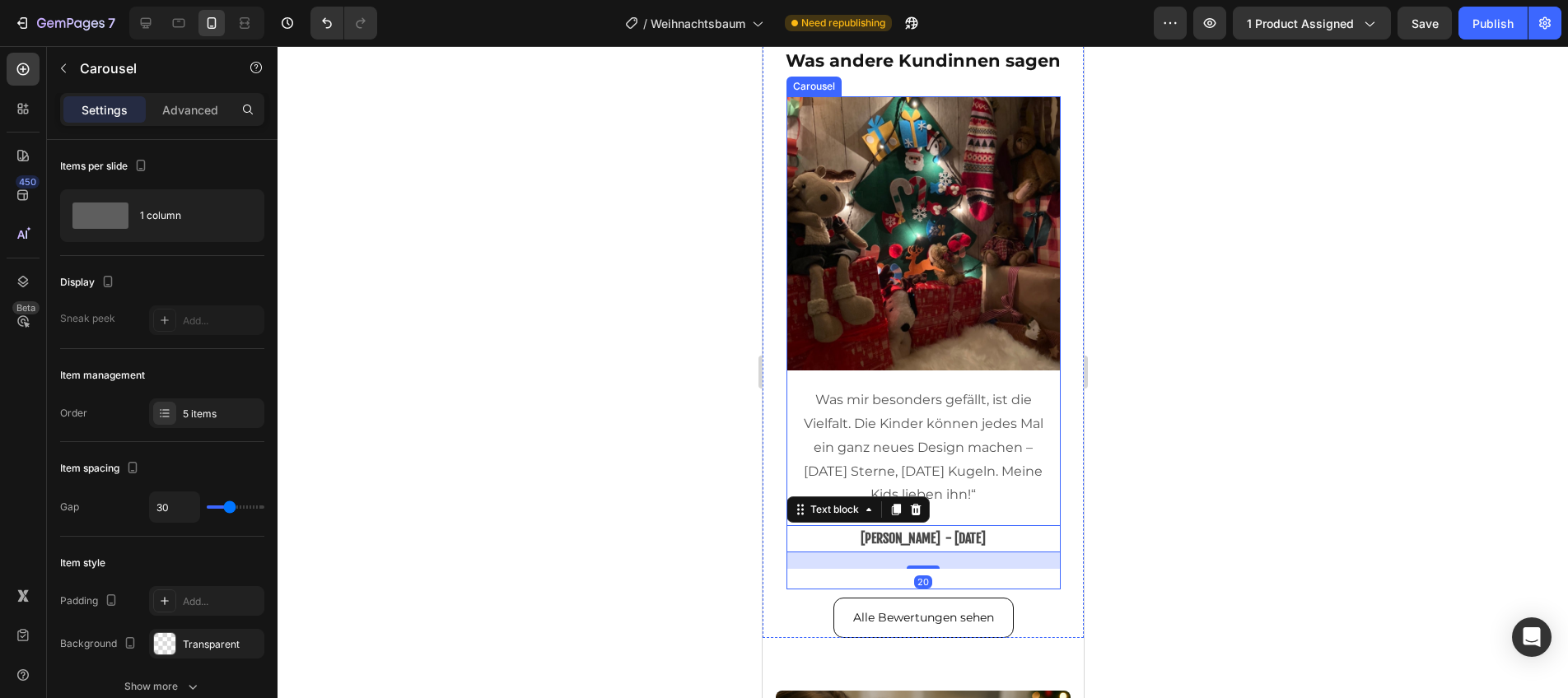
click at [1017, 577] on div "Image Was mir besonders gefällt, ist die Vielfalt. Die Kinder können jedes Mal …" at bounding box center [923, 344] width 274 height 494
click at [953, 539] on span "[PERSON_NAME] - [DATE]" at bounding box center [922, 538] width 125 height 17
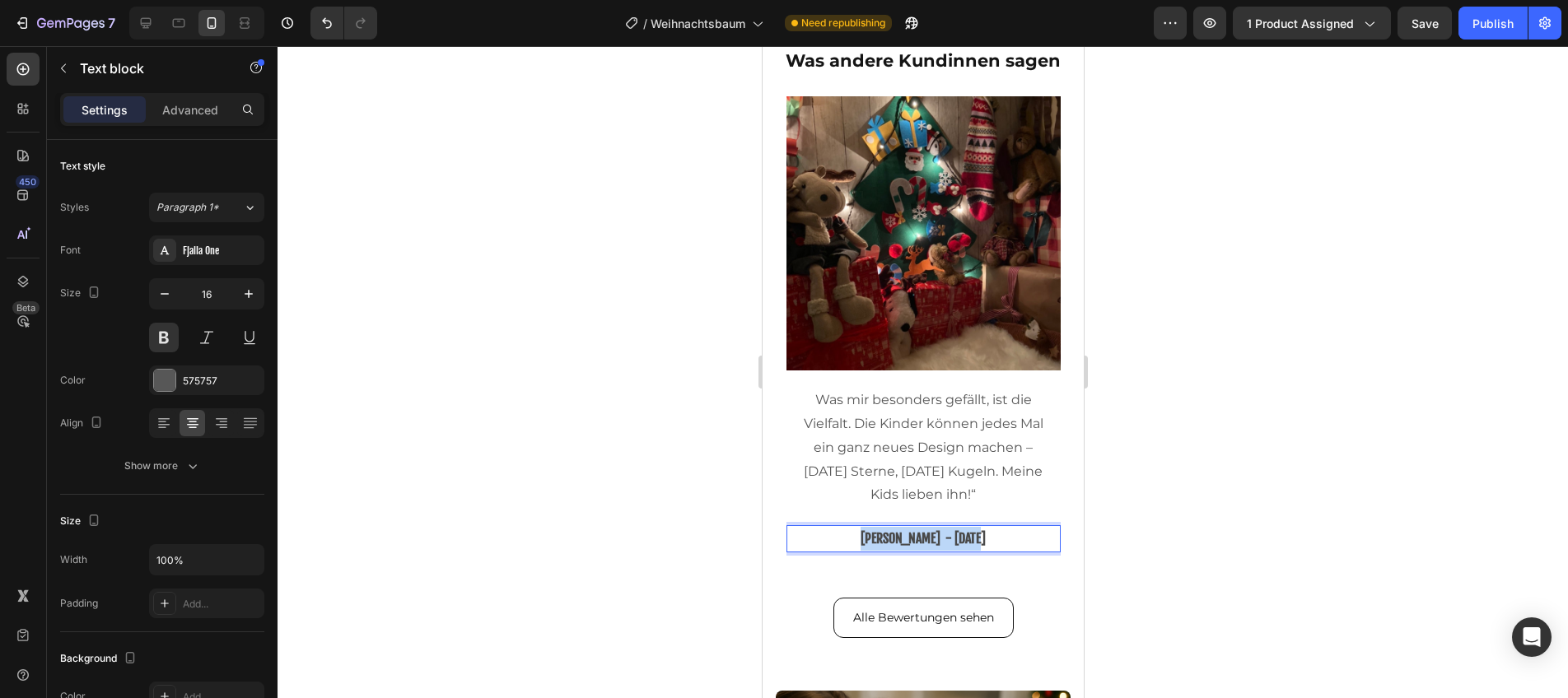
click at [953, 539] on span "[PERSON_NAME] - [DATE]" at bounding box center [922, 538] width 125 height 17
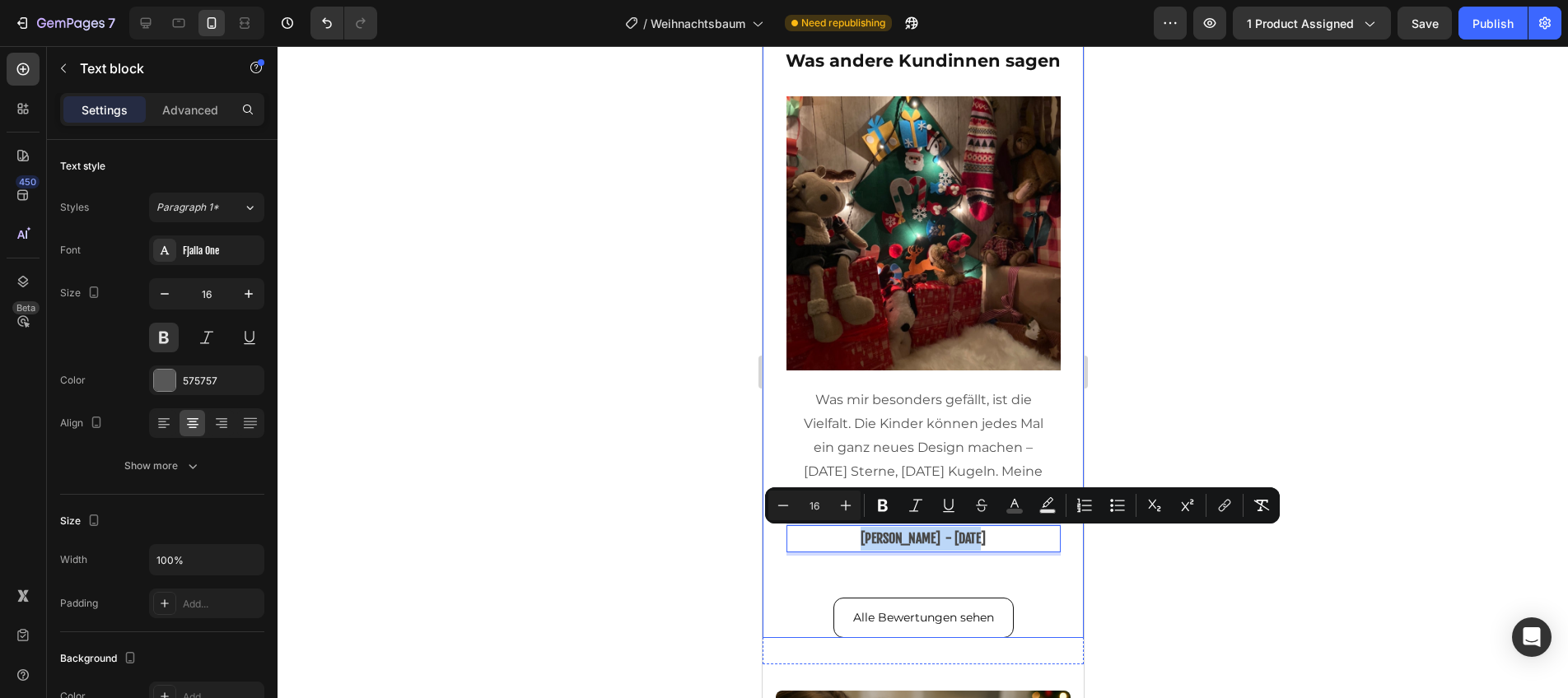
drag, startPoint x: 1037, startPoint y: 596, endPoint x: 1028, endPoint y: 586, distance: 13.5
click at [1035, 592] on div "Image „Die Klettverschlüsse sind wirklich top! Meine Kinder hängen die Sticker …" at bounding box center [922, 347] width 305 height 502
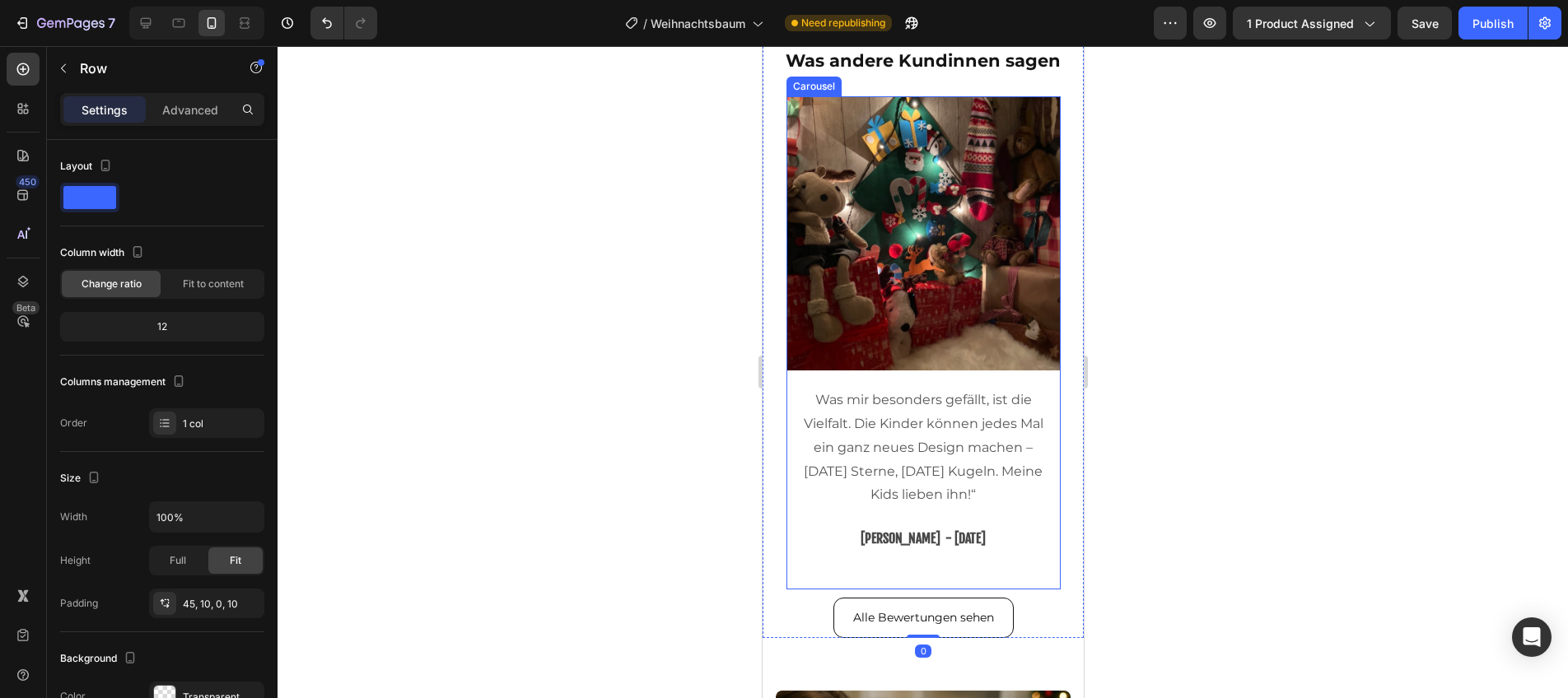
drag, startPoint x: 1018, startPoint y: 576, endPoint x: 1010, endPoint y: 574, distance: 8.2
click at [1018, 576] on div "Image Was mir besonders gefällt, ist die Vielfalt. Die Kinder können jedes Mal …" at bounding box center [923, 344] width 274 height 494
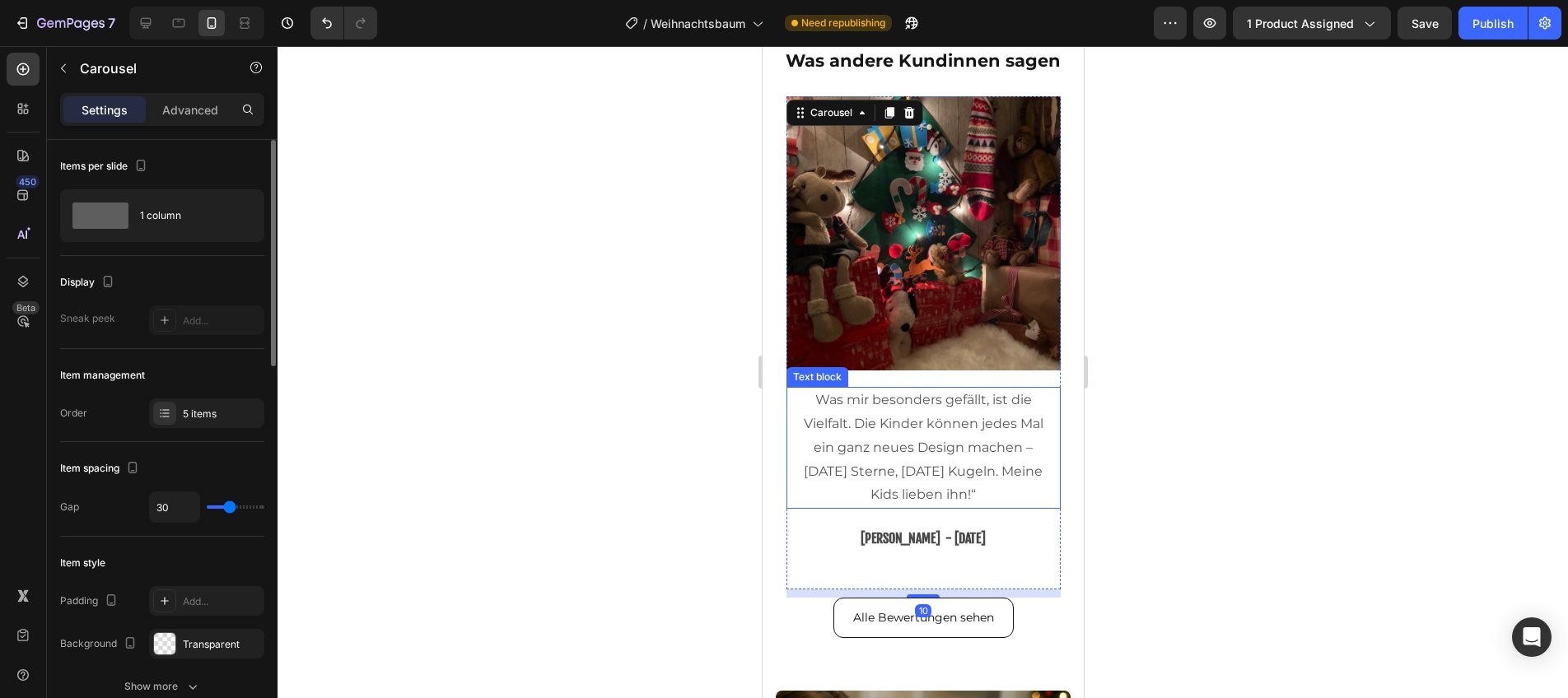
drag, startPoint x: 196, startPoint y: 410, endPoint x: 263, endPoint y: 478, distance: 95.5
click at [196, 411] on div "5 items" at bounding box center [221, 414] width 77 height 15
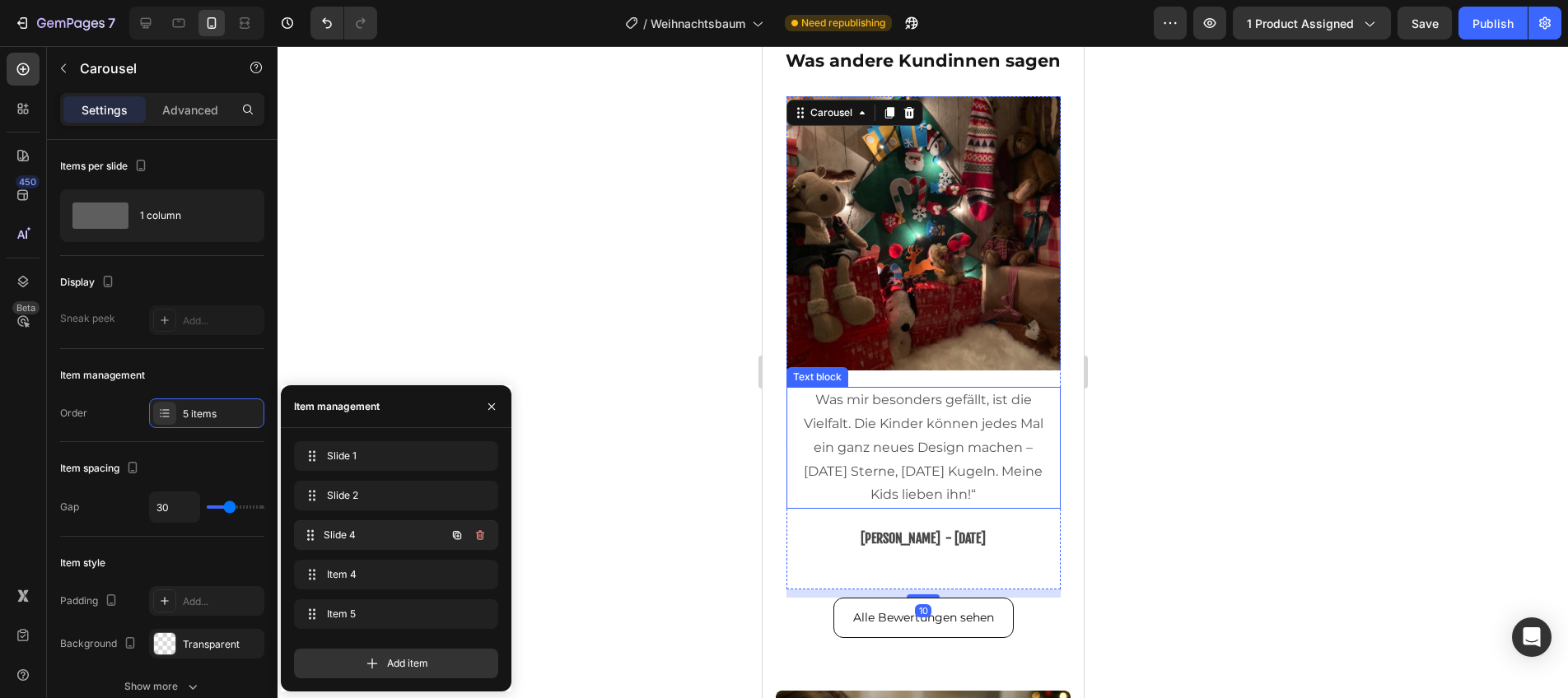
click at [361, 531] on span "Slide 4" at bounding box center [384, 535] width 122 height 15
click at [364, 530] on span "Slide 4" at bounding box center [384, 535] width 122 height 15
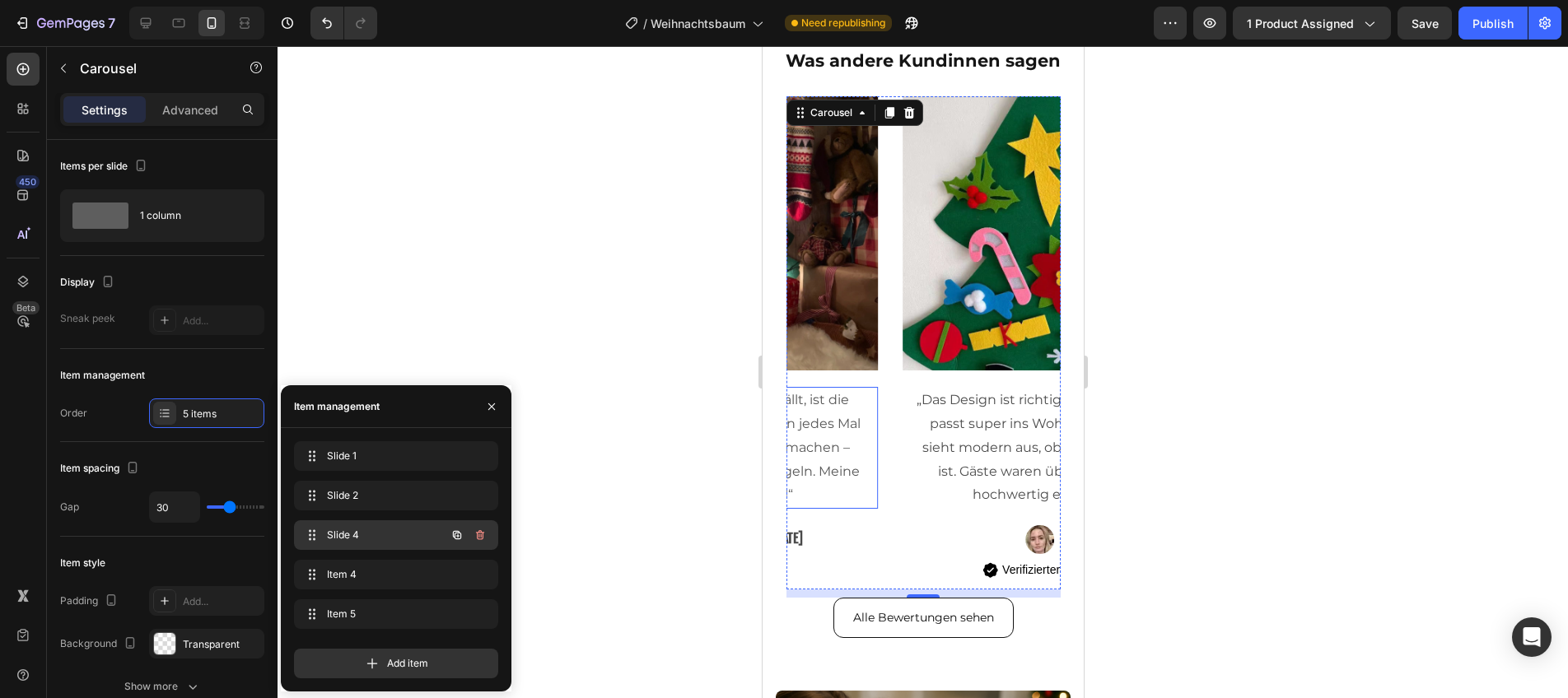
drag, startPoint x: 365, startPoint y: 531, endPoint x: 385, endPoint y: 538, distance: 21.2
click at [369, 533] on span "Slide 4" at bounding box center [373, 535] width 93 height 15
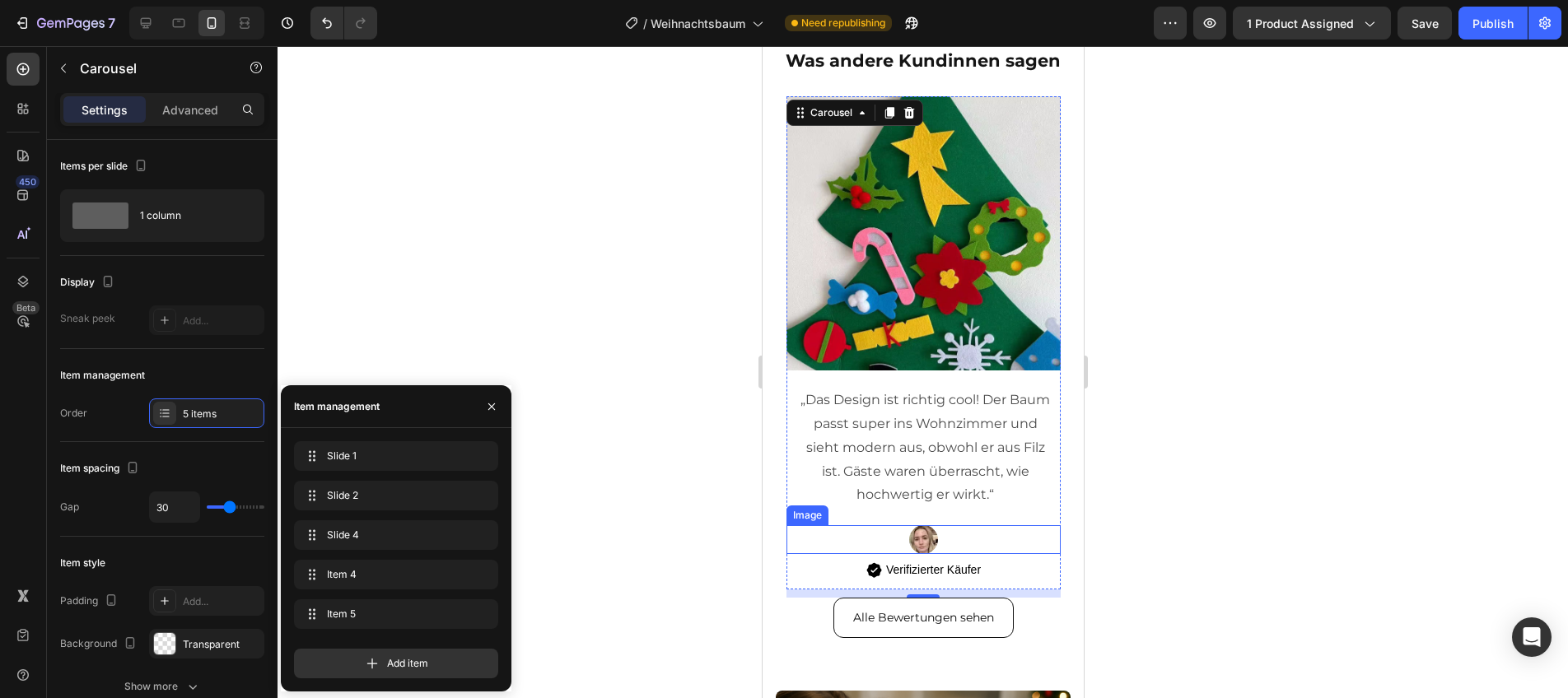
click at [951, 546] on div at bounding box center [923, 540] width 274 height 28
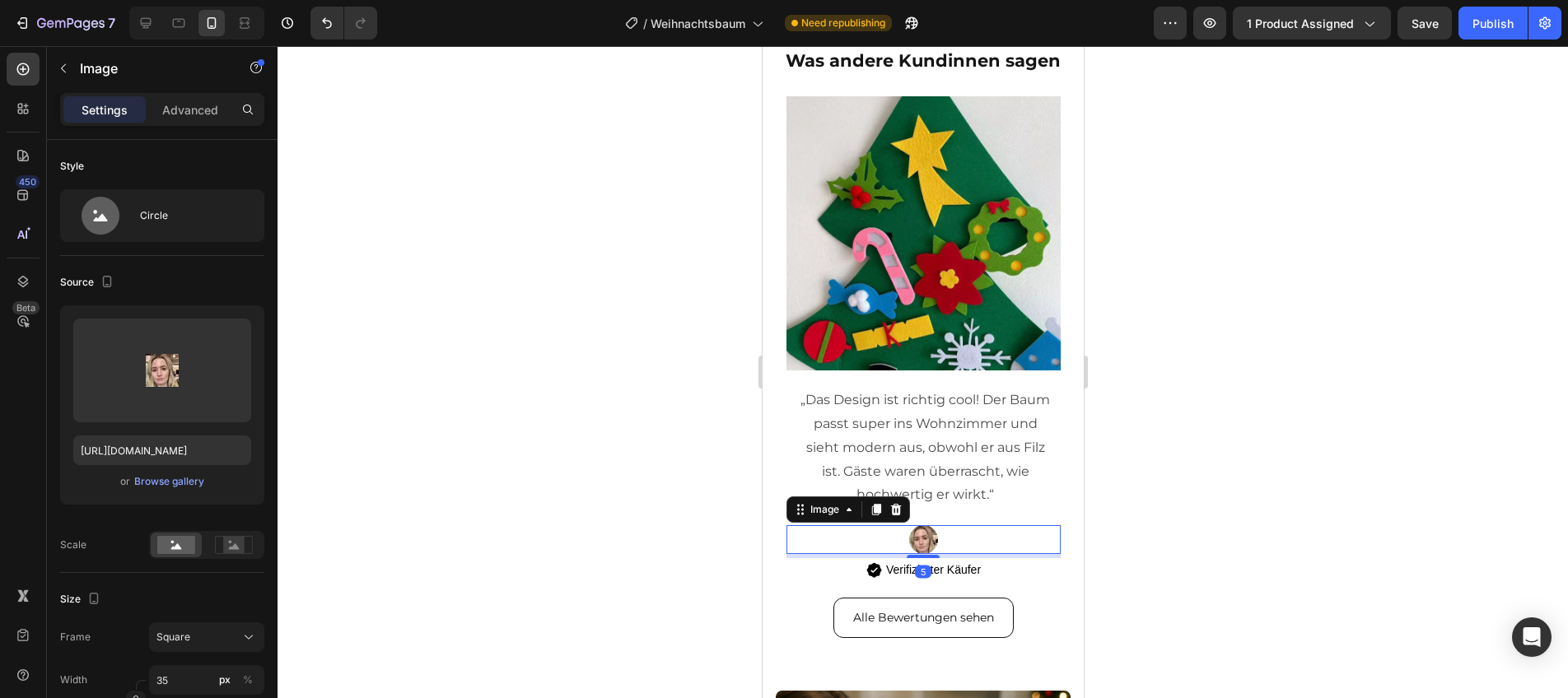
click at [905, 512] on div "Image" at bounding box center [847, 510] width 123 height 27
drag, startPoint x: 896, startPoint y: 510, endPoint x: 945, endPoint y: 527, distance: 51.9
click at [898, 510] on icon at bounding box center [895, 510] width 11 height 12
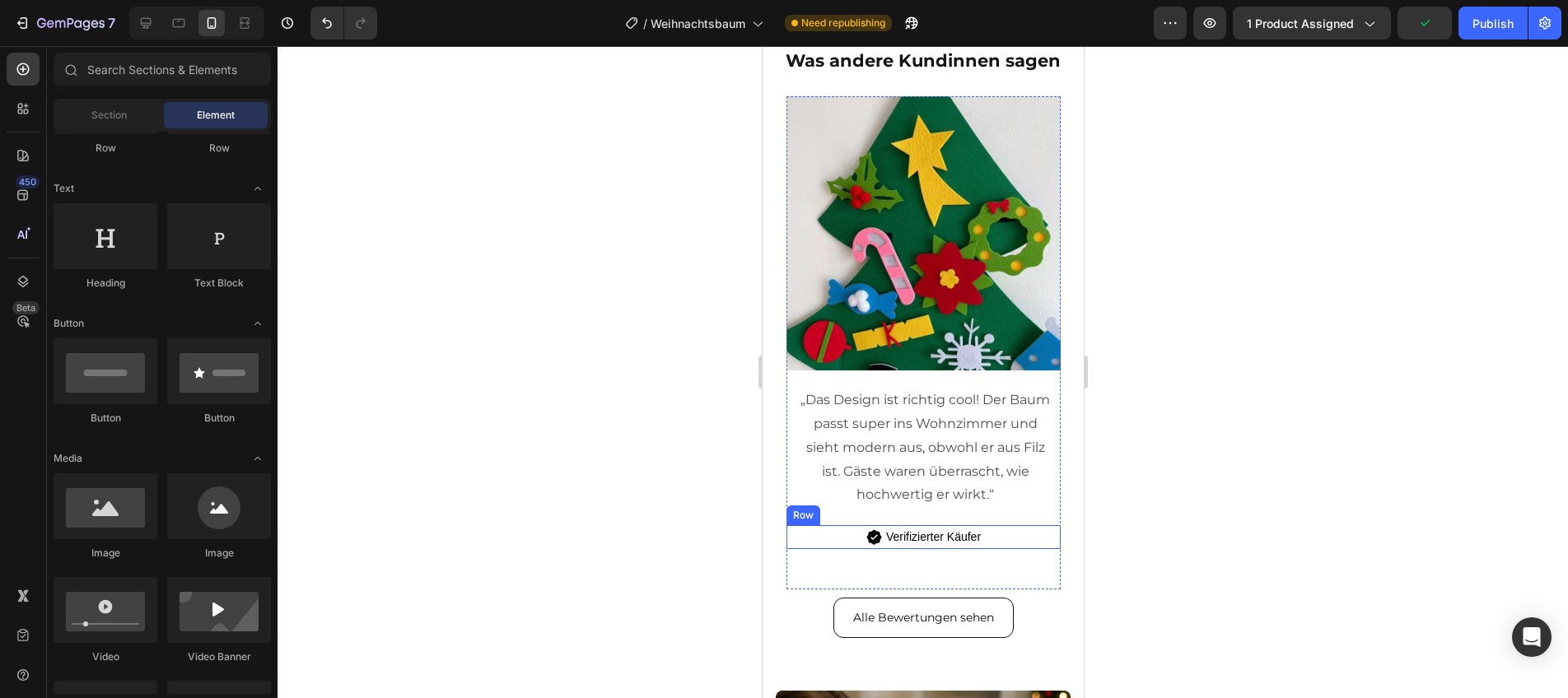
click at [993, 541] on div "Image Verifizierter Käufer Text Block Row" at bounding box center [923, 537] width 274 height 24
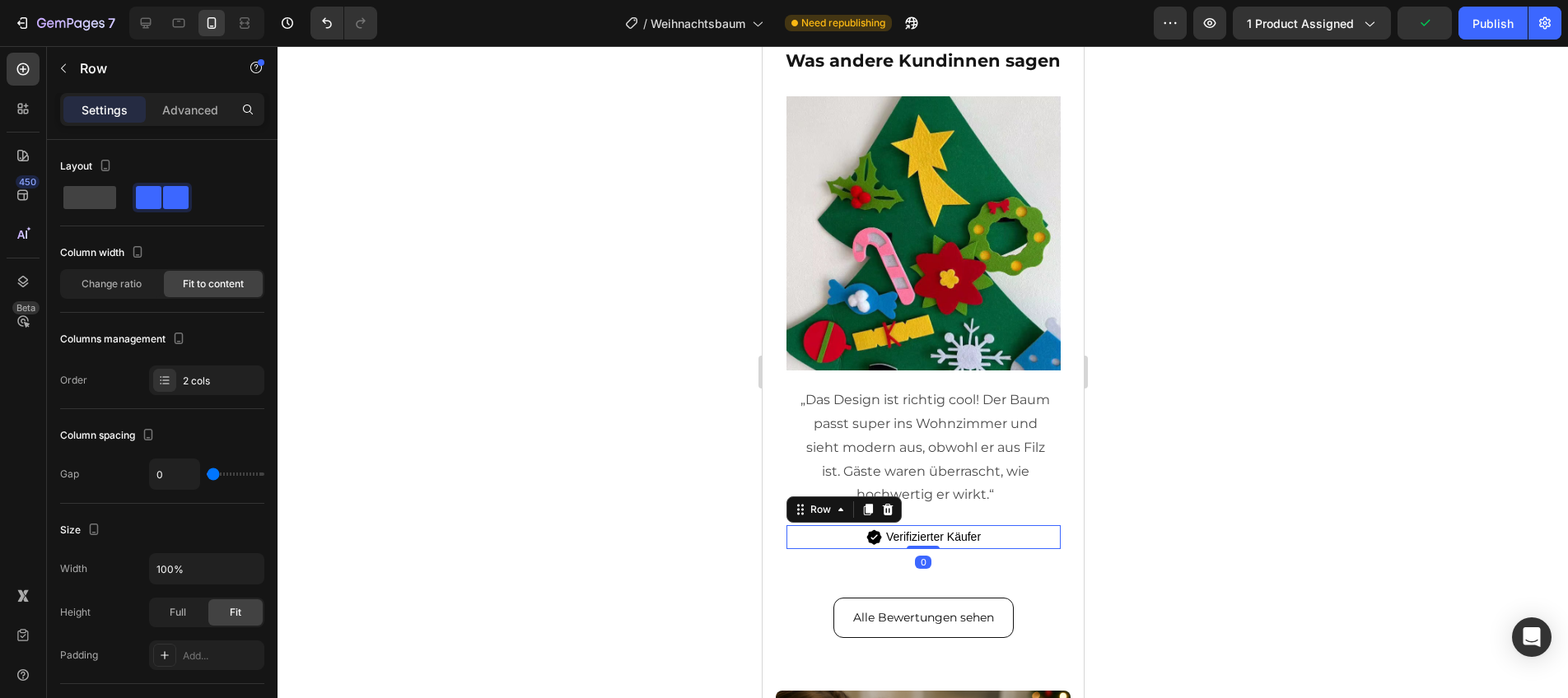
drag, startPoint x: 883, startPoint y: 507, endPoint x: 934, endPoint y: 495, distance: 52.4
click at [885, 507] on icon at bounding box center [886, 510] width 11 height 12
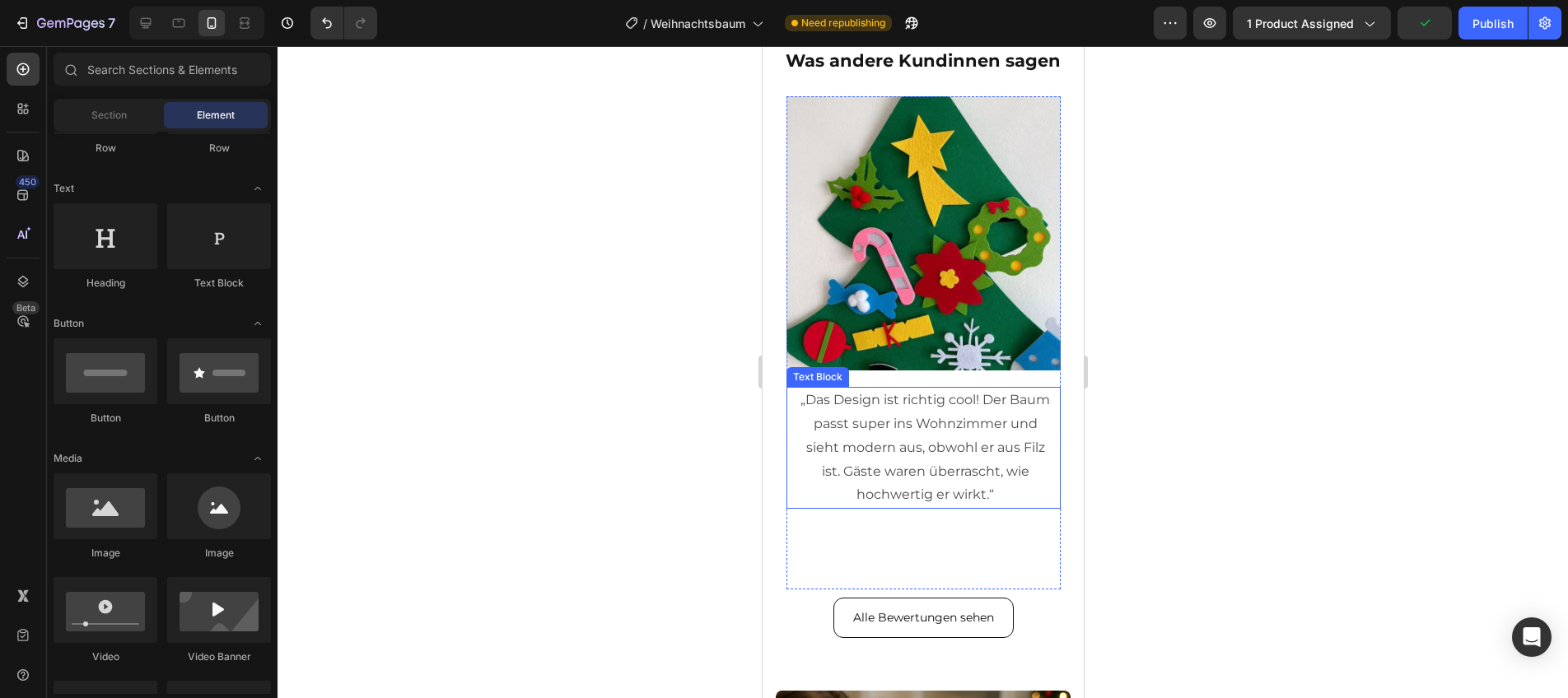
click at [954, 484] on p "„Das Design ist richtig cool! Der Baum passt super ins Wohnzimmer und sieht mod…" at bounding box center [924, 448] width 258 height 119
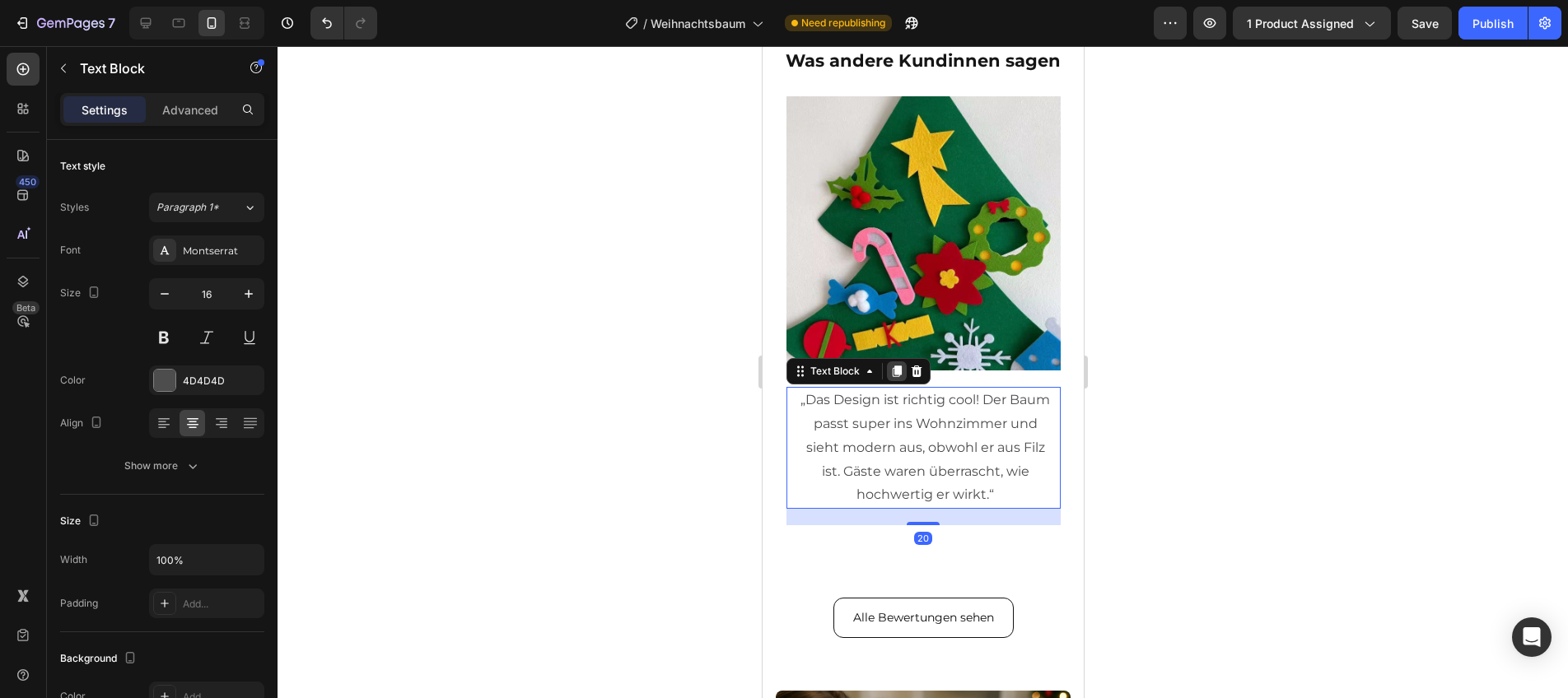
click at [898, 374] on icon at bounding box center [896, 371] width 9 height 12
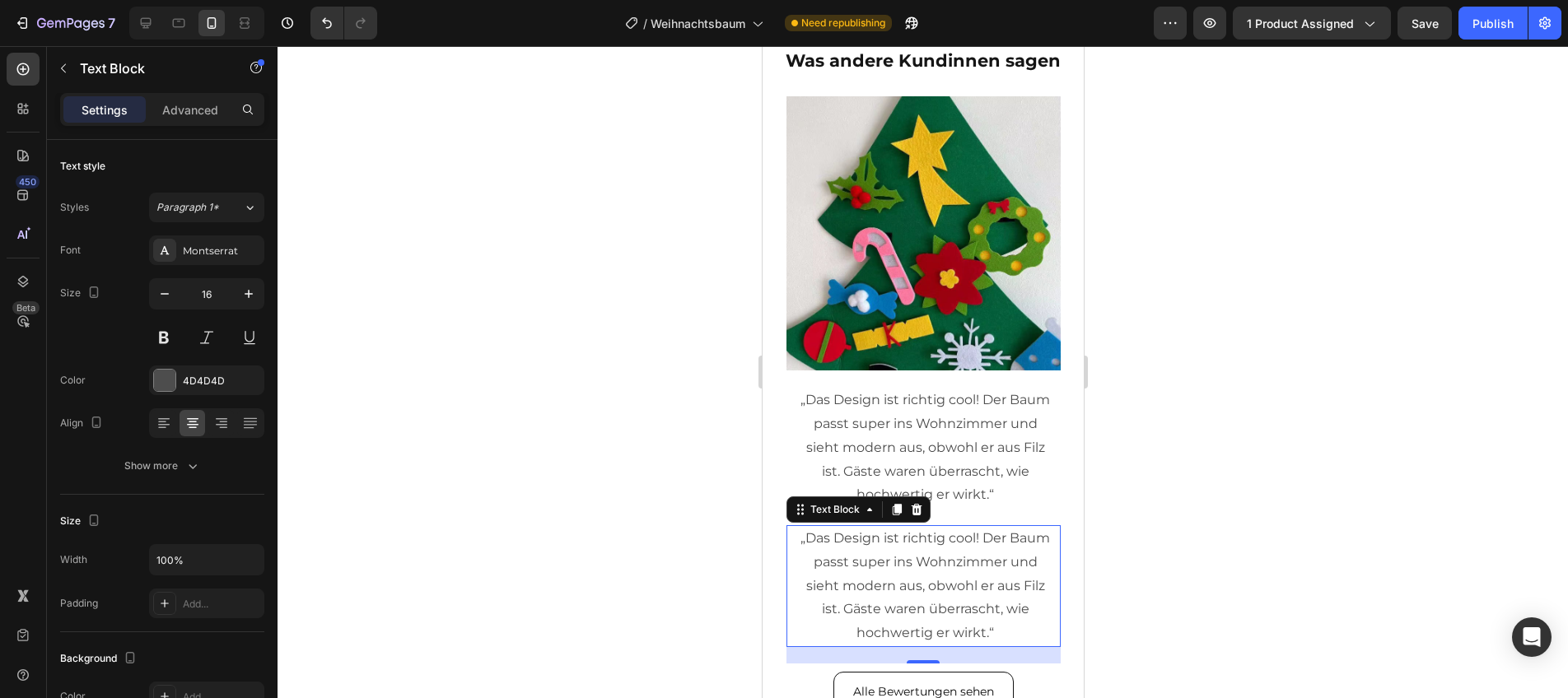
click at [966, 549] on p "„Das Design ist richtig cool! Der Baum passt super ins Wohnzimmer und sieht mod…" at bounding box center [924, 587] width 258 height 119
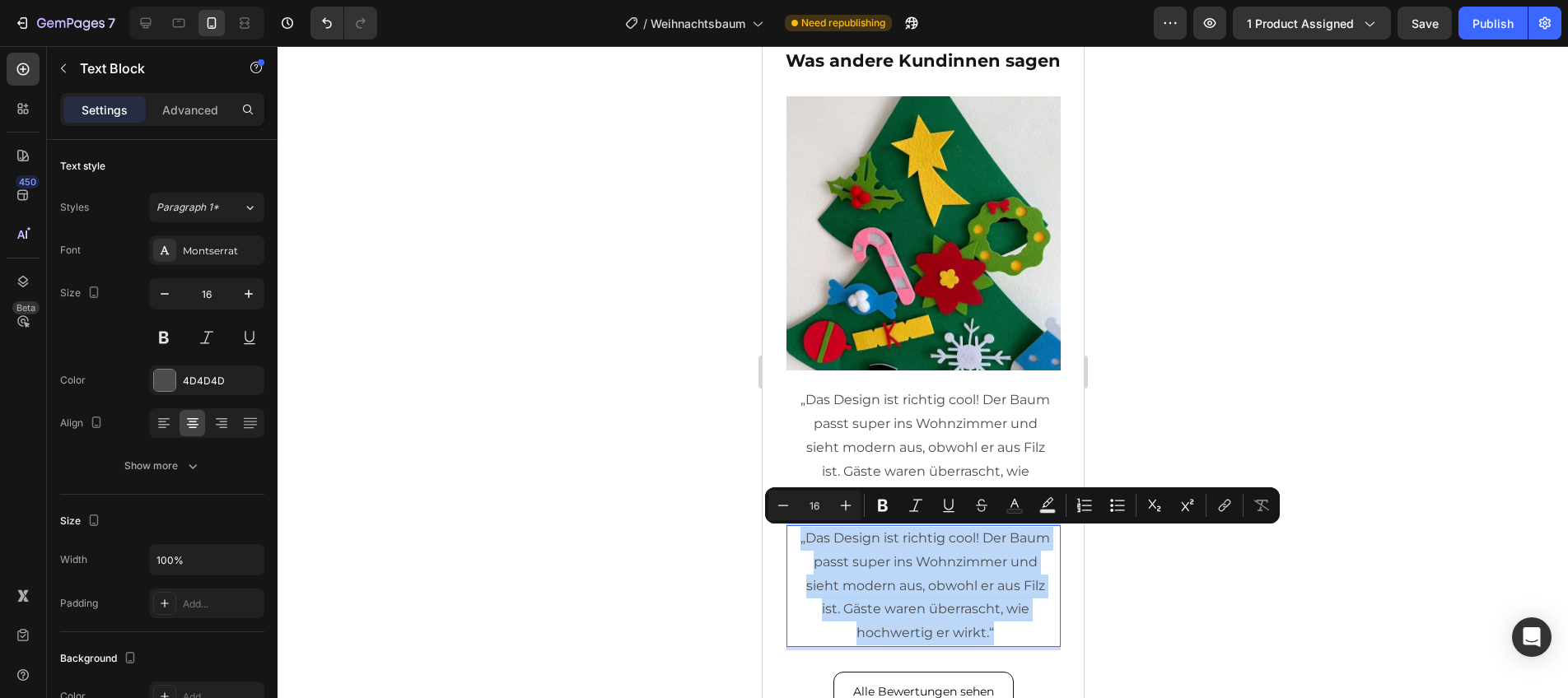
click at [967, 548] on p "„Das Design ist richtig cool! Der Baum passt super ins Wohnzimmer und sieht mod…" at bounding box center [924, 587] width 258 height 119
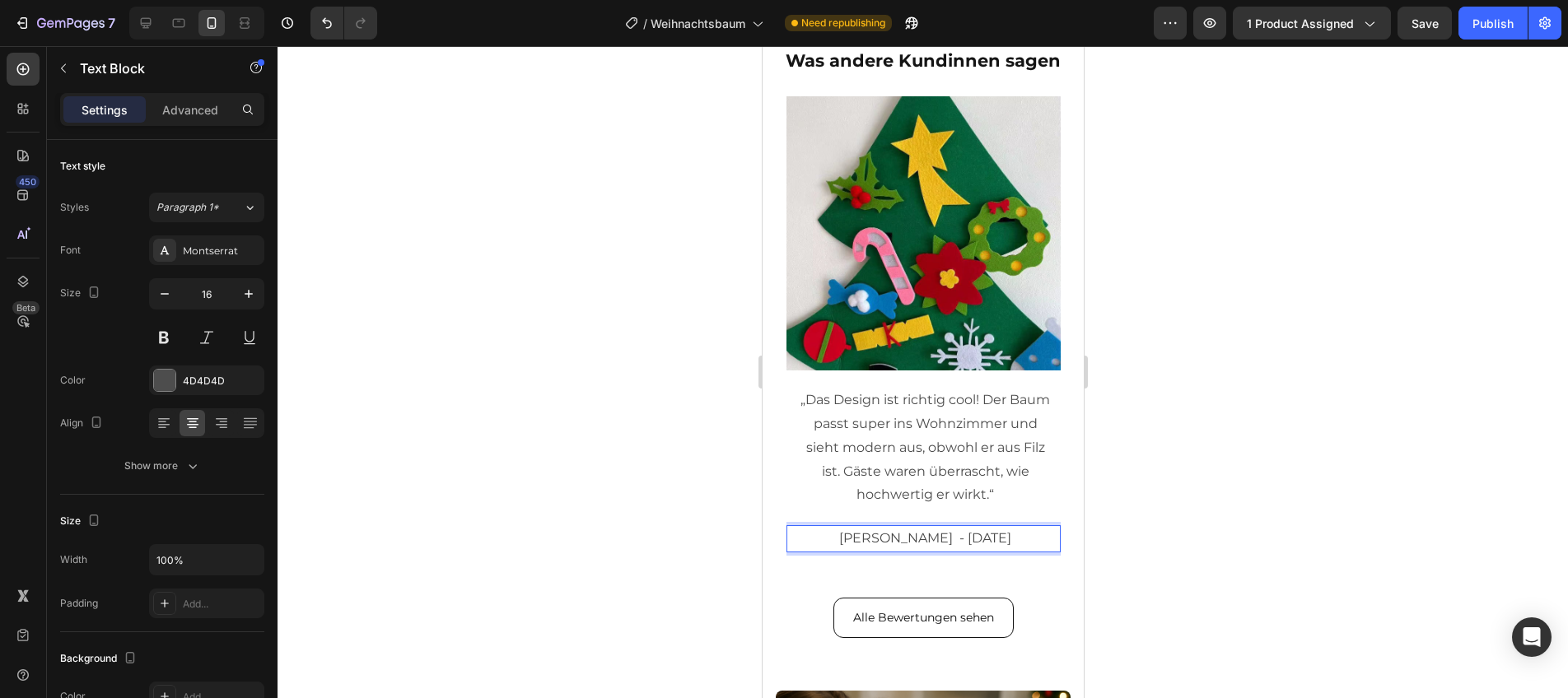
click at [933, 542] on span "[PERSON_NAME] - [DATE]" at bounding box center [924, 538] width 172 height 16
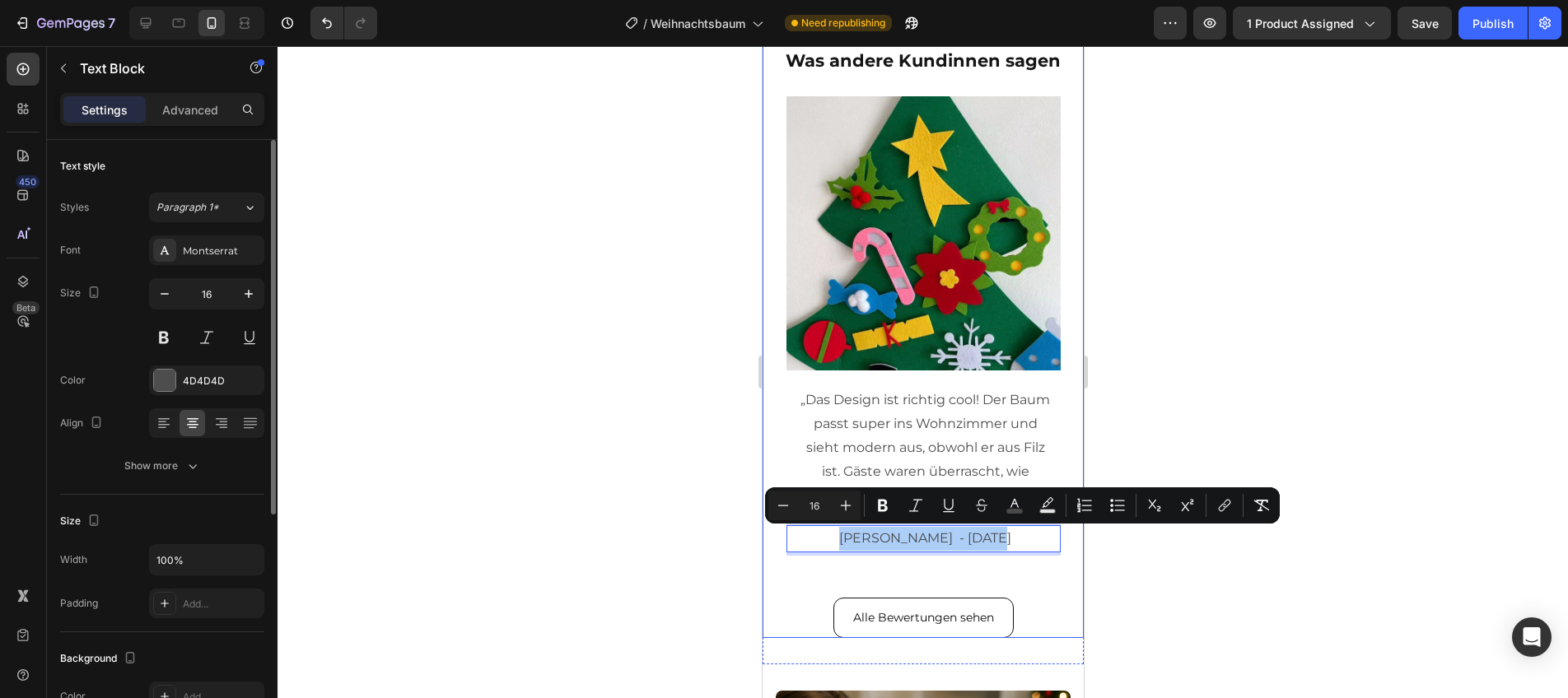
click at [198, 270] on div "Font Montserrat Size 16 Color 4D4D4D Align Show more" at bounding box center [162, 358] width 204 height 245
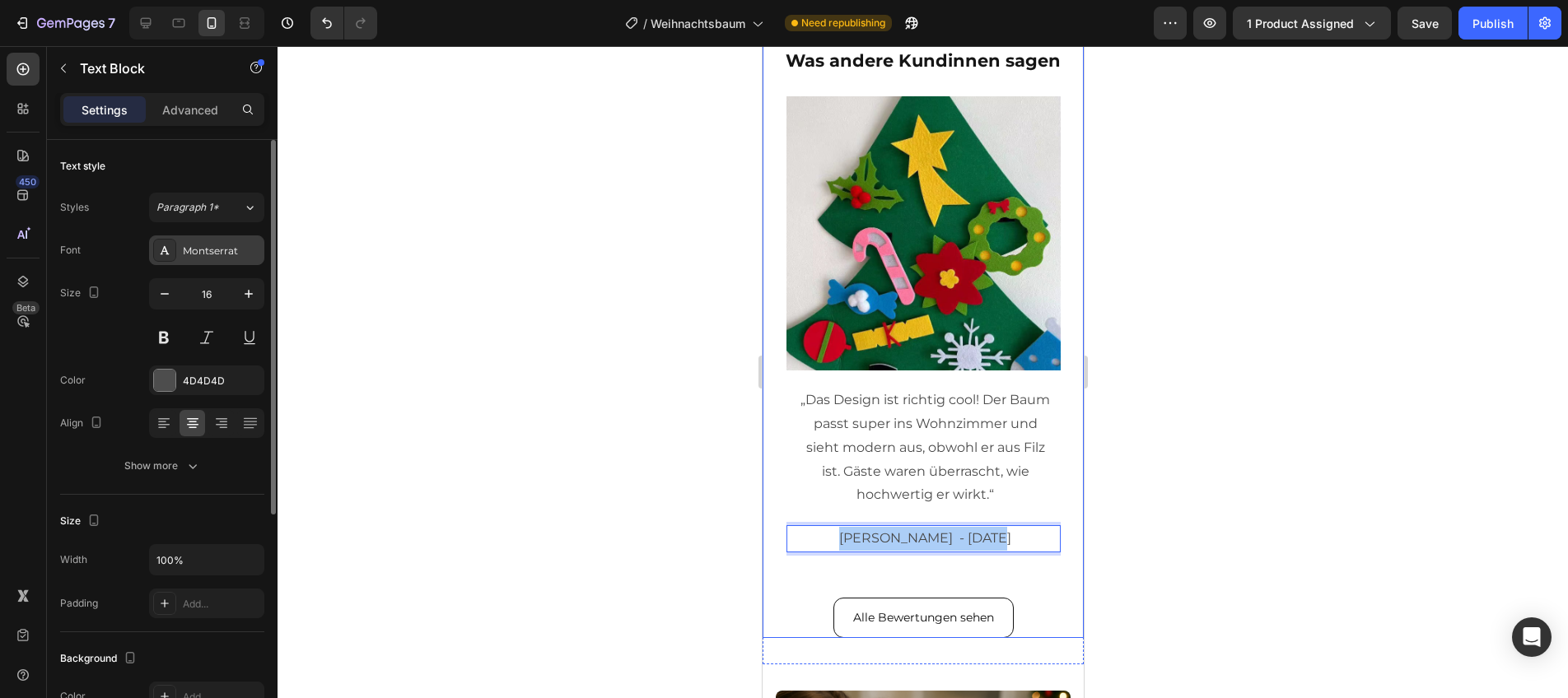
click at [199, 263] on div "Montserrat" at bounding box center [207, 250] width 115 height 29
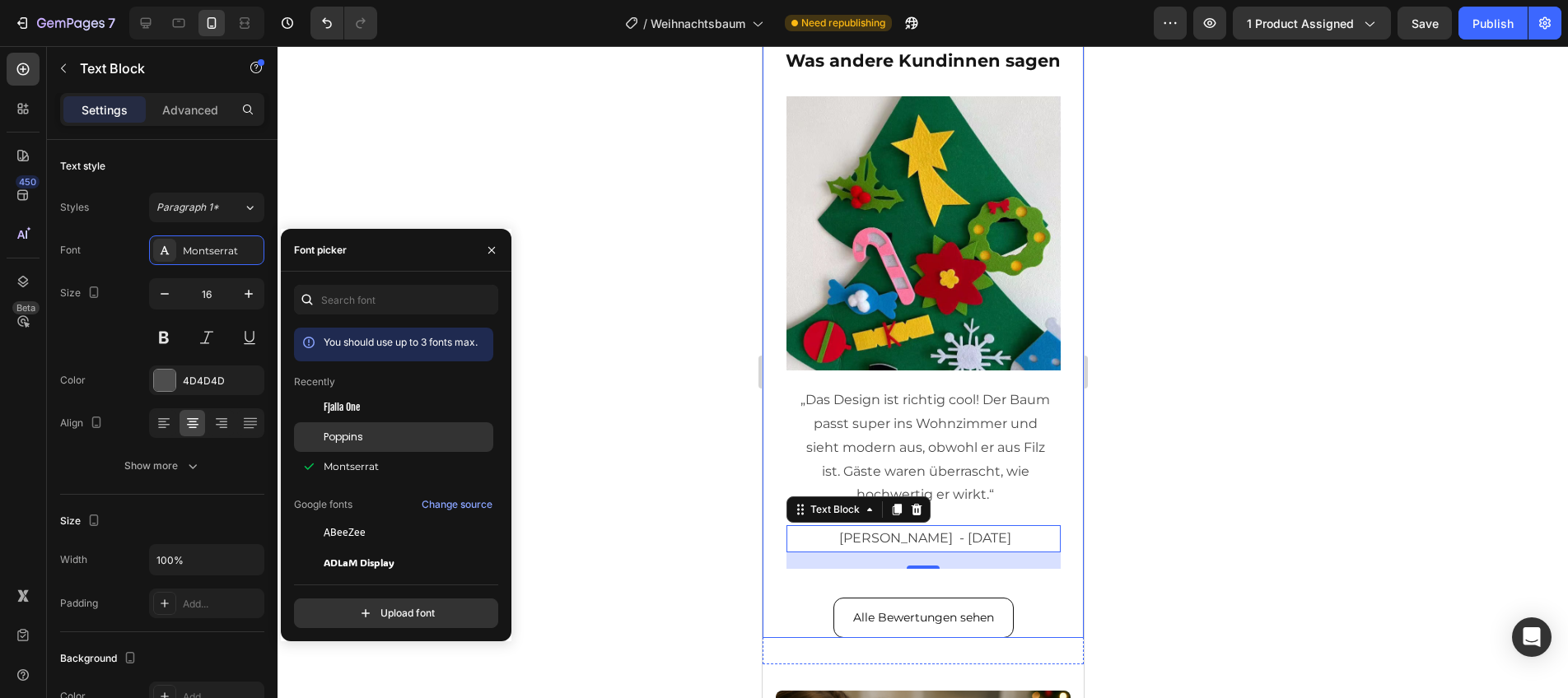
click at [335, 432] on span "Poppins" at bounding box center [343, 437] width 40 height 15
click at [337, 403] on span "Fjalla One" at bounding box center [341, 408] width 36 height 15
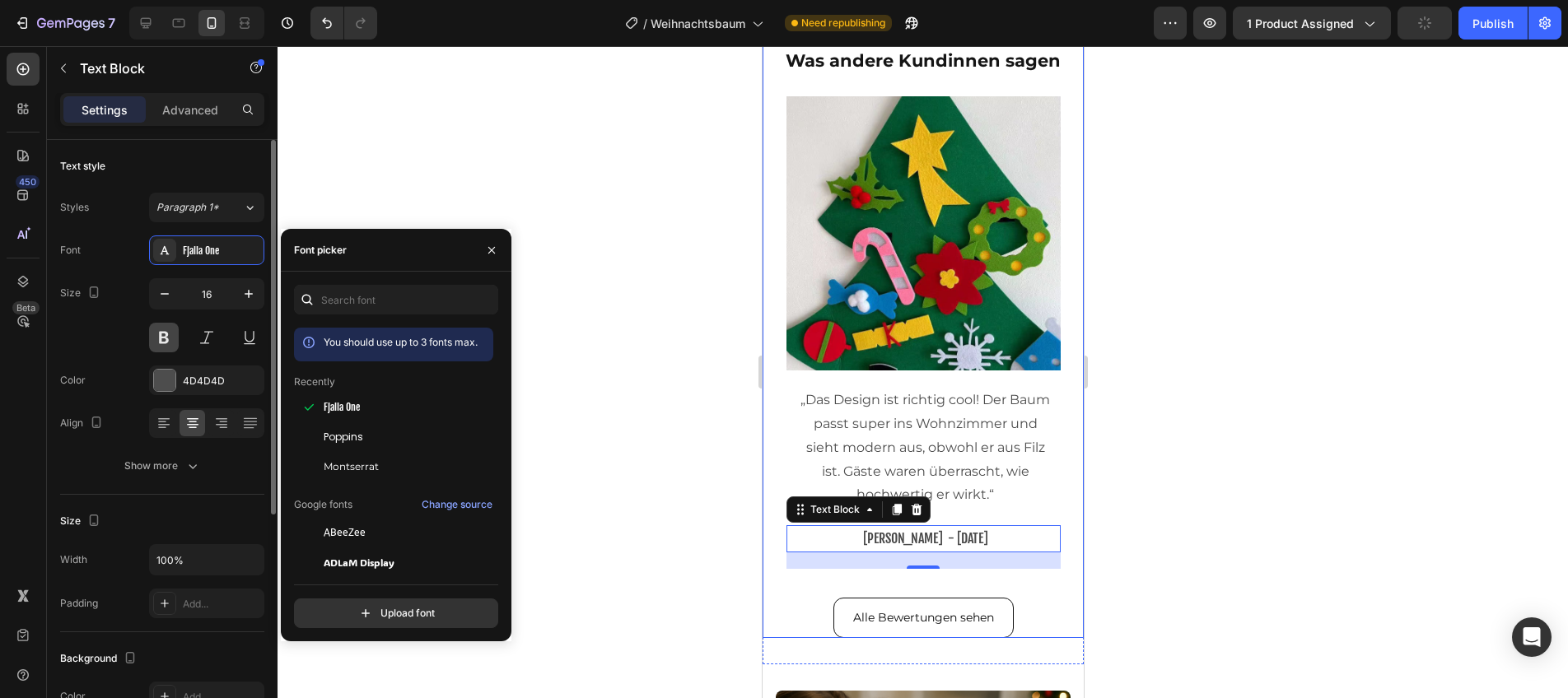
click at [165, 336] on button at bounding box center [163, 337] width 29 height 29
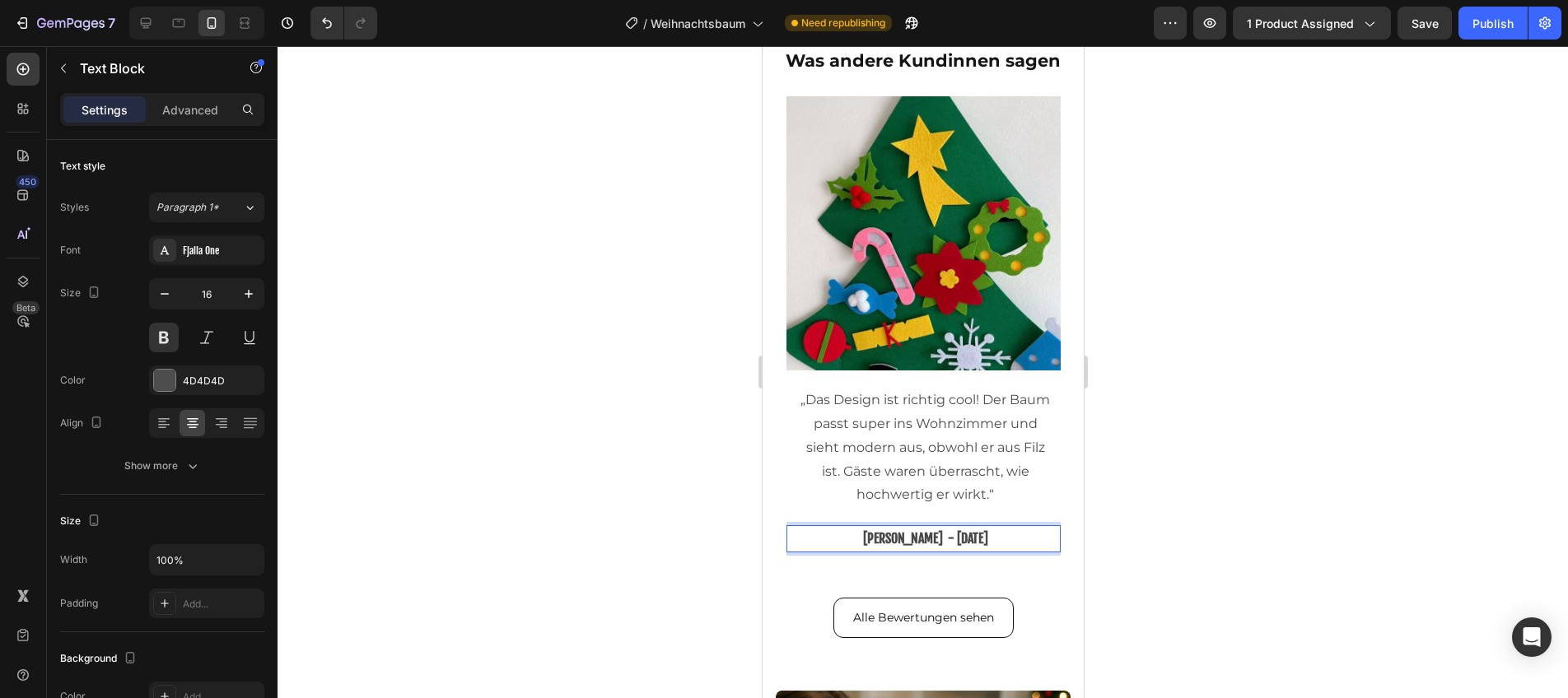
click at [945, 538] on span "[PERSON_NAME] - [DATE]" at bounding box center [924, 538] width 125 height 17
click at [996, 558] on div "Image „Das Design ist richtig cool! Der Baum passt super ins Wohnzimmer und sie…" at bounding box center [923, 344] width 274 height 494
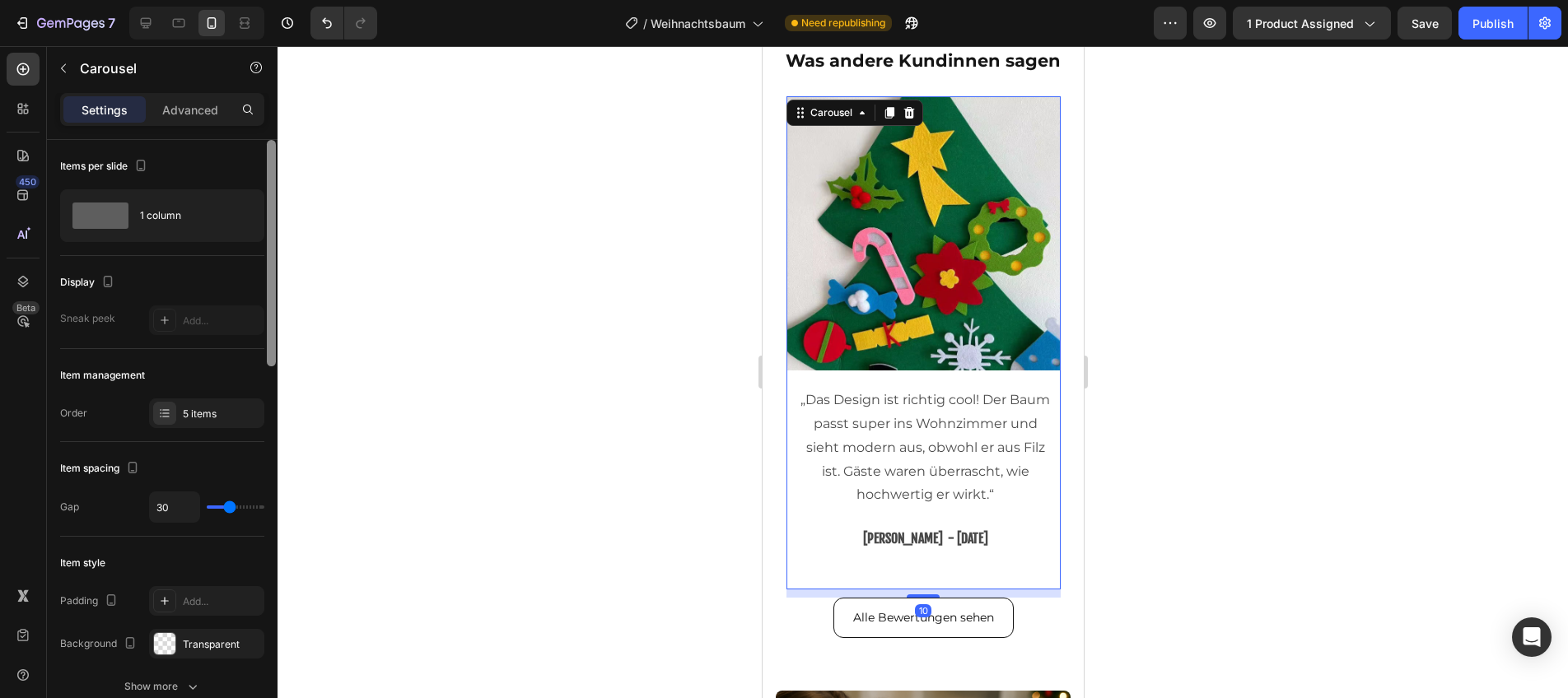
drag, startPoint x: 180, startPoint y: 402, endPoint x: 268, endPoint y: 435, distance: 94.0
click at [182, 403] on div "5 items" at bounding box center [207, 413] width 115 height 29
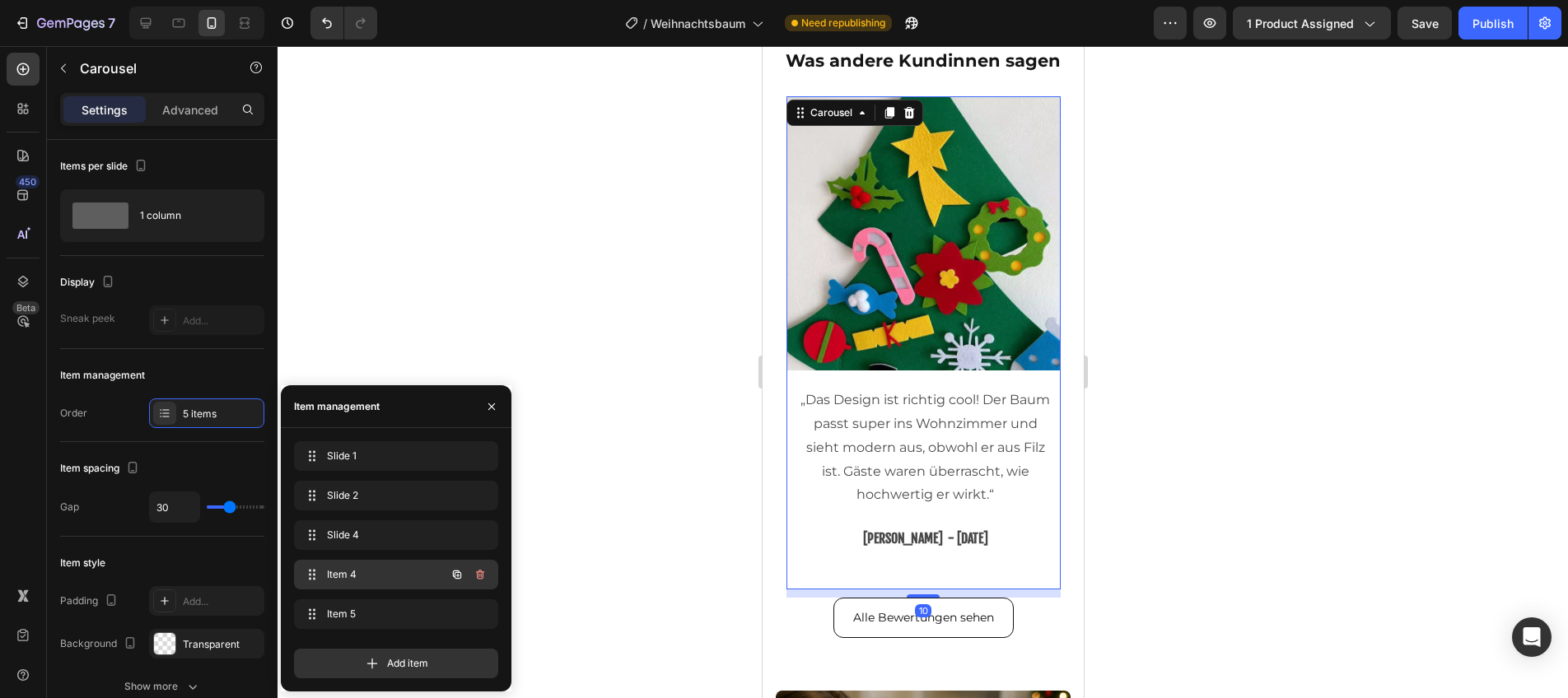
click at [368, 561] on div "Item 4 Item 4" at bounding box center [396, 575] width 204 height 29
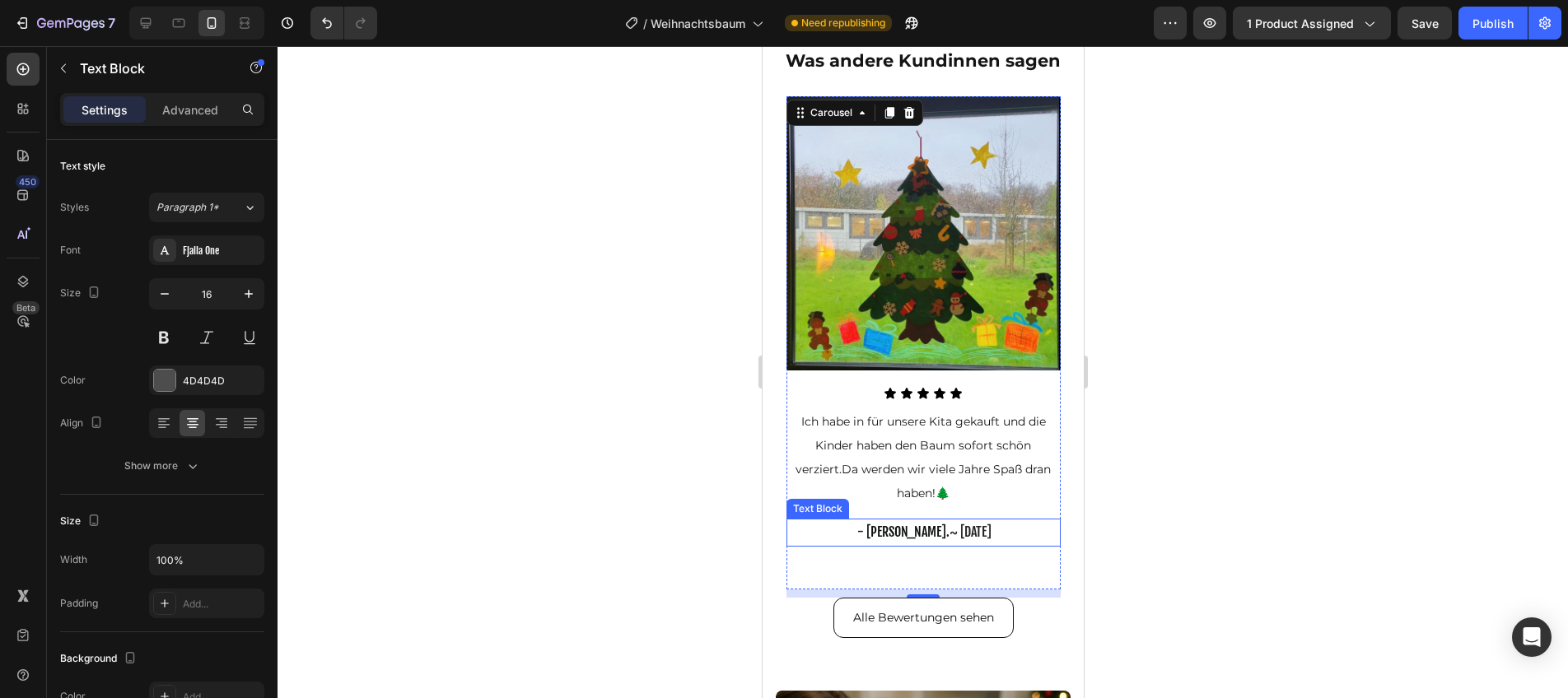
click at [948, 535] on span "~ [DATE]" at bounding box center [969, 532] width 42 height 17
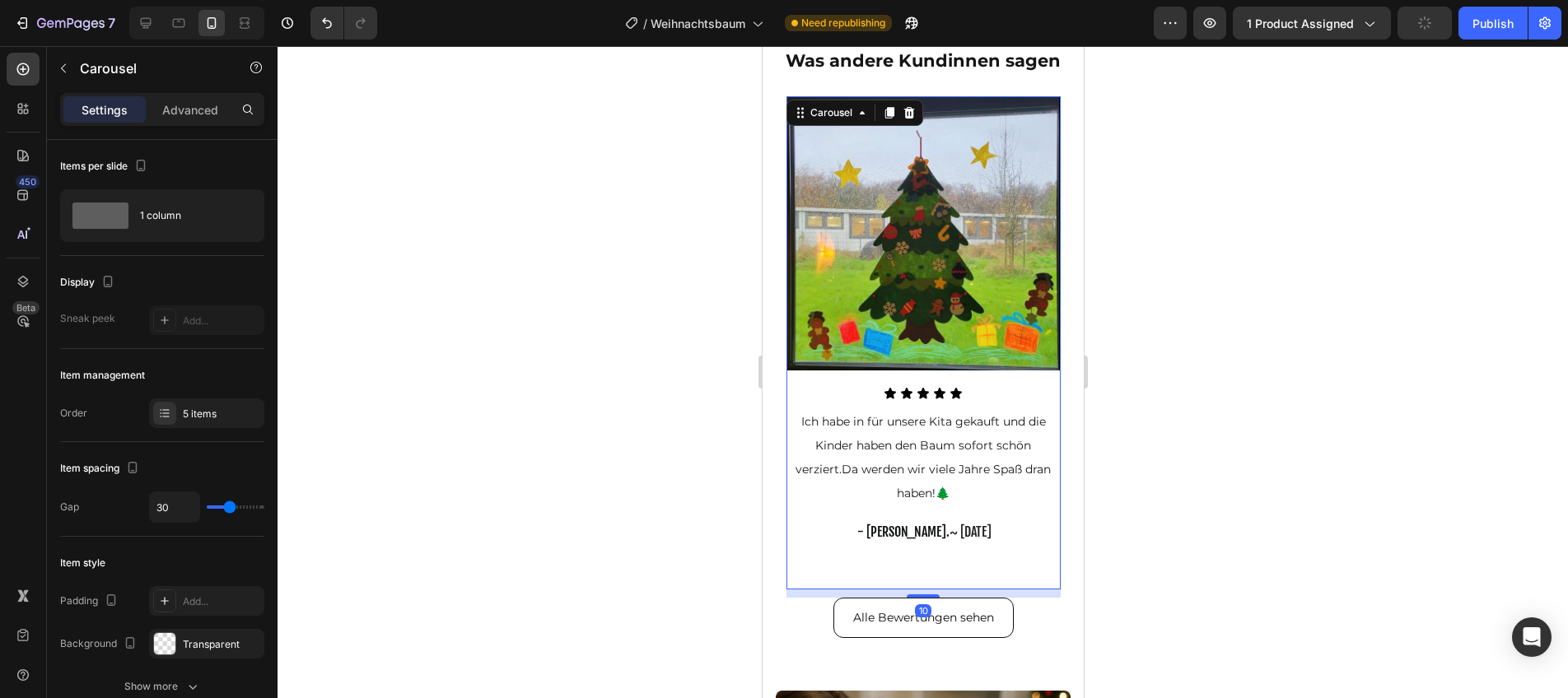
click at [825, 586] on div "Image Icon Icon Icon Icon Icon Icon List Ich habe in für unsere Kita gekauft un…" at bounding box center [923, 344] width 274 height 494
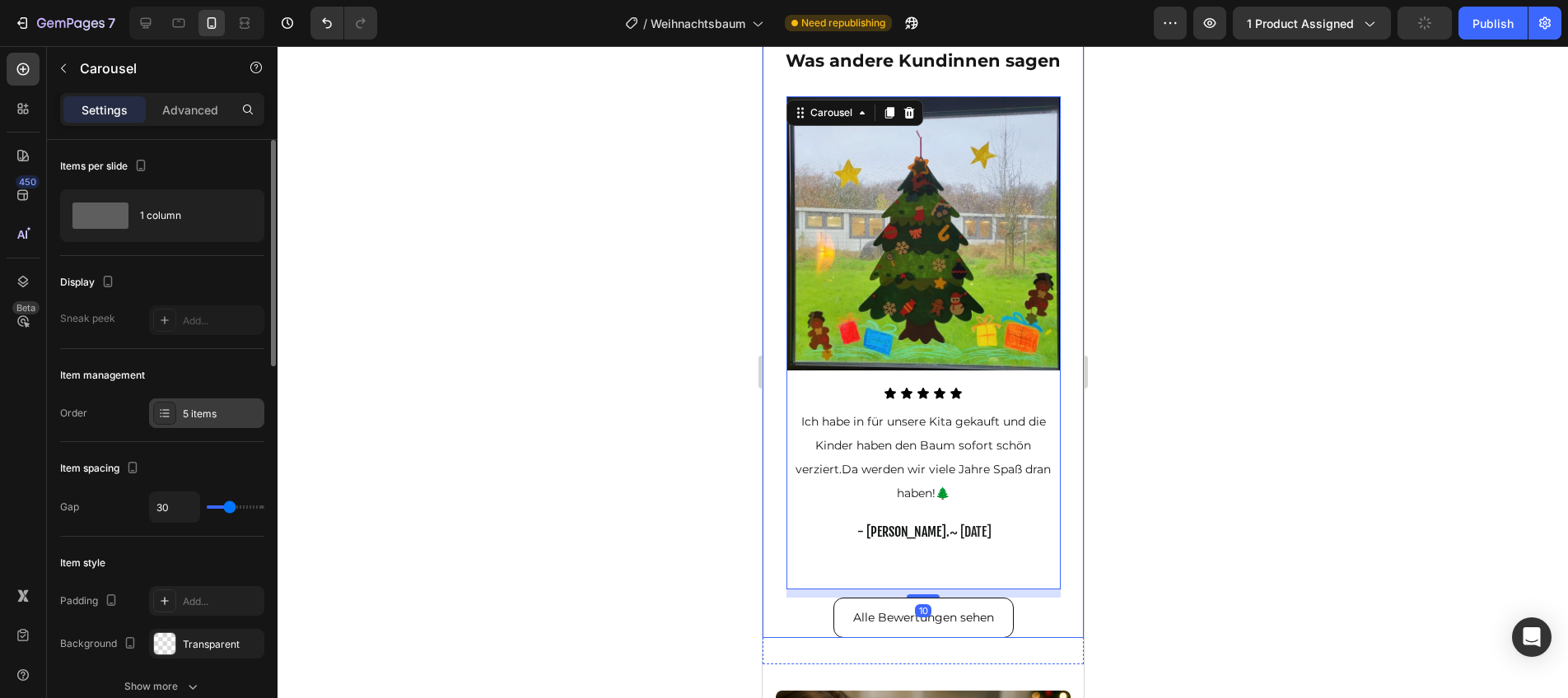
click at [191, 402] on div "5 items" at bounding box center [207, 413] width 115 height 29
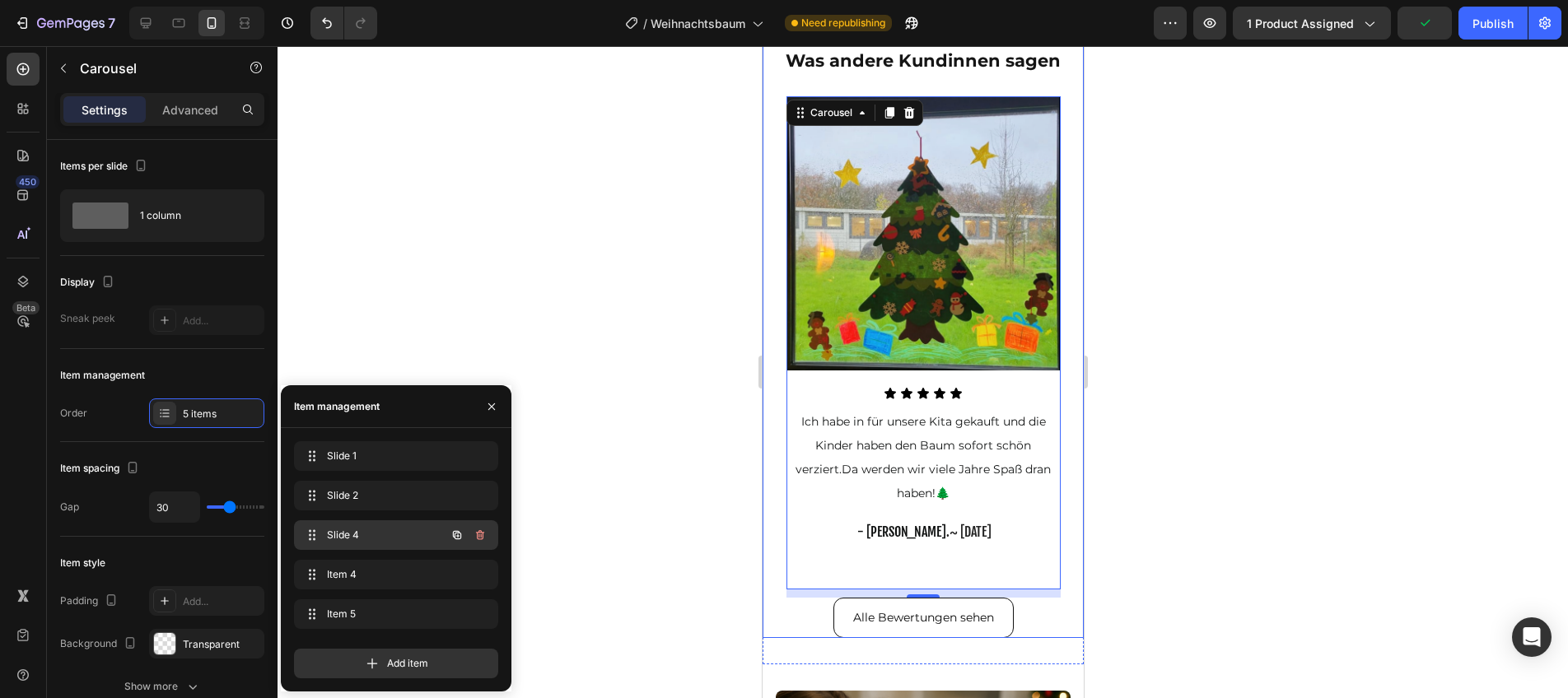
click at [345, 520] on div "Slide 4 Slide 4" at bounding box center [396, 535] width 204 height 29
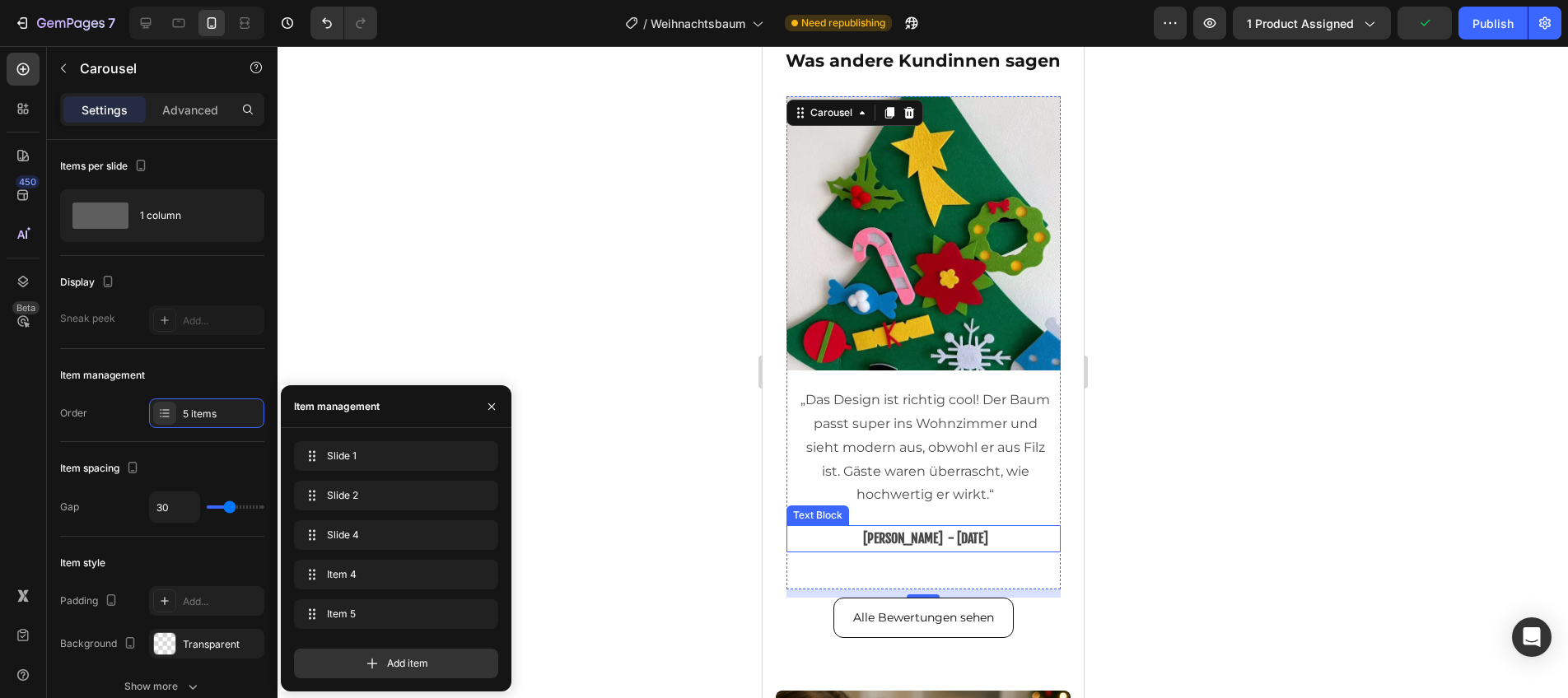
click at [923, 539] on span "[PERSON_NAME] - [DATE]" at bounding box center [924, 538] width 125 height 17
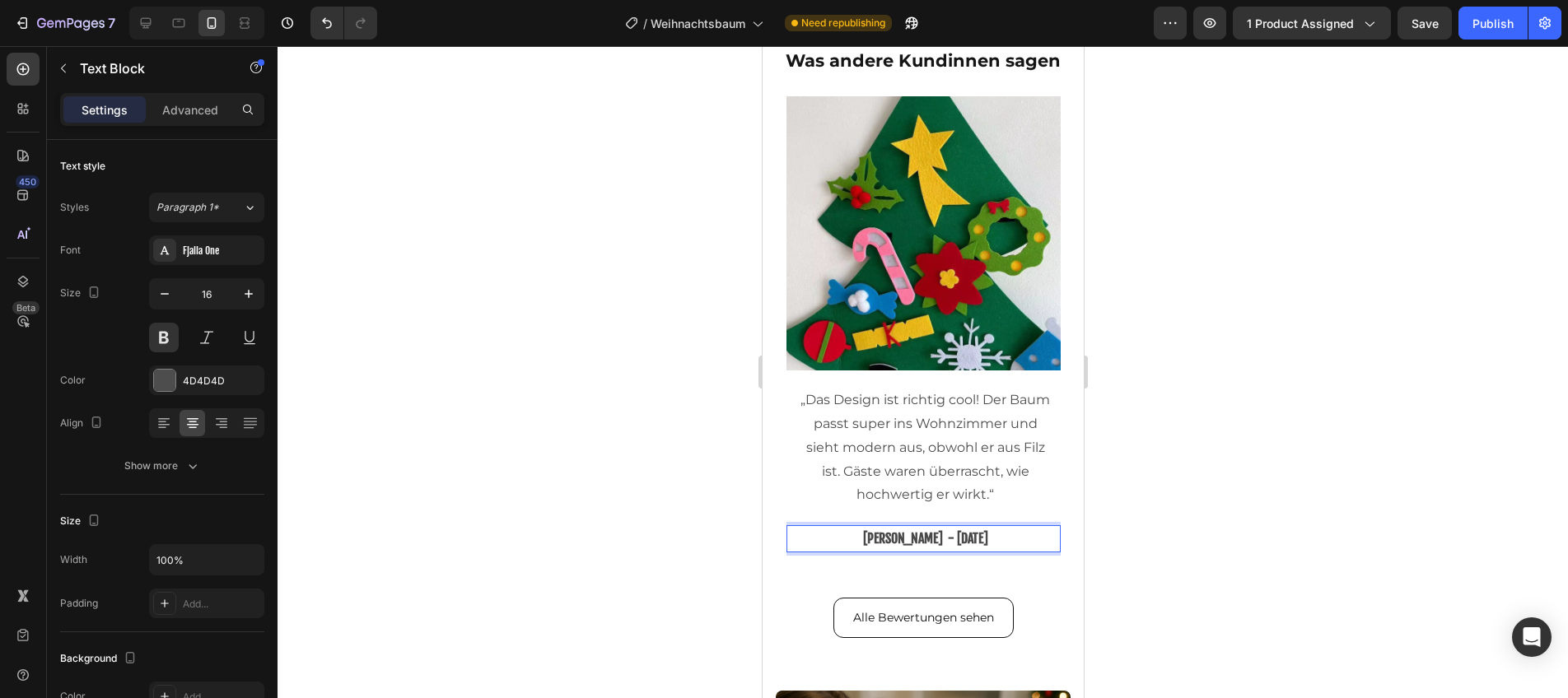
click at [918, 541] on span "[PERSON_NAME] - [DATE]" at bounding box center [924, 538] width 125 height 17
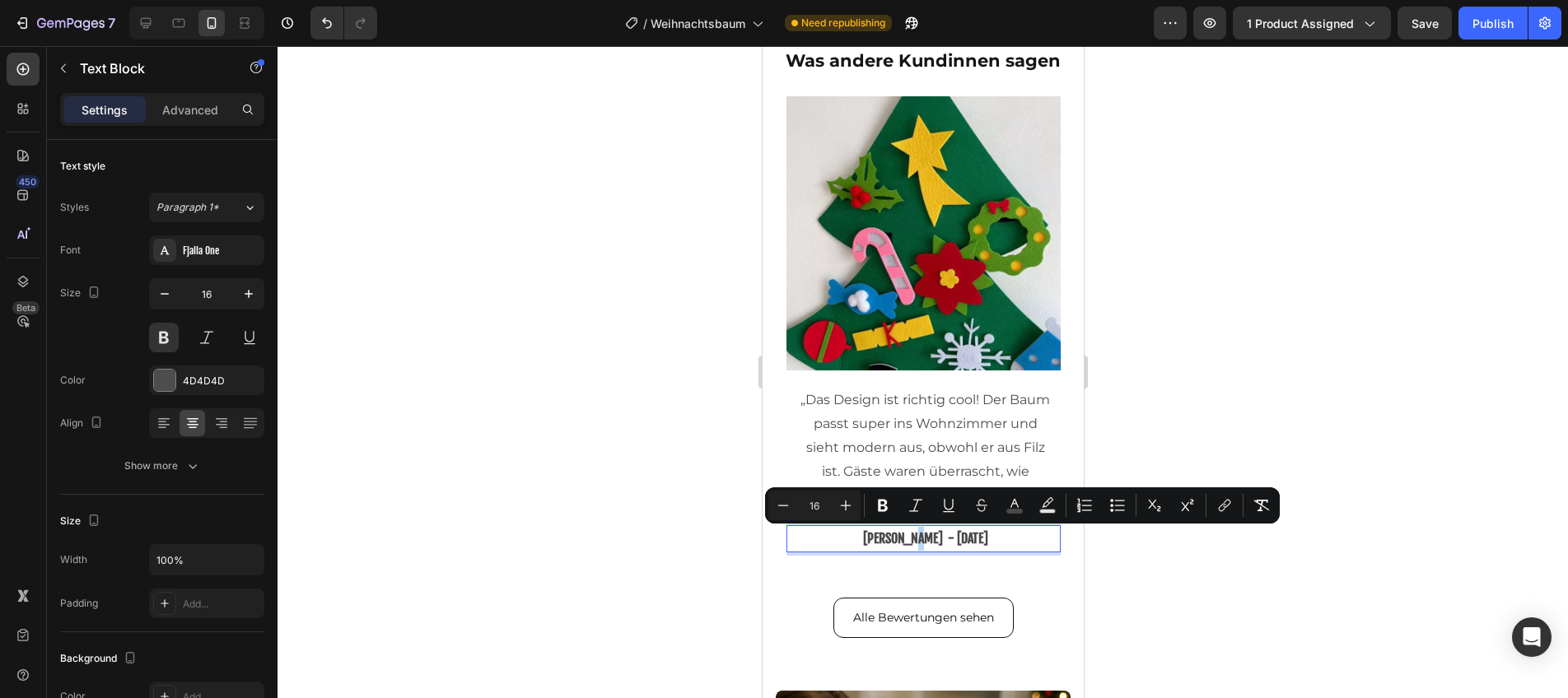
click at [914, 542] on span "[PERSON_NAME] - [DATE]" at bounding box center [924, 538] width 125 height 17
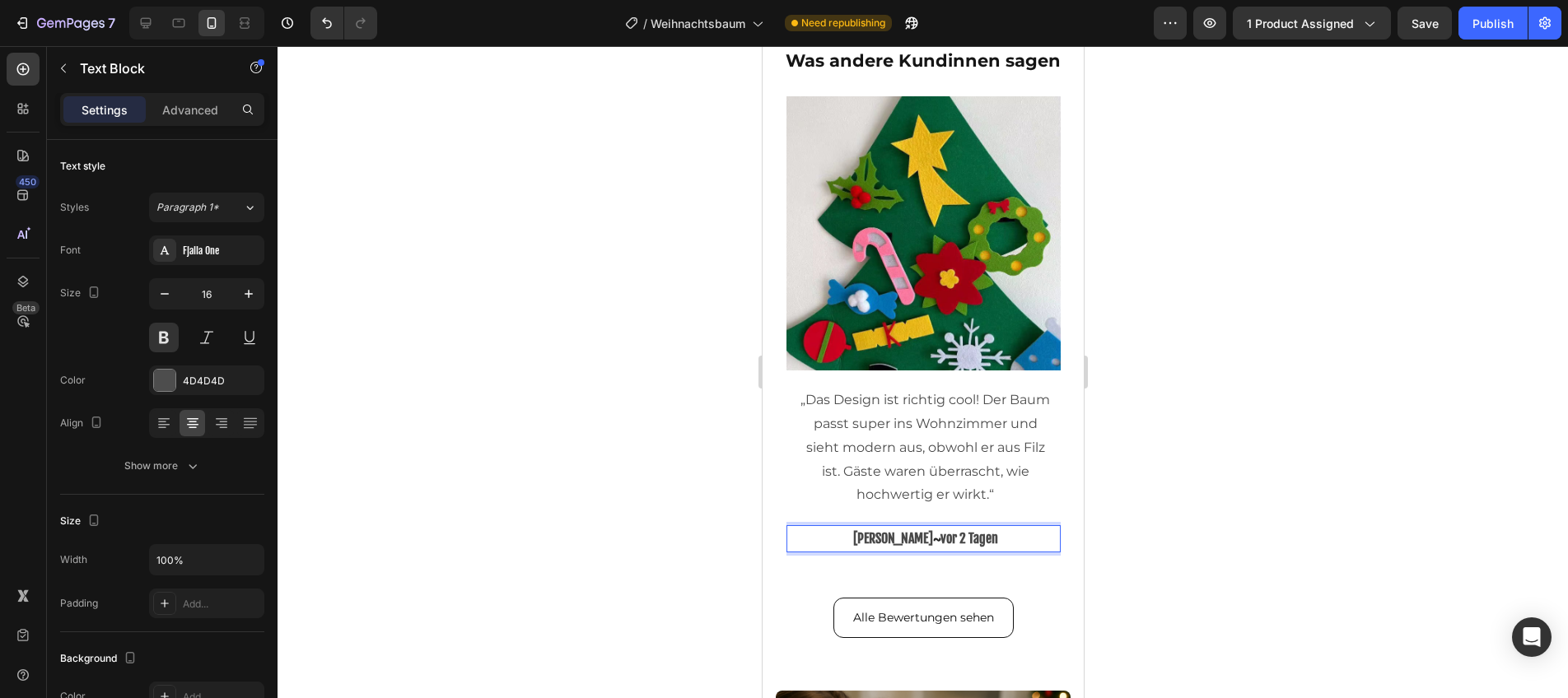
click at [863, 538] on p "[PERSON_NAME] ~ [DATE]" at bounding box center [924, 539] width 258 height 24
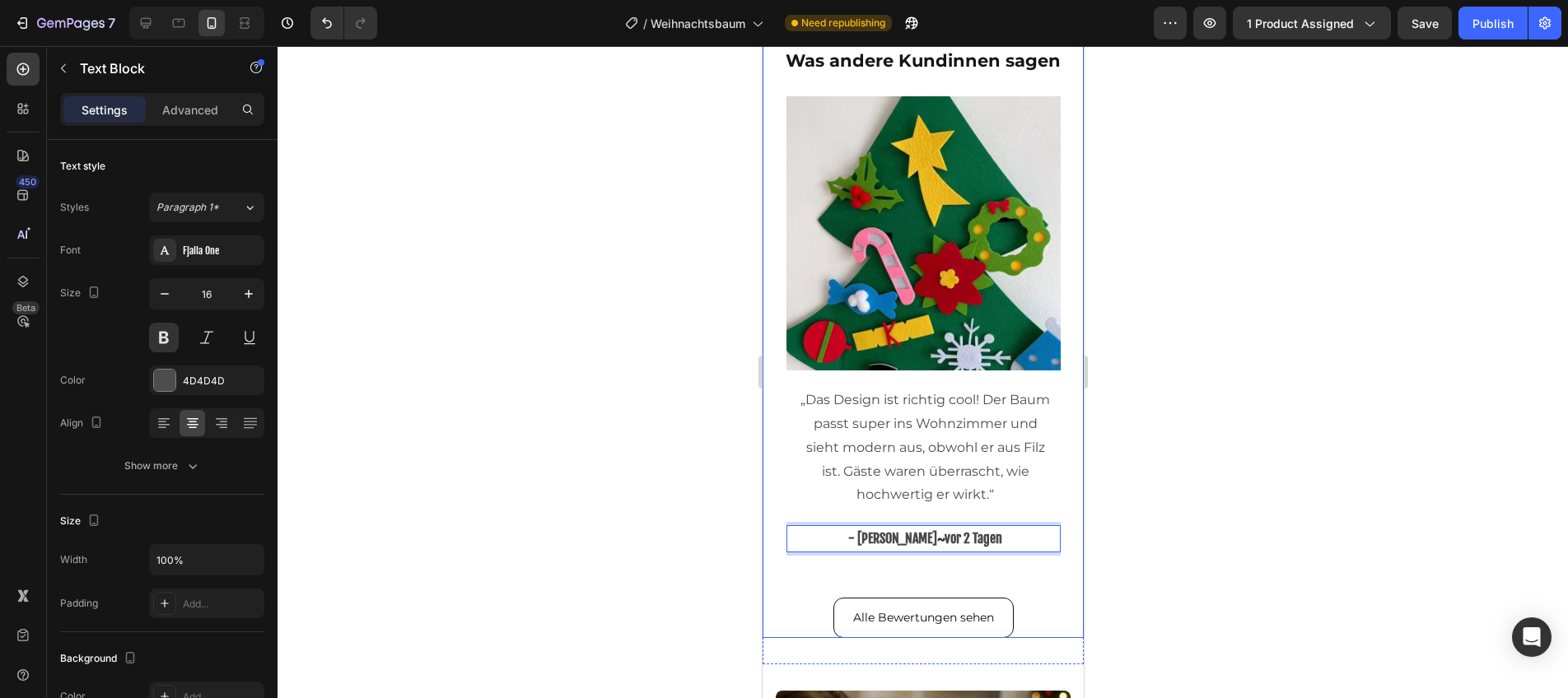
click at [1143, 494] on div at bounding box center [923, 372] width 1290 height 653
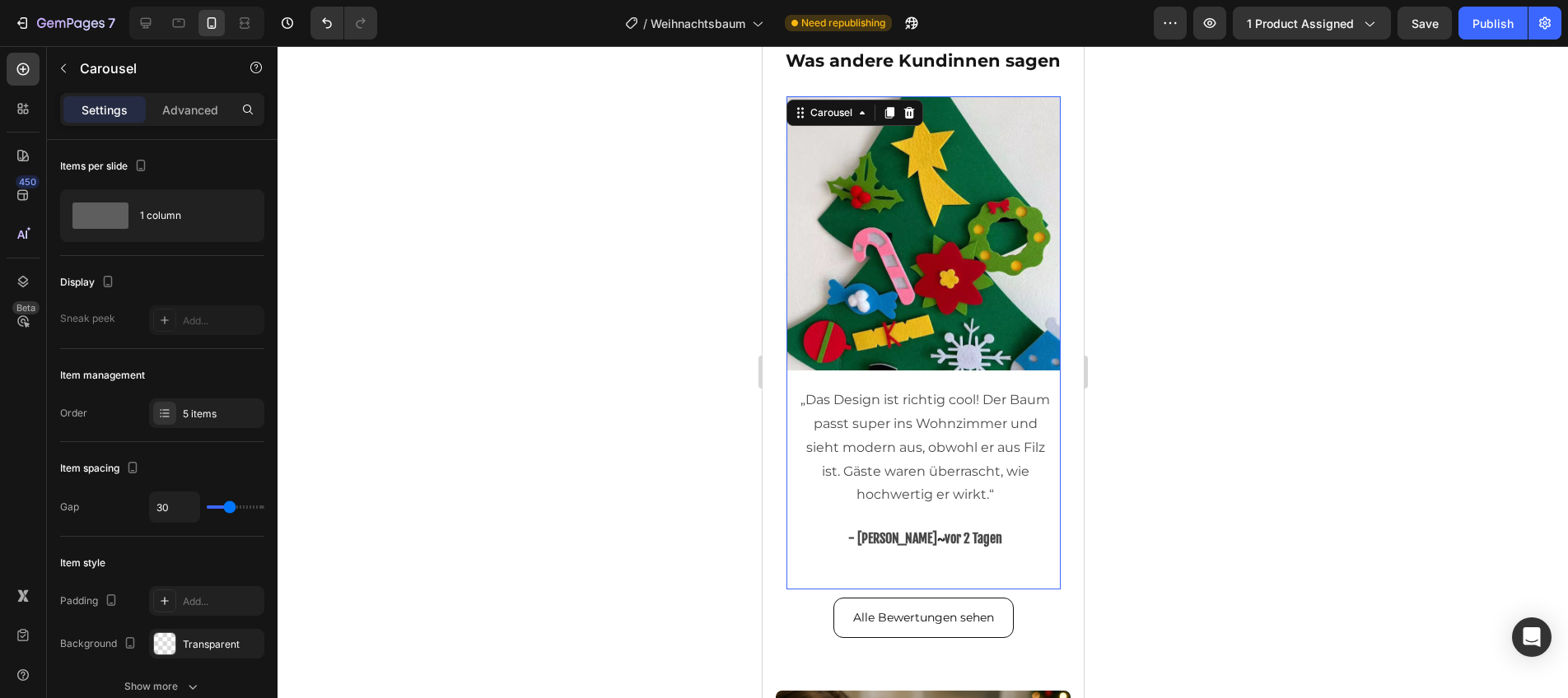
click at [786, 579] on div "Image „Das Design ist richtig cool! Der Baum passt super ins Wohnzimmer und sie…" at bounding box center [923, 344] width 274 height 494
drag, startPoint x: 210, startPoint y: 403, endPoint x: 278, endPoint y: 437, distance: 76.0
click at [210, 403] on div "5 items" at bounding box center [207, 413] width 115 height 29
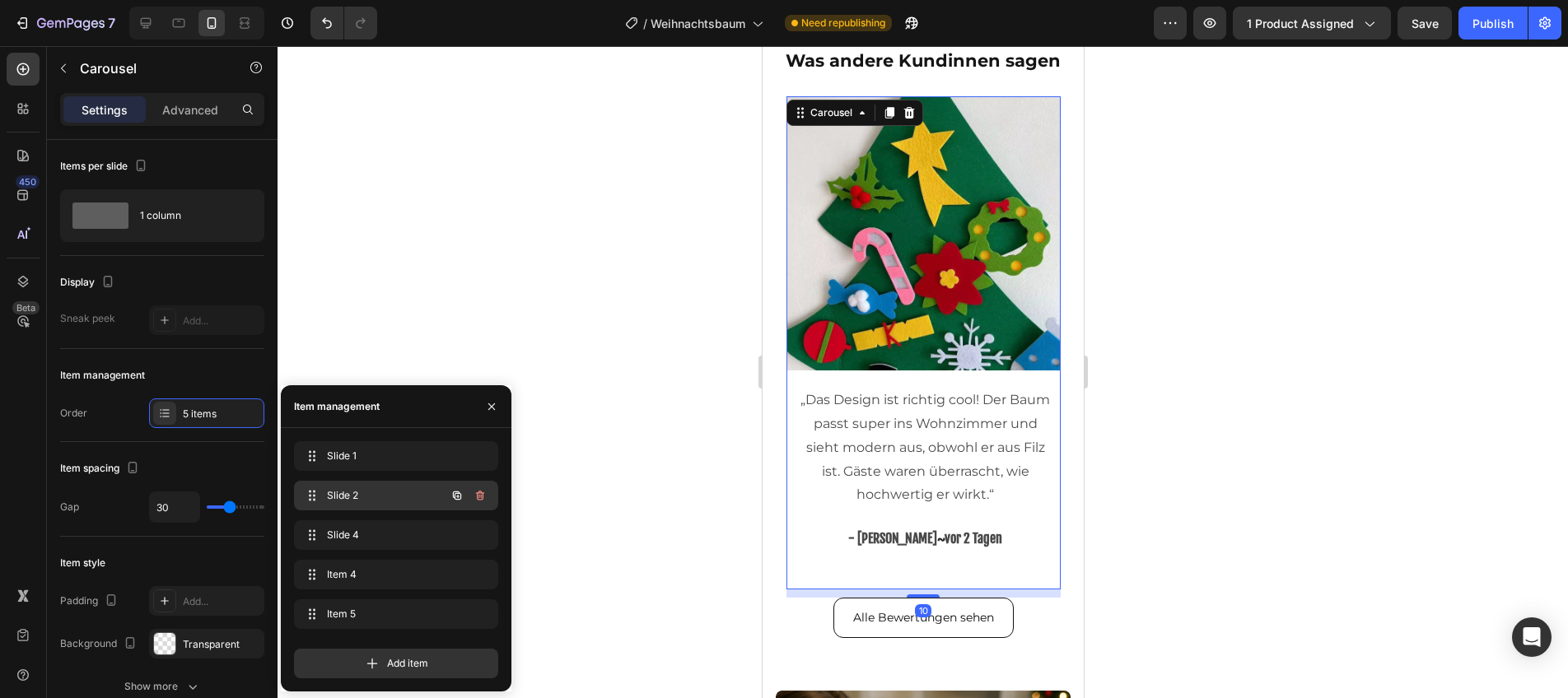
click at [384, 496] on span "Slide 2" at bounding box center [373, 496] width 93 height 15
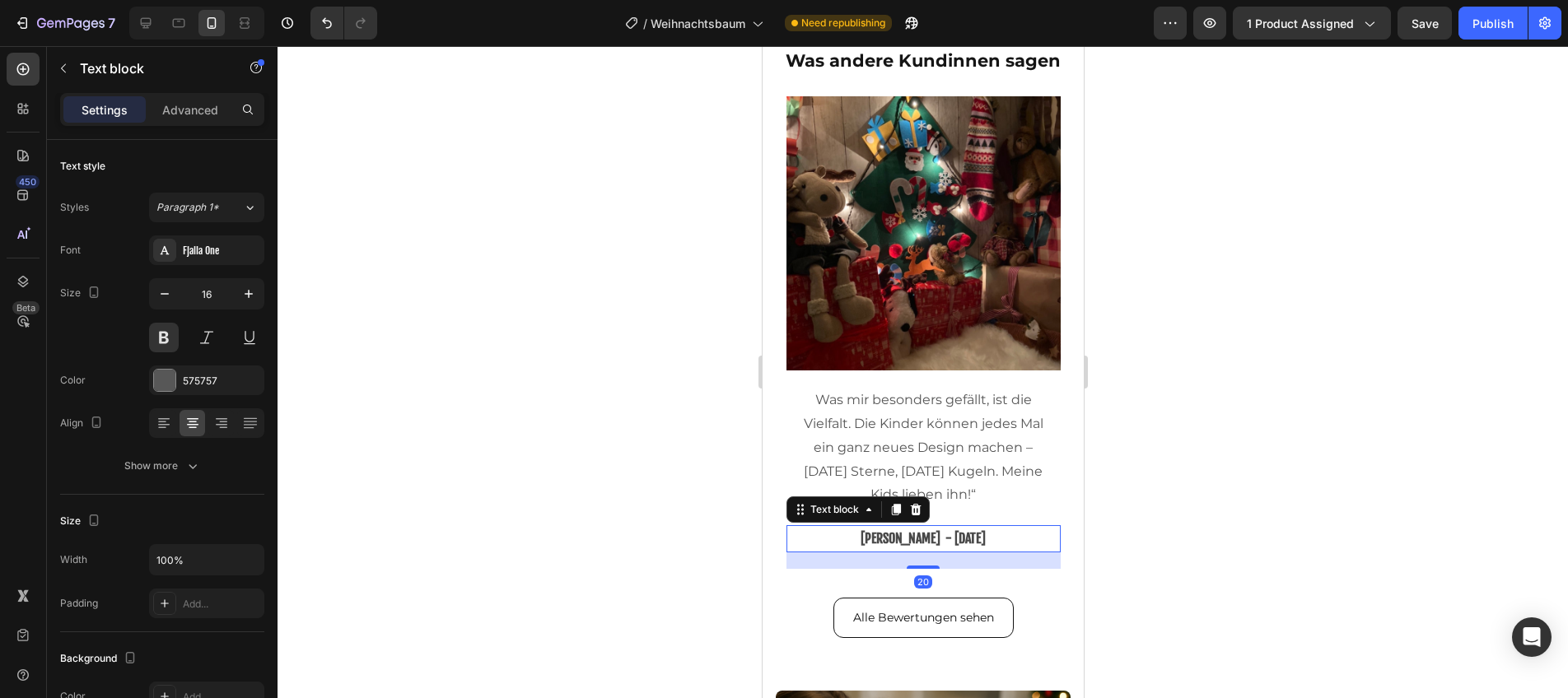
click at [920, 540] on span "[PERSON_NAME] - [DATE]" at bounding box center [922, 538] width 125 height 17
click at [916, 540] on span "[PERSON_NAME] - [DATE]" at bounding box center [922, 538] width 125 height 17
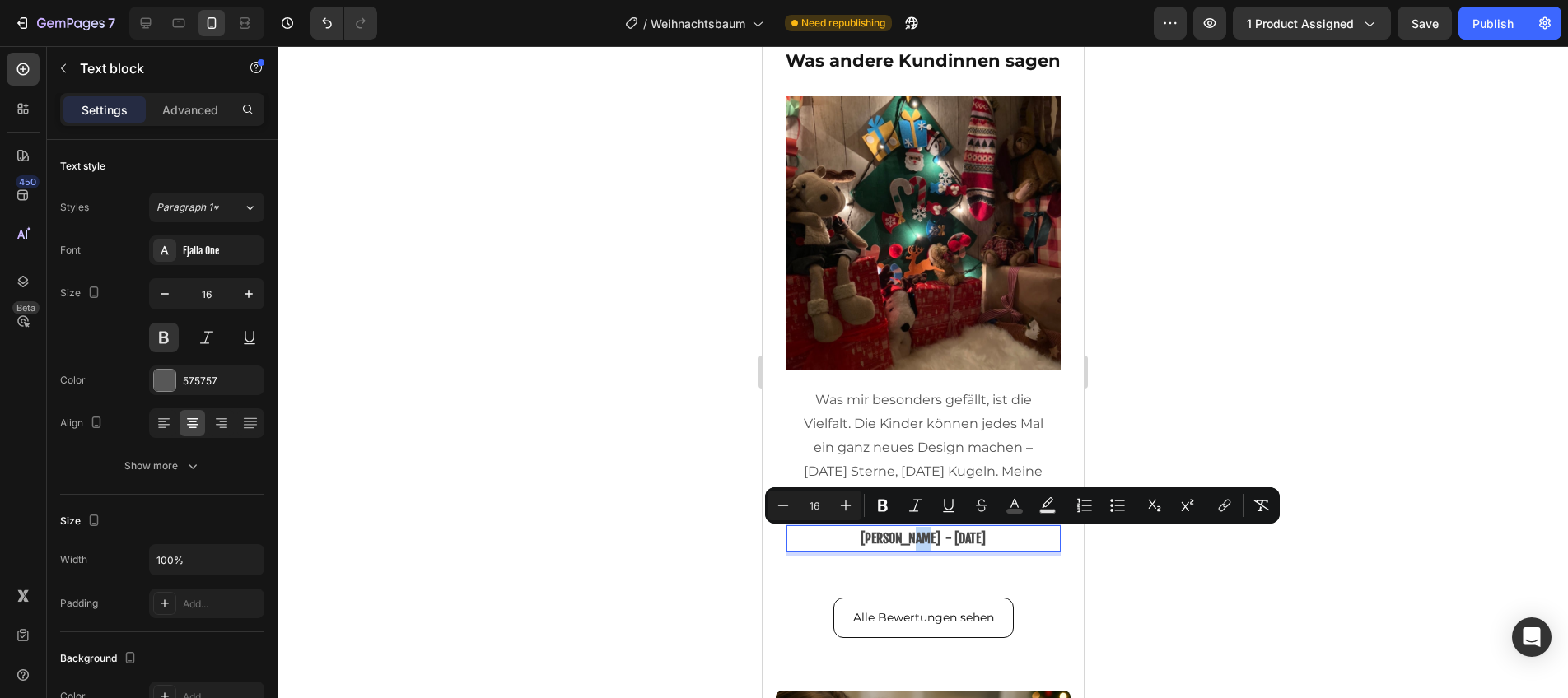
click at [912, 540] on span "[PERSON_NAME] - [DATE]" at bounding box center [922, 538] width 125 height 17
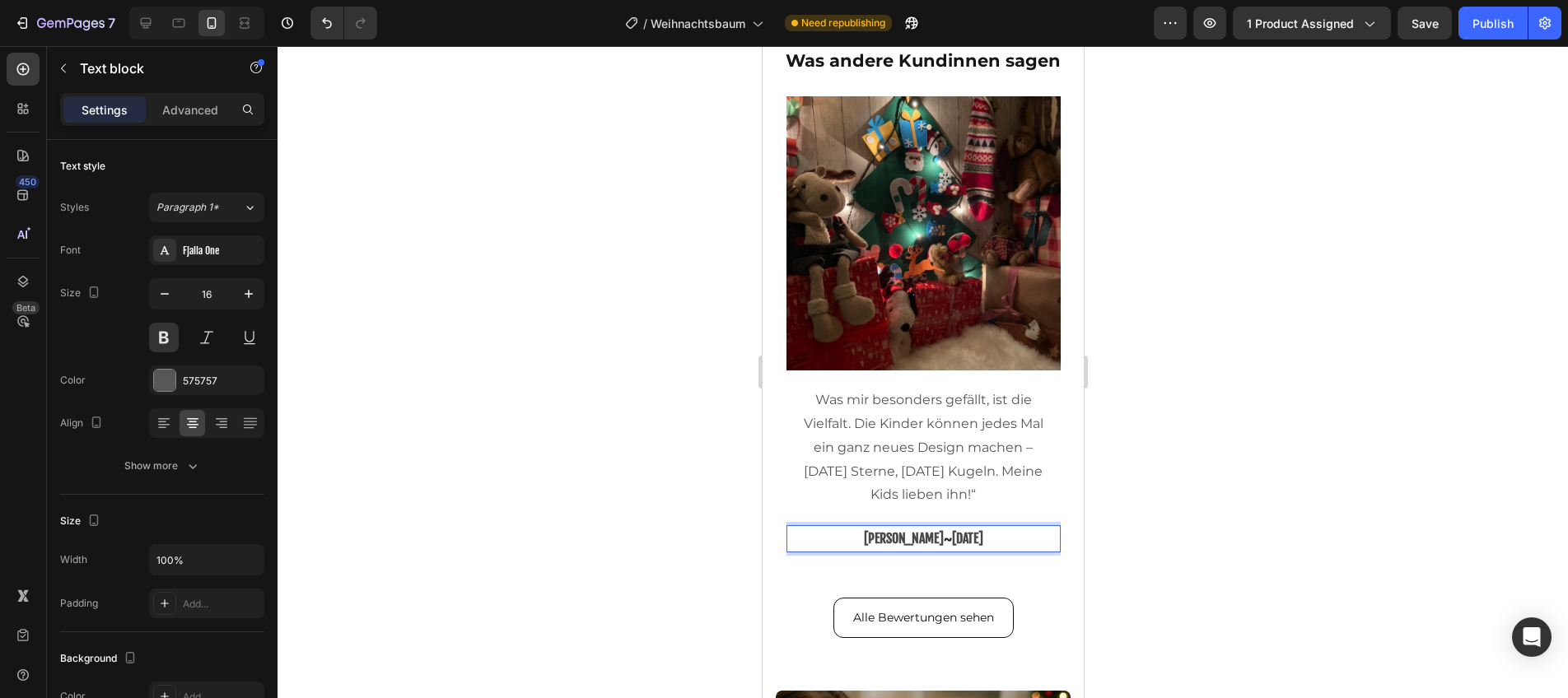
click at [857, 539] on p "[PERSON_NAME] ~ [DATE]" at bounding box center [923, 539] width 251 height 24
click at [832, 564] on div "Image Was mir besonders gefällt, ist die Vielfalt. Die Kinder können jedes Mal …" at bounding box center [923, 344] width 274 height 494
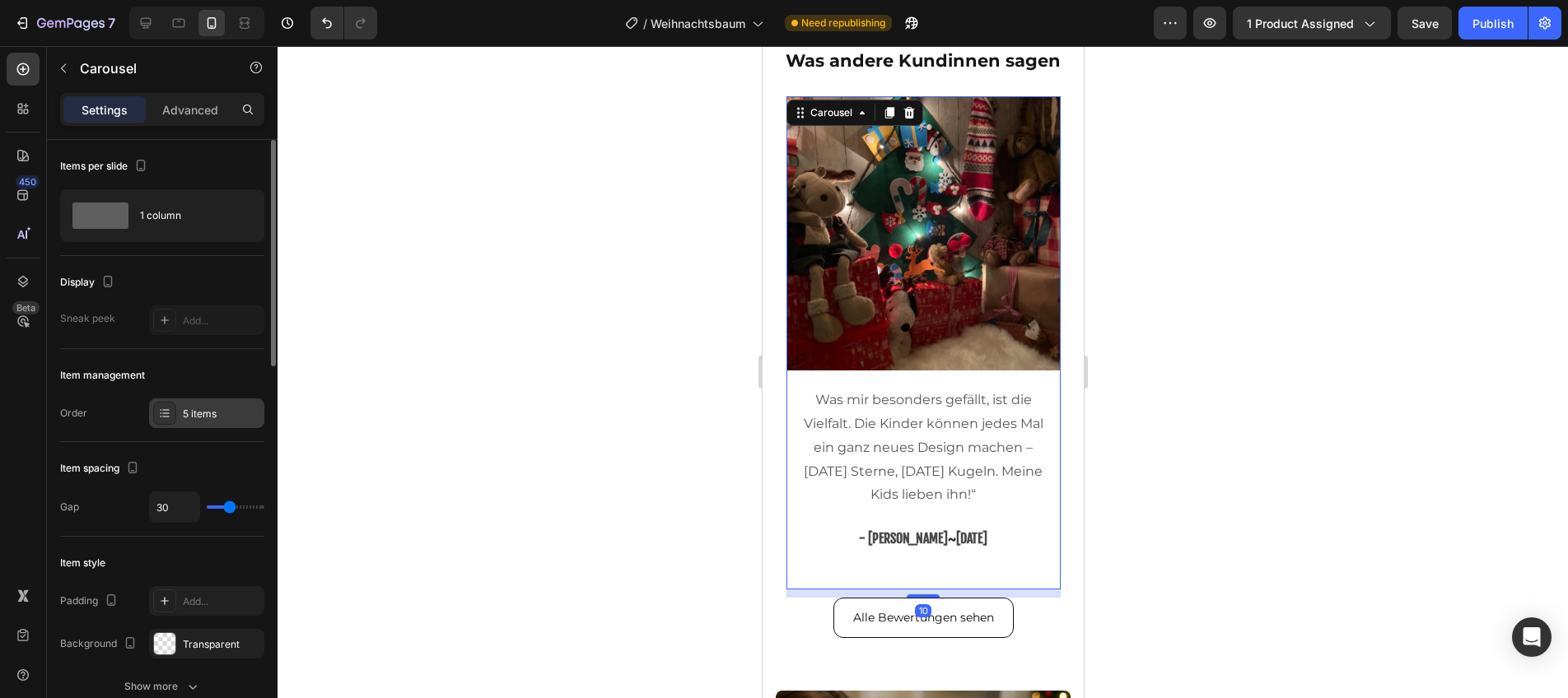
click at [189, 407] on div "5 items" at bounding box center [221, 414] width 77 height 15
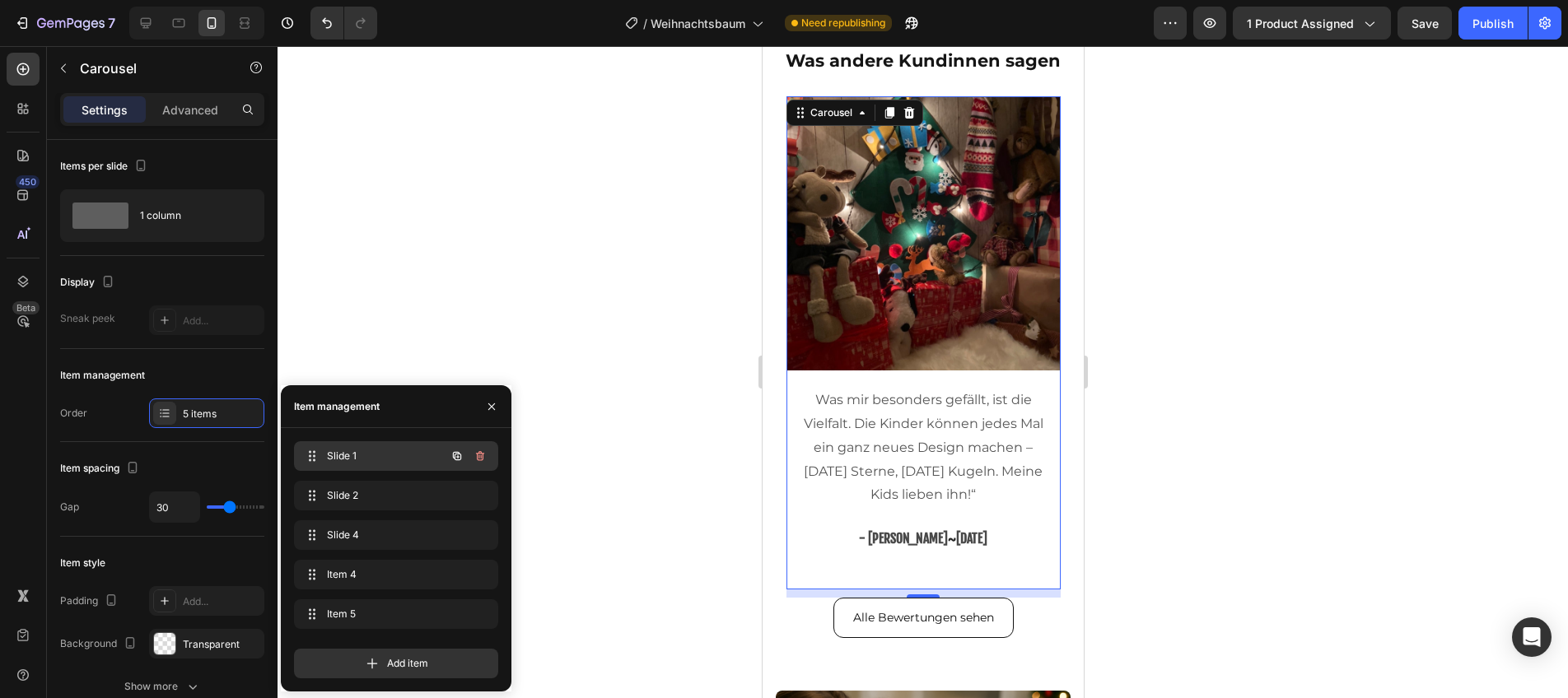
click at [367, 463] on span "Slide 1" at bounding box center [373, 456] width 93 height 15
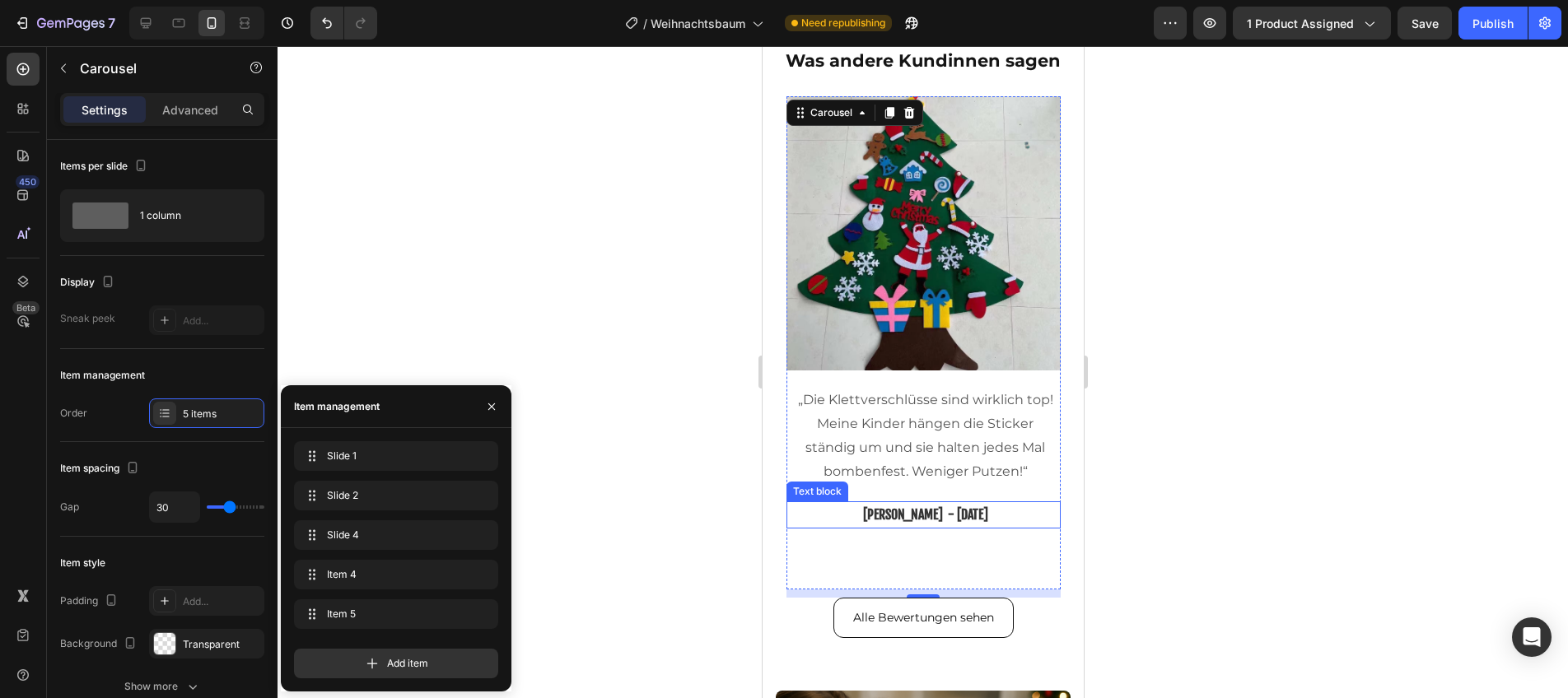
click at [916, 519] on span "[PERSON_NAME] - [DATE]" at bounding box center [924, 514] width 125 height 17
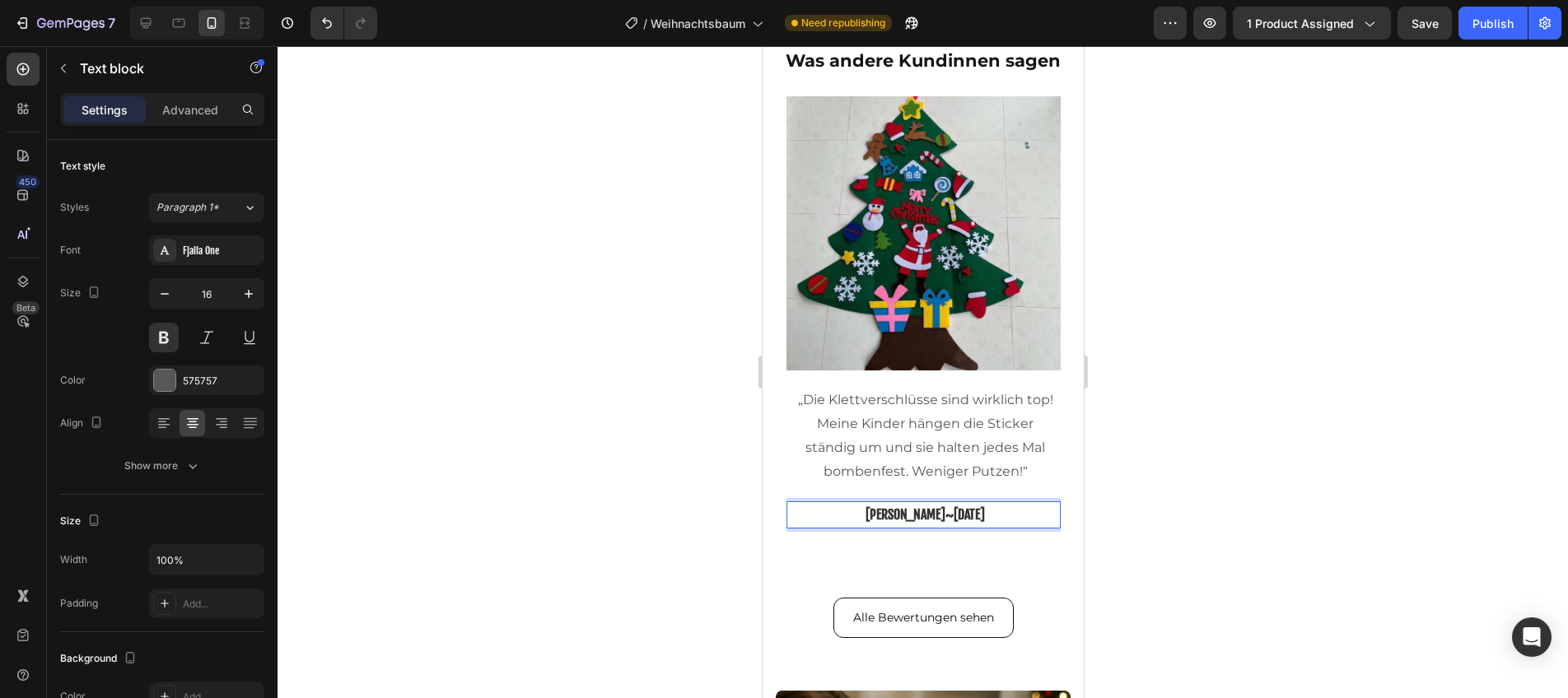
click at [857, 517] on p "[PERSON_NAME] ~ [DATE]" at bounding box center [924, 515] width 258 height 24
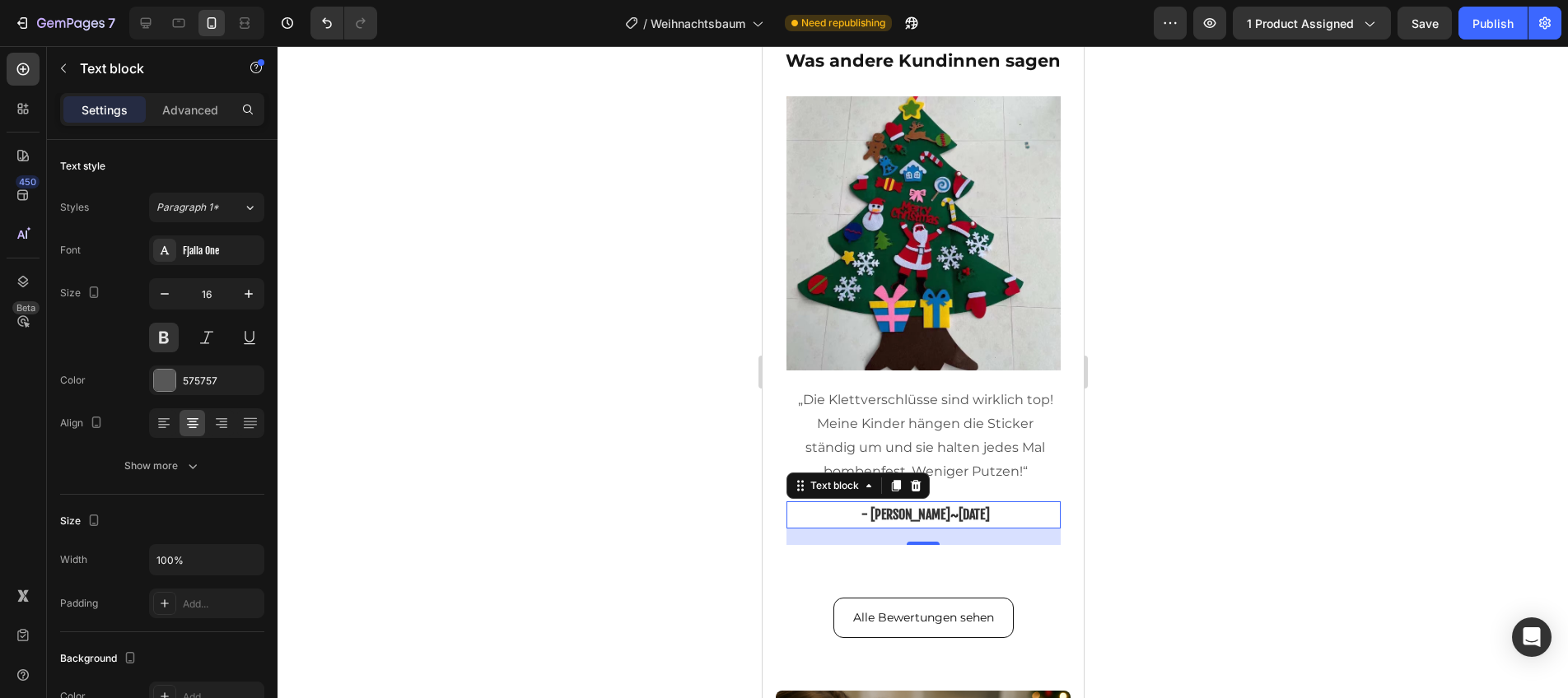
drag, startPoint x: 1193, startPoint y: 472, endPoint x: 1162, endPoint y: 474, distance: 31.1
click at [1193, 472] on div at bounding box center [923, 372] width 1290 height 653
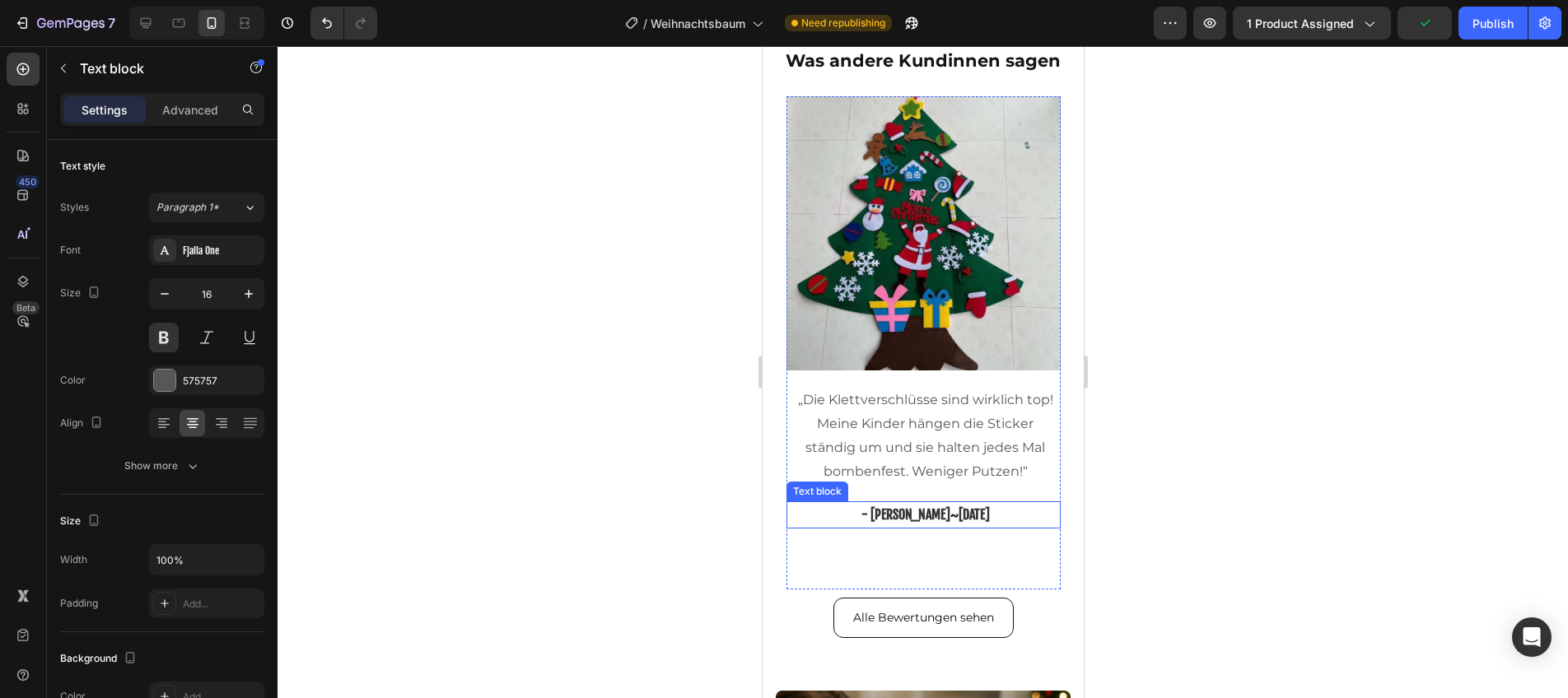
click at [917, 516] on span "- [PERSON_NAME]" at bounding box center [905, 514] width 89 height 17
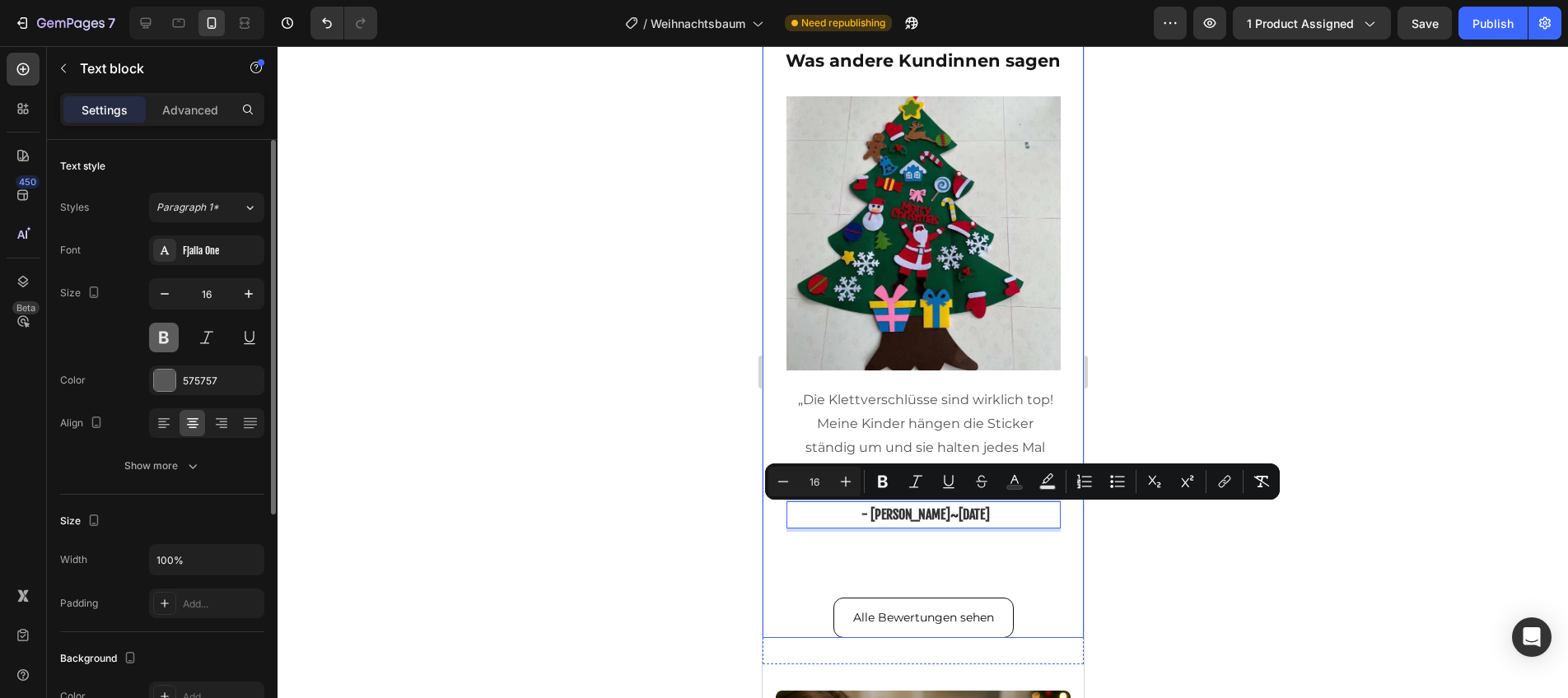
click at [174, 345] on button at bounding box center [163, 337] width 29 height 29
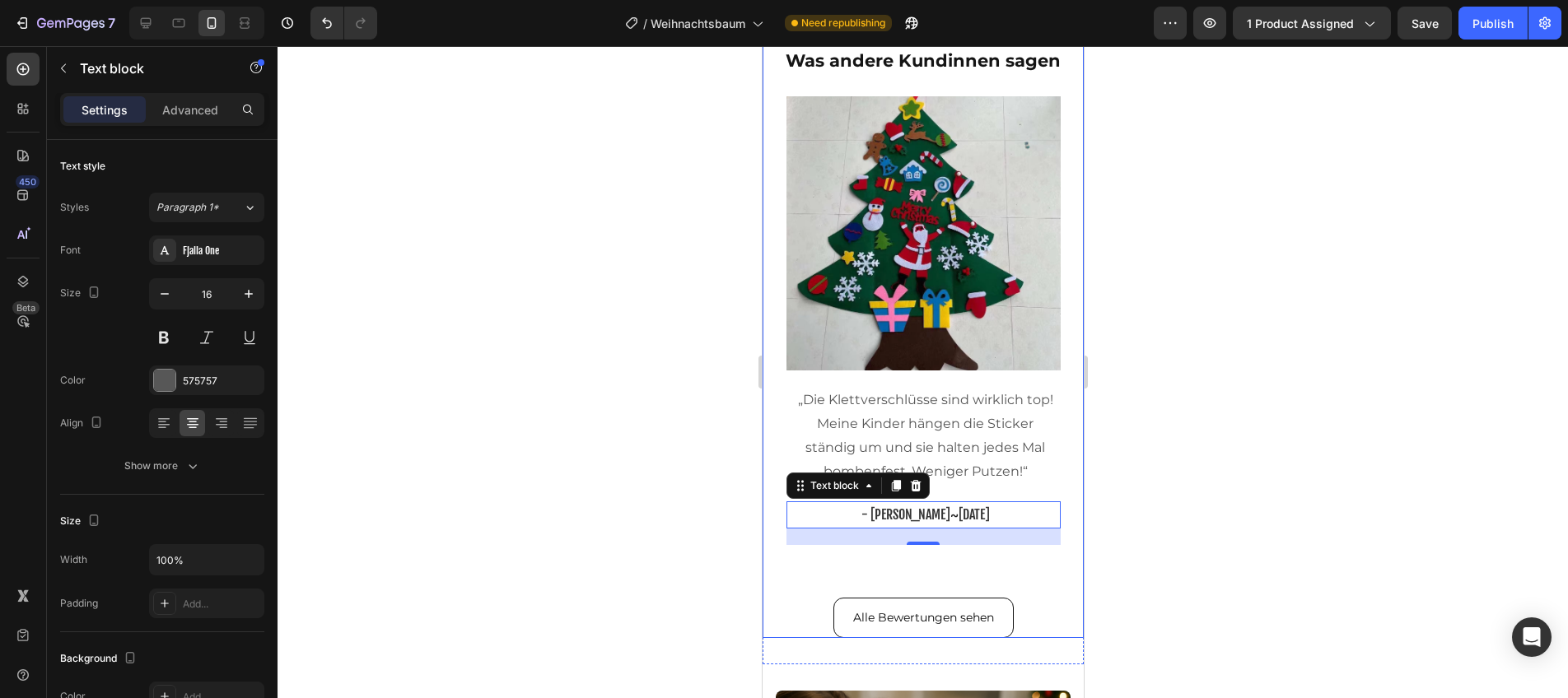
drag, startPoint x: 400, startPoint y: 361, endPoint x: 412, endPoint y: 362, distance: 12.0
click at [400, 361] on div at bounding box center [923, 372] width 1290 height 653
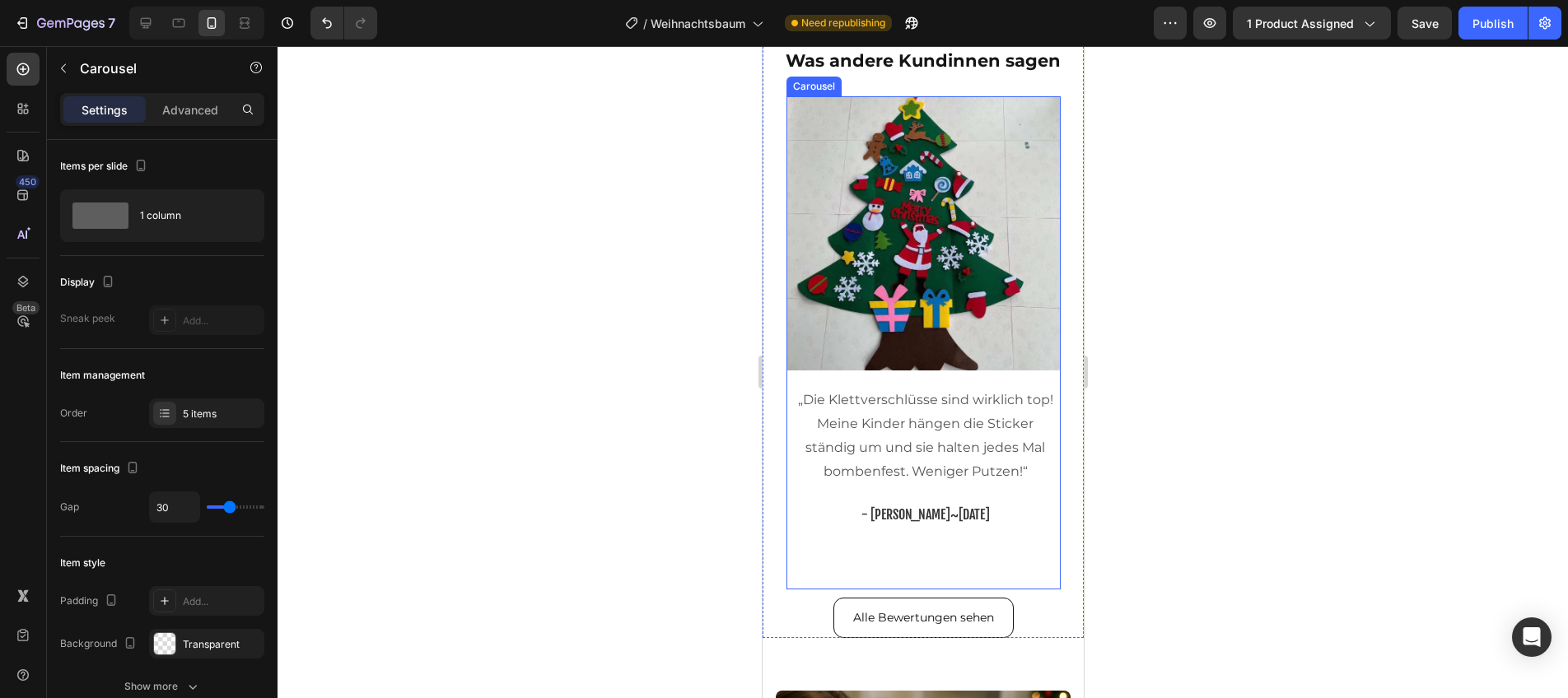
click at [1018, 545] on div "Image „Die Klettverschlüsse sind wirklich top! Meine Kinder hängen die Sticker …" at bounding box center [923, 344] width 274 height 494
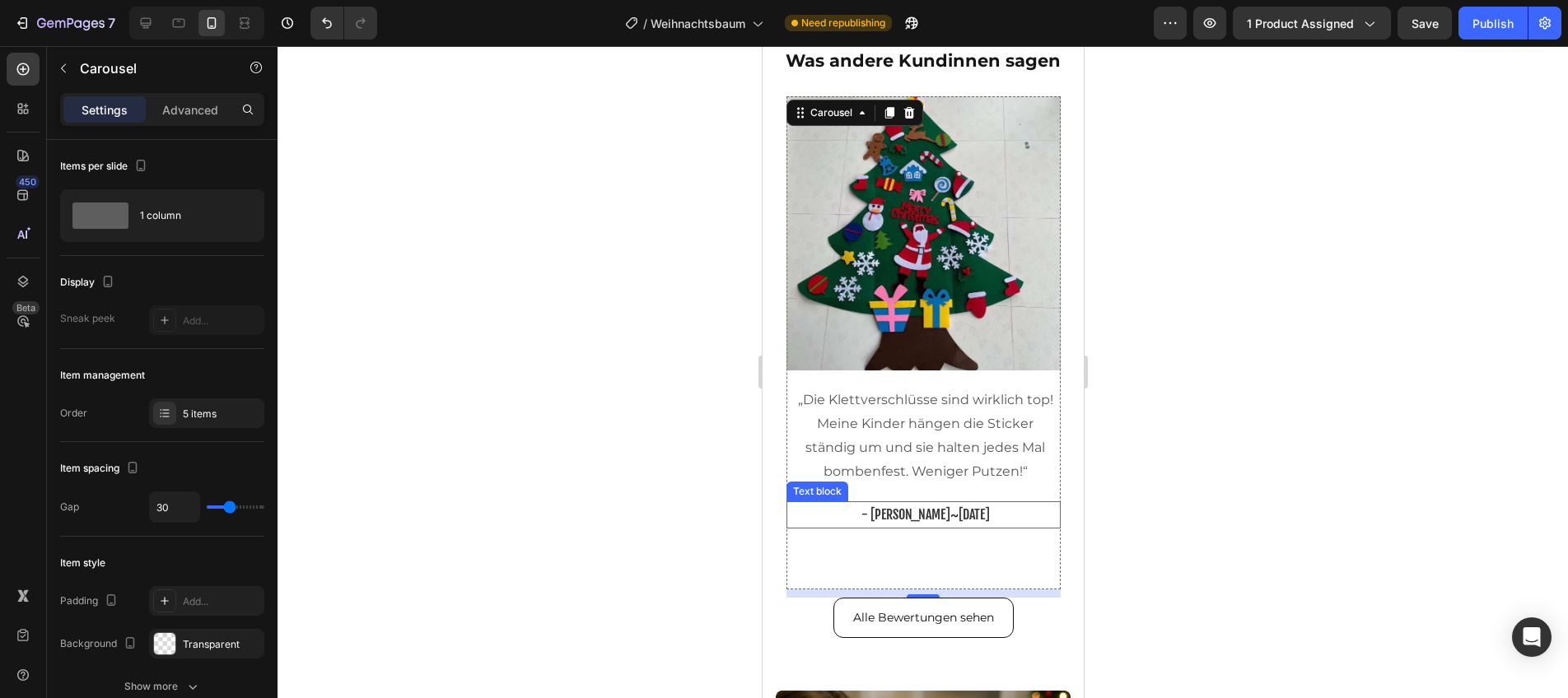
click at [949, 507] on span "~" at bounding box center [953, 514] width 8 height 17
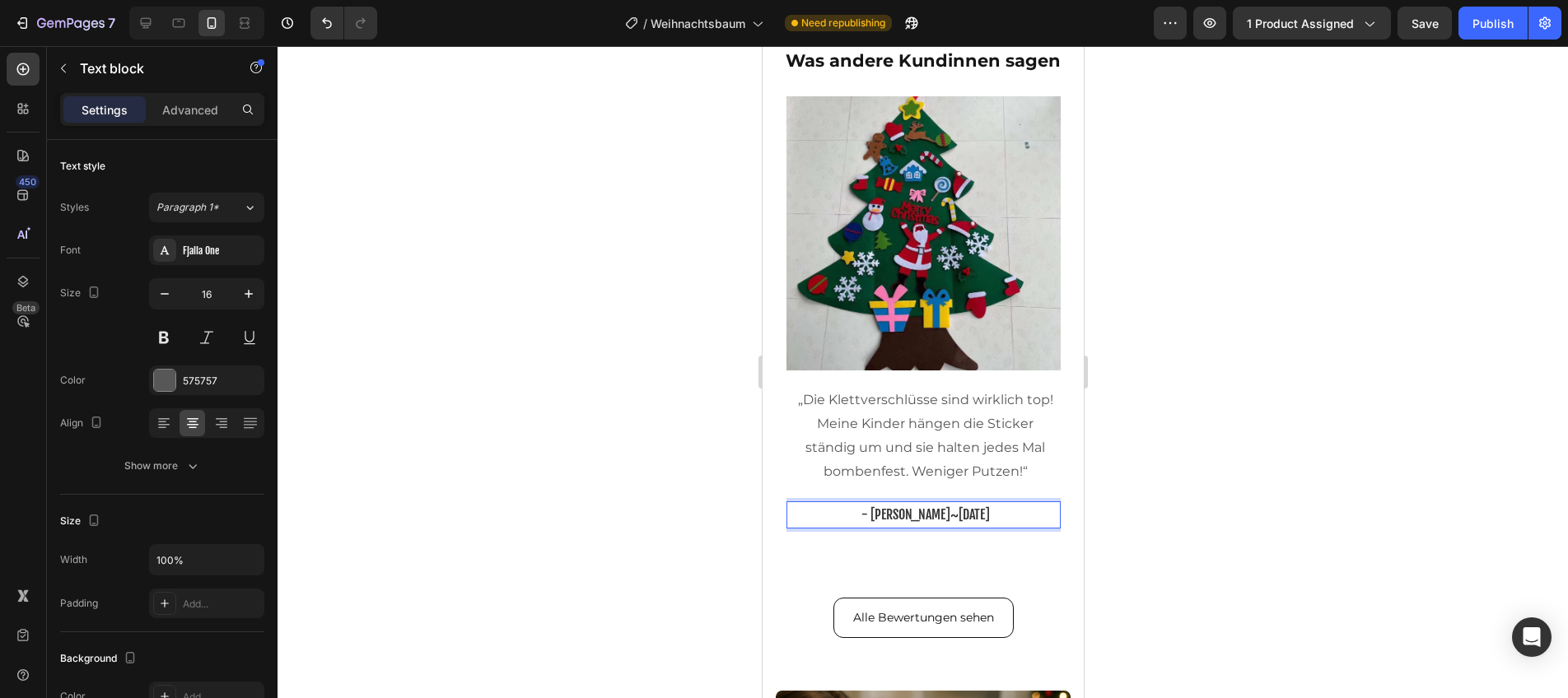
click at [949, 506] on span "~" at bounding box center [953, 514] width 8 height 17
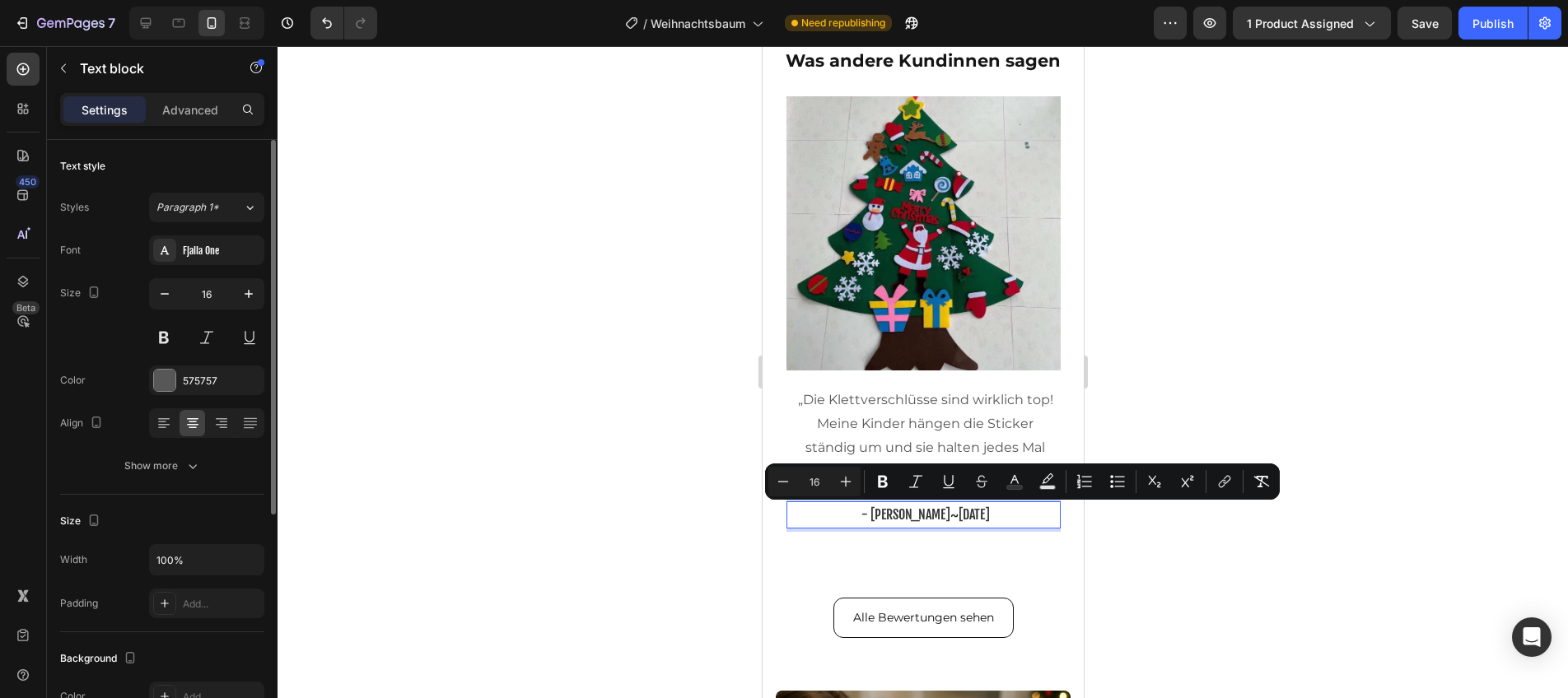
drag, startPoint x: 176, startPoint y: 381, endPoint x: 228, endPoint y: 400, distance: 55.4
click at [177, 382] on div "575757" at bounding box center [207, 380] width 115 height 29
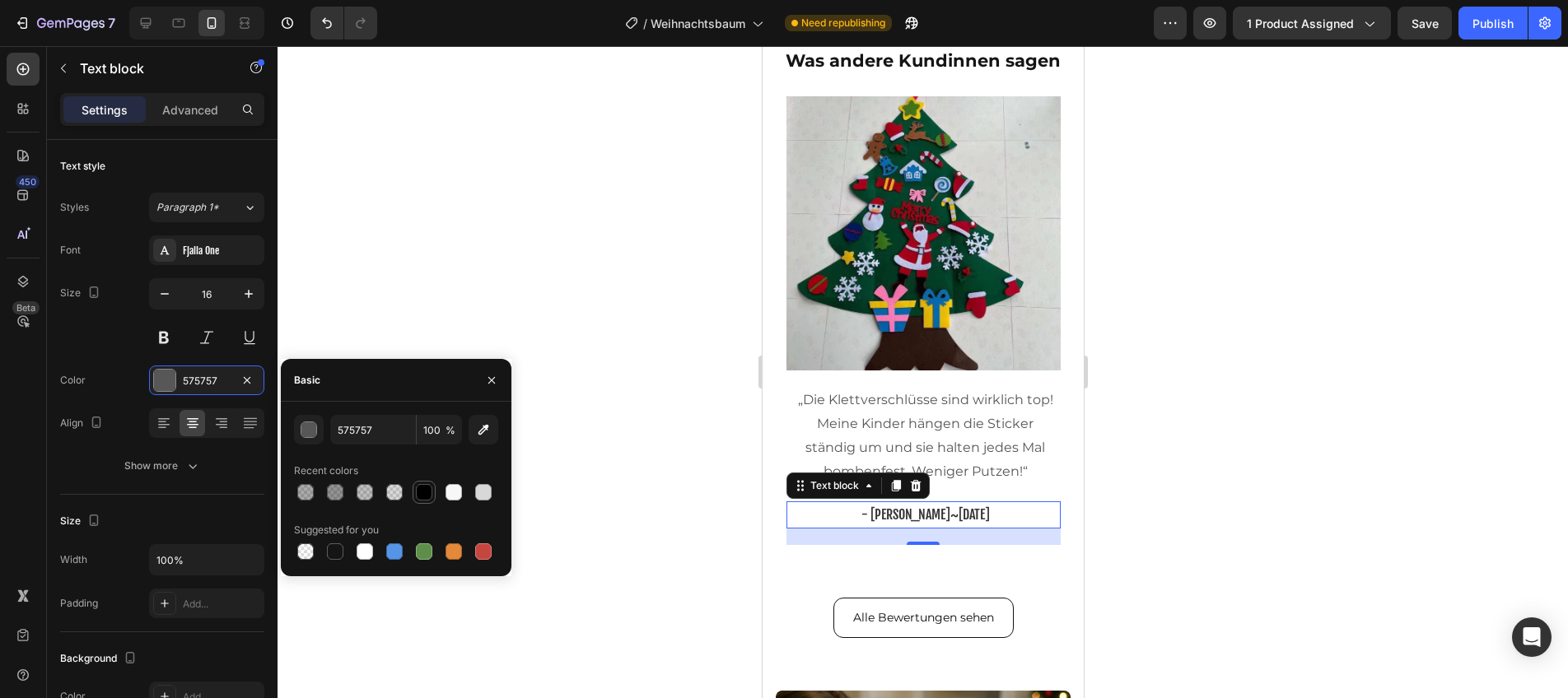
click at [422, 496] on div at bounding box center [424, 492] width 17 height 17
type input "000000"
click at [640, 423] on div at bounding box center [923, 372] width 1290 height 653
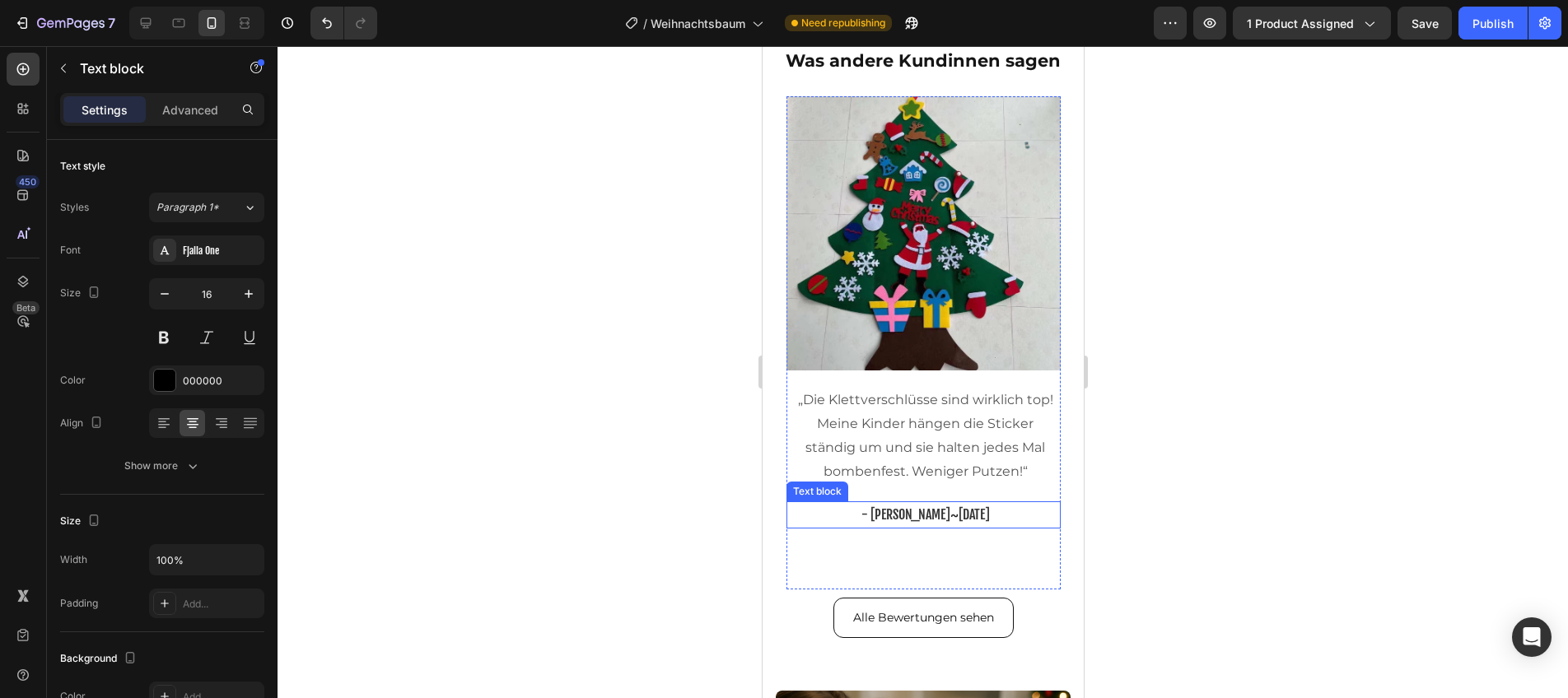
click at [959, 509] on span "[DATE]" at bounding box center [973, 514] width 31 height 17
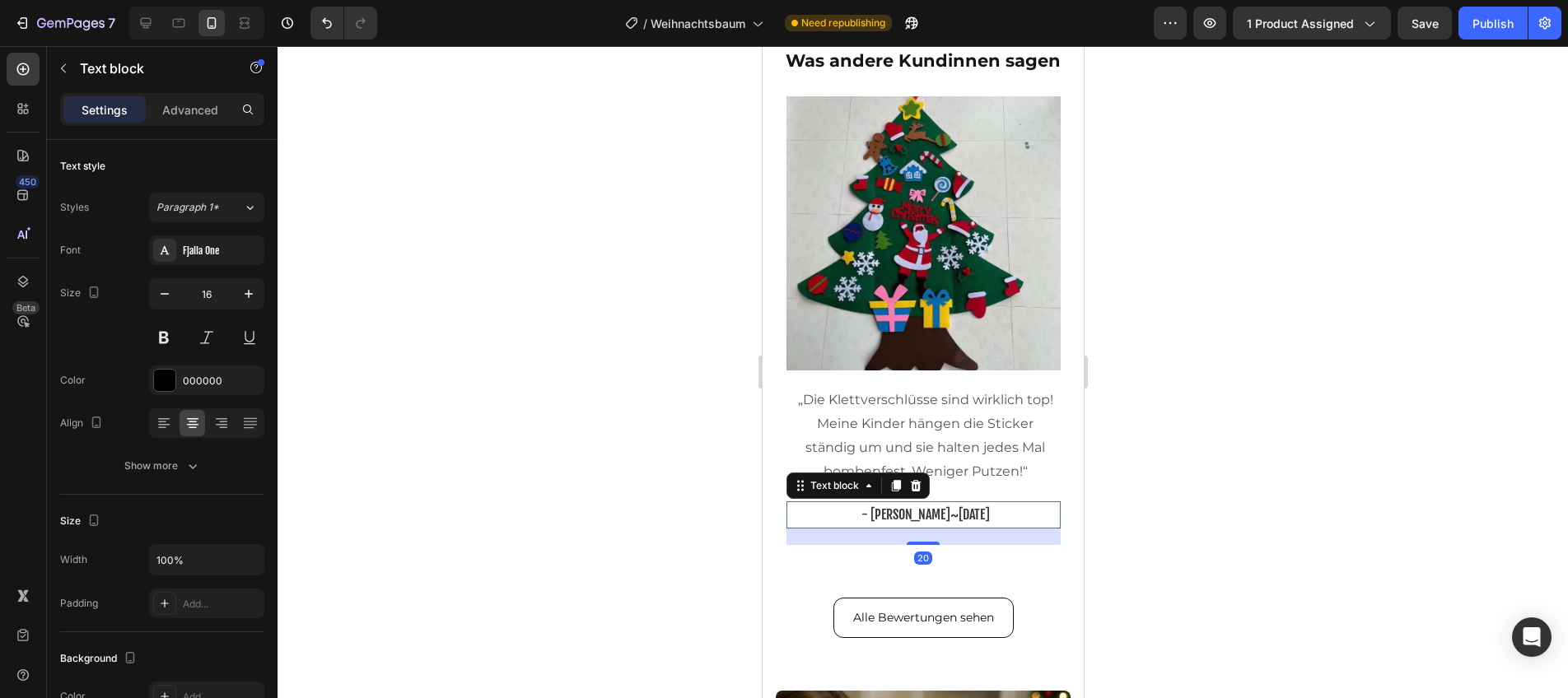
click at [959, 509] on span "[DATE]" at bounding box center [973, 514] width 31 height 17
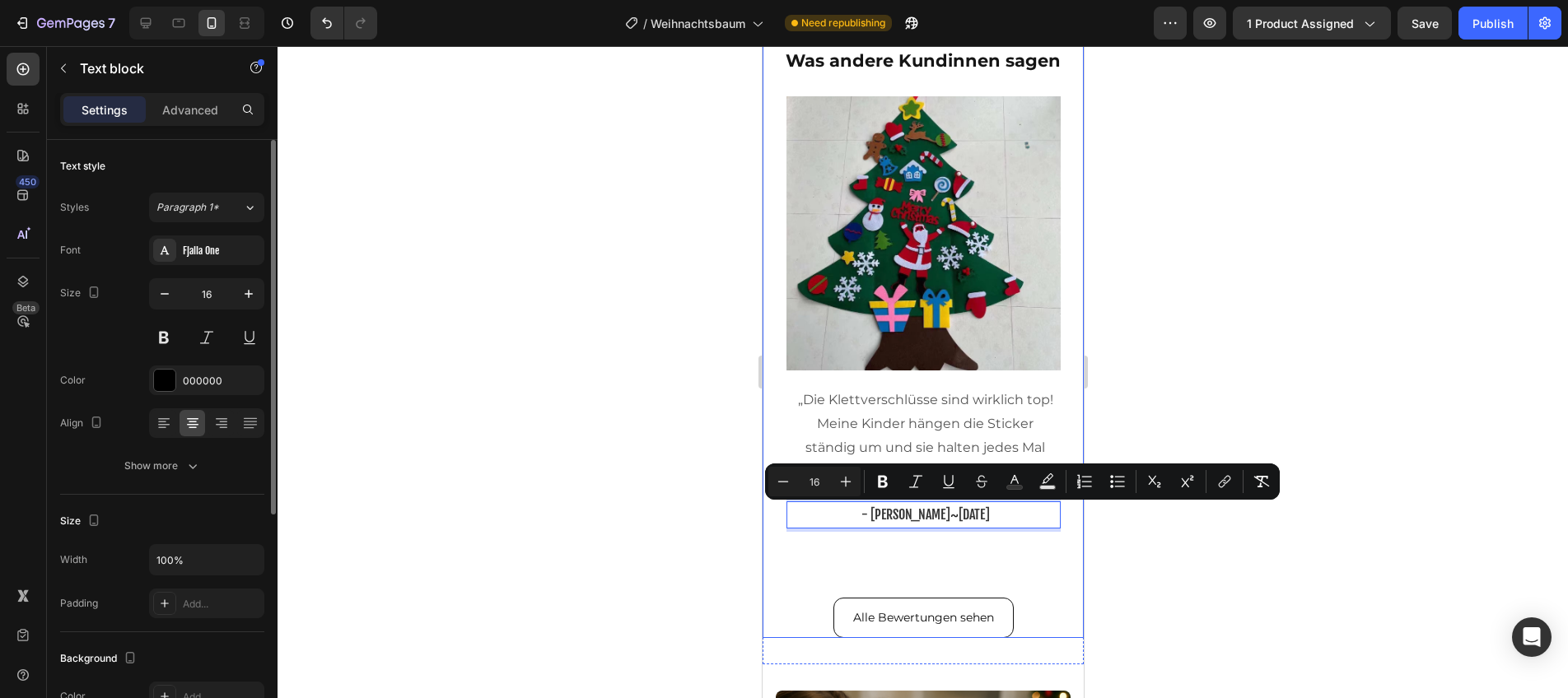
drag, startPoint x: 235, startPoint y: 258, endPoint x: 244, endPoint y: 268, distance: 13.5
click at [235, 258] on div "Fjalla One" at bounding box center [207, 250] width 115 height 29
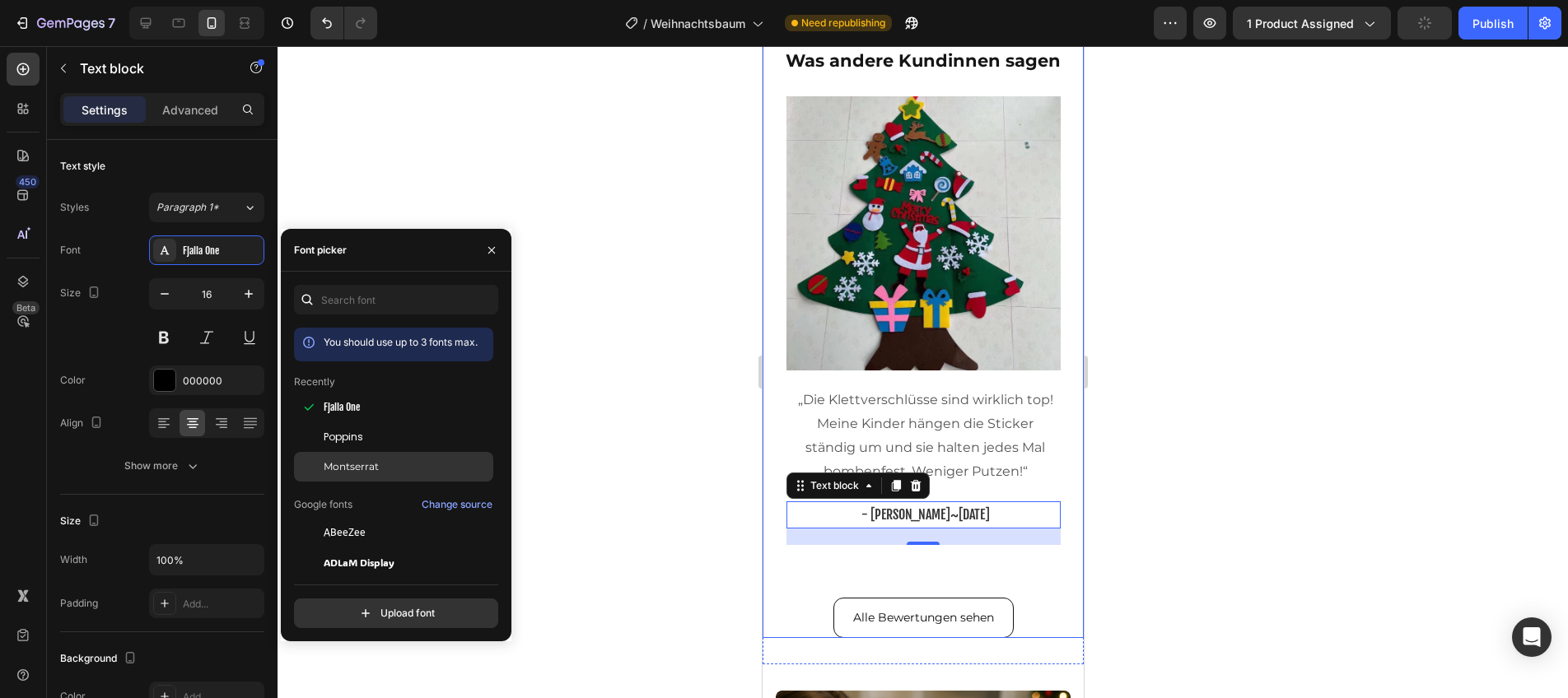
click at [347, 460] on span "Montserrat" at bounding box center [351, 467] width 55 height 15
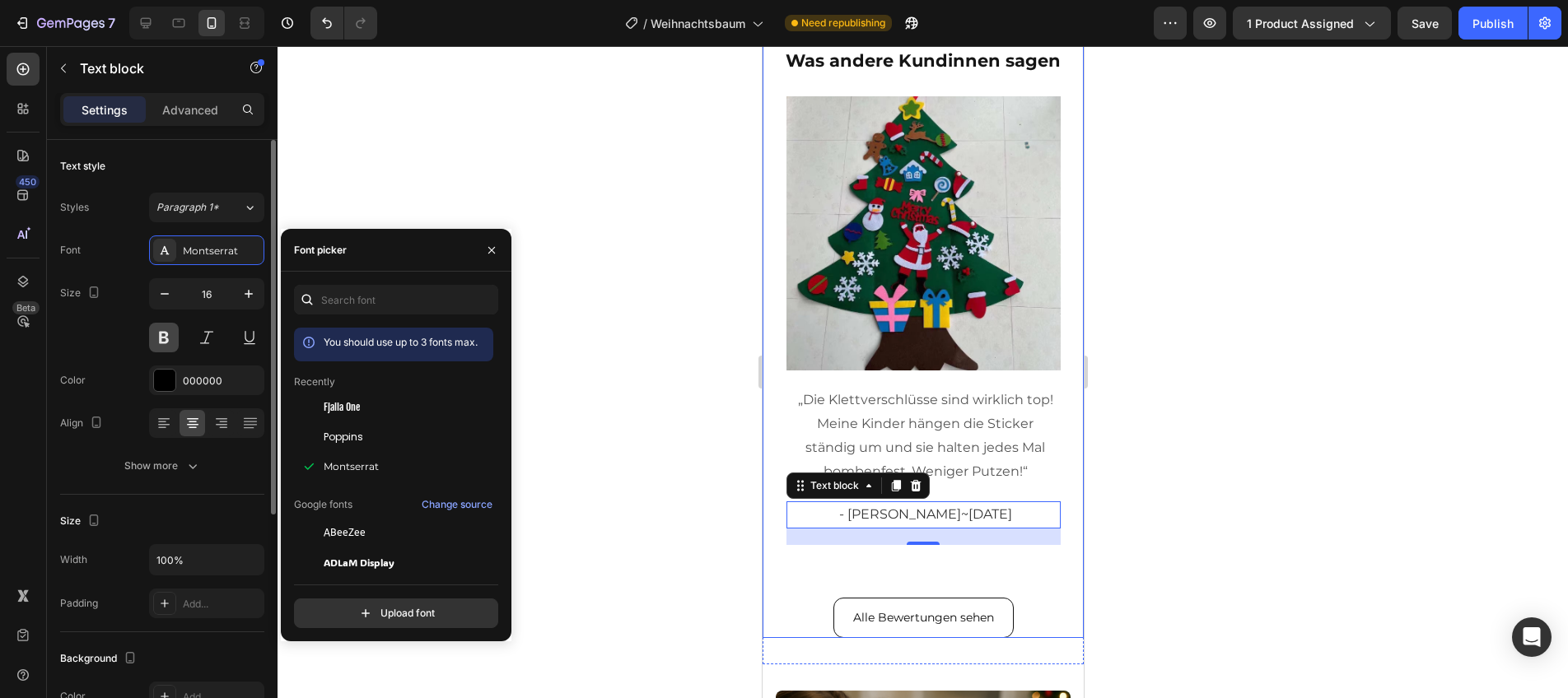
click at [163, 337] on button at bounding box center [163, 337] width 29 height 29
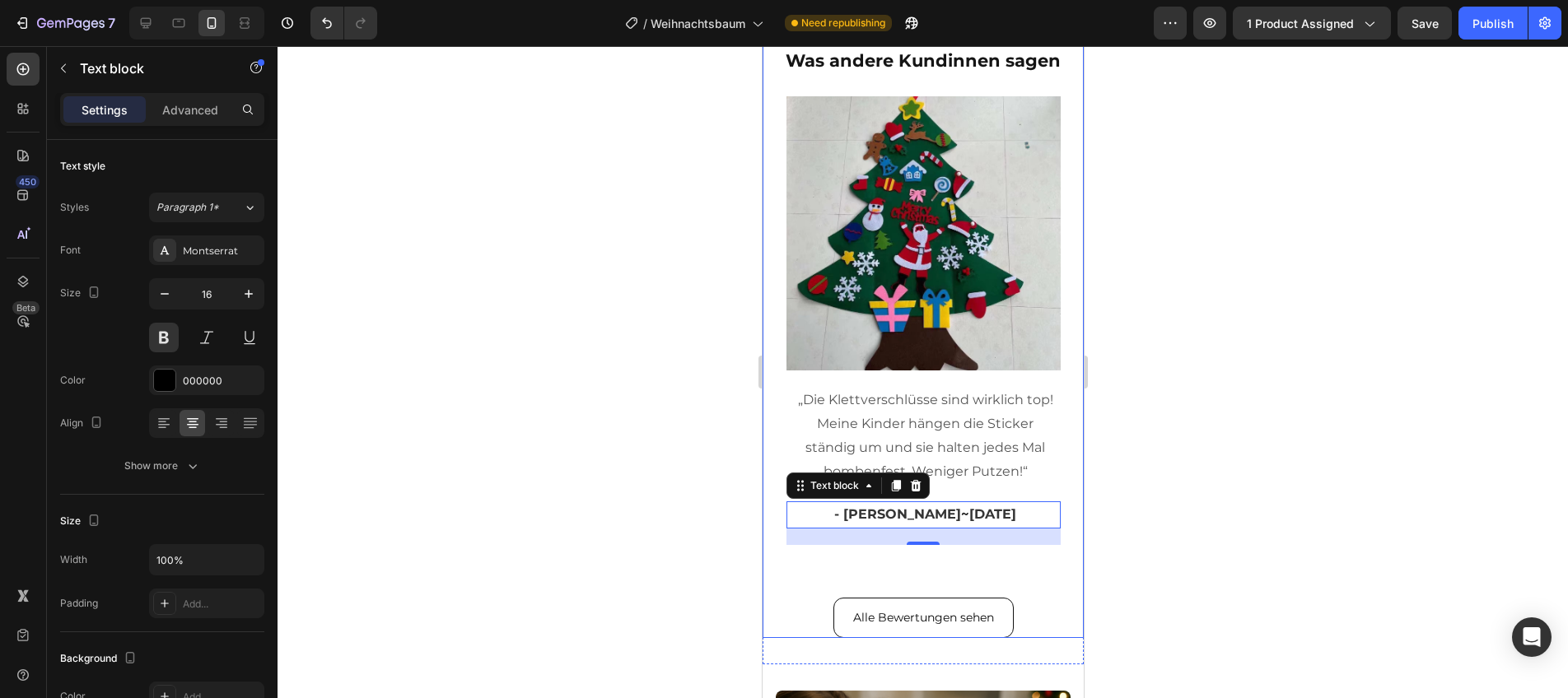
click at [387, 353] on div at bounding box center [923, 372] width 1290 height 653
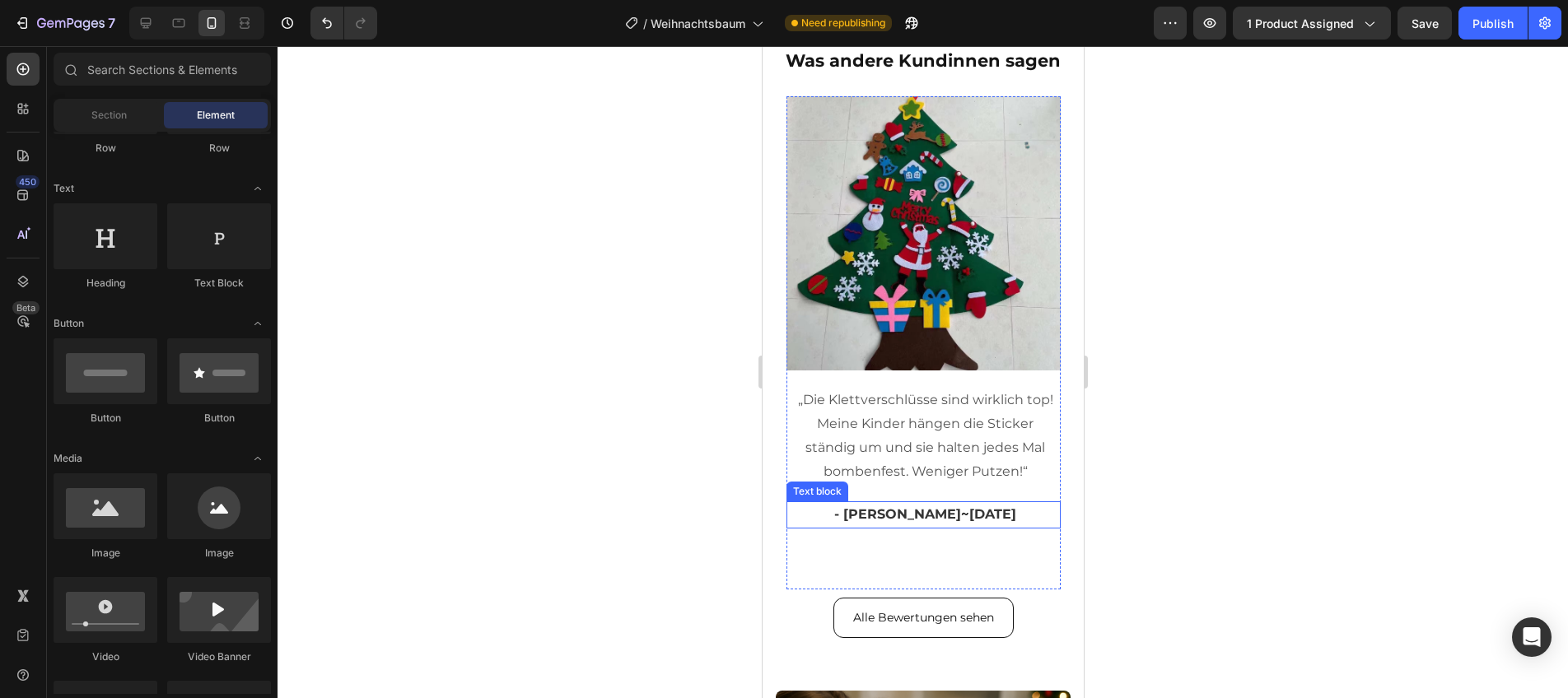
click at [903, 527] on p "- [PERSON_NAME] ~ [DATE]" at bounding box center [924, 515] width 258 height 24
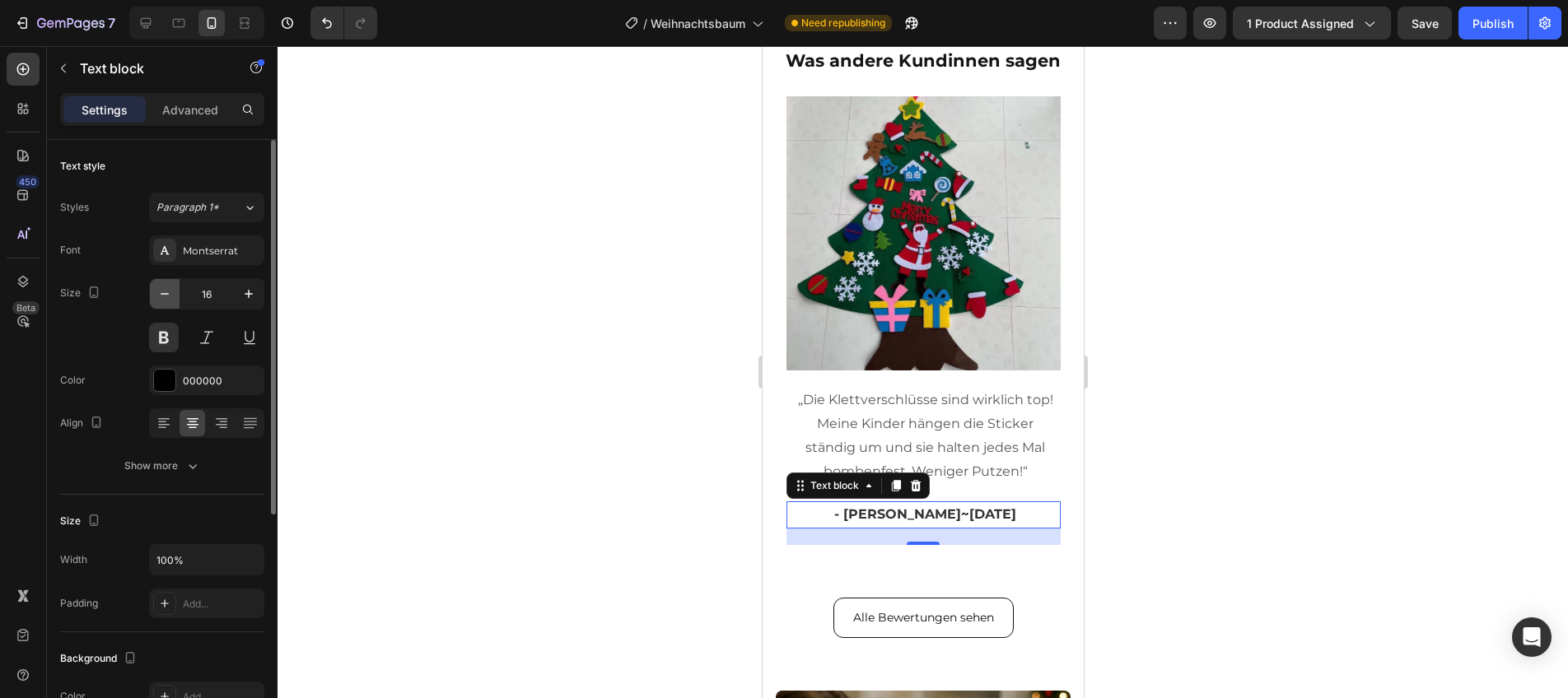
click at [173, 292] on button "button" at bounding box center [164, 293] width 29 height 29
type input "15"
click at [352, 327] on div at bounding box center [923, 372] width 1290 height 653
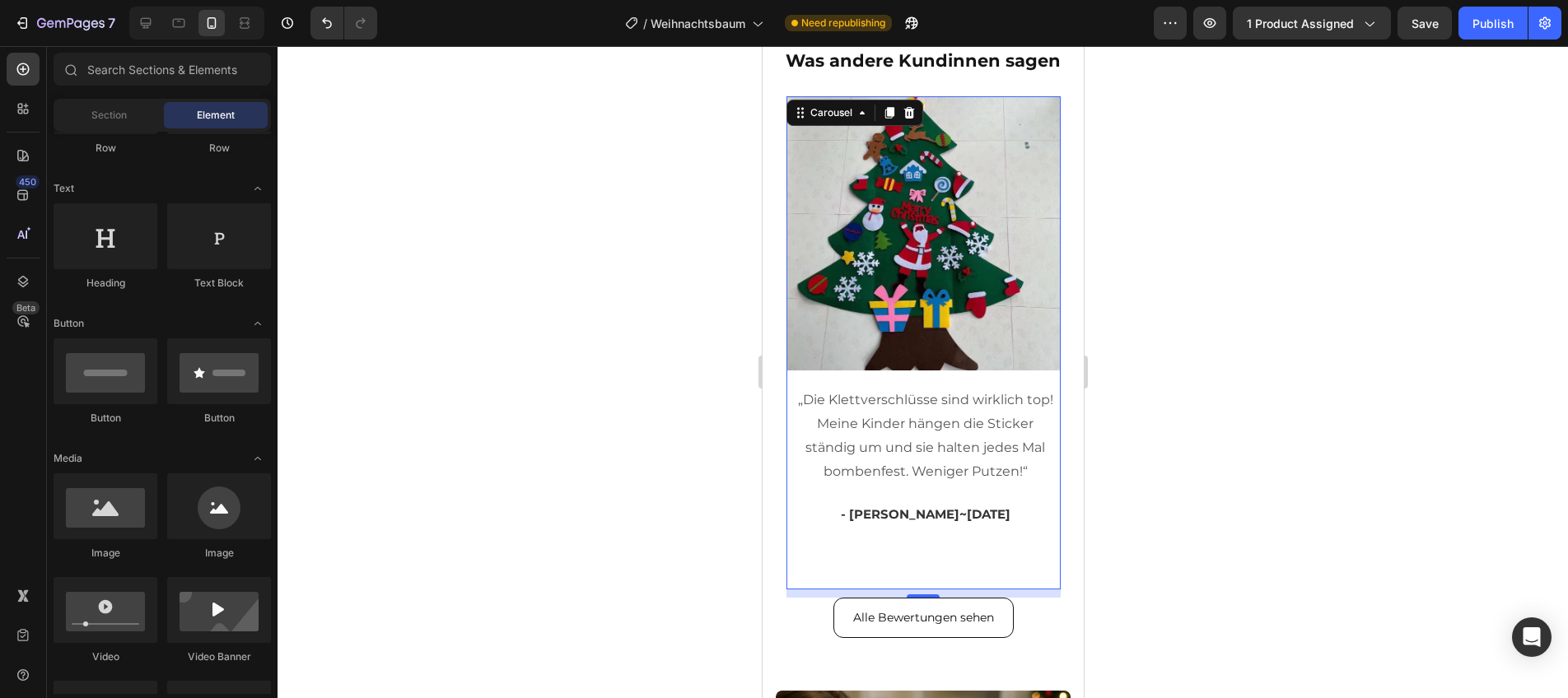
drag, startPoint x: 1003, startPoint y: 557, endPoint x: 992, endPoint y: 551, distance: 12.5
click at [1003, 557] on div "Image „Die Klettverschlüsse sind wirklich top! Meine Kinder hängen die Sticker …" at bounding box center [923, 344] width 274 height 494
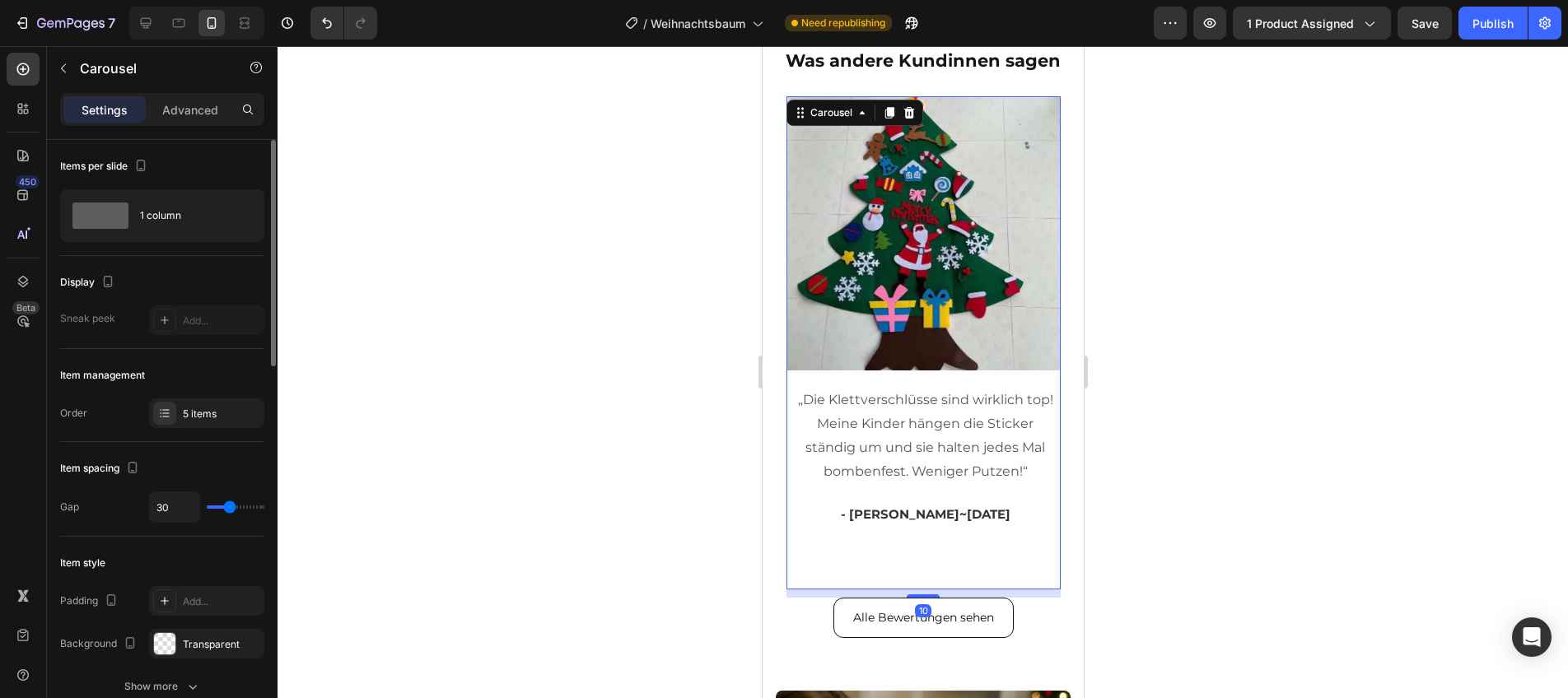
drag, startPoint x: 186, startPoint y: 415, endPoint x: 256, endPoint y: 451, distance: 78.7
click at [186, 415] on div "5 items" at bounding box center [221, 414] width 77 height 15
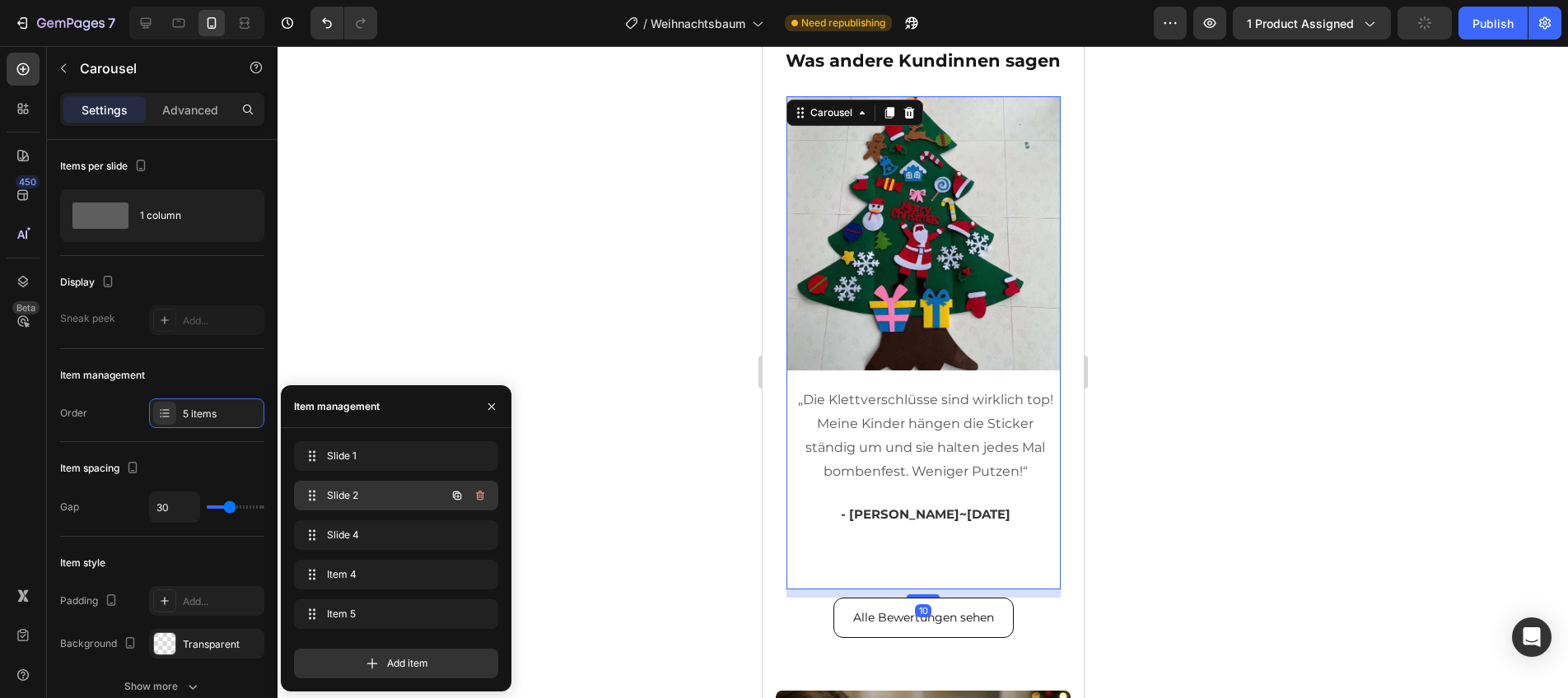
click at [368, 498] on span "Slide 2" at bounding box center [373, 496] width 93 height 15
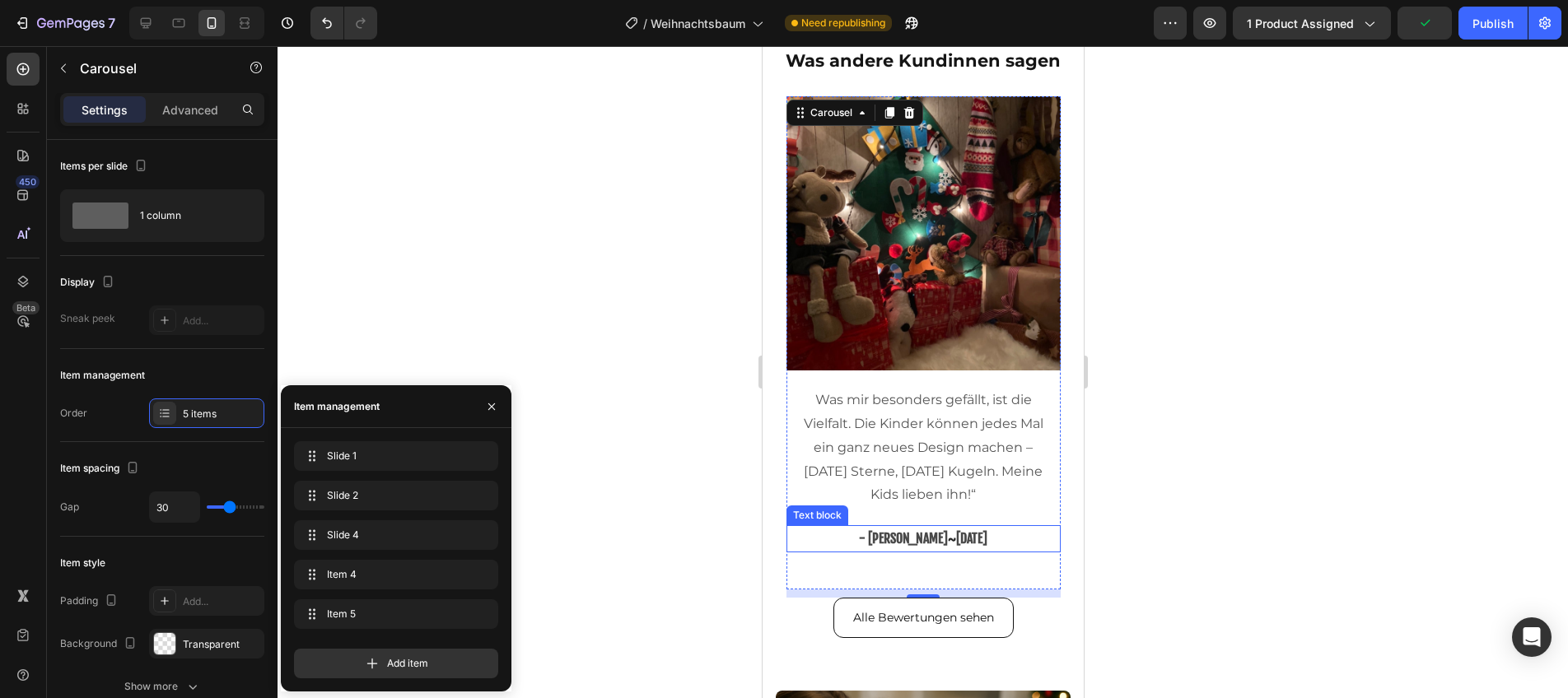
click at [870, 542] on span "- [PERSON_NAME]" at bounding box center [902, 538] width 89 height 17
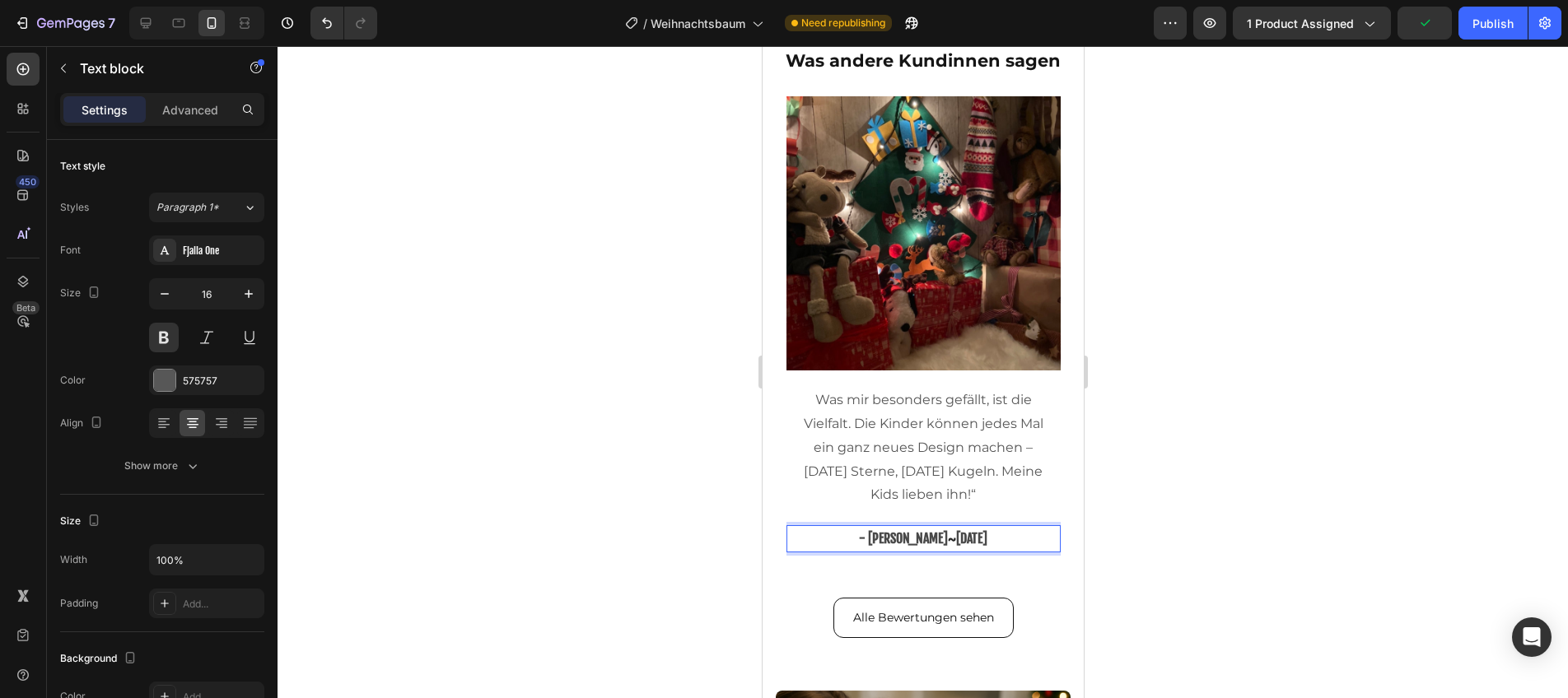
click at [871, 542] on span "- [PERSON_NAME]" at bounding box center [902, 538] width 89 height 17
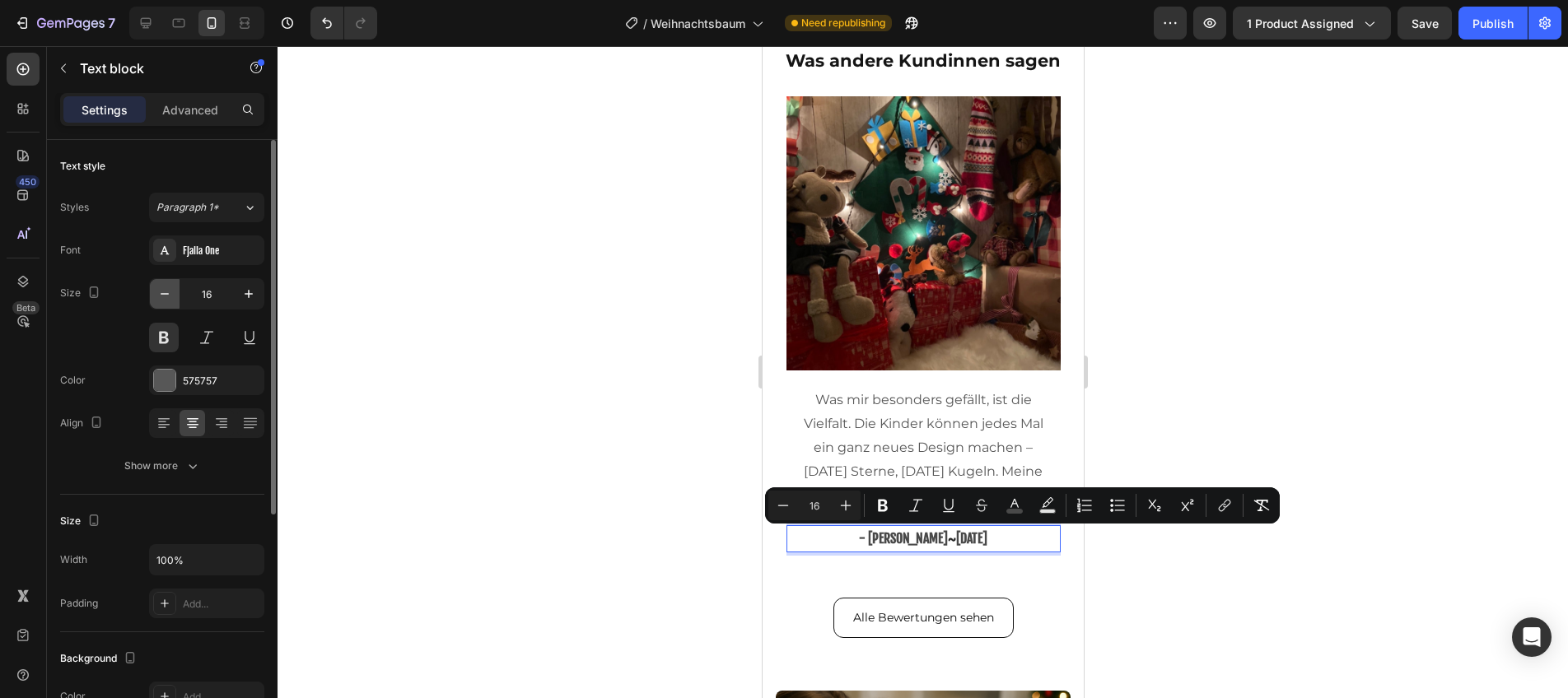
click at [170, 299] on icon "button" at bounding box center [164, 294] width 17 height 17
type input "15"
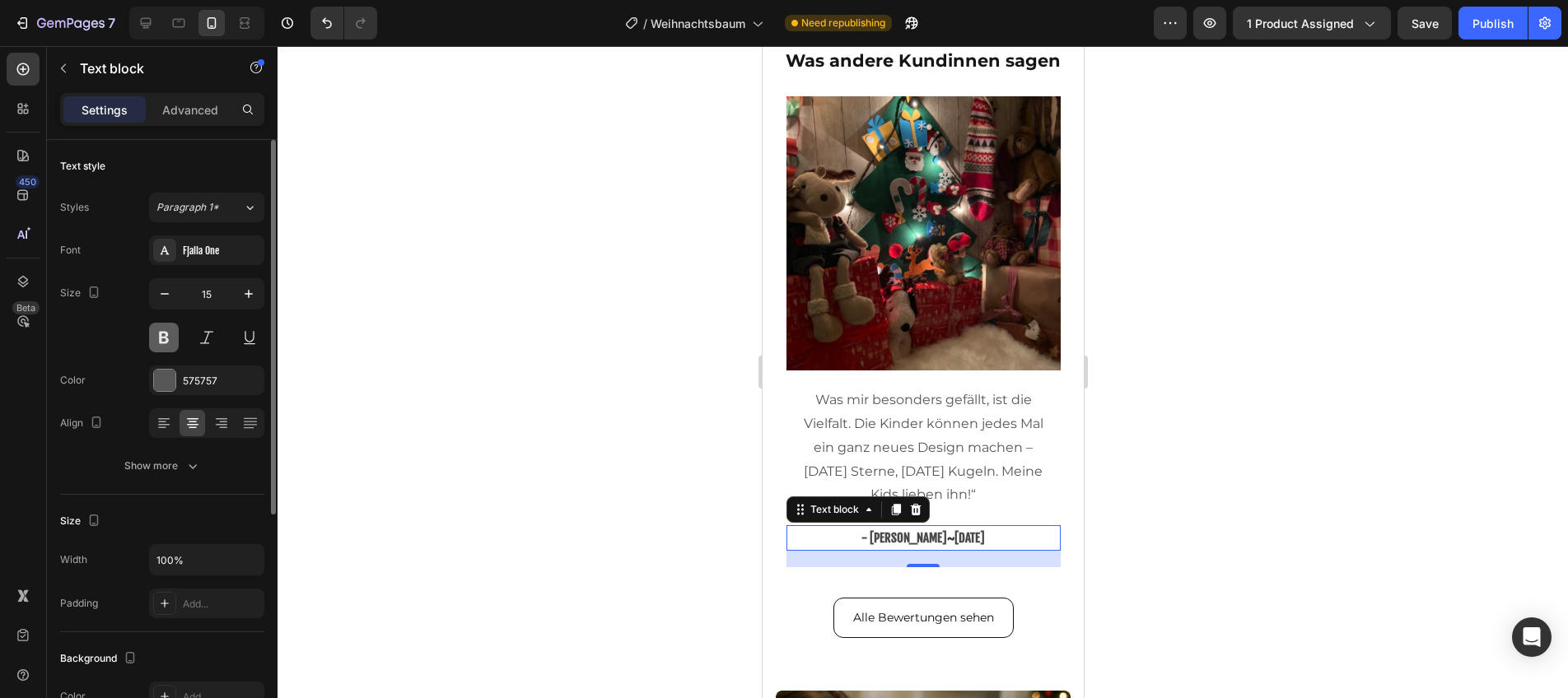
click at [165, 345] on button at bounding box center [163, 337] width 29 height 29
click at [170, 377] on div at bounding box center [164, 380] width 21 height 21
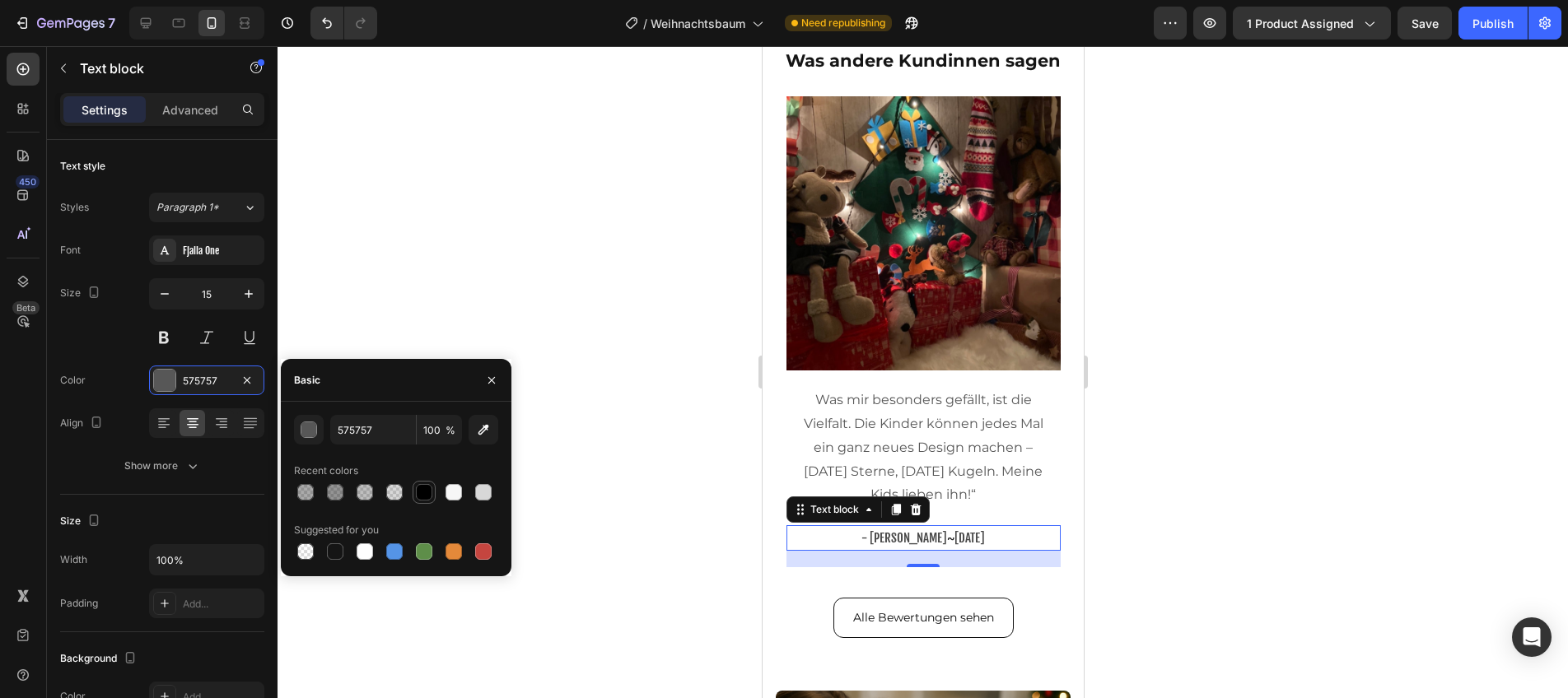
click at [420, 491] on div at bounding box center [424, 492] width 17 height 17
type input "000000"
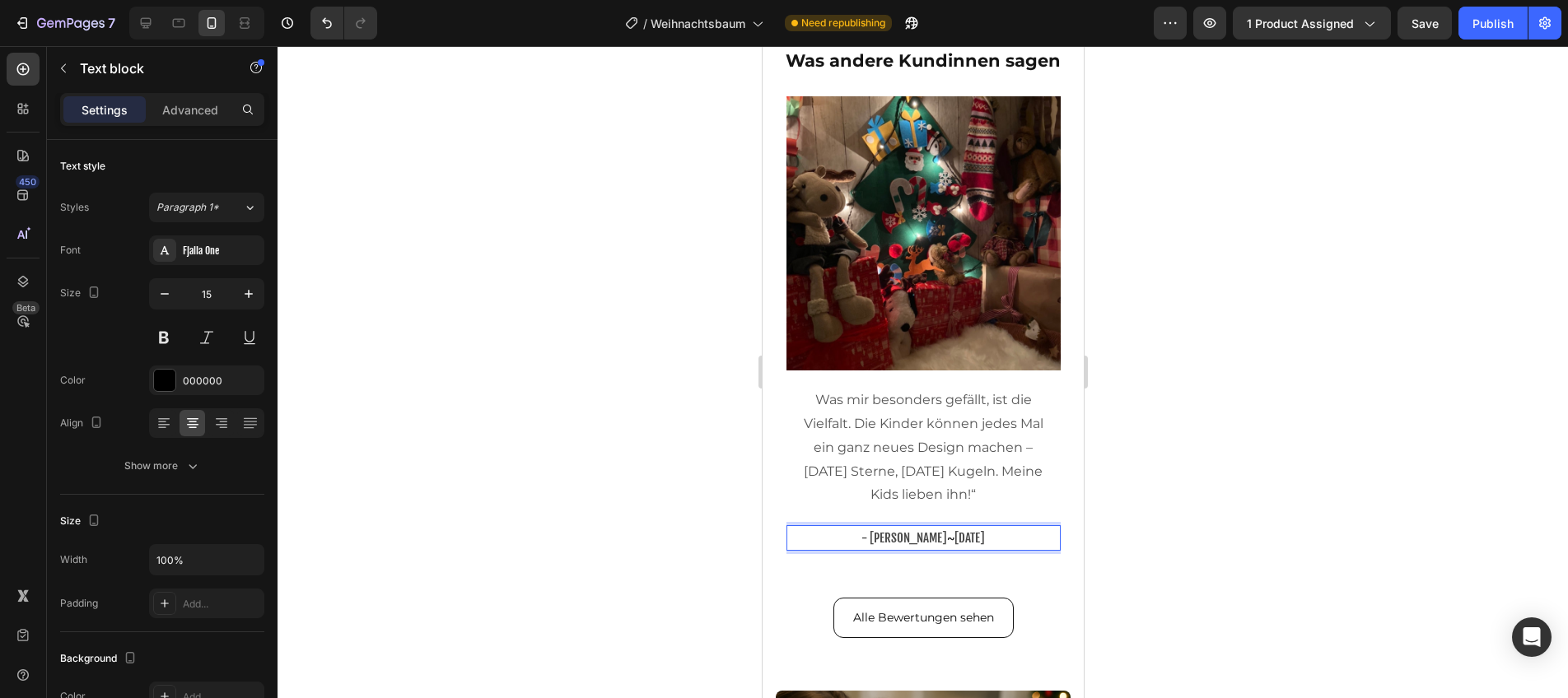
click at [875, 539] on span "- [PERSON_NAME]" at bounding box center [903, 538] width 85 height 16
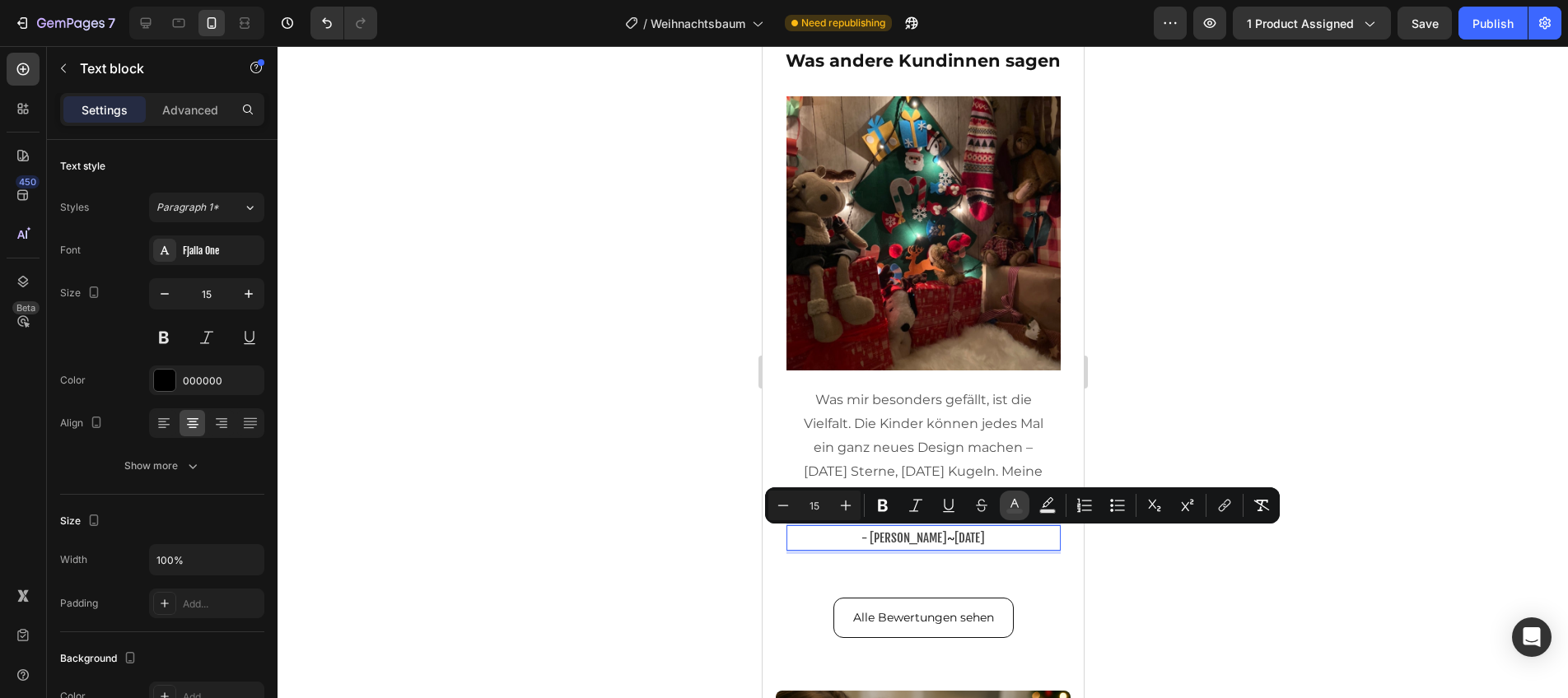
click at [1013, 513] on rect "Editor contextual toolbar" at bounding box center [1015, 512] width 16 height 4
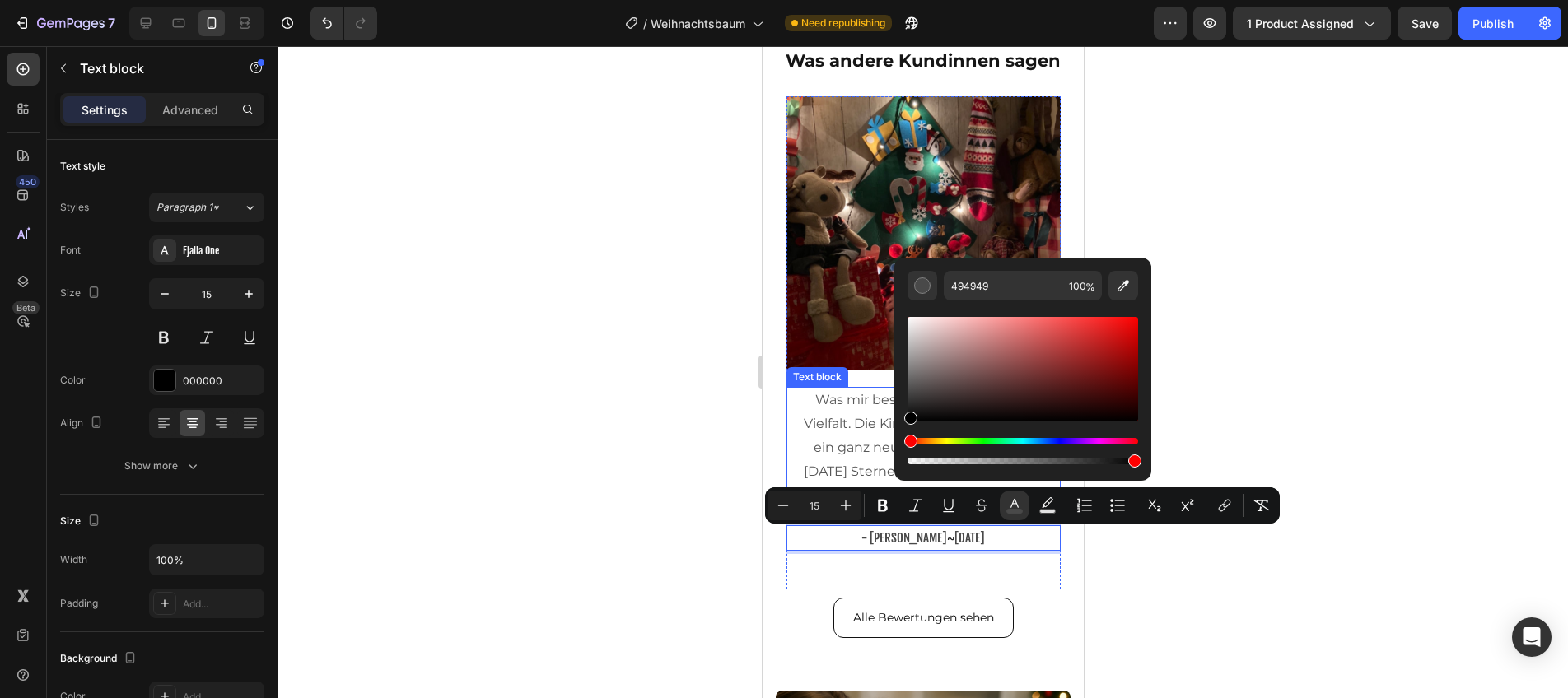
drag, startPoint x: 1673, startPoint y: 448, endPoint x: 846, endPoint y: 472, distance: 827.3
type input "000000"
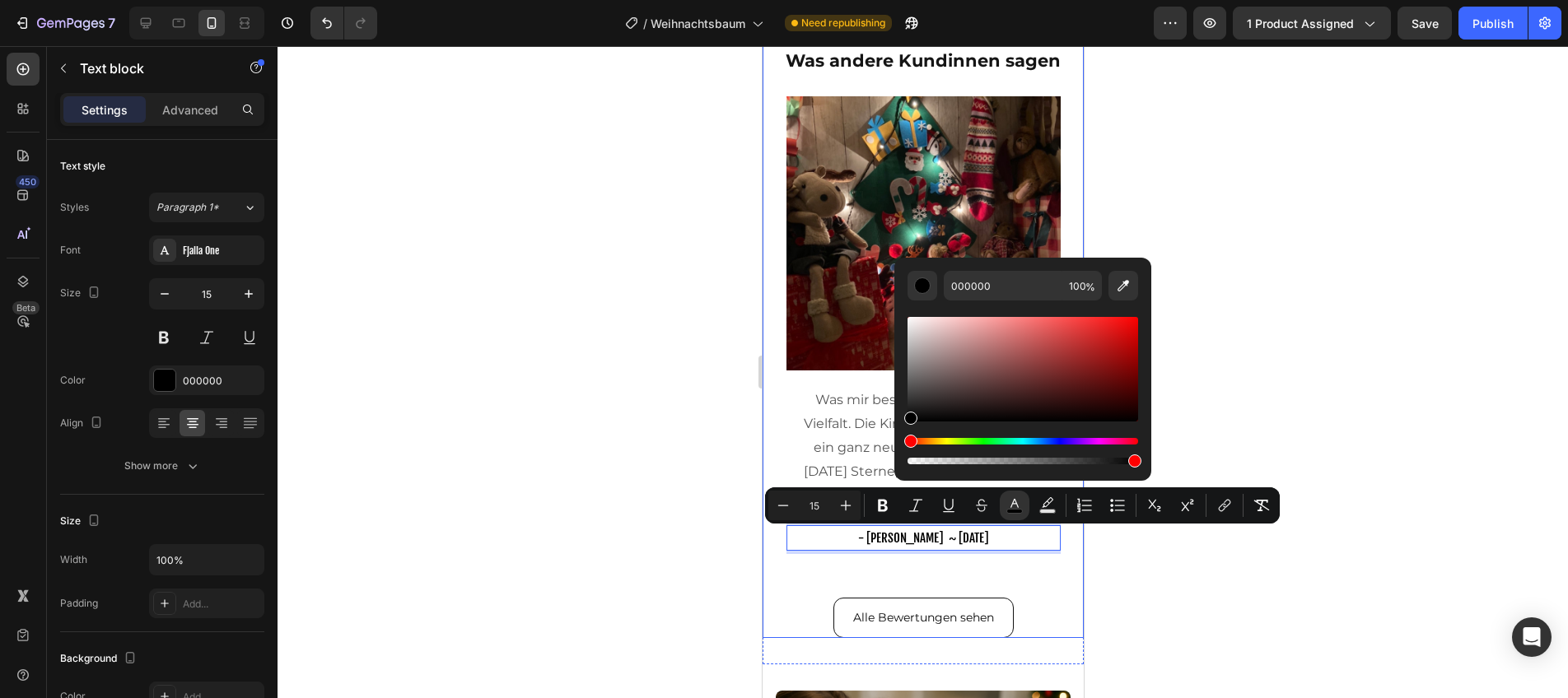
click at [634, 504] on div at bounding box center [923, 372] width 1290 height 653
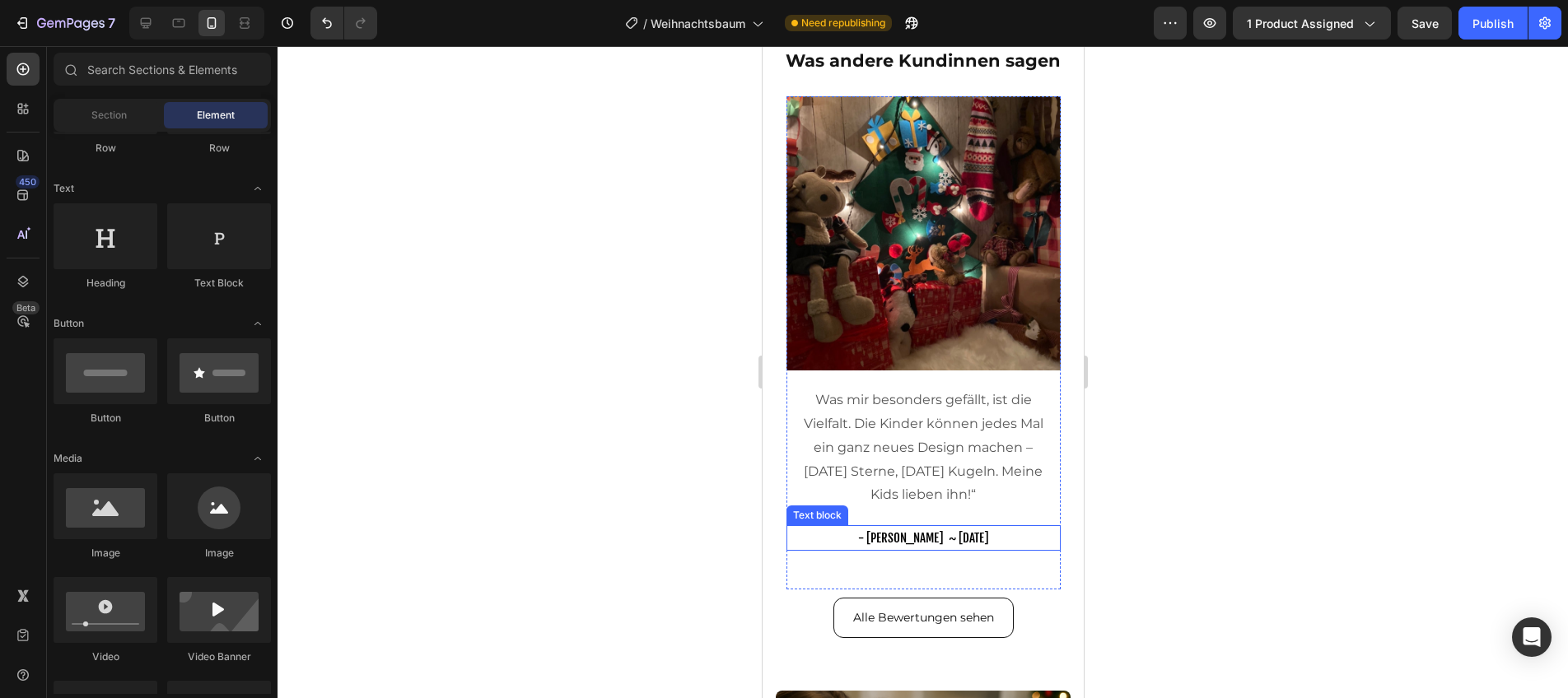
click at [945, 541] on span "- [PERSON_NAME] ~ [DATE]" at bounding box center [922, 538] width 131 height 16
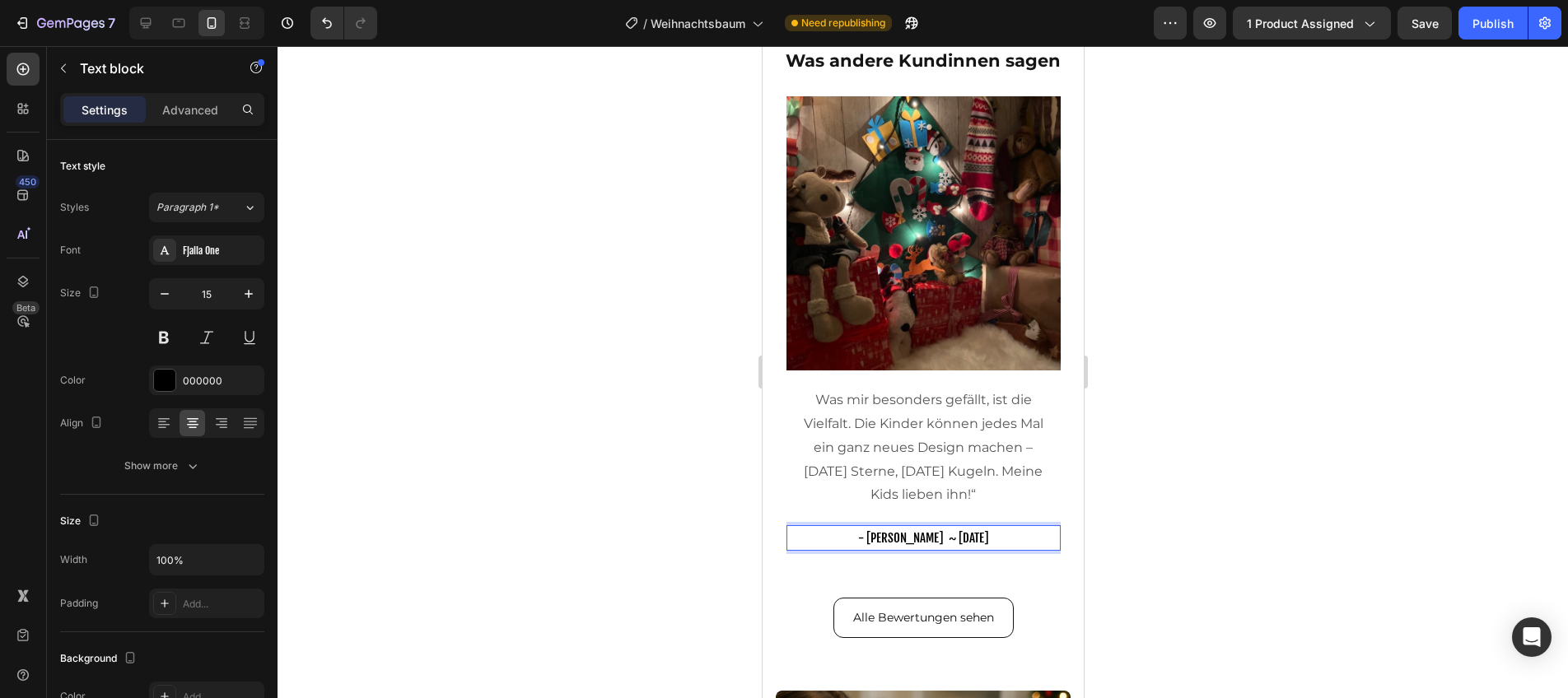
click at [945, 540] on span "- [PERSON_NAME] ~ [DATE]" at bounding box center [922, 538] width 131 height 16
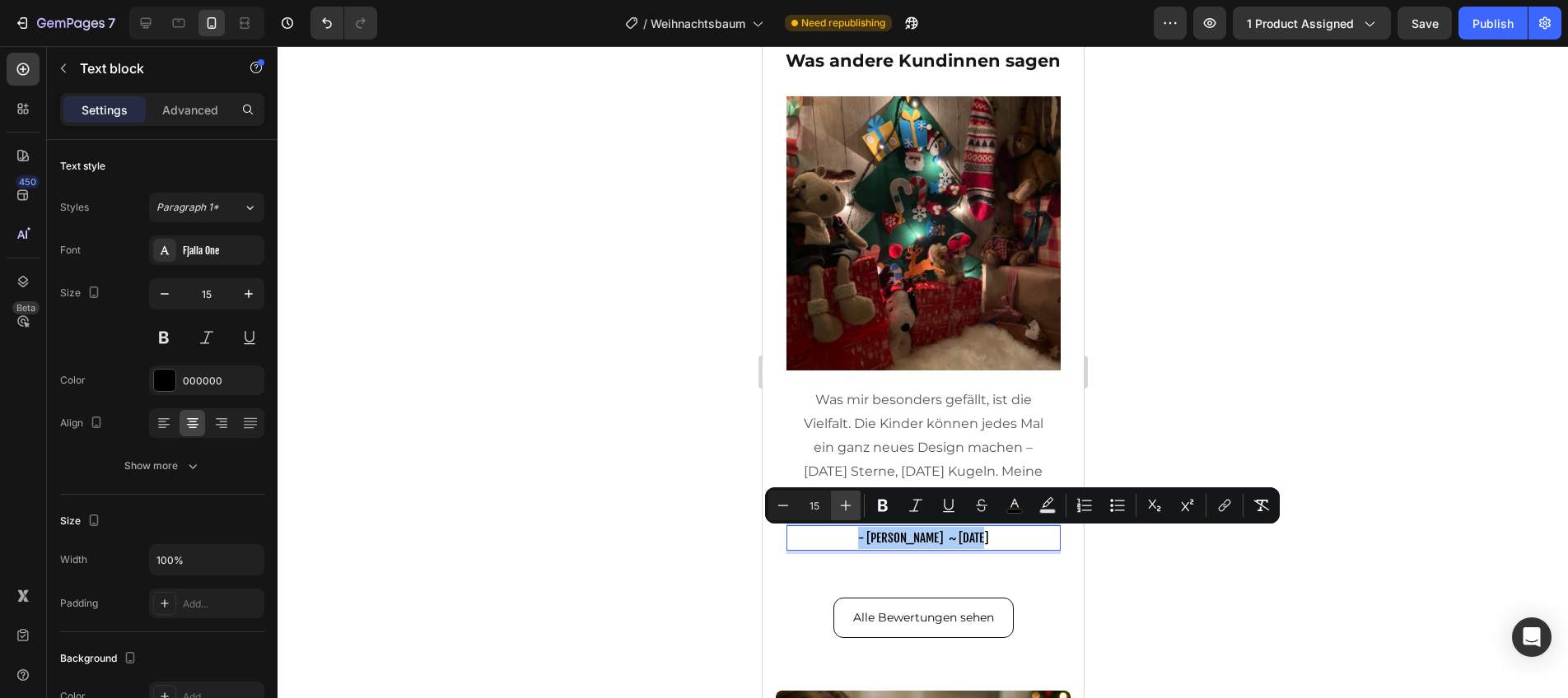
click at [843, 502] on icon "Editor contextual toolbar" at bounding box center [845, 505] width 17 height 17
click at [775, 504] on icon "Editor contextual toolbar" at bounding box center [783, 505] width 17 height 17
type input "15"
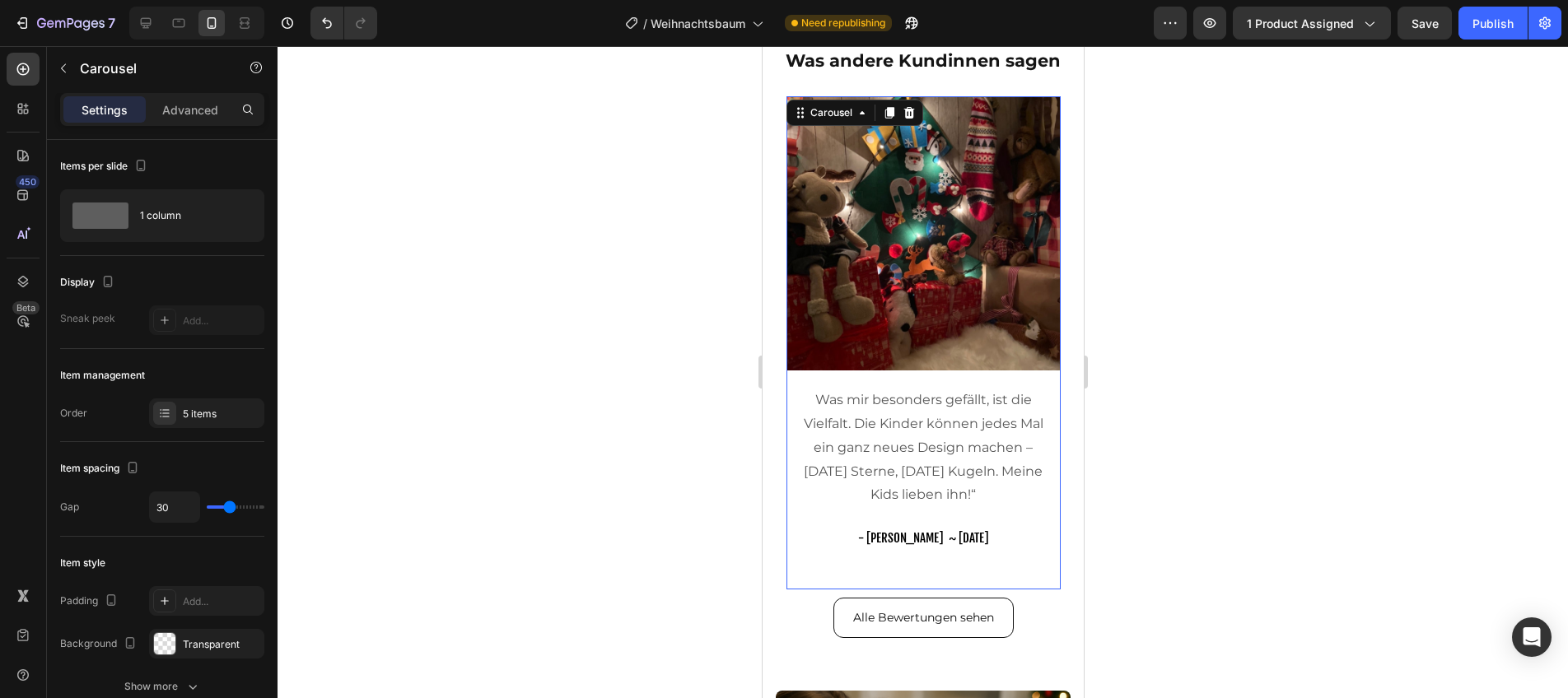
click at [802, 572] on div "Image Was mir besonders gefällt, ist die Vielfalt. Die Kinder können jedes Mal …" at bounding box center [923, 344] width 274 height 494
drag, startPoint x: 172, startPoint y: 418, endPoint x: 275, endPoint y: 426, distance: 103.3
click at [172, 418] on div at bounding box center [165, 414] width 23 height 23
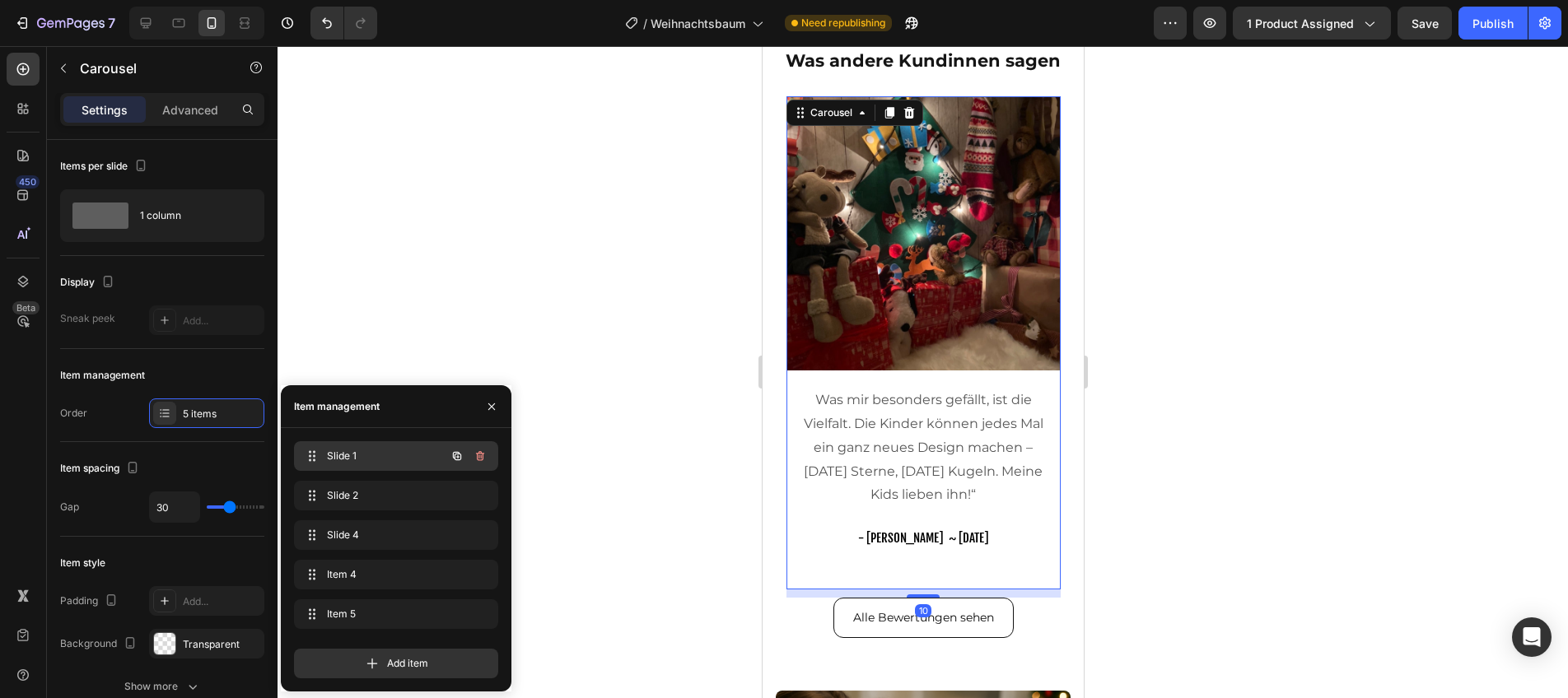
click at [350, 456] on span "Slide 1" at bounding box center [373, 456] width 93 height 15
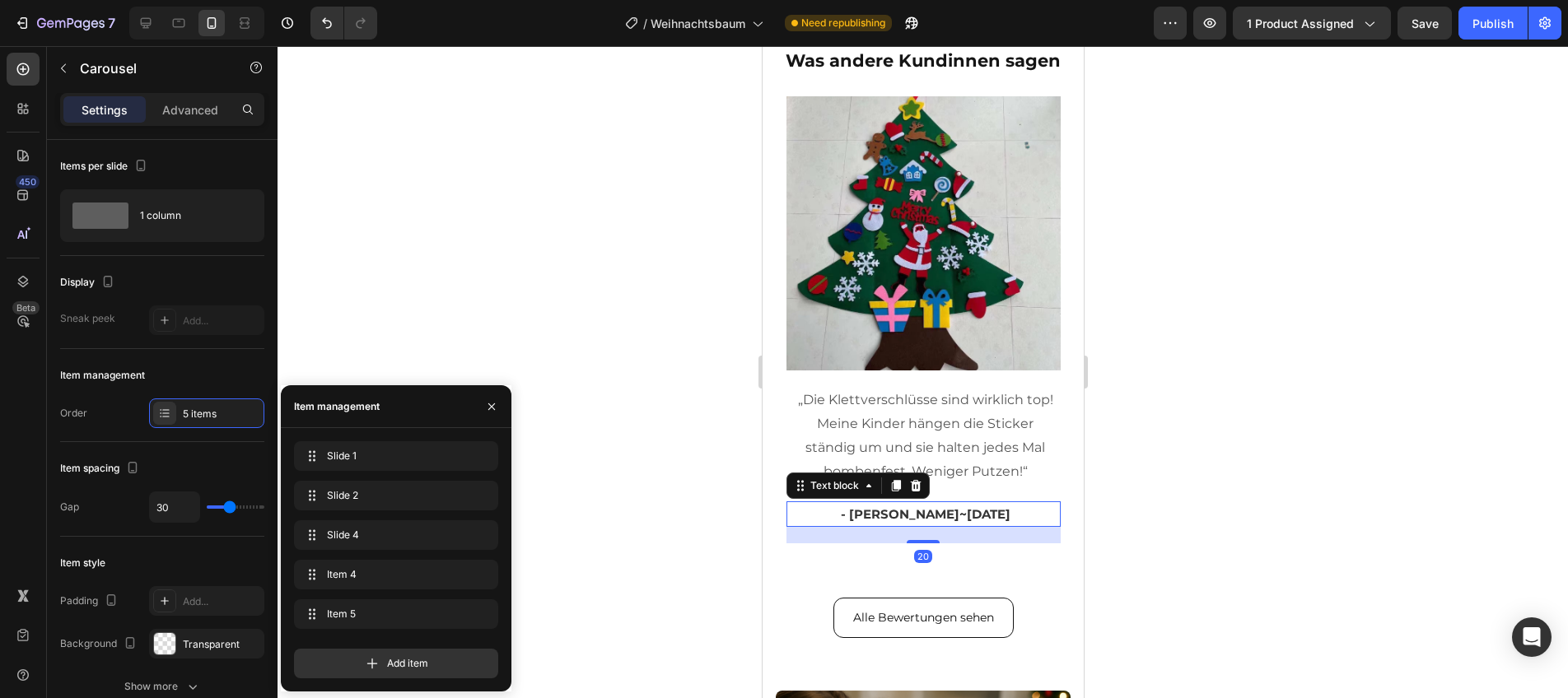
click at [886, 514] on span "- [PERSON_NAME]" at bounding box center [899, 514] width 119 height 16
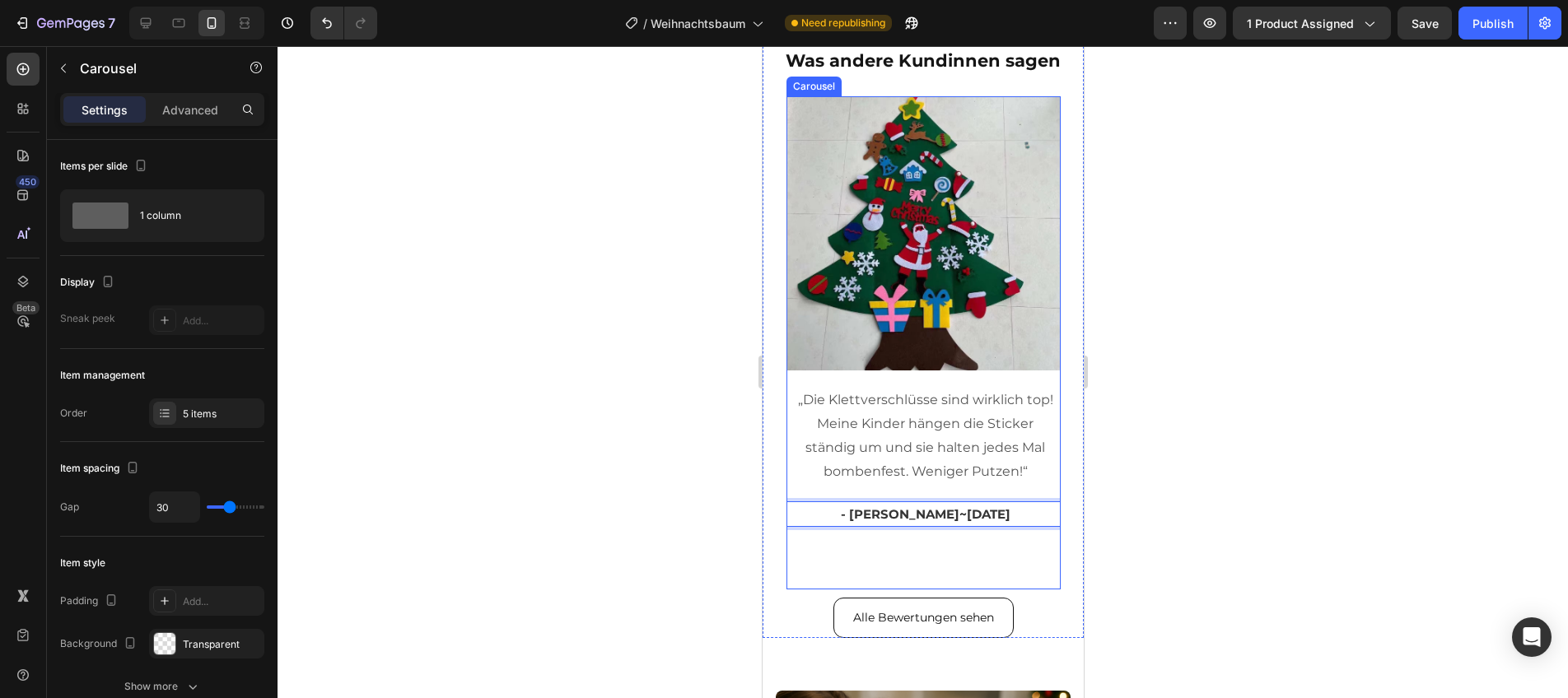
click at [861, 562] on div "Image „Die Klettverschlüsse sind wirklich top! Meine Kinder hängen die Sticker …" at bounding box center [923, 344] width 274 height 494
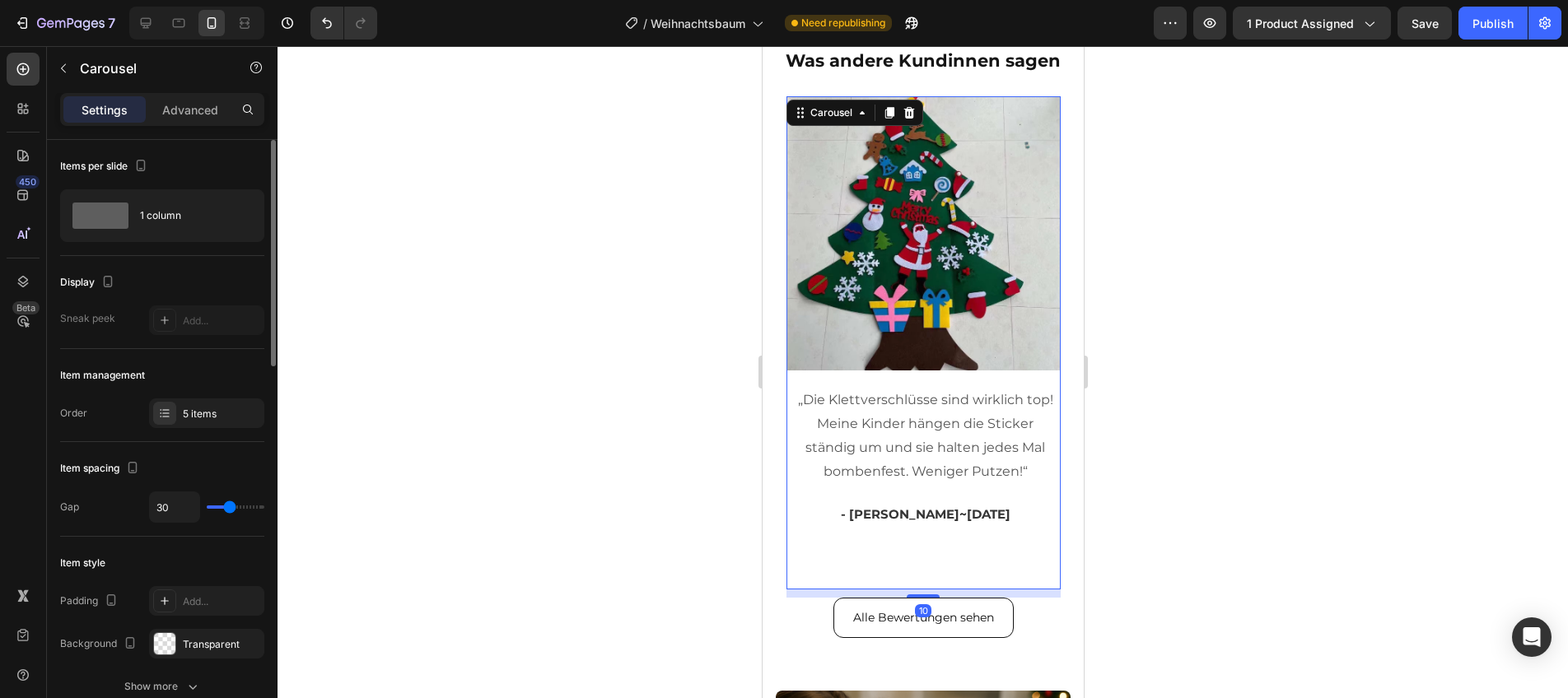
click at [210, 429] on div "Item management Order 5 items" at bounding box center [162, 395] width 204 height 93
click at [197, 423] on div "5 items" at bounding box center [207, 413] width 115 height 29
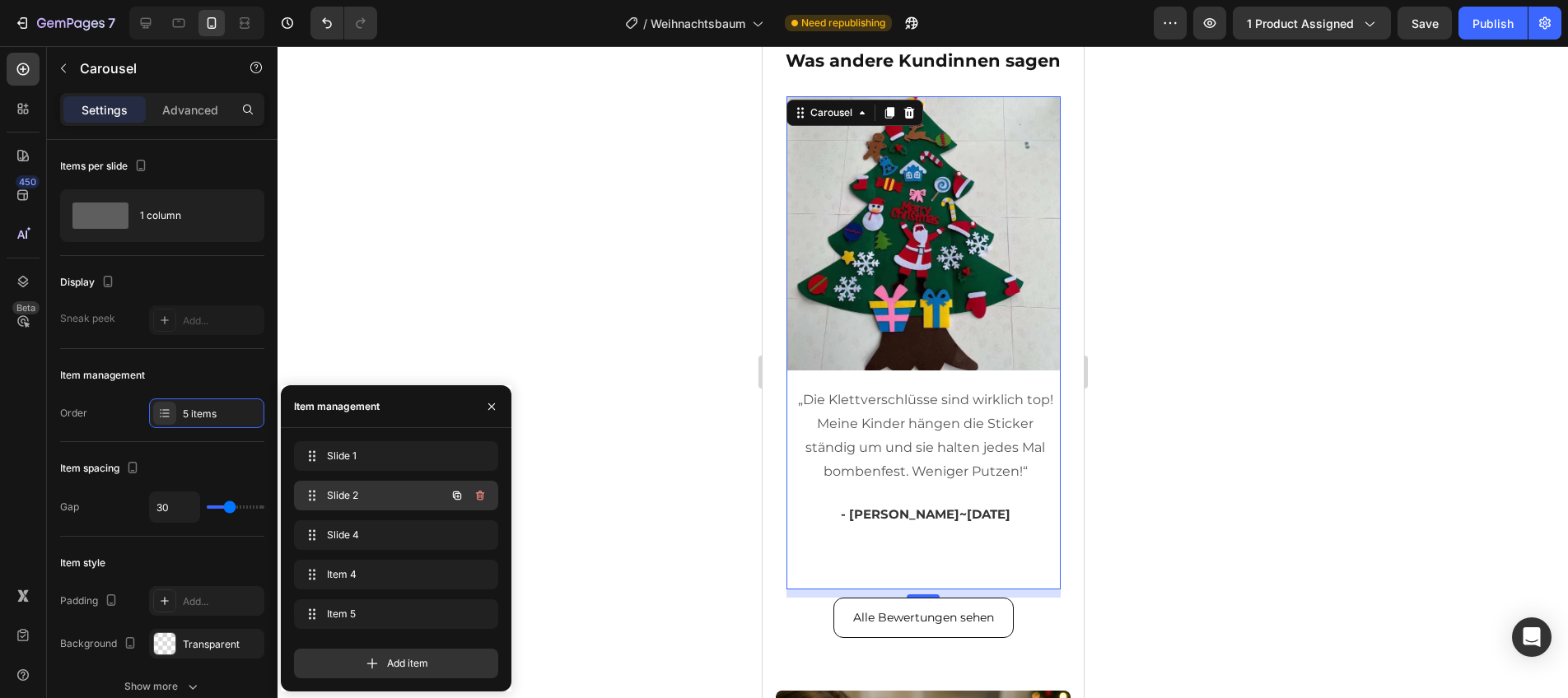
click at [330, 503] on span "Slide 2" at bounding box center [373, 496] width 93 height 15
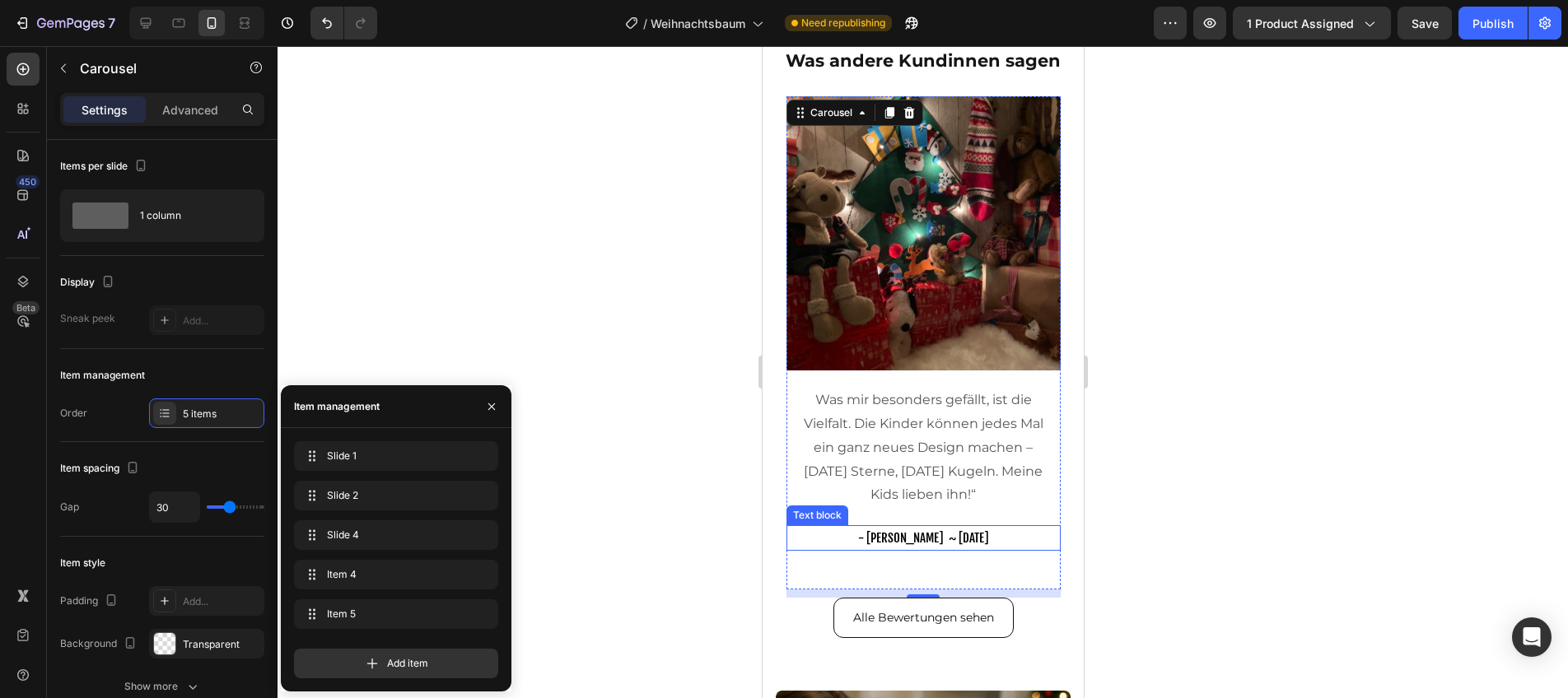
click at [935, 532] on span "- [PERSON_NAME] ~ [DATE]" at bounding box center [922, 538] width 131 height 16
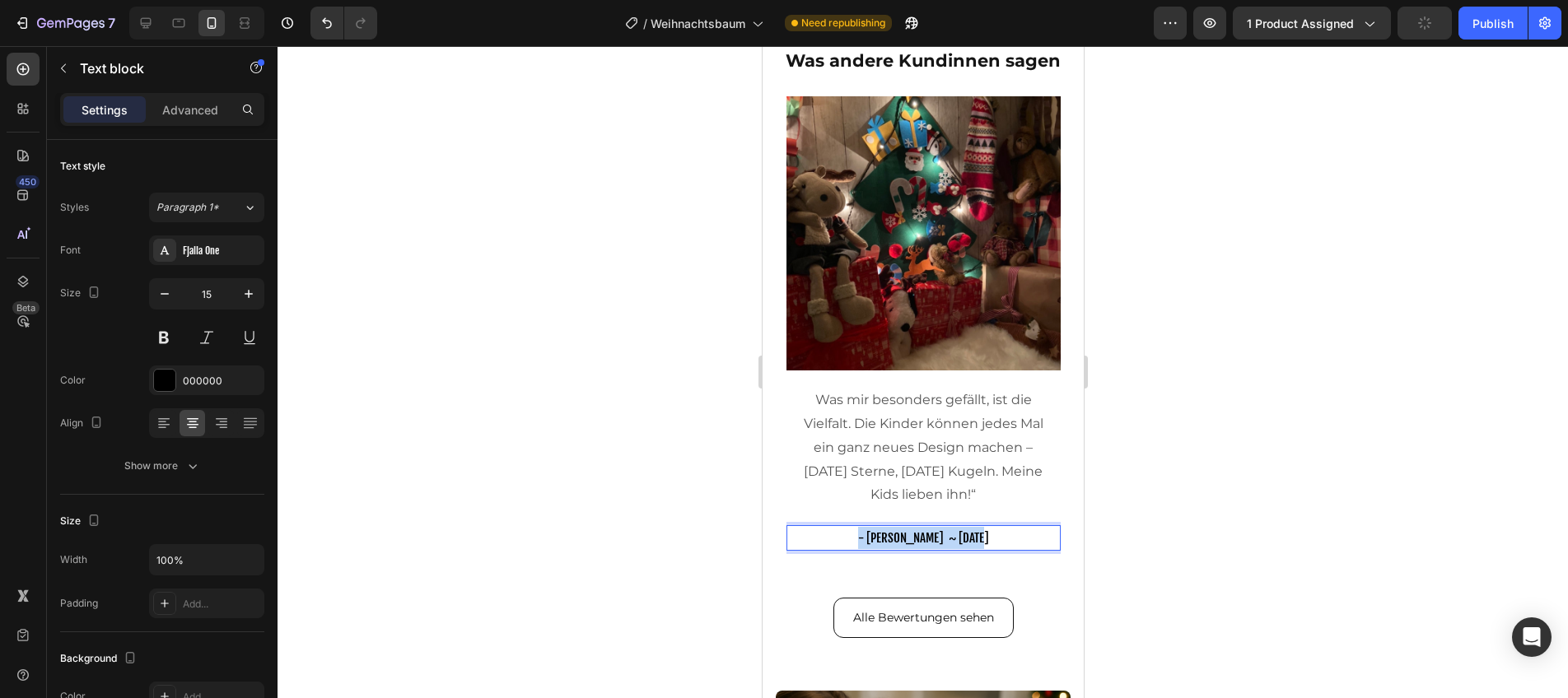
click at [935, 532] on span "- [PERSON_NAME] ~ [DATE]" at bounding box center [922, 538] width 131 height 16
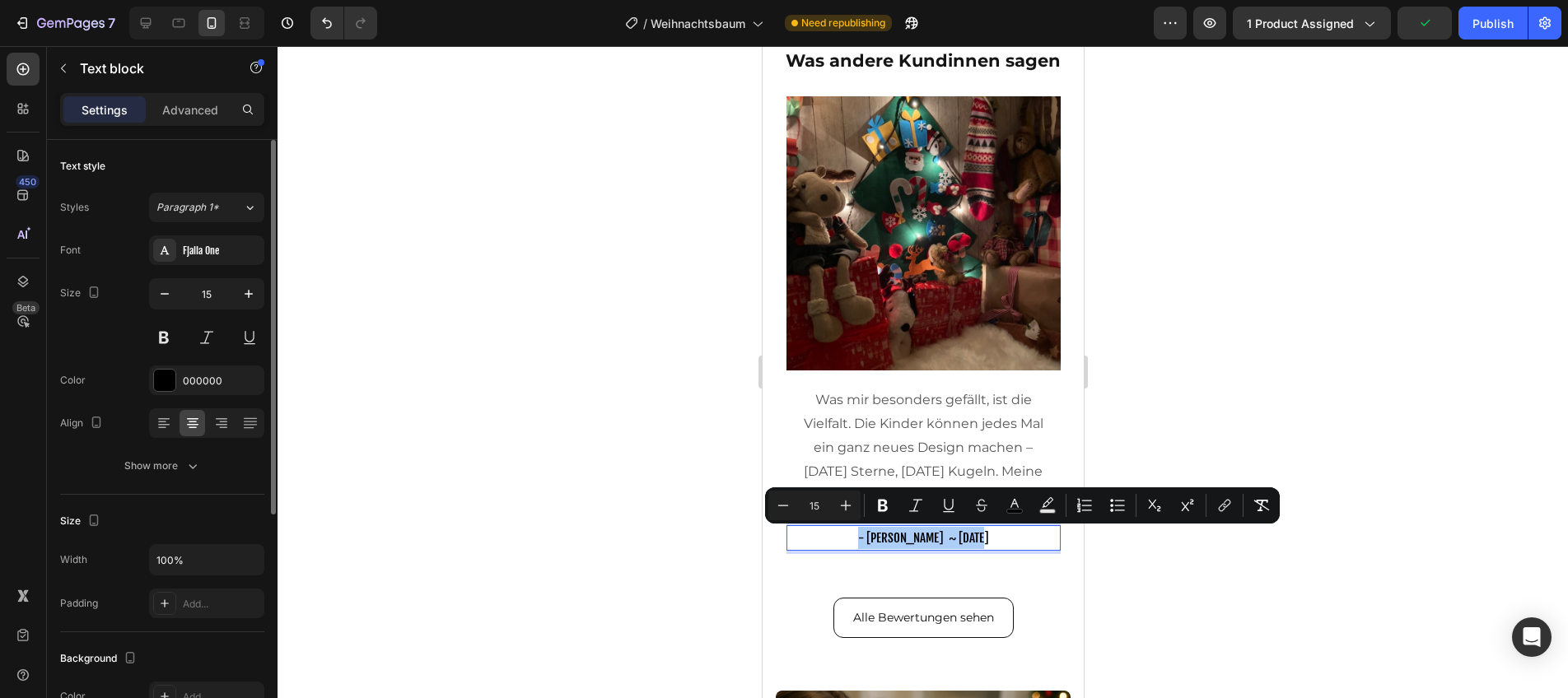
drag, startPoint x: 209, startPoint y: 256, endPoint x: 224, endPoint y: 270, distance: 20.5
click at [209, 257] on div "Fjalla One" at bounding box center [221, 251] width 77 height 15
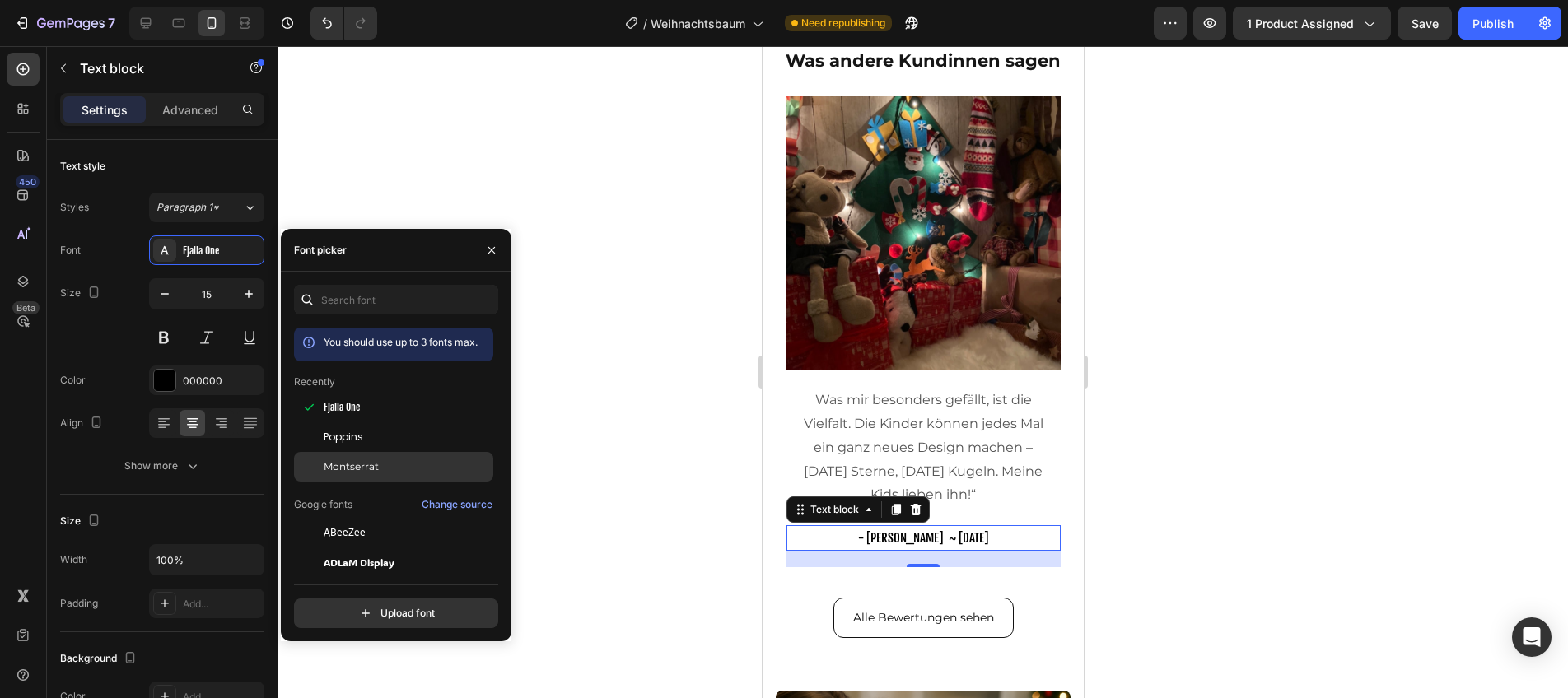
click at [372, 460] on span "Montserrat" at bounding box center [351, 467] width 55 height 15
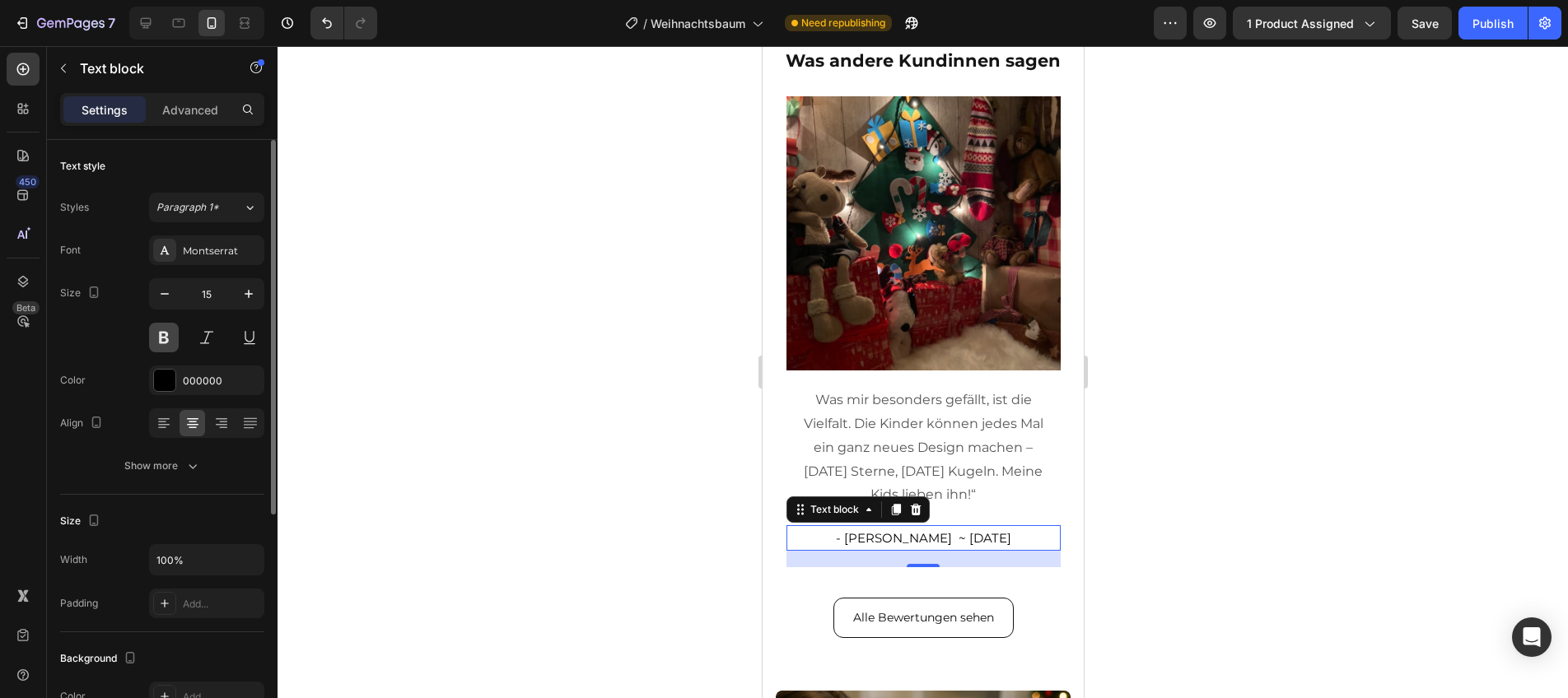
click at [176, 346] on button at bounding box center [163, 337] width 29 height 29
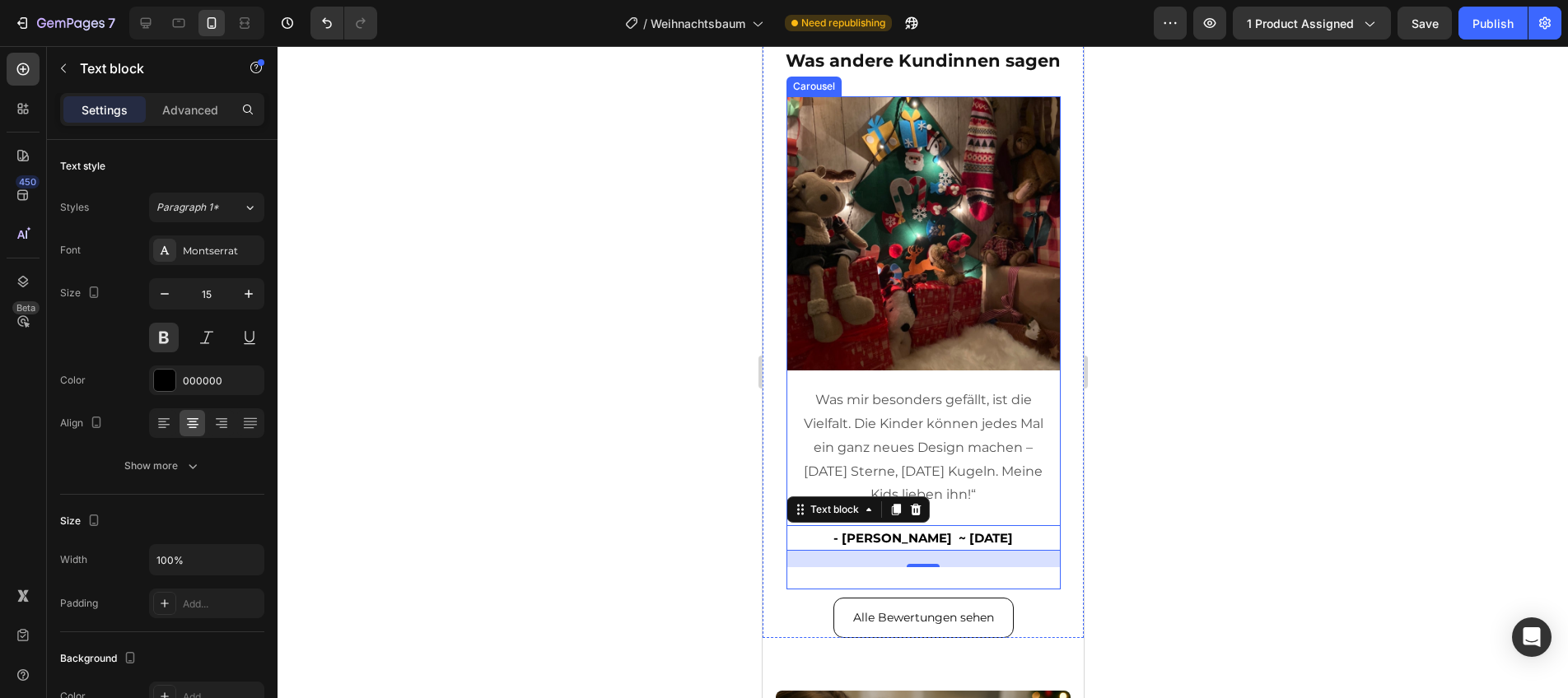
click at [823, 575] on div "Image Was mir besonders gefällt, ist die Vielfalt. Die Kinder können jedes Mal …" at bounding box center [923, 344] width 274 height 494
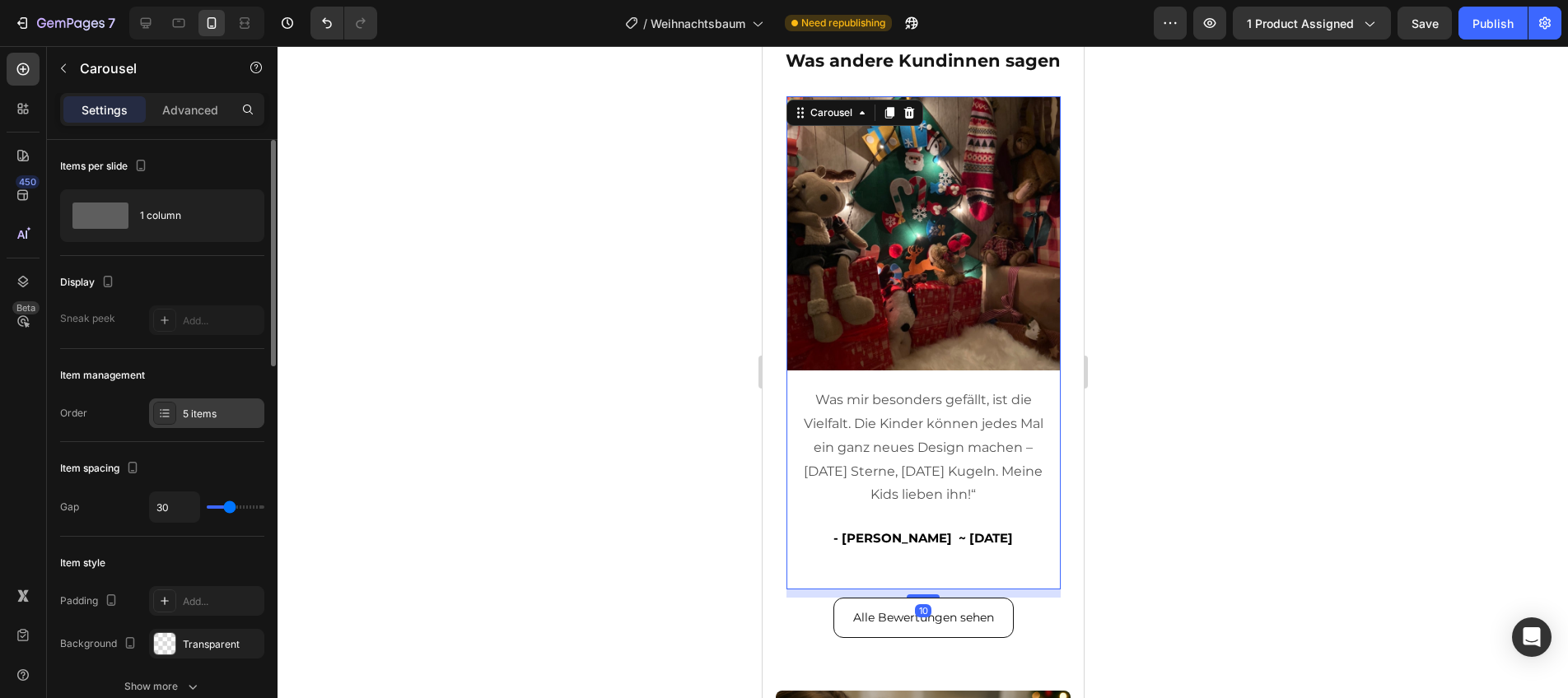
click at [205, 416] on div "5 items" at bounding box center [221, 414] width 77 height 15
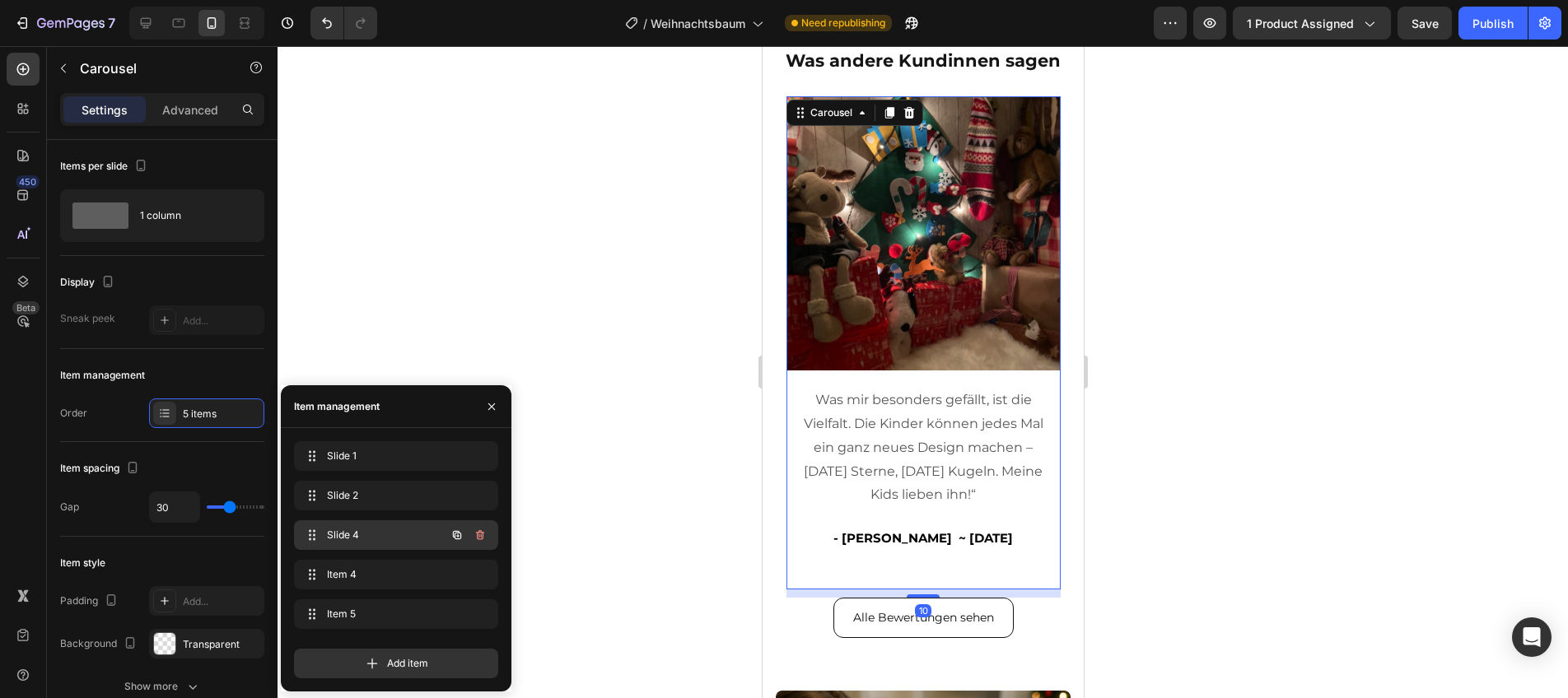
click at [346, 537] on span "Slide 4" at bounding box center [373, 535] width 93 height 15
click at [348, 531] on span "Slide 4" at bounding box center [384, 535] width 122 height 15
click at [392, 546] on div "Slide 4 Slide 4" at bounding box center [373, 535] width 145 height 23
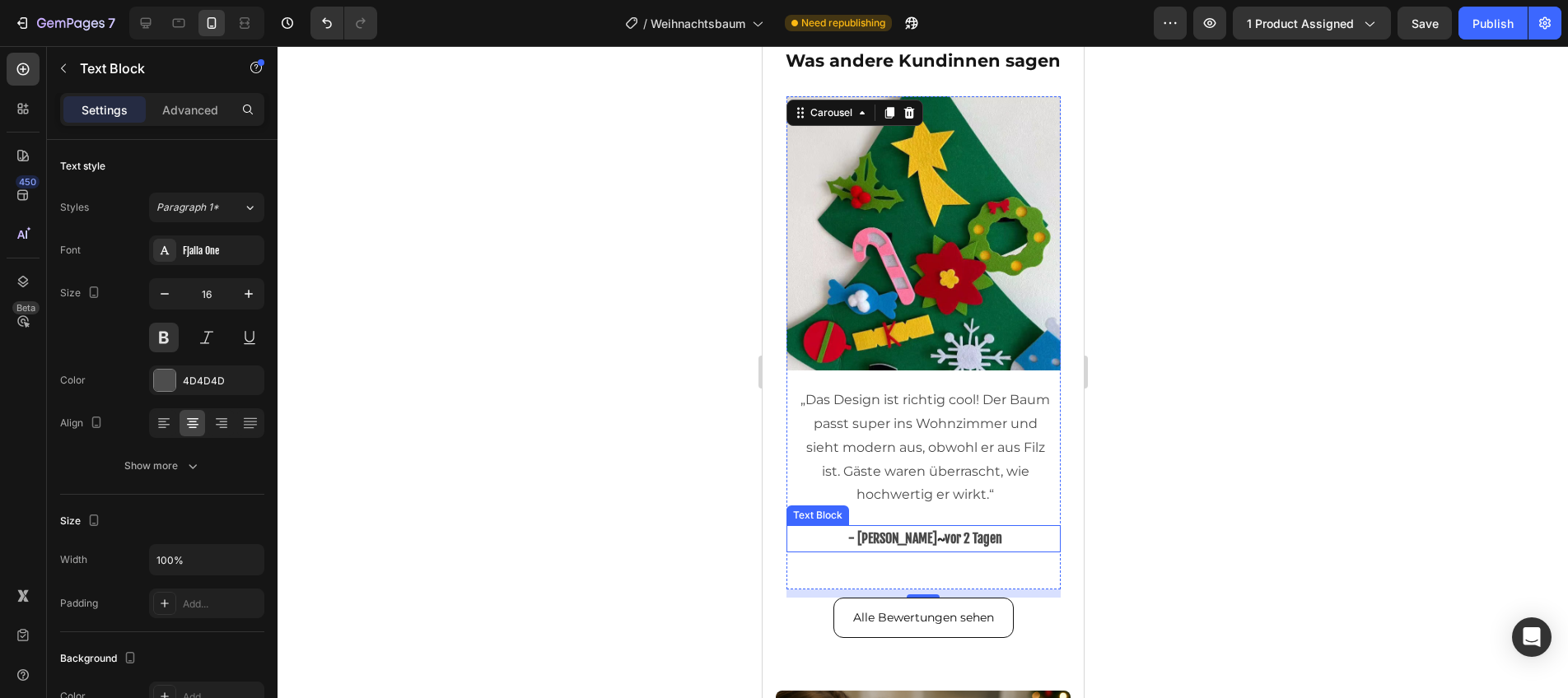
click at [892, 545] on span "- [PERSON_NAME]" at bounding box center [891, 538] width 89 height 17
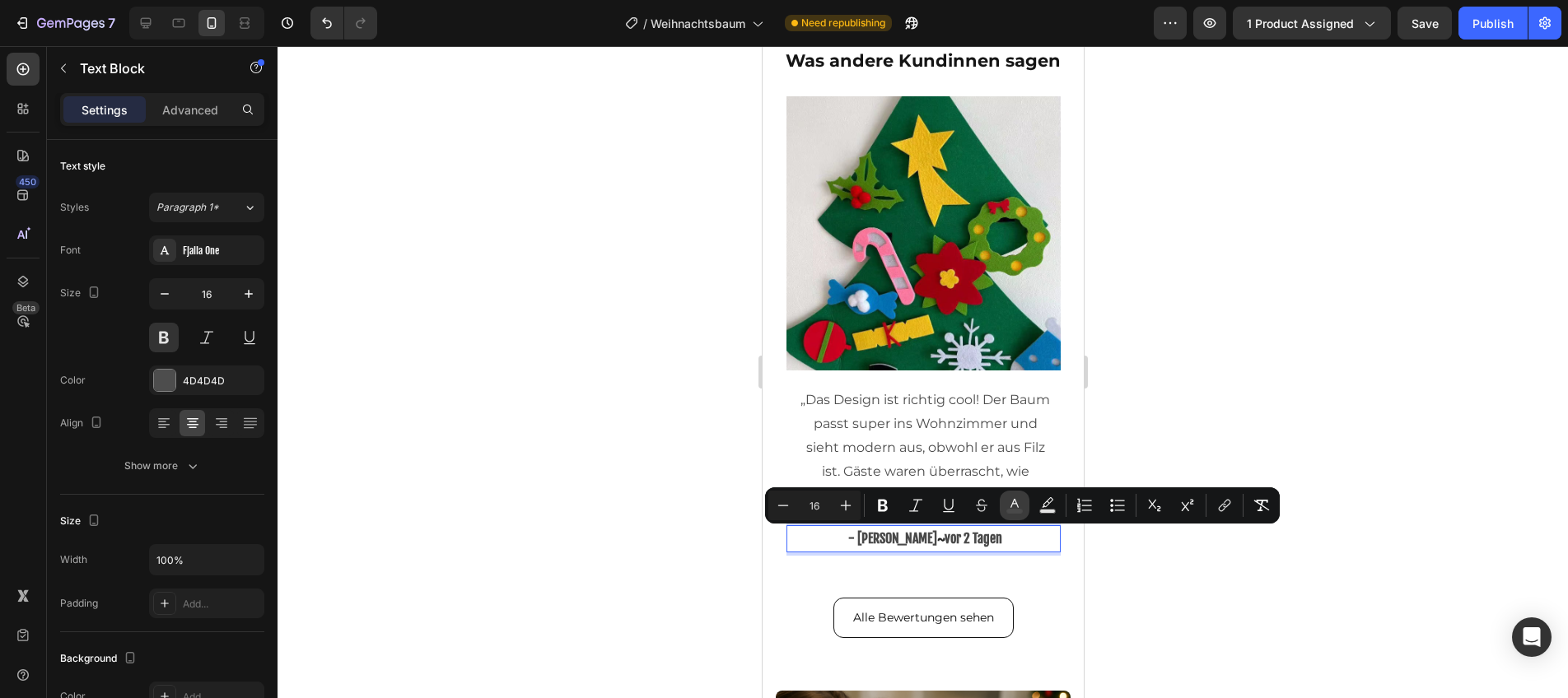
click at [1010, 508] on icon "Editor contextual toolbar" at bounding box center [1014, 505] width 17 height 17
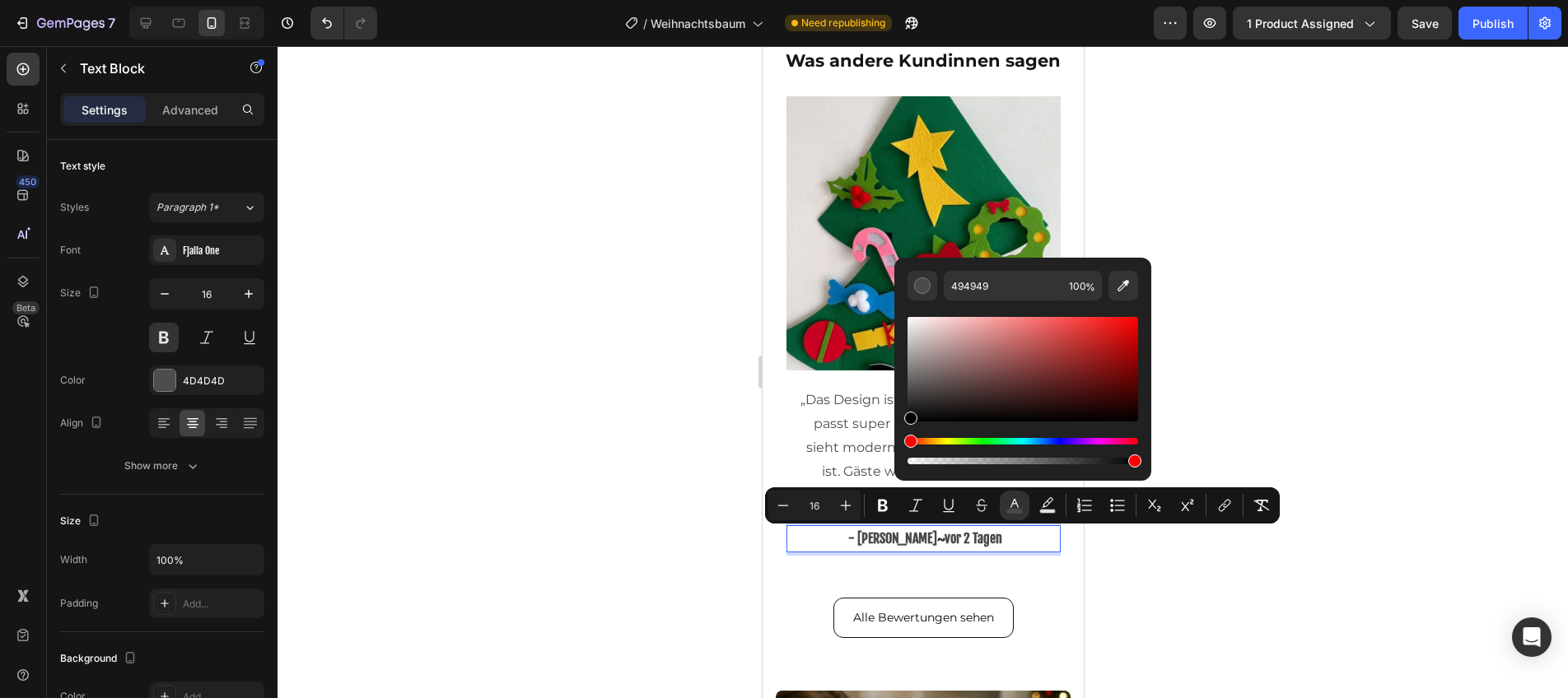
drag, startPoint x: 1666, startPoint y: 442, endPoint x: 872, endPoint y: 446, distance: 794.0
type input "000000"
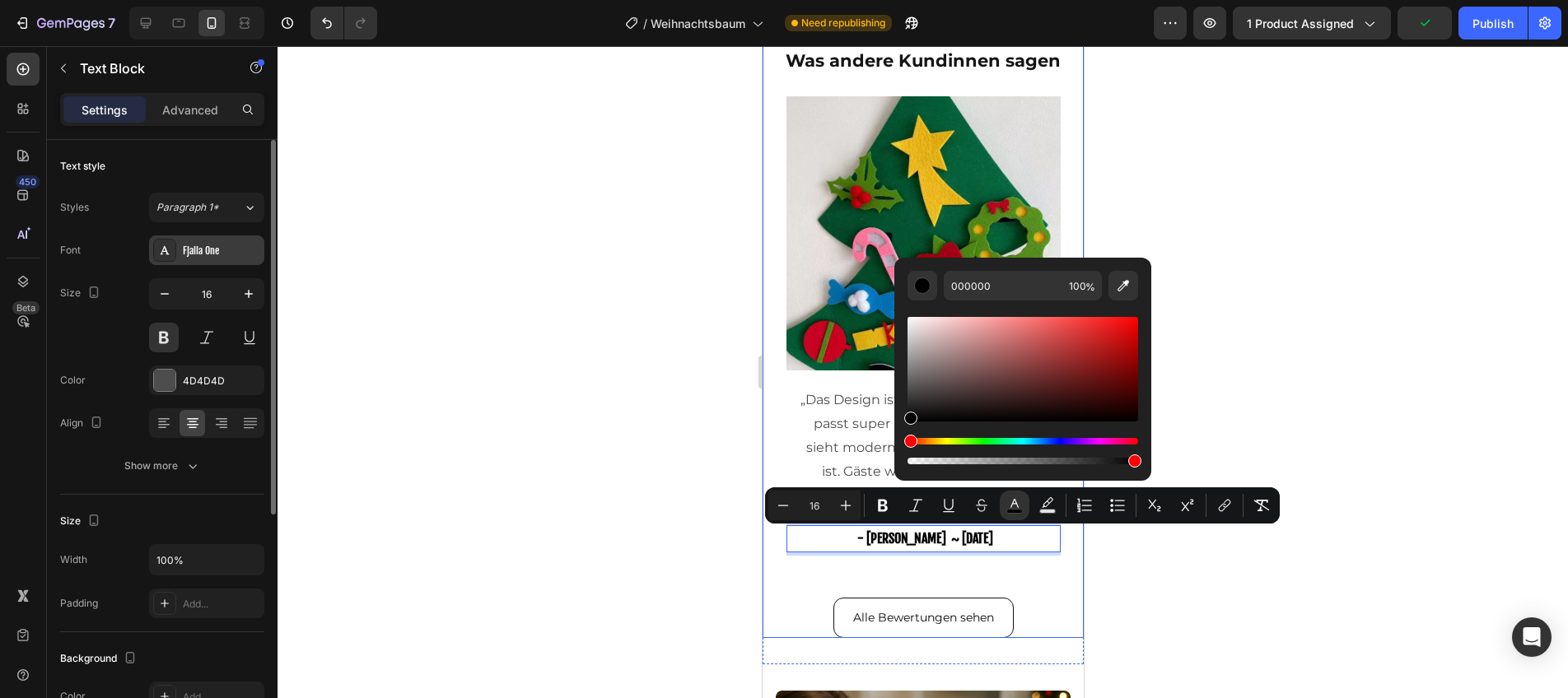
click at [207, 259] on div "Fjalla One" at bounding box center [207, 250] width 115 height 29
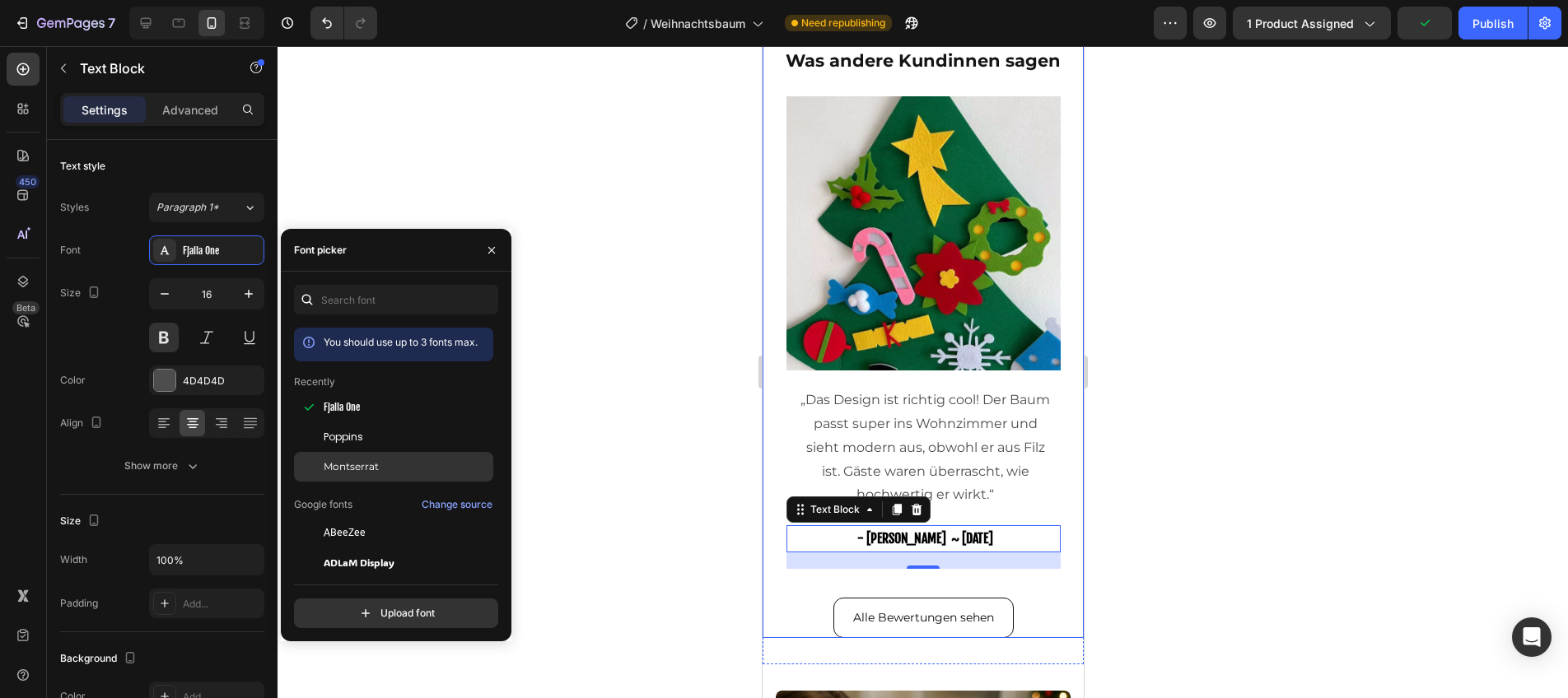
click at [349, 461] on span "Montserrat" at bounding box center [351, 467] width 55 height 15
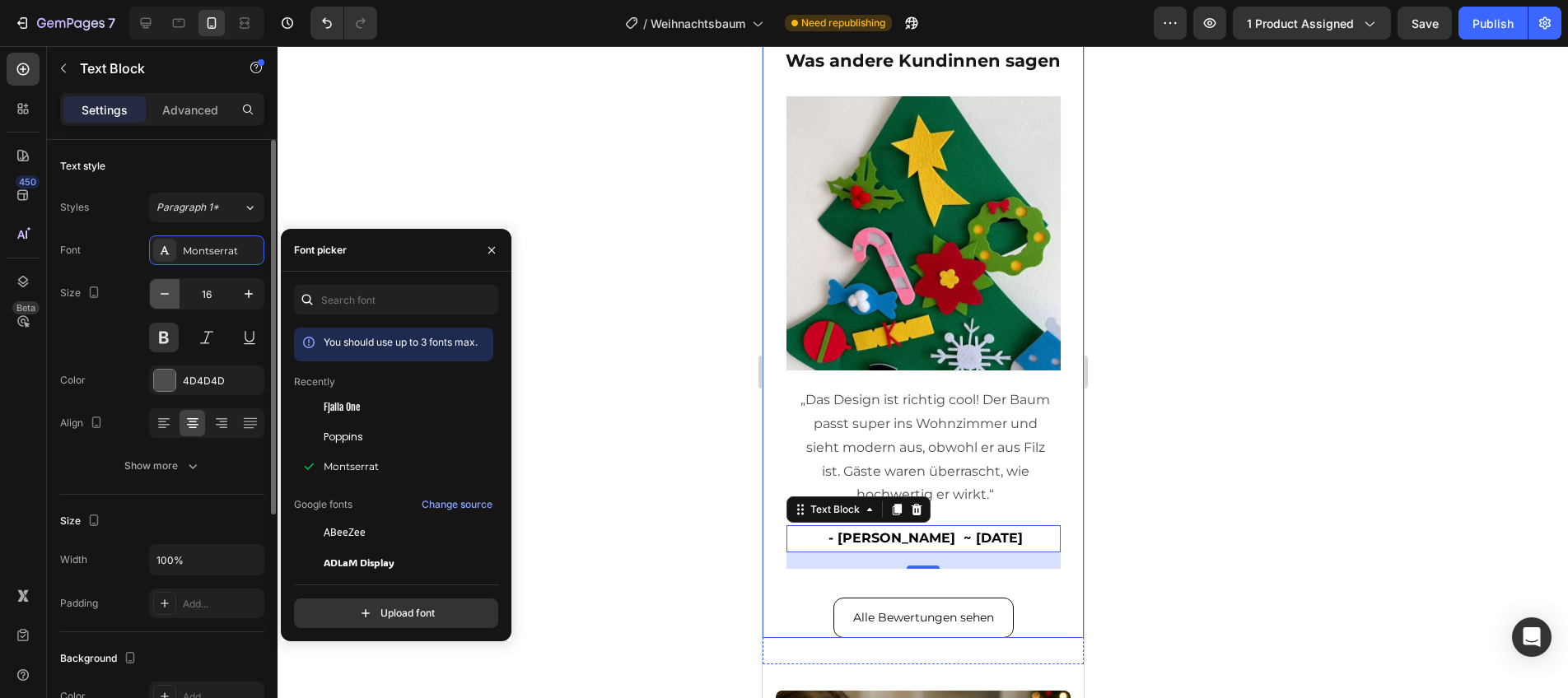
click at [171, 301] on icon "button" at bounding box center [164, 294] width 17 height 17
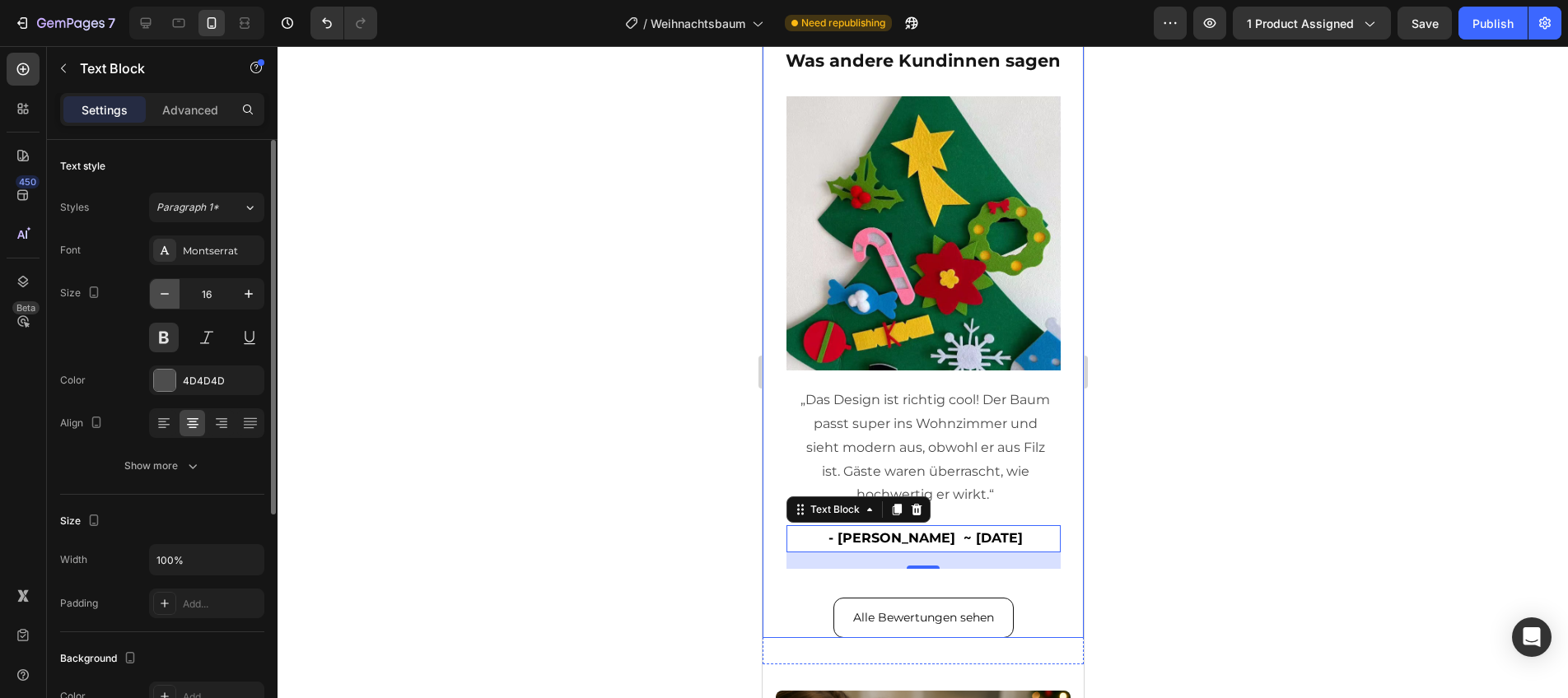
type input "15"
click at [1019, 574] on div "Image „Das Design ist richtig cool! Der Baum passt super ins Wohnzimmer und sie…" at bounding box center [923, 344] width 274 height 494
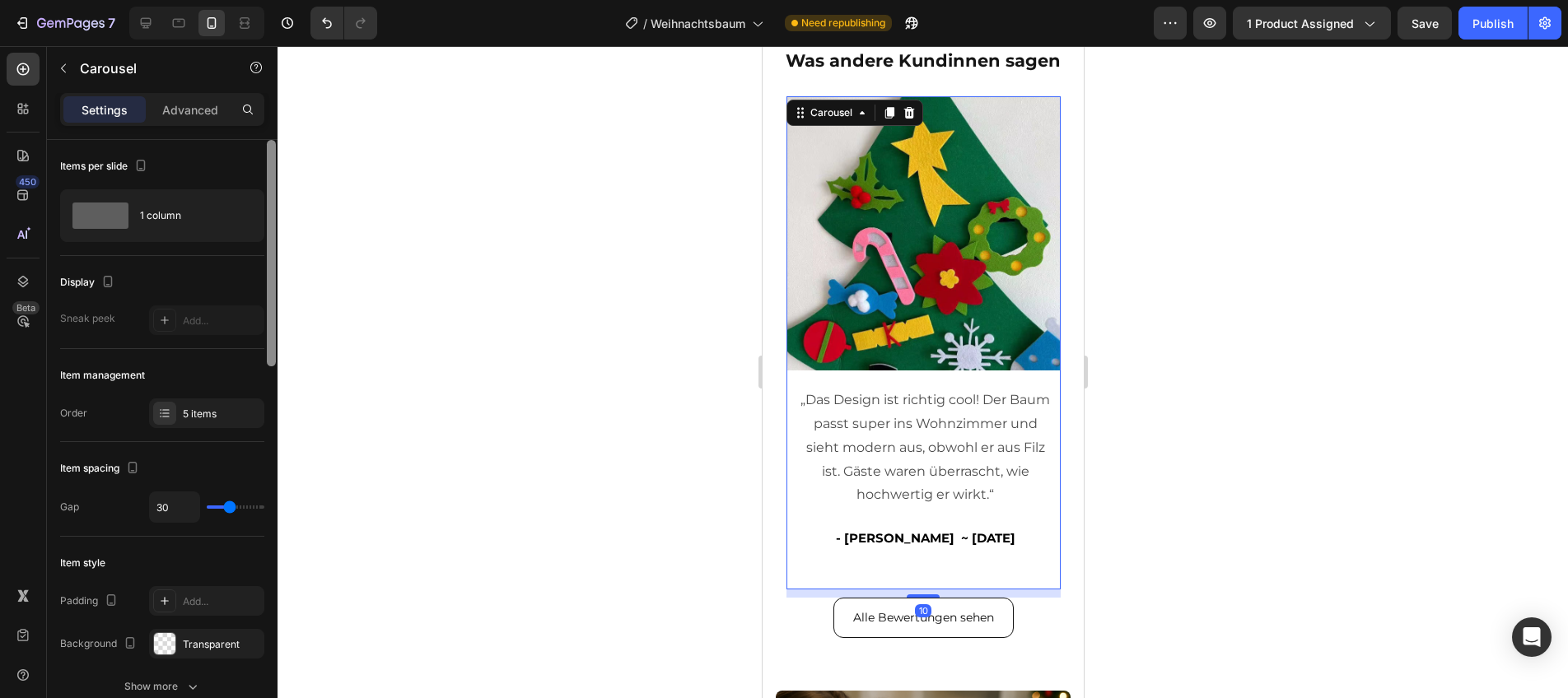
drag, startPoint x: 233, startPoint y: 416, endPoint x: 275, endPoint y: 436, distance: 46.5
click at [233, 416] on div "5 items" at bounding box center [221, 414] width 77 height 15
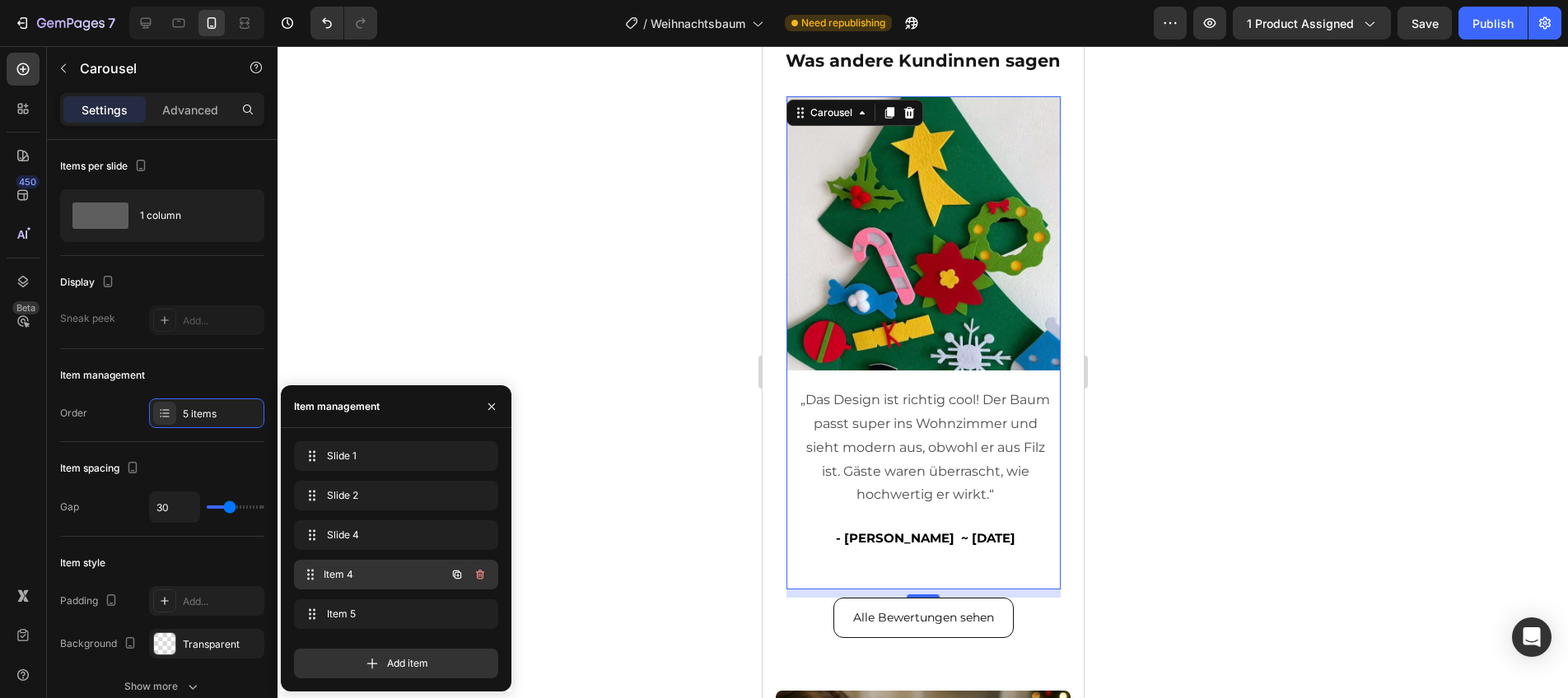
click at [368, 573] on span "Item 4" at bounding box center [384, 575] width 122 height 15
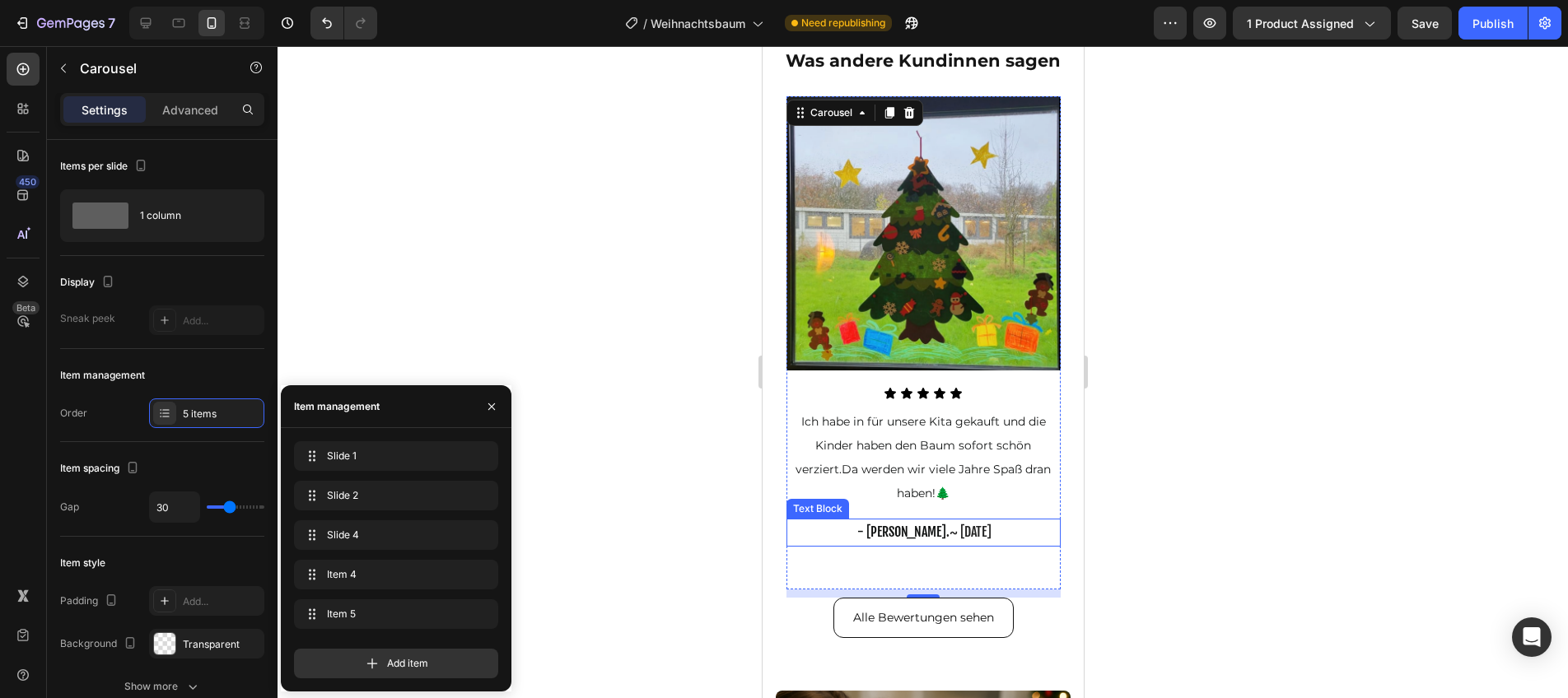
click at [878, 528] on span "- [PERSON_NAME]" at bounding box center [901, 532] width 89 height 17
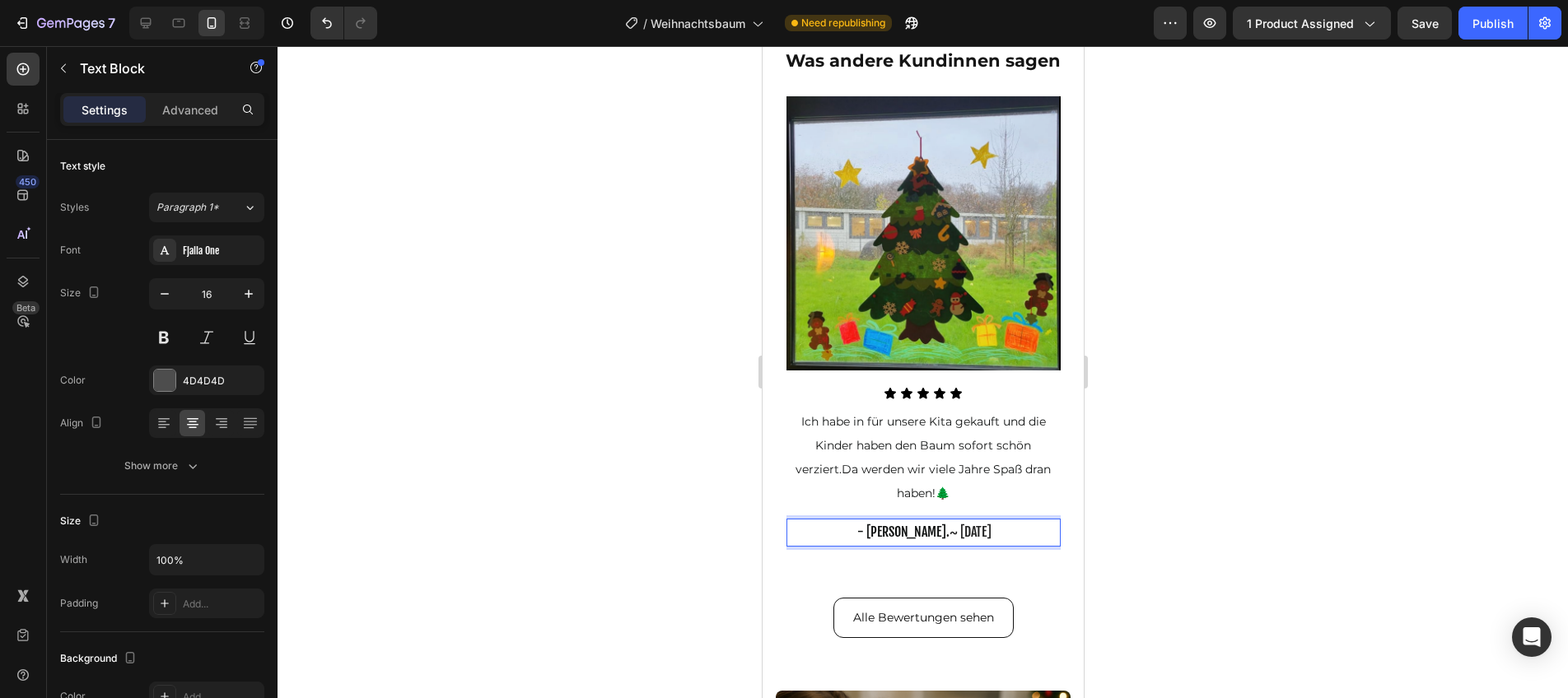
click at [878, 528] on span "- [PERSON_NAME]" at bounding box center [901, 532] width 89 height 17
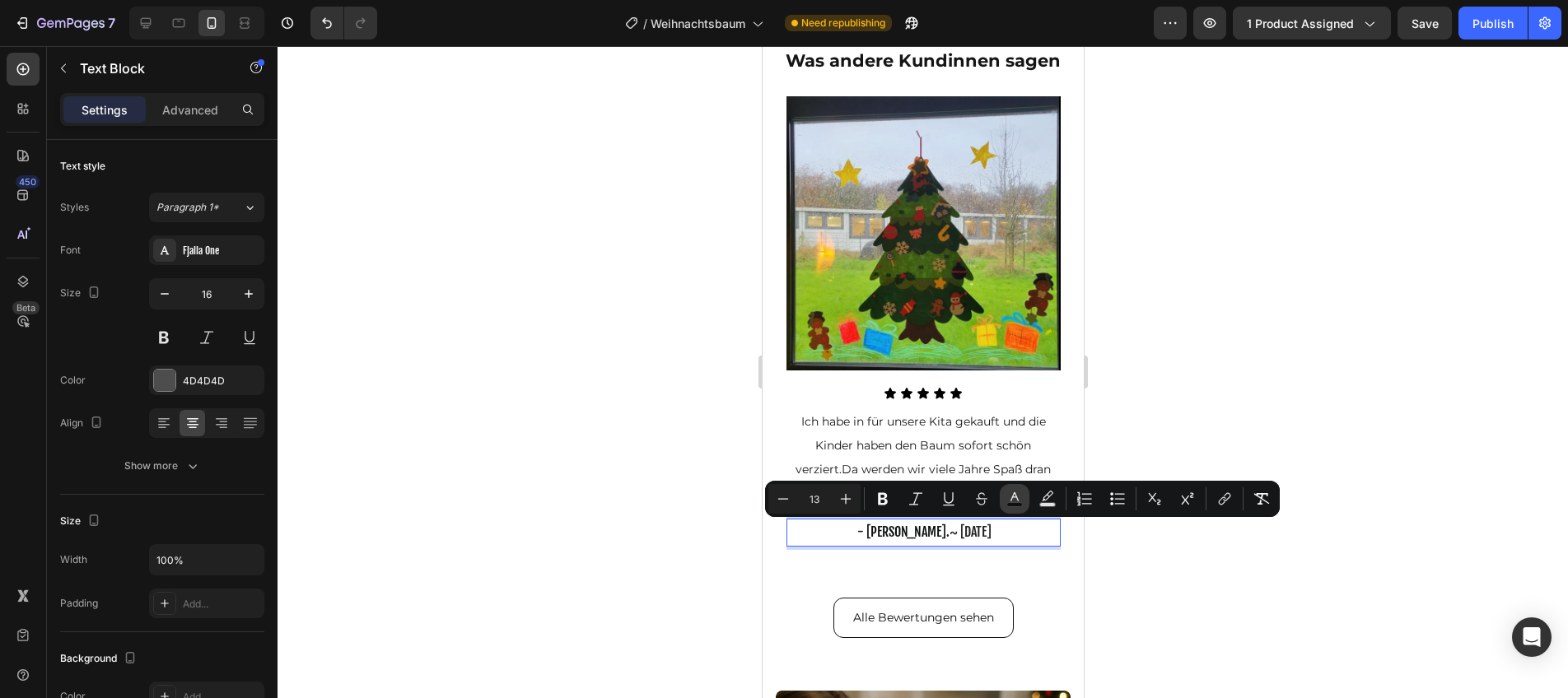
click at [1013, 504] on rect "Editor contextual toolbar" at bounding box center [1015, 505] width 16 height 4
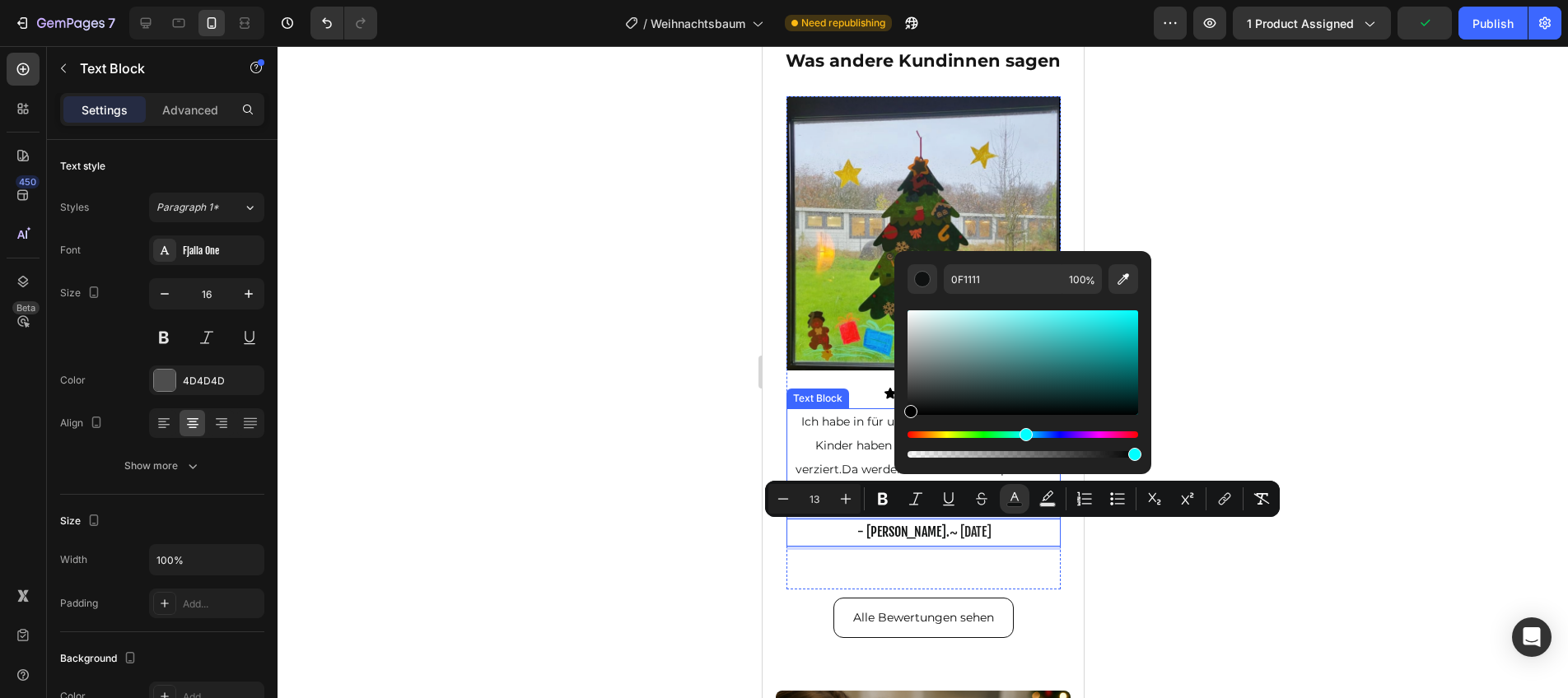
drag, startPoint x: 1655, startPoint y: 464, endPoint x: 840, endPoint y: 432, distance: 815.6
type input "000000"
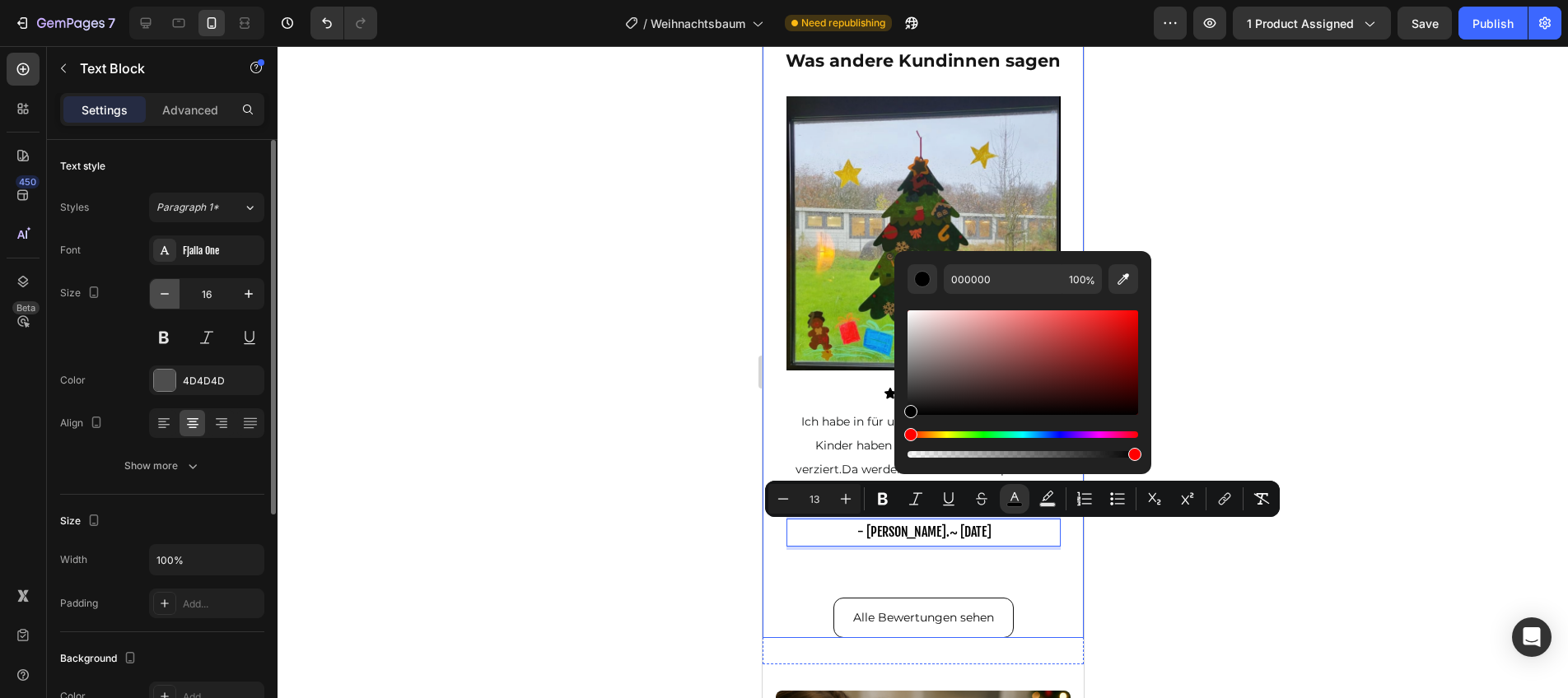
click at [161, 290] on icon "button" at bounding box center [164, 294] width 17 height 17
type input "15"
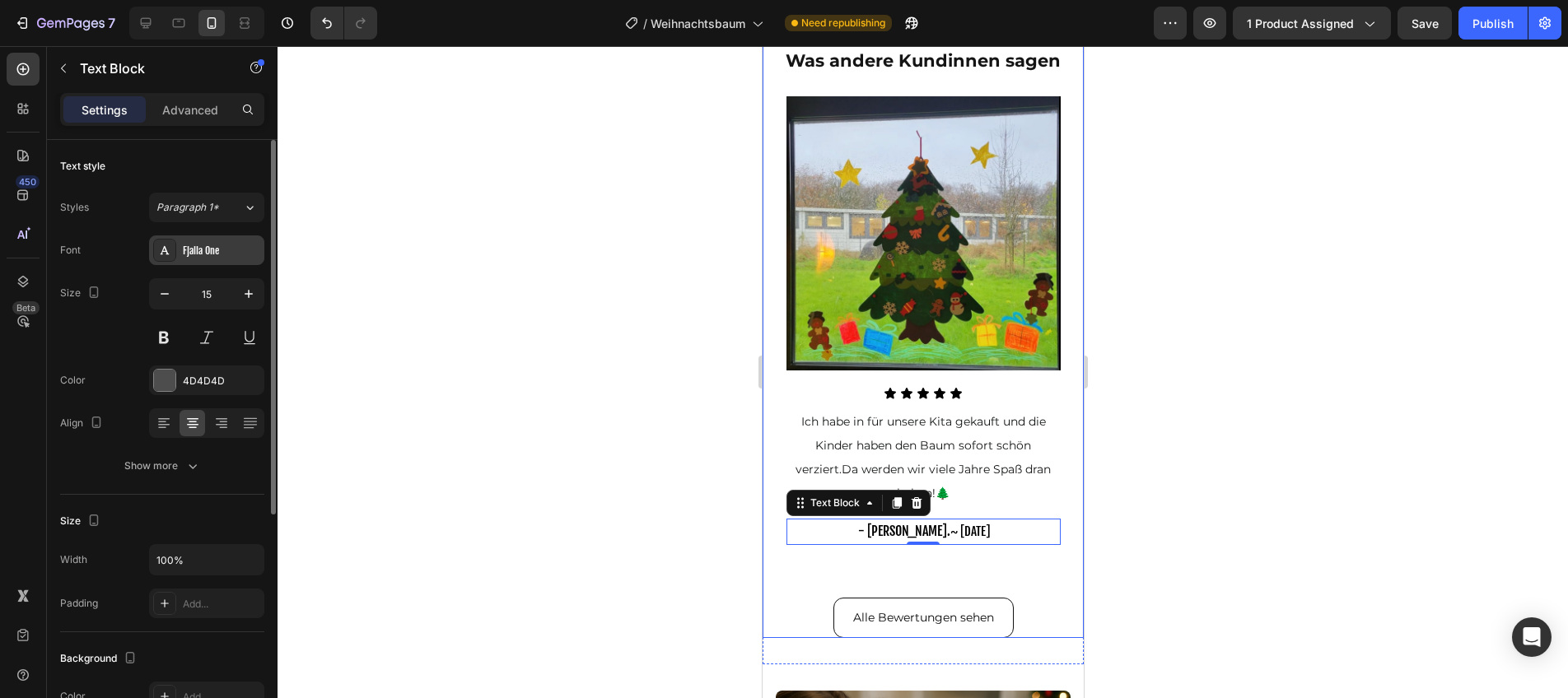
click at [241, 255] on div "Fjalla One" at bounding box center [221, 251] width 77 height 15
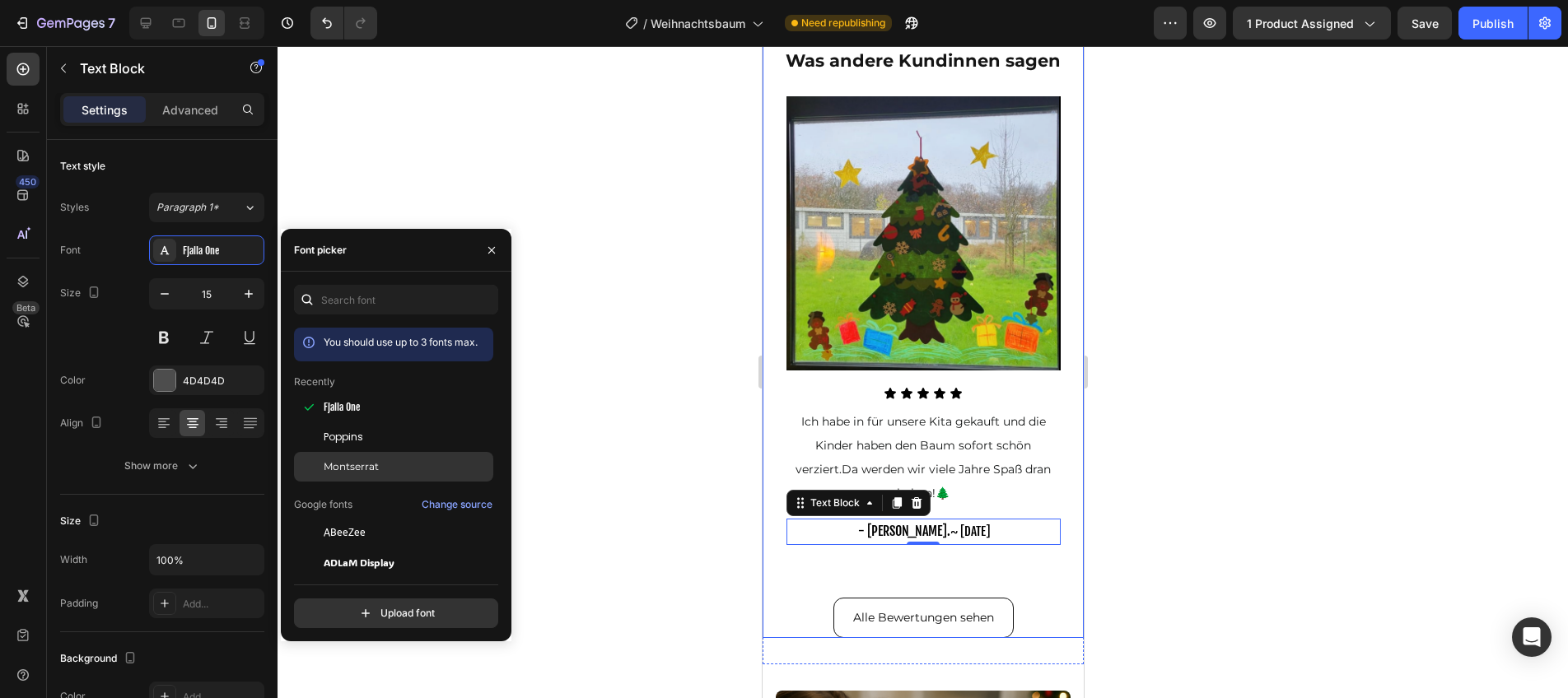
click at [368, 460] on span "Montserrat" at bounding box center [351, 467] width 55 height 15
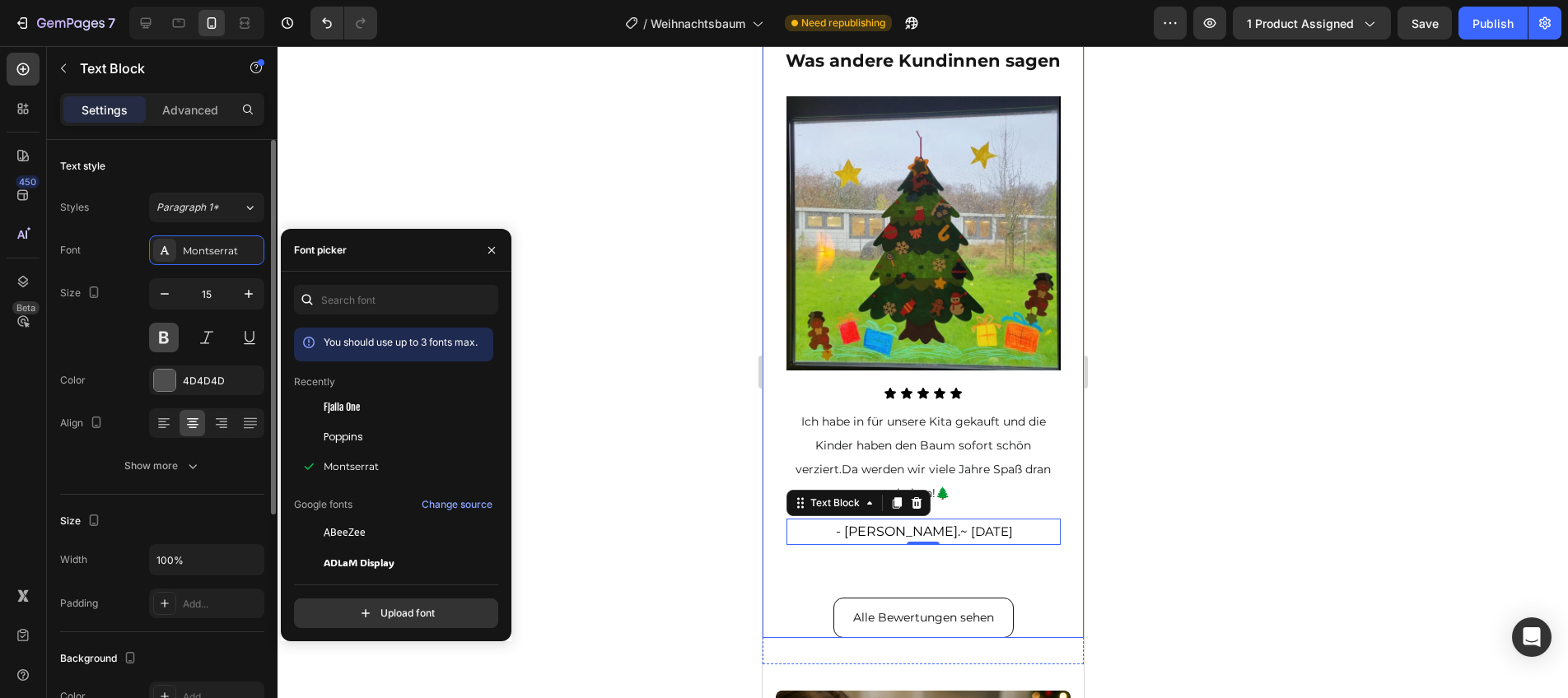
click at [166, 337] on button at bounding box center [163, 337] width 29 height 29
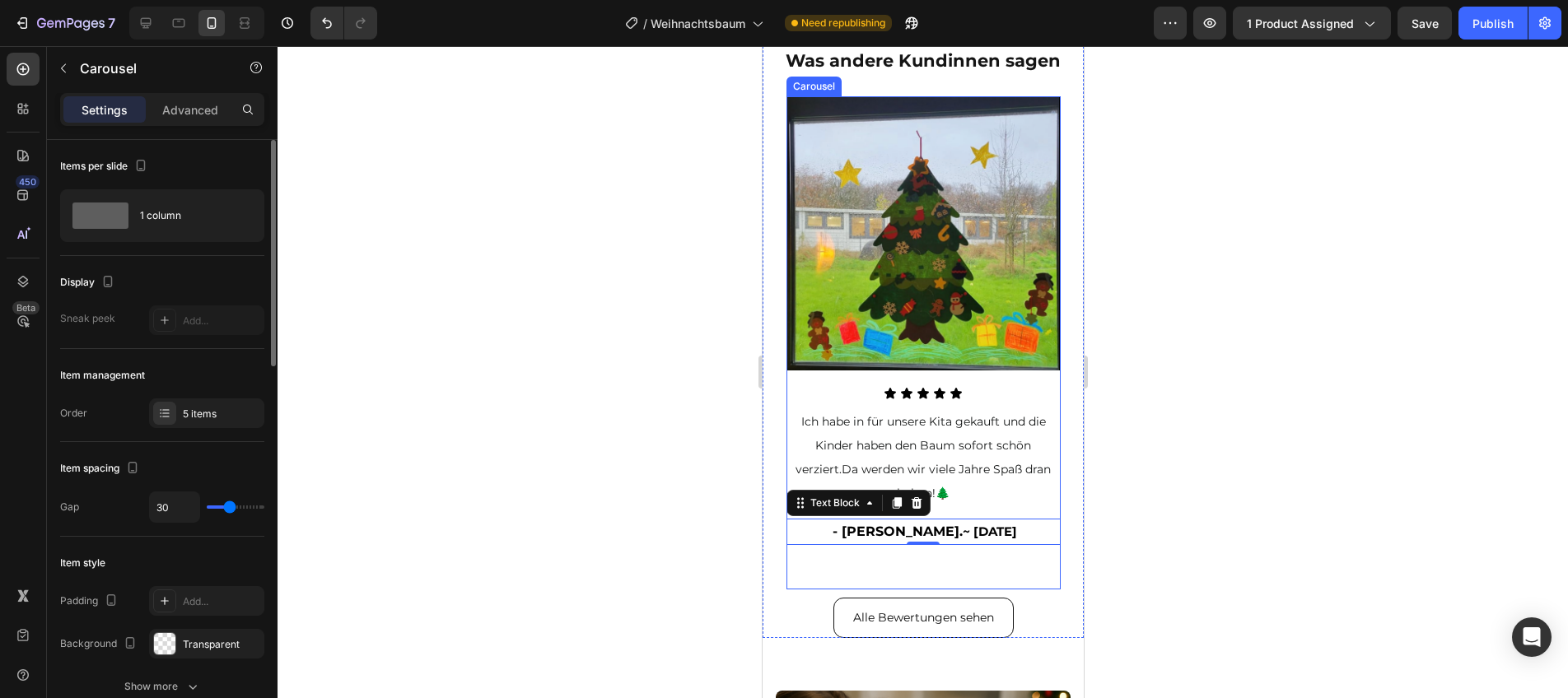
click at [1009, 553] on div "Image Icon Icon Icon Icon Icon Icon List Ich habe in für unsere Kita gekauft un…" at bounding box center [923, 344] width 274 height 494
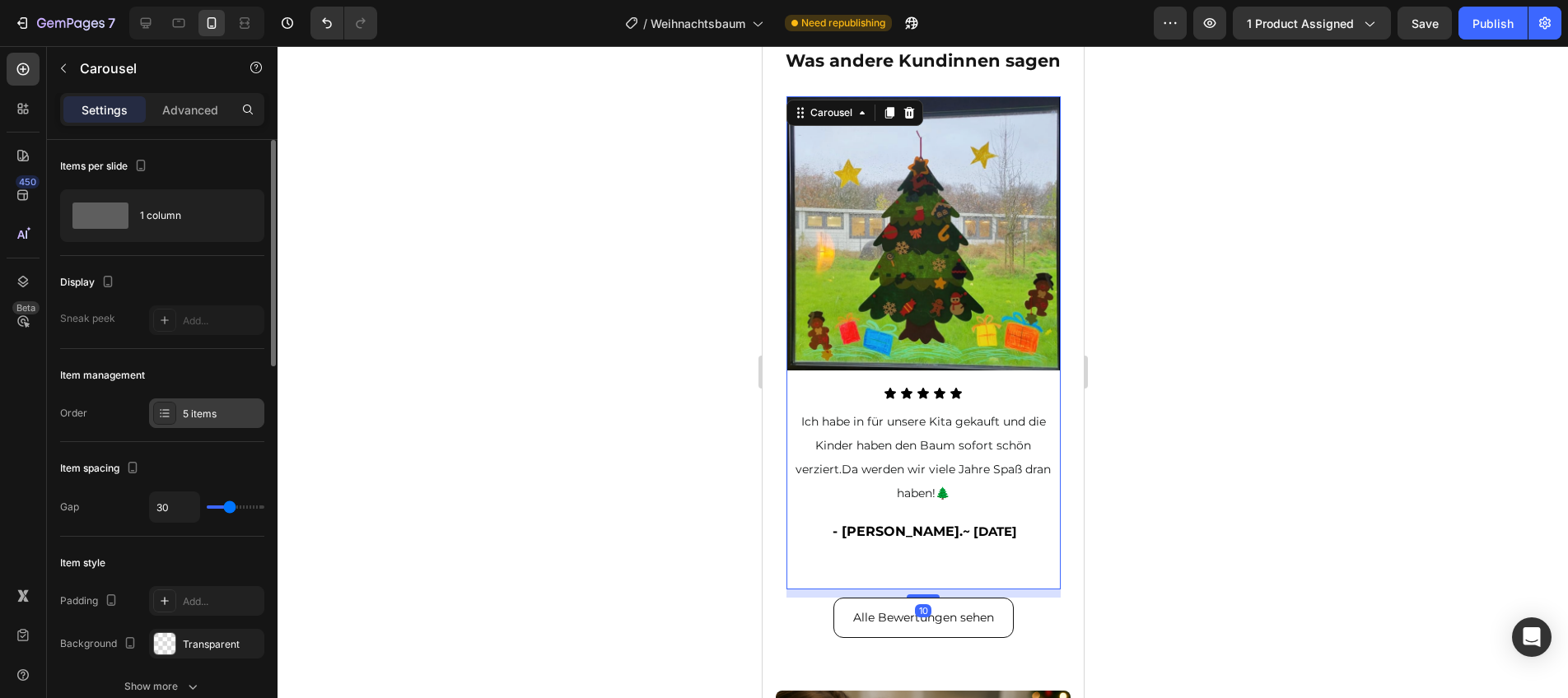
click at [187, 424] on div "5 items" at bounding box center [207, 413] width 115 height 29
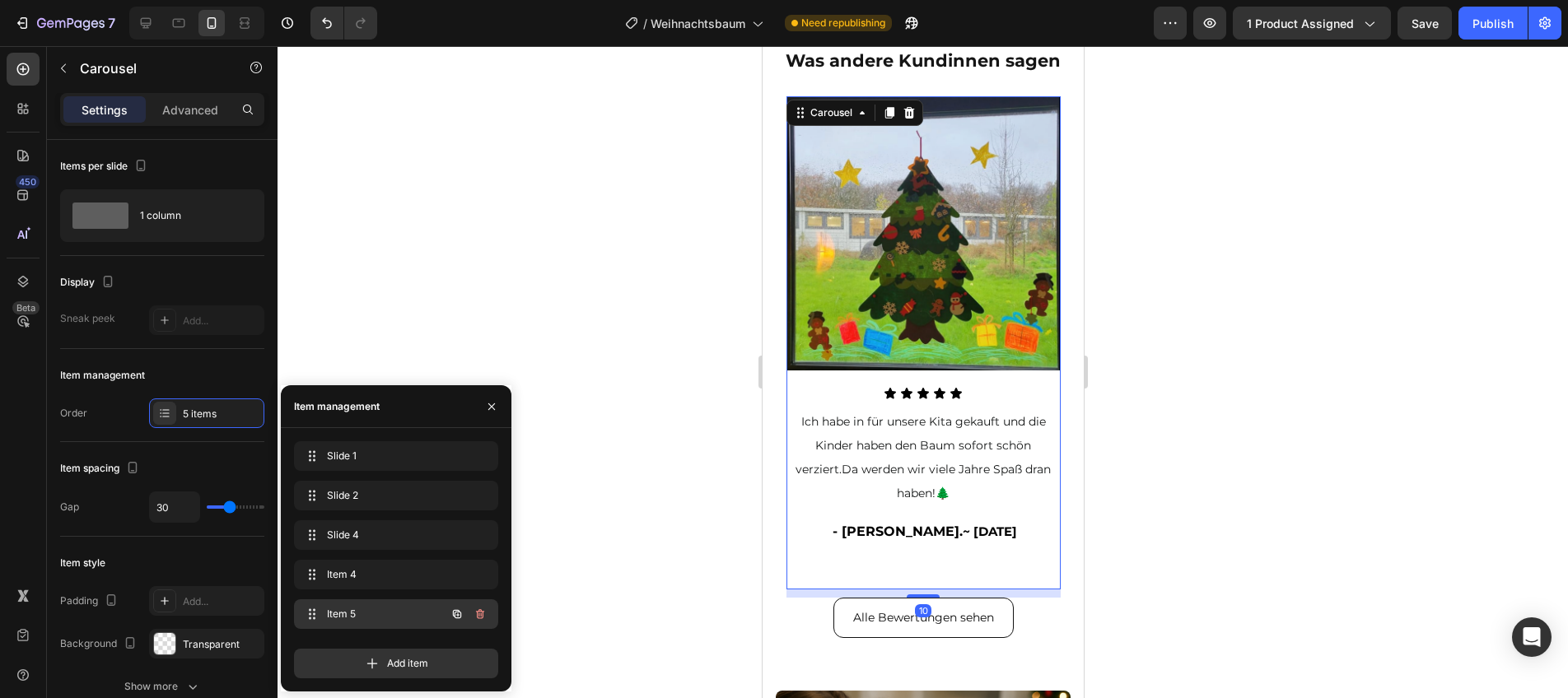
click at [360, 608] on span "Item 5" at bounding box center [373, 615] width 93 height 15
click at [364, 601] on div "Item 5 Item 5" at bounding box center [396, 614] width 204 height 29
click at [360, 603] on div "Item 5 Item 5" at bounding box center [373, 615] width 145 height 23
click at [360, 601] on div "Item 5 Item 5" at bounding box center [396, 614] width 204 height 29
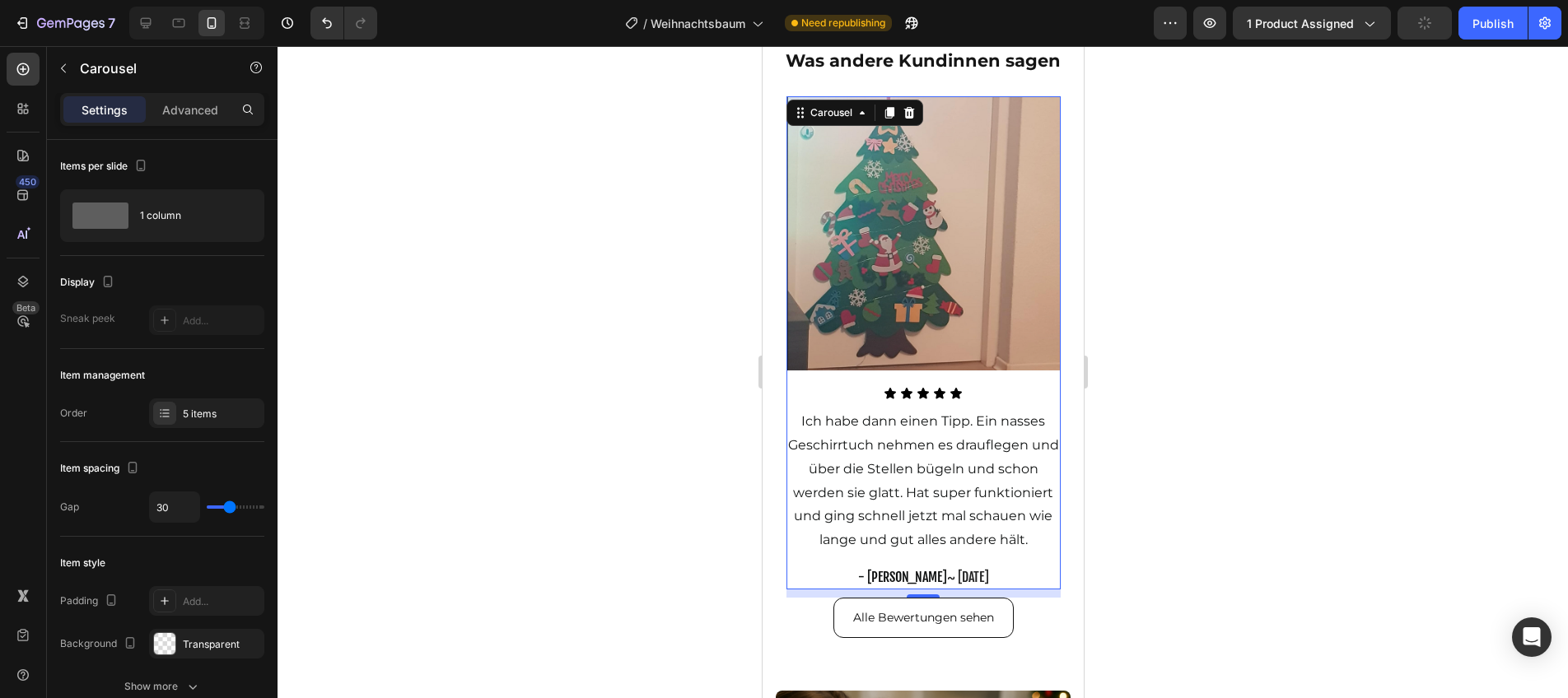
click at [917, 563] on div "Image Icon Icon Icon Icon Icon Icon List Ich habe dann einen Tipp. Ein nasses G…" at bounding box center [923, 344] width 274 height 494
click at [913, 579] on span "- [PERSON_NAME]" at bounding box center [901, 577] width 89 height 17
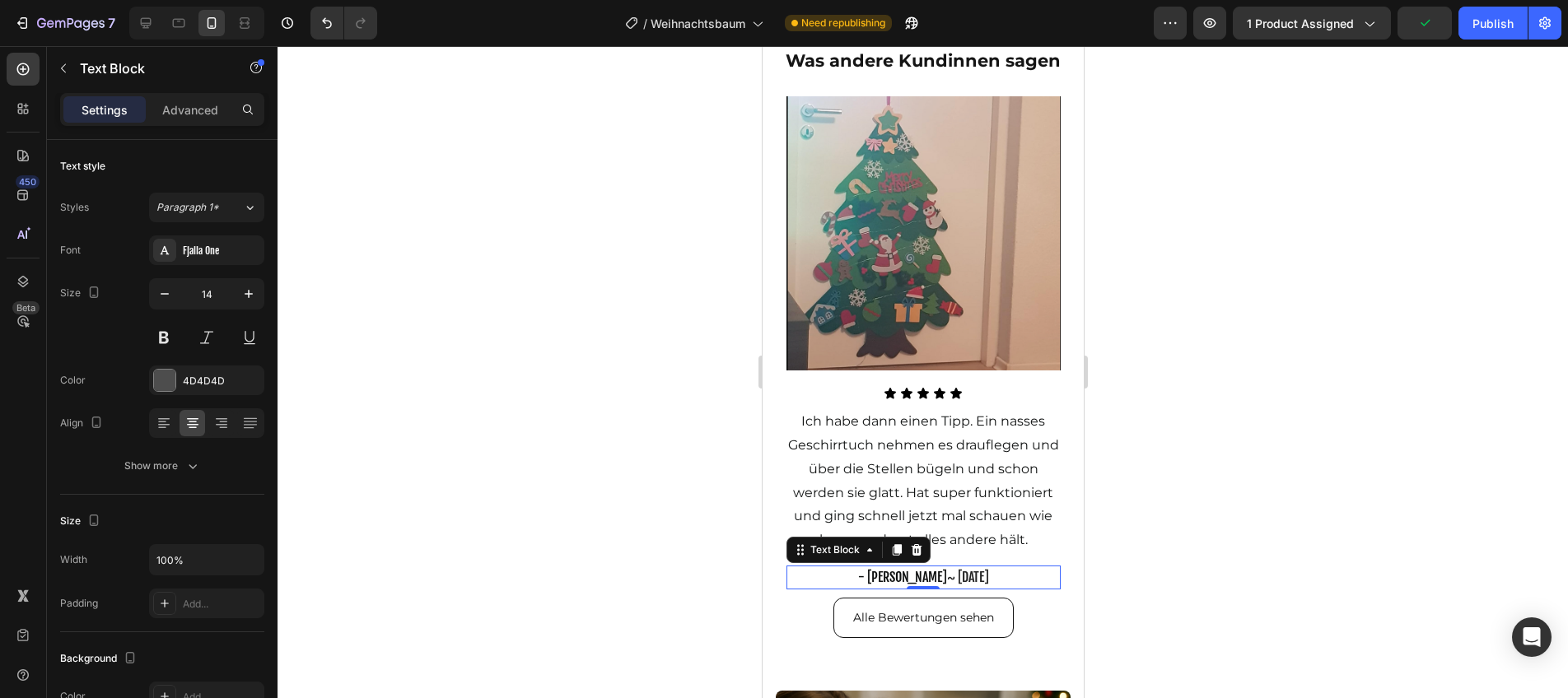
click at [913, 580] on span "- [PERSON_NAME]" at bounding box center [901, 577] width 89 height 17
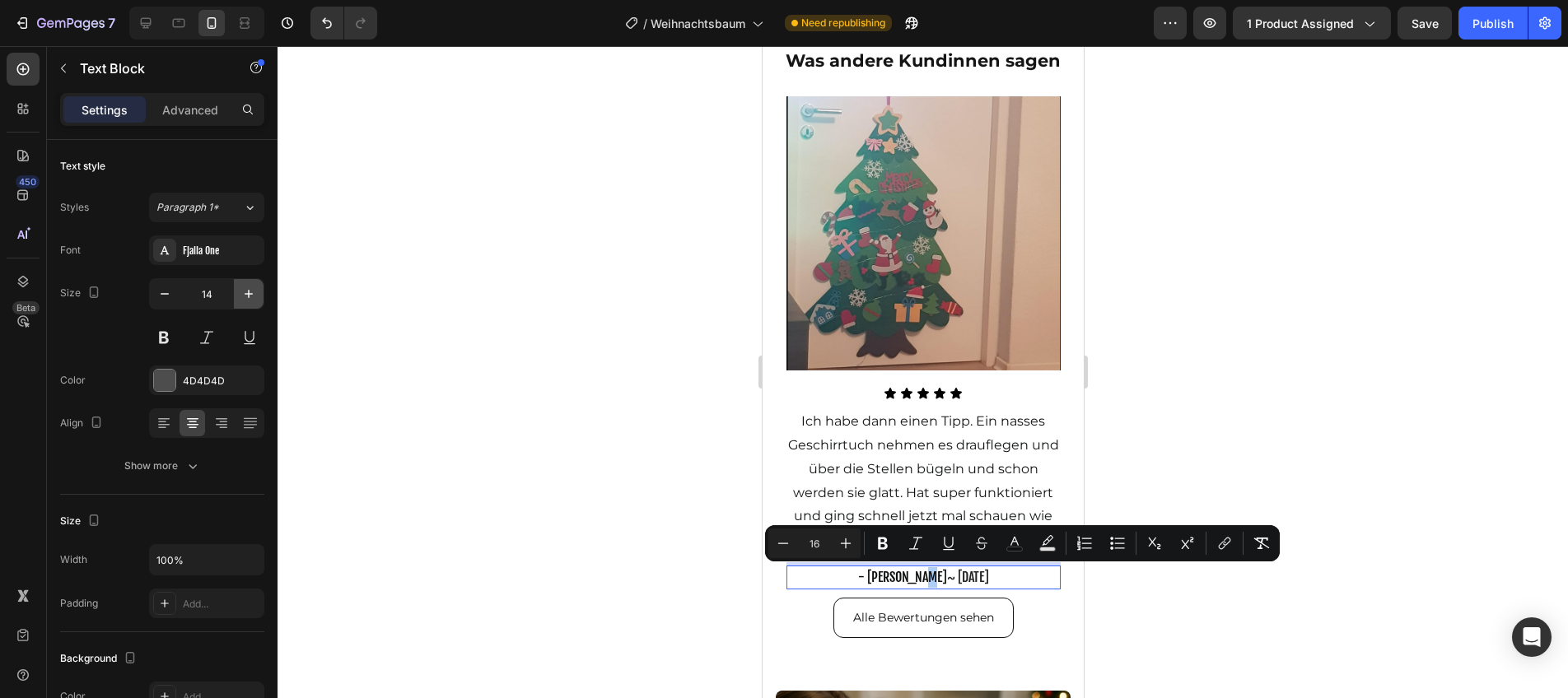
click at [242, 294] on icon "button" at bounding box center [249, 294] width 17 height 17
type input "15"
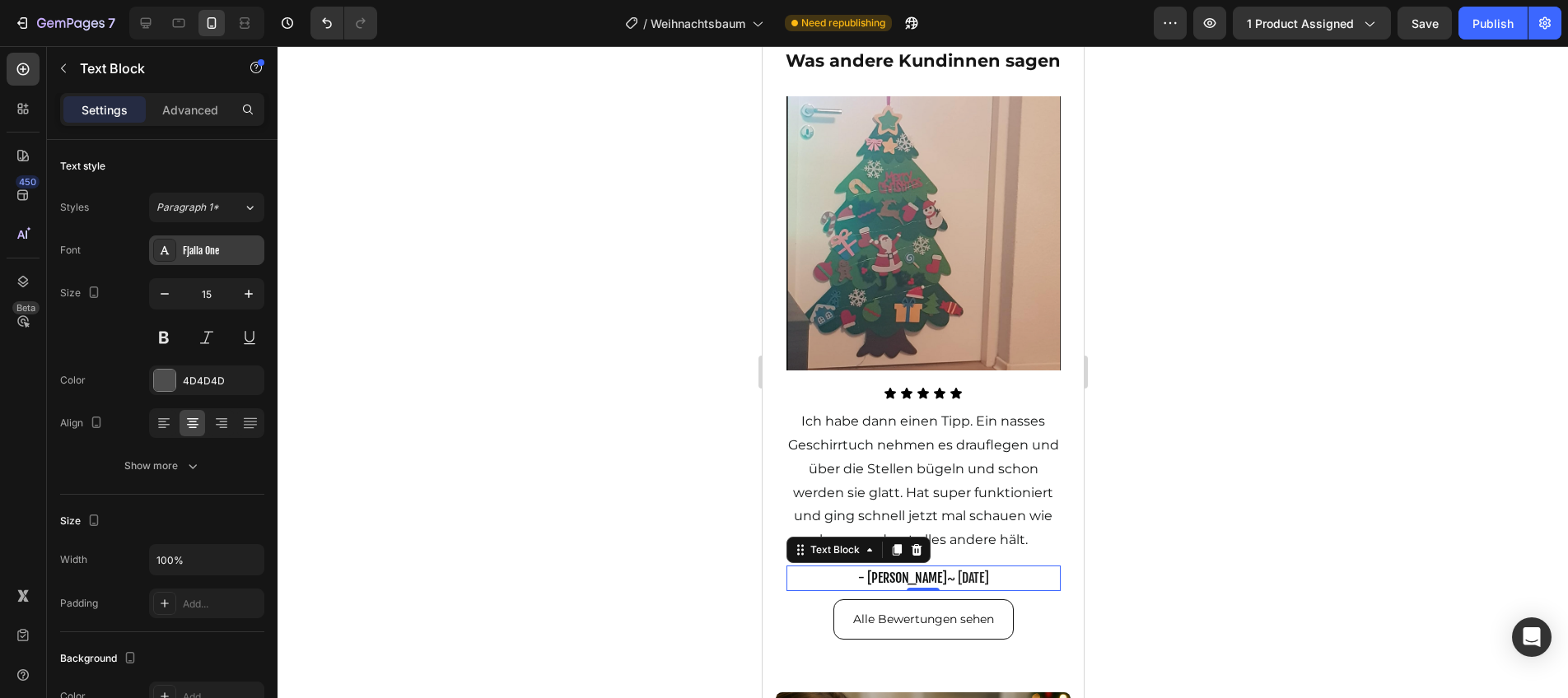
click at [226, 262] on div "Fjalla One" at bounding box center [207, 250] width 115 height 29
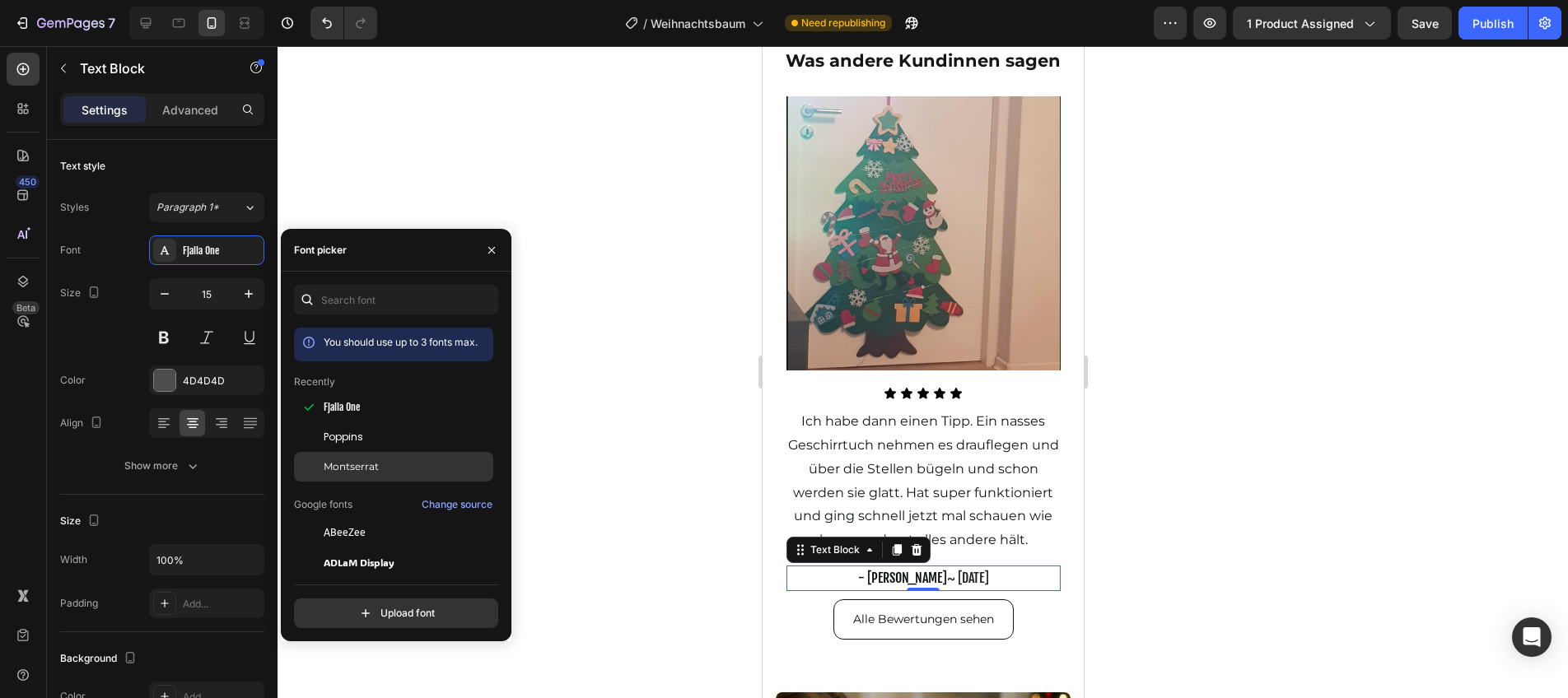
click at [358, 469] on span "Montserrat" at bounding box center [351, 467] width 55 height 15
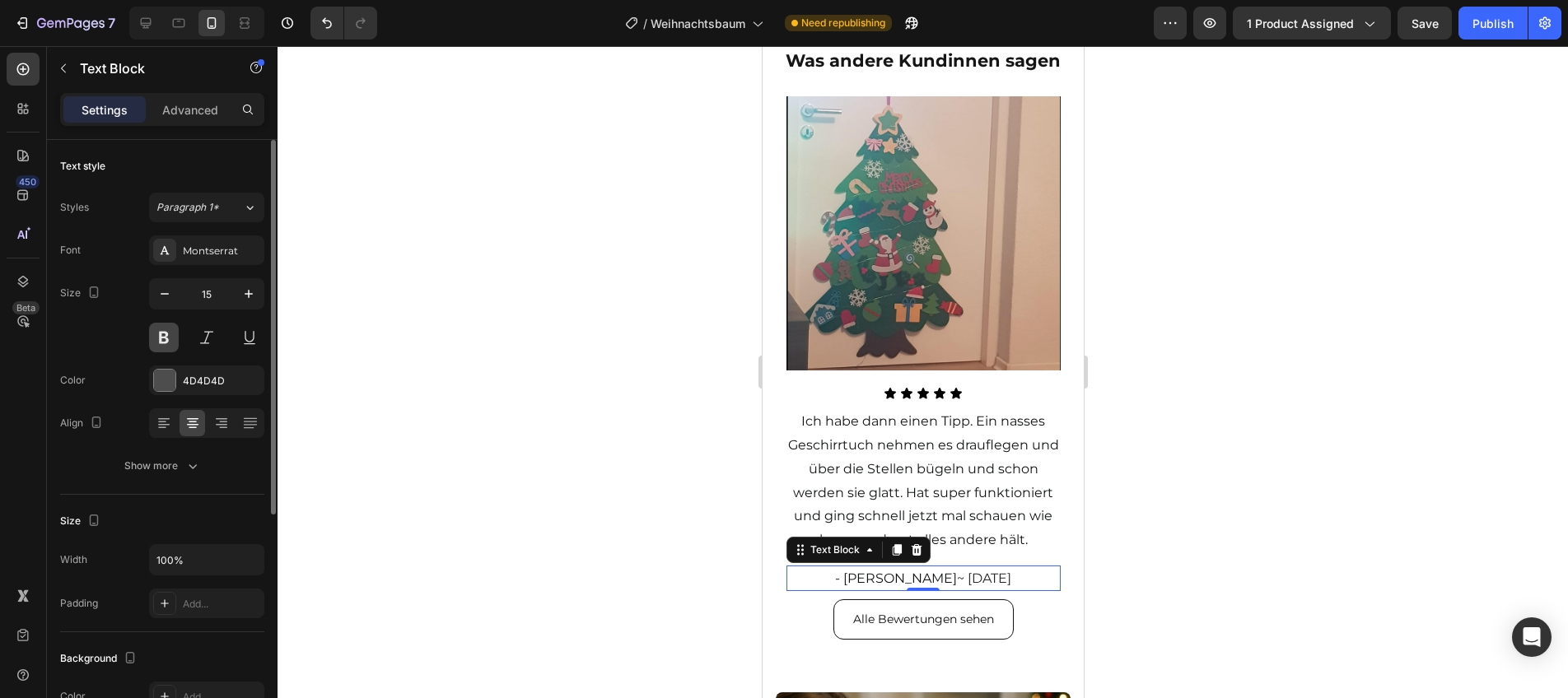
click at [157, 337] on button at bounding box center [163, 337] width 29 height 29
click at [1170, 556] on div at bounding box center [923, 372] width 1290 height 653
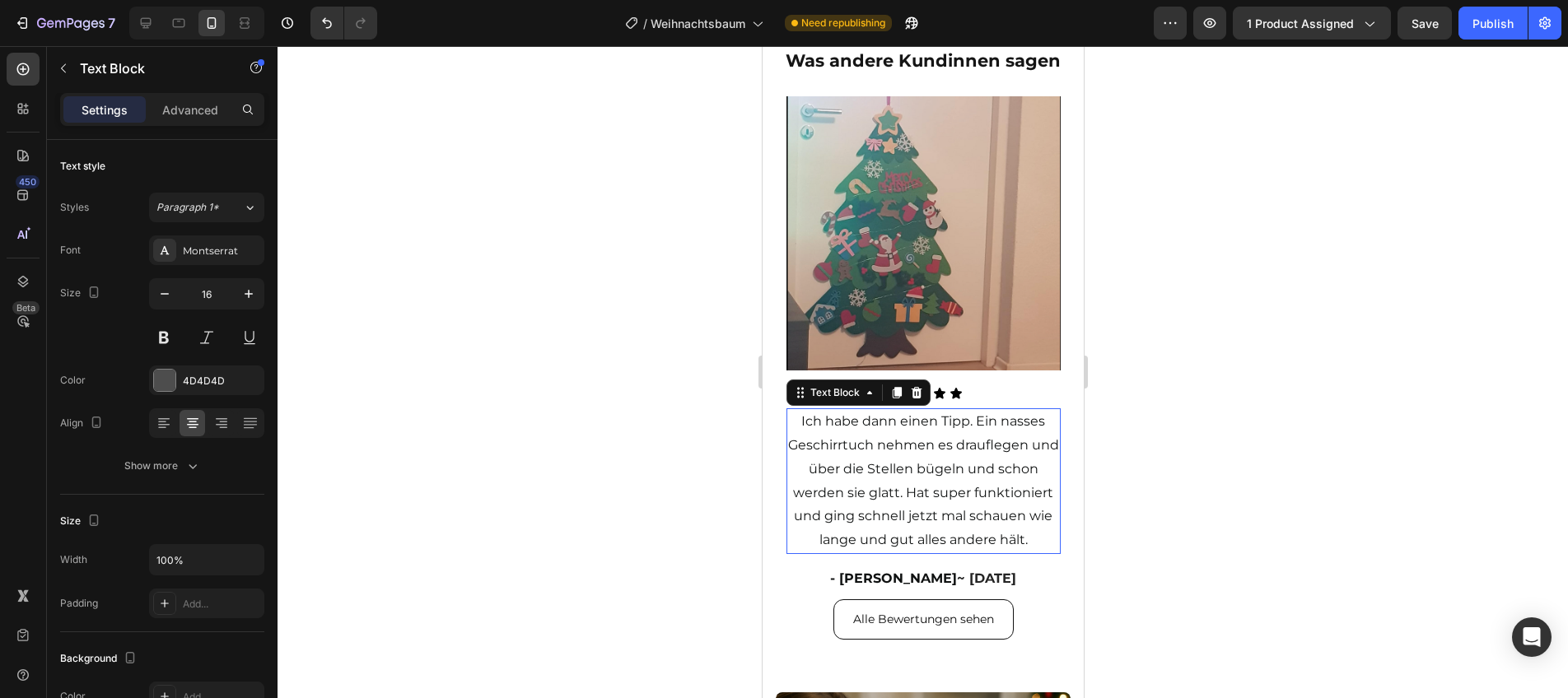
click at [1039, 537] on p "Ich habe dann einen Tipp. Ein nasses Geschirrtuch nehmen es drauflegen und über…" at bounding box center [923, 481] width 271 height 142
click at [979, 508] on span "Ich habe dann einen Tipp. Ein nasses Geschirrtuch nehmen es drauflegen und über…" at bounding box center [923, 480] width 271 height 134
click at [918, 496] on span "Ich habe dann einen Tipp. Ein nasses Geschirrtuch nehmen es drauflegen und über…" at bounding box center [923, 480] width 271 height 134
click at [932, 491] on span "Ich habe dann einen Tipp. Ein nasses Geschirrtuch nehmen es drauflegen und über…" at bounding box center [923, 480] width 271 height 134
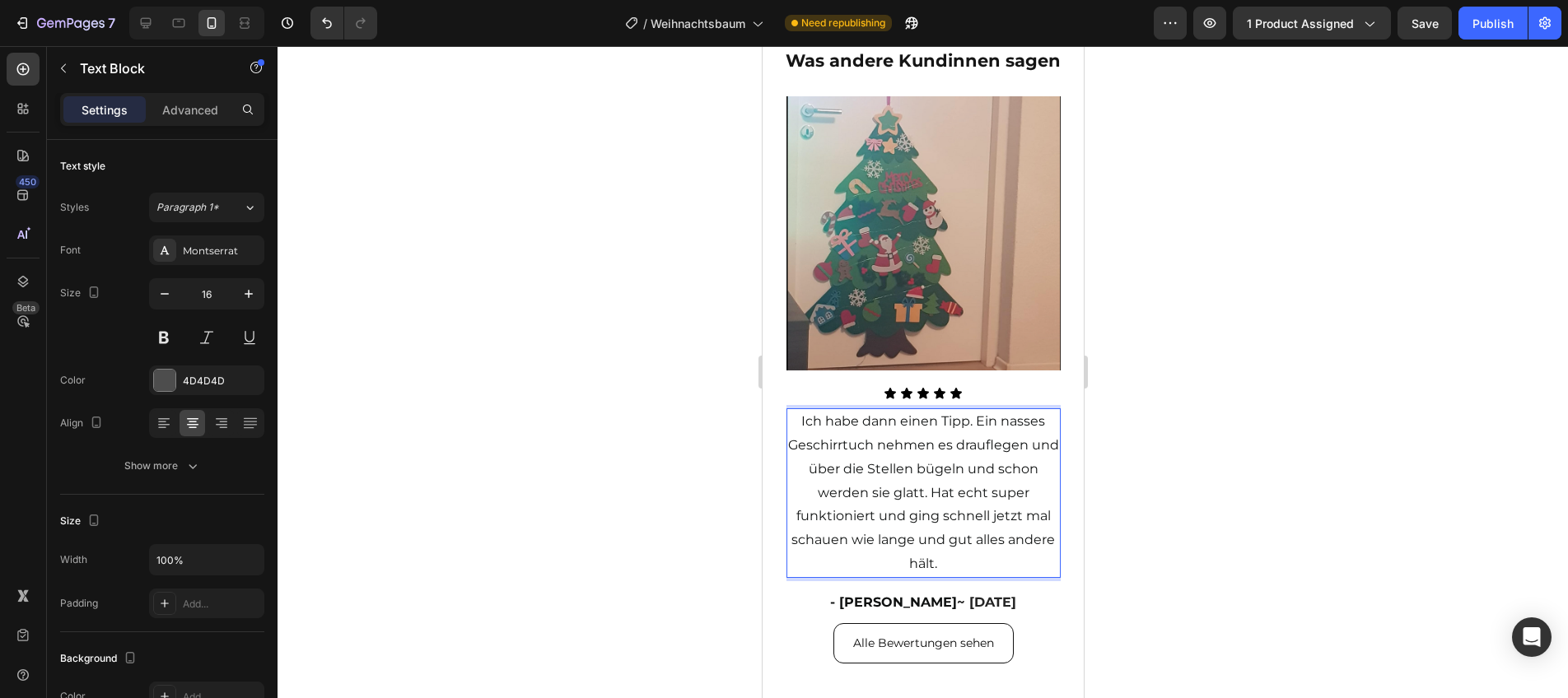
click at [964, 519] on span "Ich habe dann einen Tipp. Ein nasses Geschirrtuch nehmen es drauflegen und über…" at bounding box center [923, 493] width 271 height 158
click at [868, 518] on span "Ich habe dann einen Tipp. Ein nasses Geschirrtuch nehmen es drauflegen und über…" at bounding box center [923, 493] width 271 height 158
click at [871, 517] on span "Ich habe dann einen Tipp. Ein nasses Geschirrtuch nehmen es drauflegen und über…" at bounding box center [923, 493] width 271 height 158
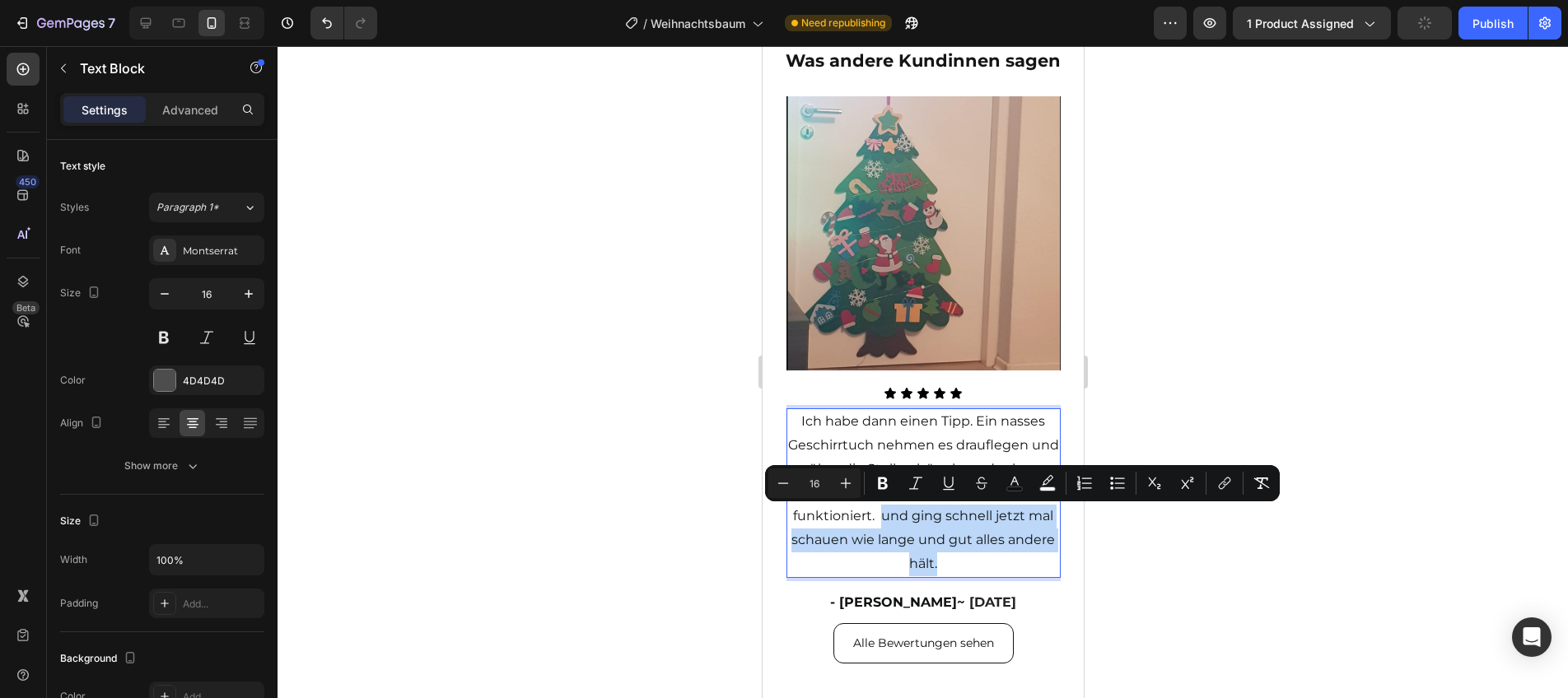
drag, startPoint x: 926, startPoint y: 551, endPoint x: 946, endPoint y: 561, distance: 22.4
click at [946, 561] on p "Ich habe dann einen Tipp. Ein nasses Geschirrtuch nehmen es drauflegen und über…" at bounding box center [923, 493] width 271 height 166
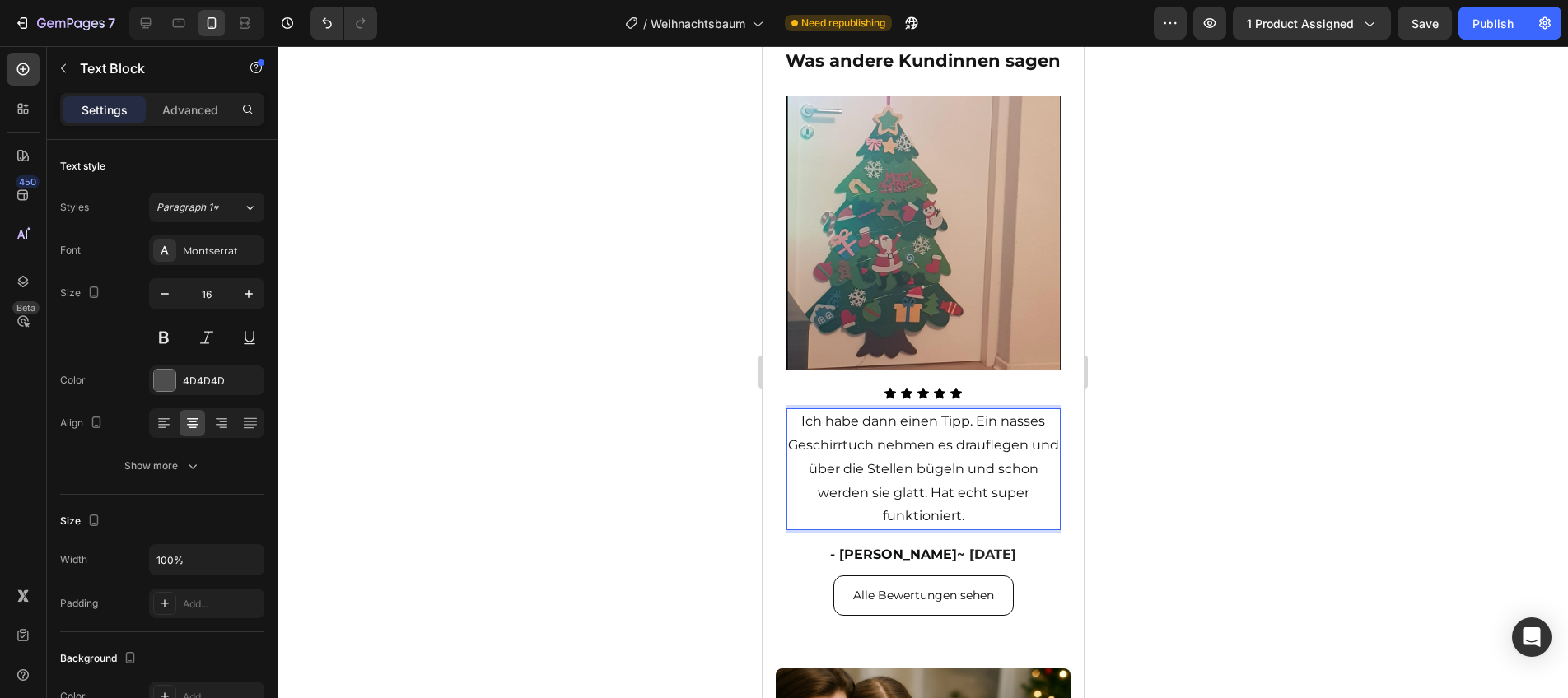
drag, startPoint x: 1340, startPoint y: 448, endPoint x: 1326, endPoint y: 459, distance: 17.8
click at [1336, 450] on div at bounding box center [923, 372] width 1290 height 653
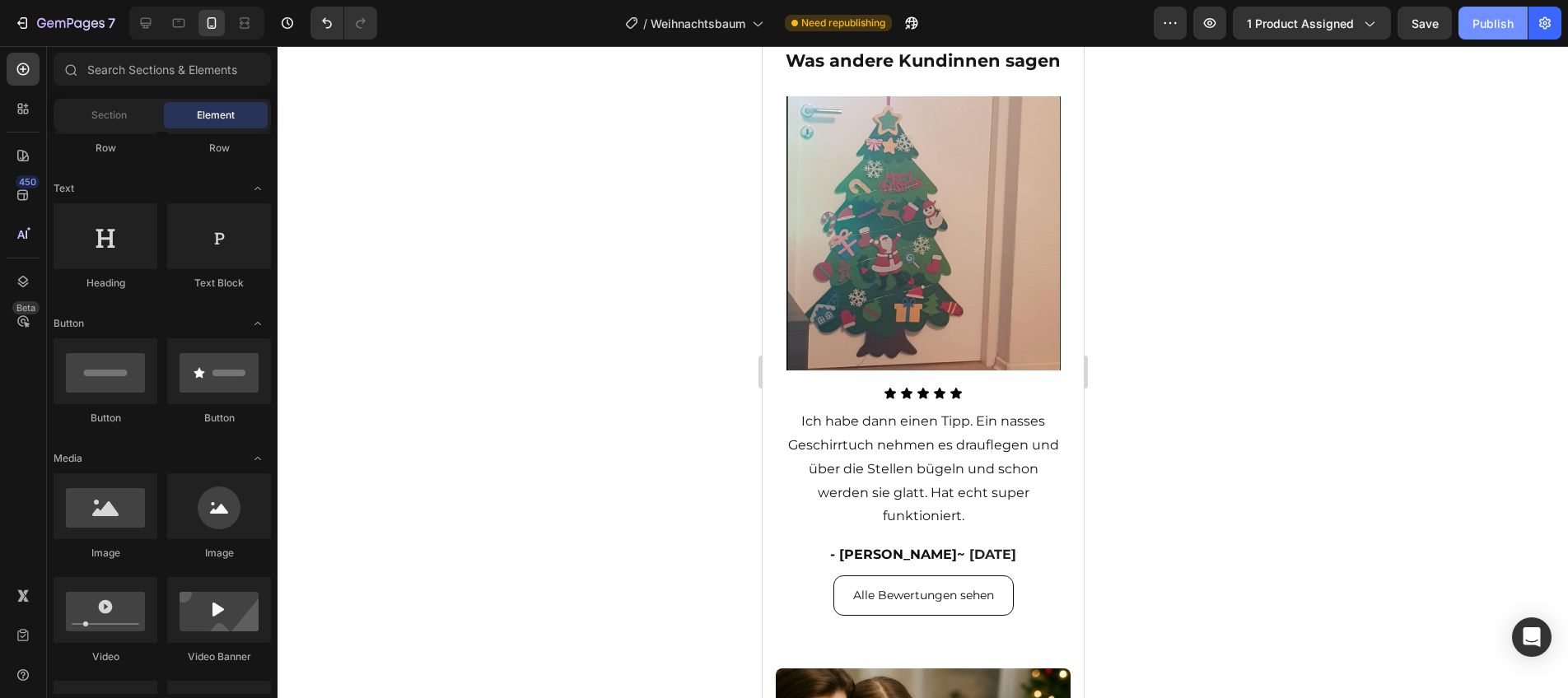
click at [1493, 20] on div "Publish" at bounding box center [1493, 23] width 41 height 17
